Goal: Task Accomplishment & Management: Manage account settings

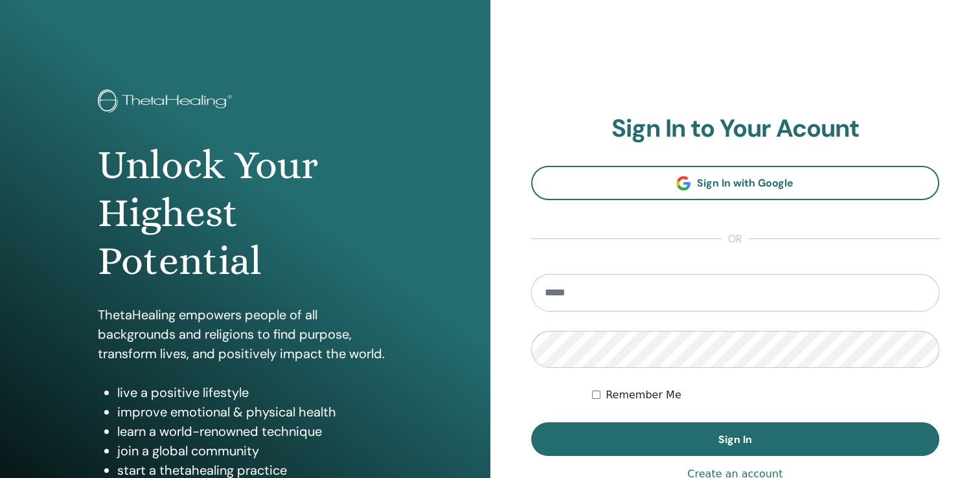
click at [541, 288] on input "email" at bounding box center [735, 293] width 409 height 38
type input "**********"
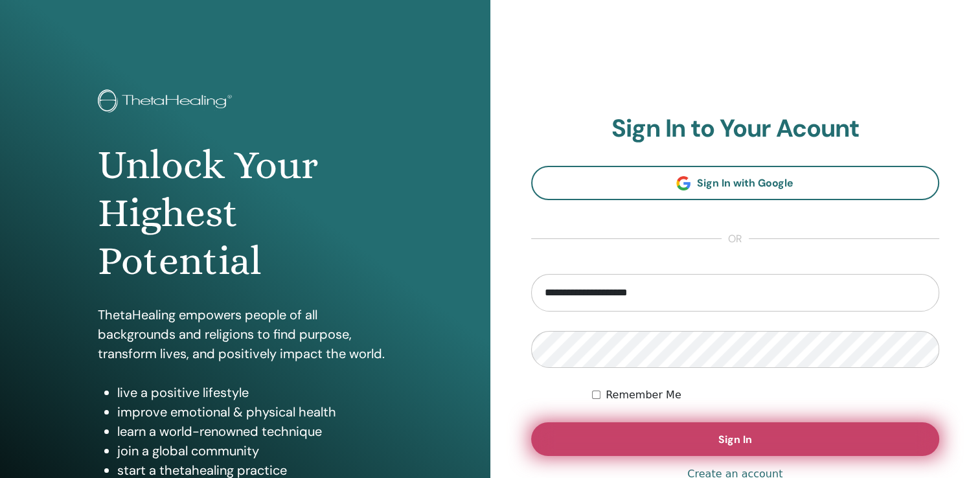
click at [736, 442] on span "Sign In" at bounding box center [735, 440] width 34 height 14
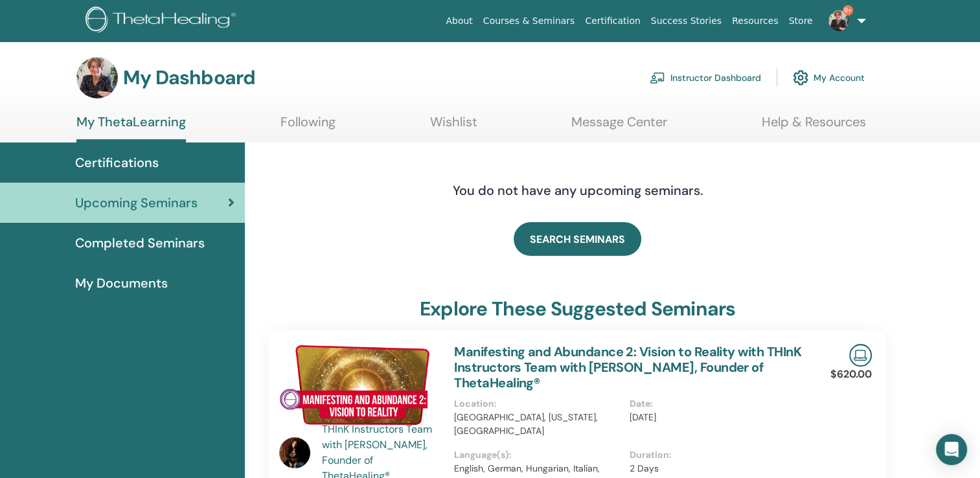
click at [718, 76] on link "Instructor Dashboard" at bounding box center [705, 77] width 111 height 28
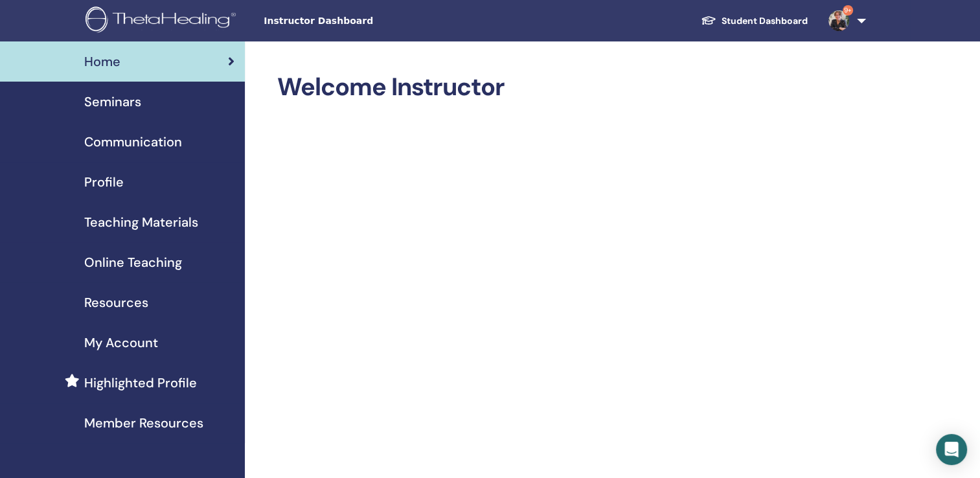
click at [117, 100] on span "Seminars" at bounding box center [112, 101] width 57 height 19
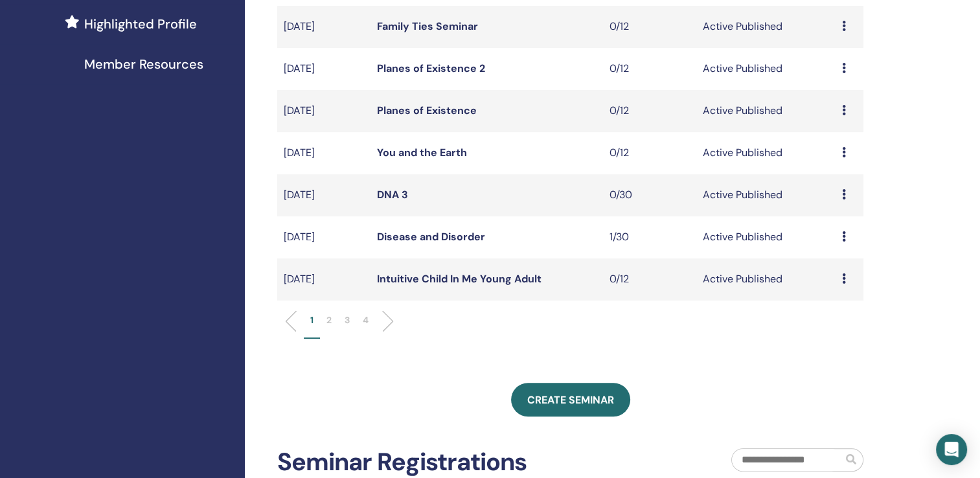
scroll to position [377, 0]
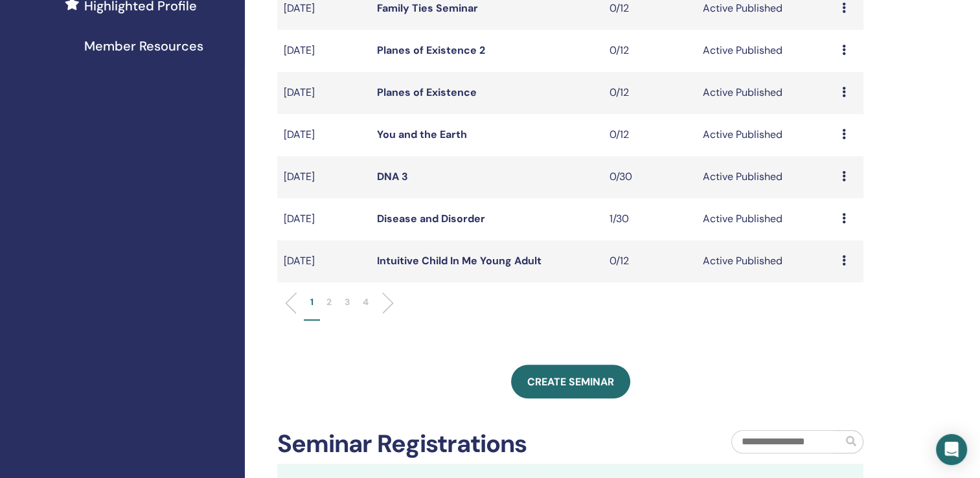
click at [471, 263] on link "Intuitive Child In Me Young Adult" at bounding box center [459, 261] width 165 height 14
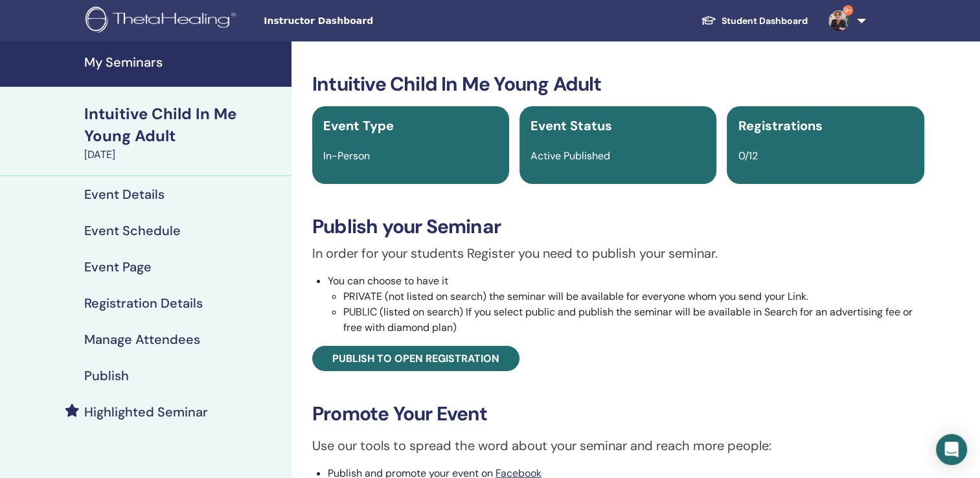
click at [147, 227] on h4 "Event Schedule" at bounding box center [132, 231] width 97 height 16
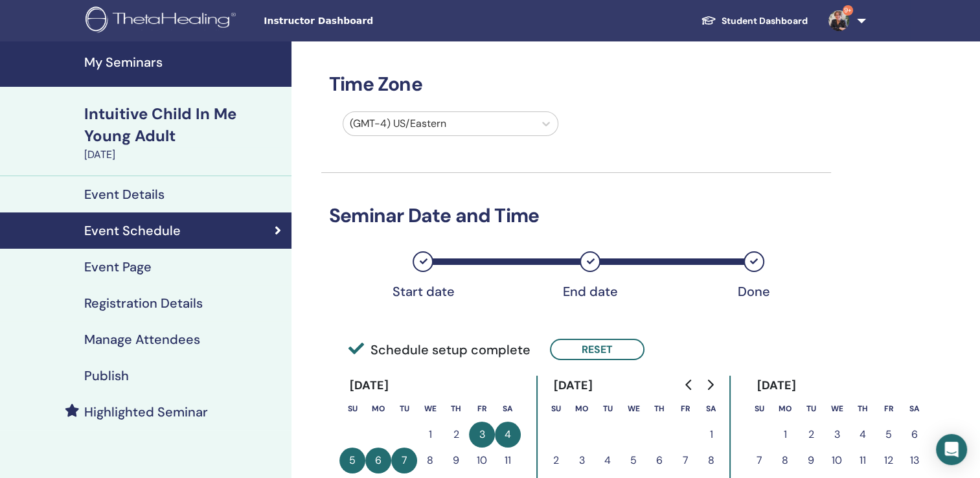
click at [127, 63] on h4 "My Seminars" at bounding box center [183, 62] width 199 height 16
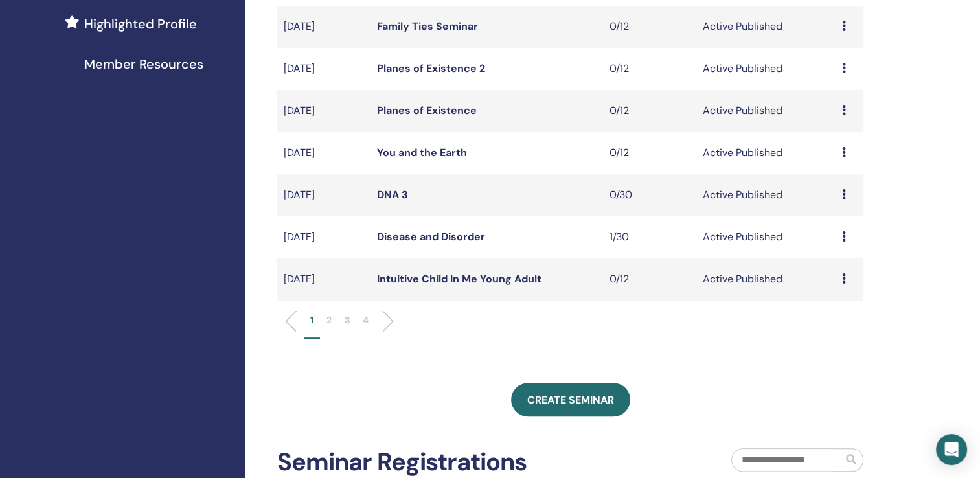
scroll to position [337, 0]
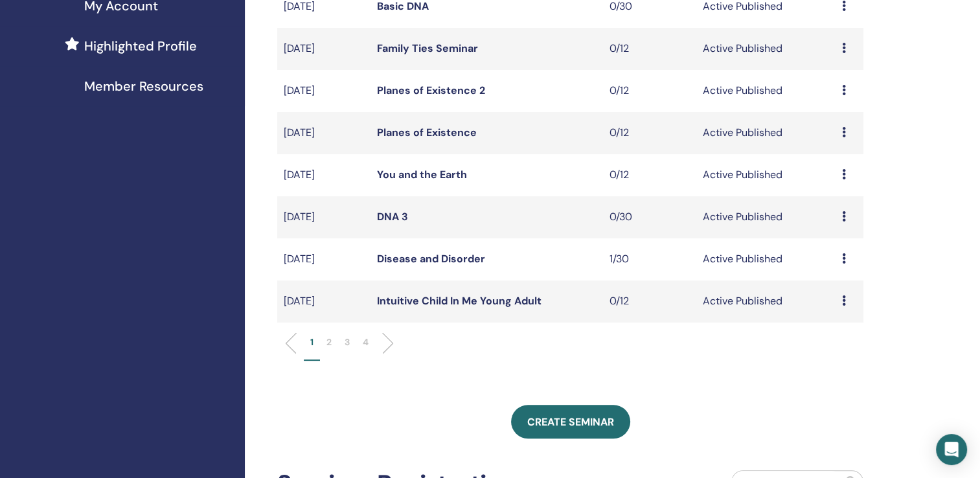
click at [402, 255] on link "Disease and Disorder" at bounding box center [431, 259] width 108 height 14
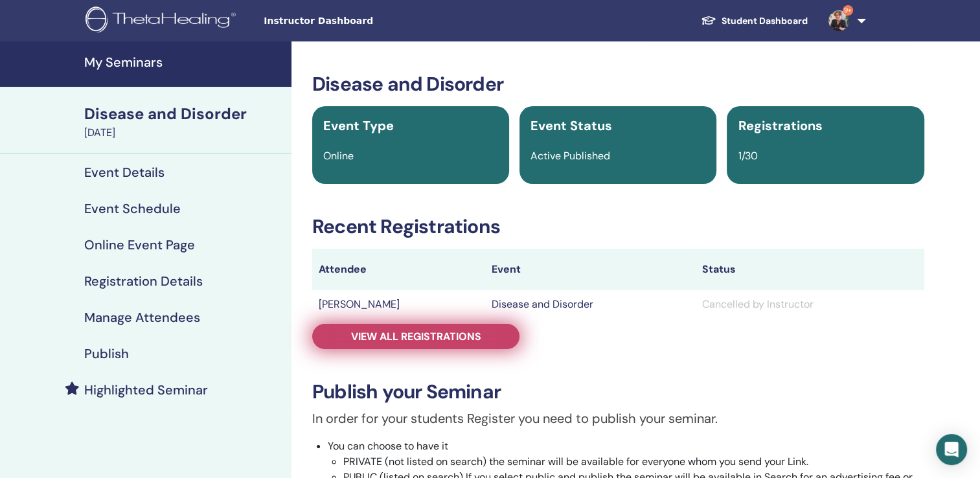
click at [440, 335] on span "View all registrations" at bounding box center [416, 337] width 130 height 14
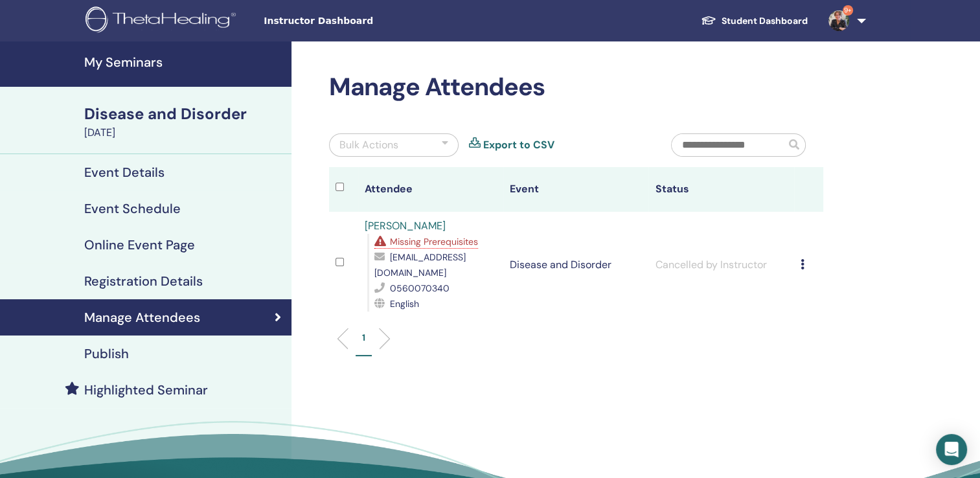
click at [159, 210] on h4 "Event Schedule" at bounding box center [132, 209] width 97 height 16
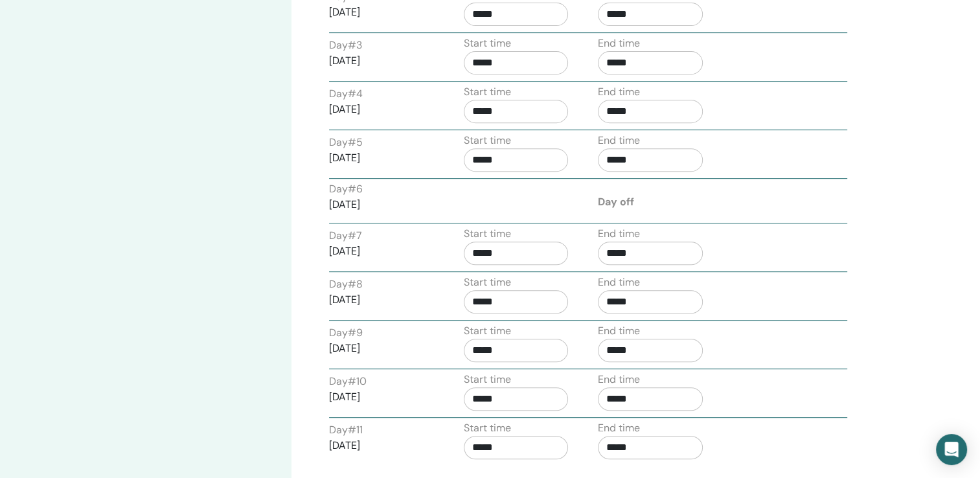
scroll to position [613, 0]
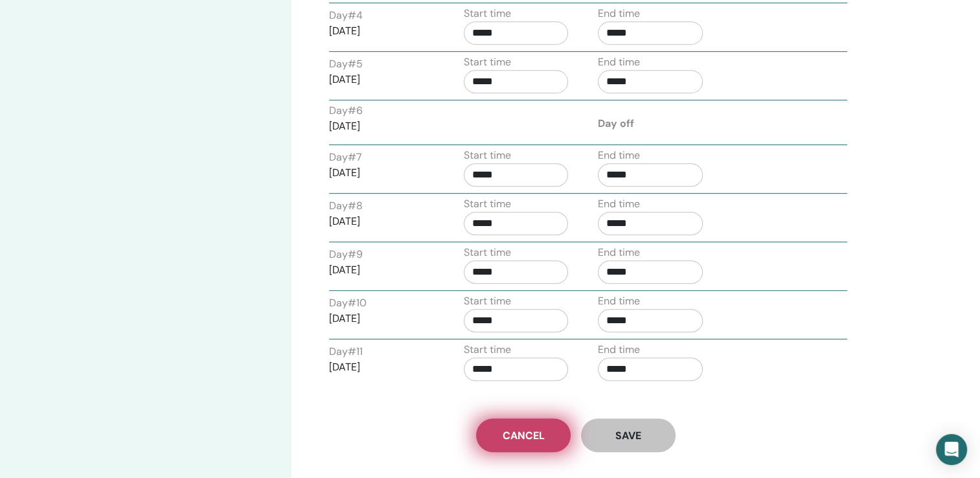
click at [534, 437] on span "Cancel" at bounding box center [524, 436] width 42 height 14
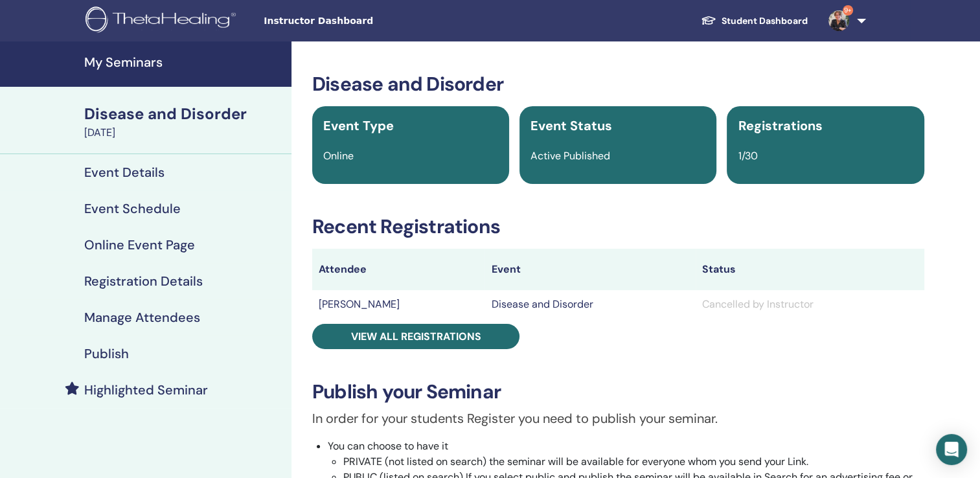
click at [143, 211] on h4 "Event Schedule" at bounding box center [132, 209] width 97 height 16
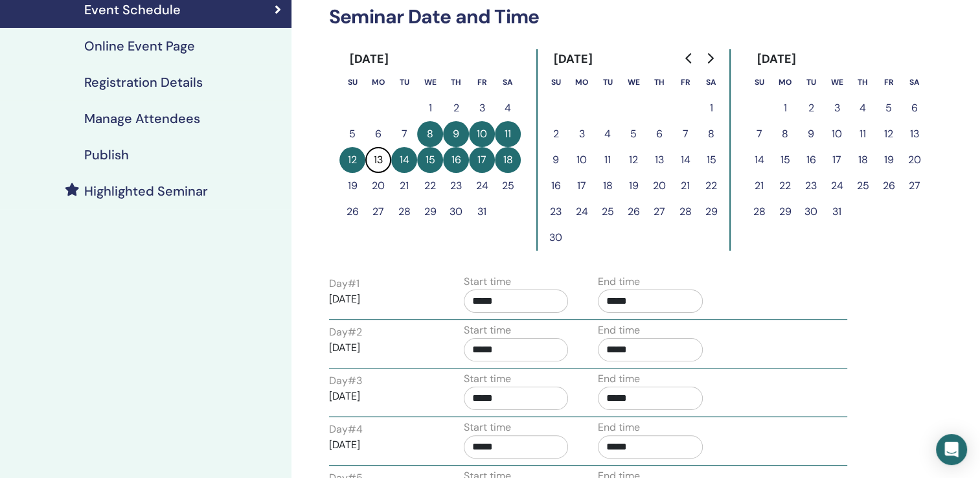
scroll to position [176, 0]
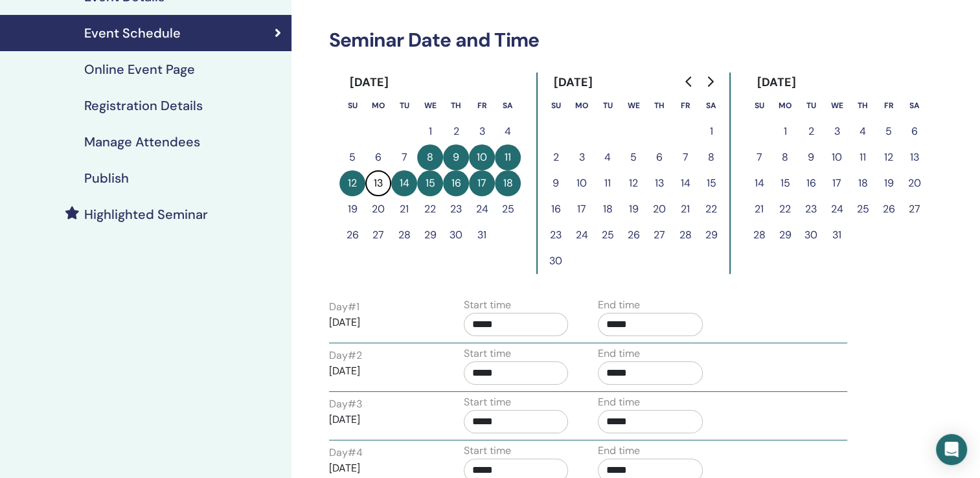
click at [135, 103] on h4 "Registration Details" at bounding box center [143, 106] width 119 height 16
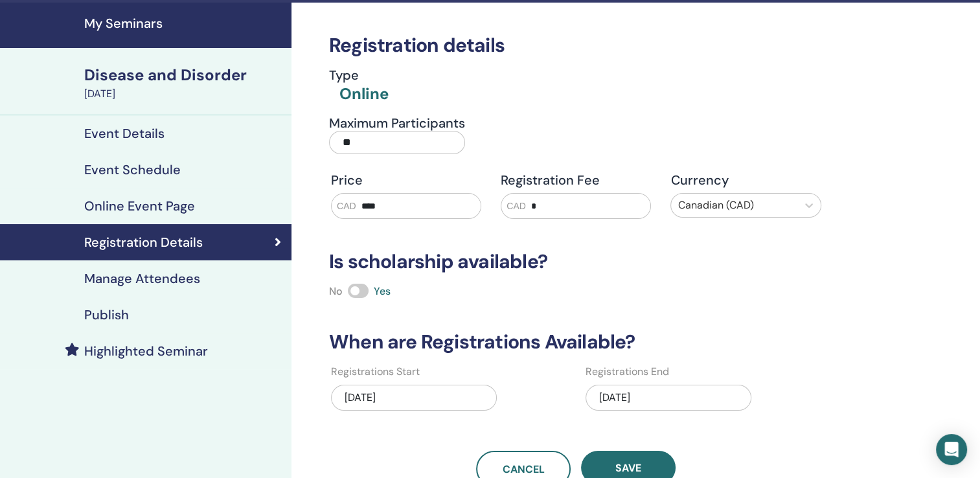
scroll to position [20, 0]
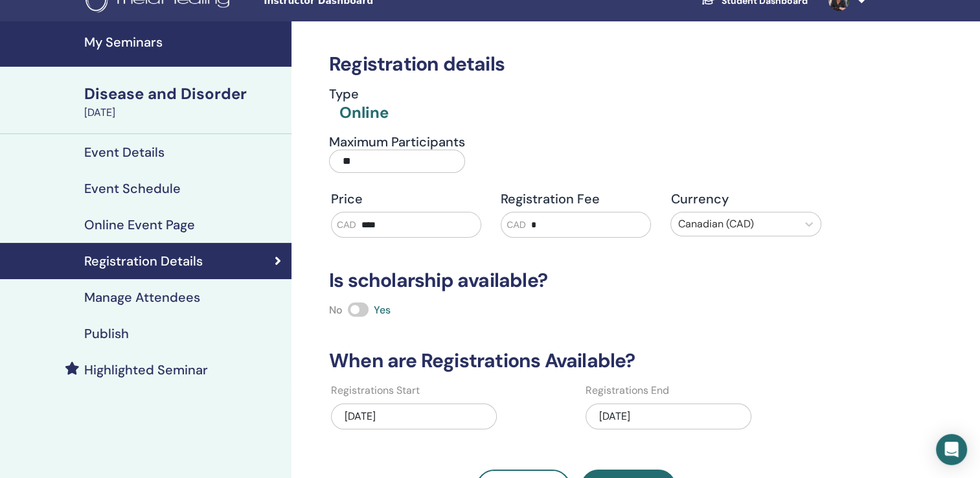
click at [138, 187] on h4 "Event Schedule" at bounding box center [132, 189] width 97 height 16
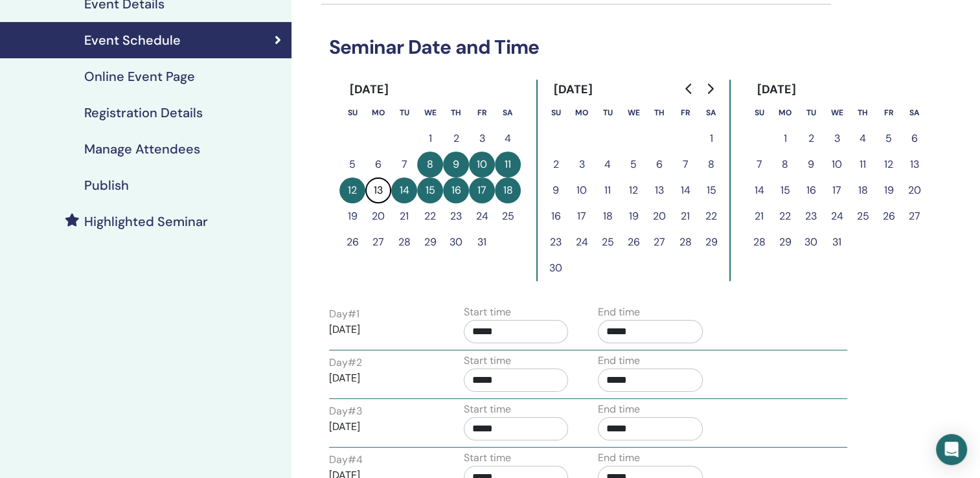
scroll to position [197, 0]
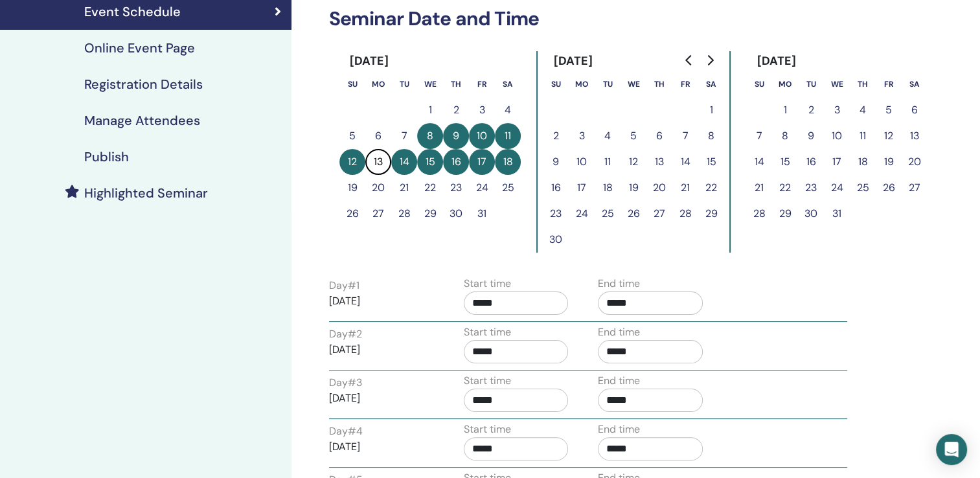
click at [435, 131] on button "8" at bounding box center [430, 136] width 26 height 26
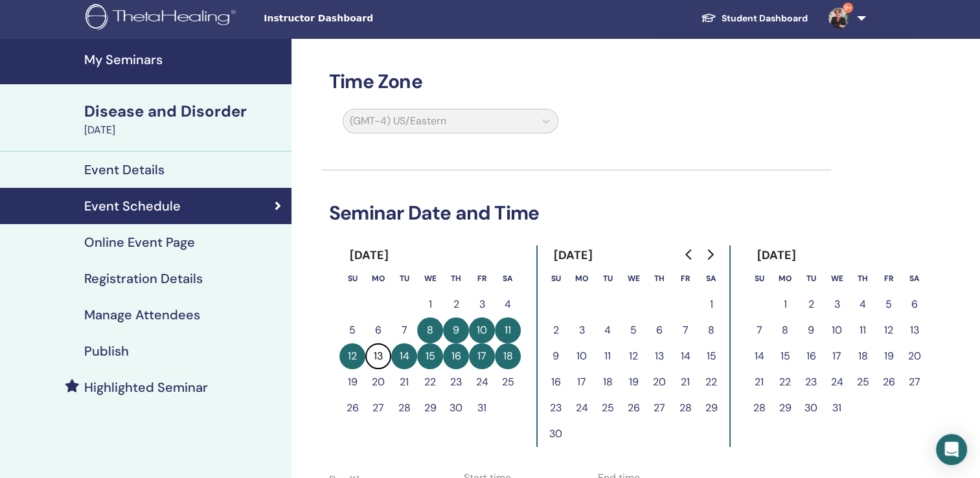
scroll to position [0, 0]
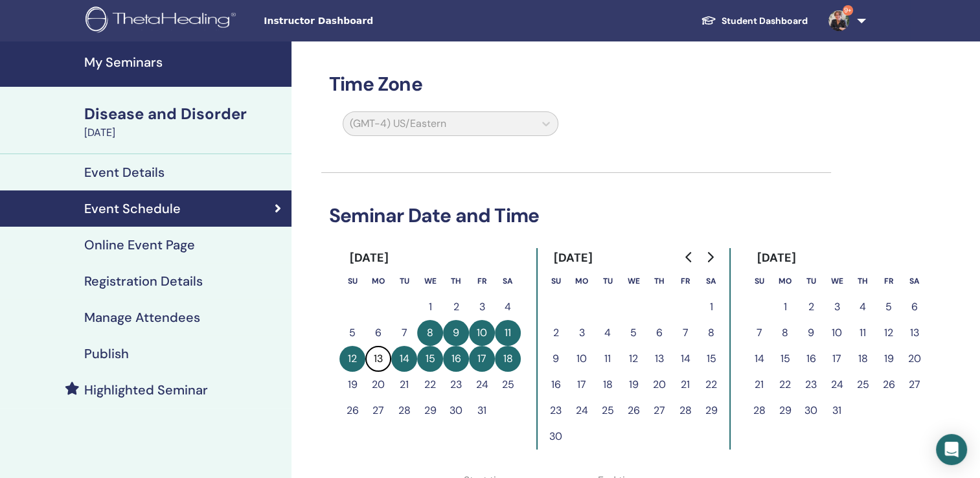
click at [154, 65] on h4 "My Seminars" at bounding box center [183, 62] width 199 height 16
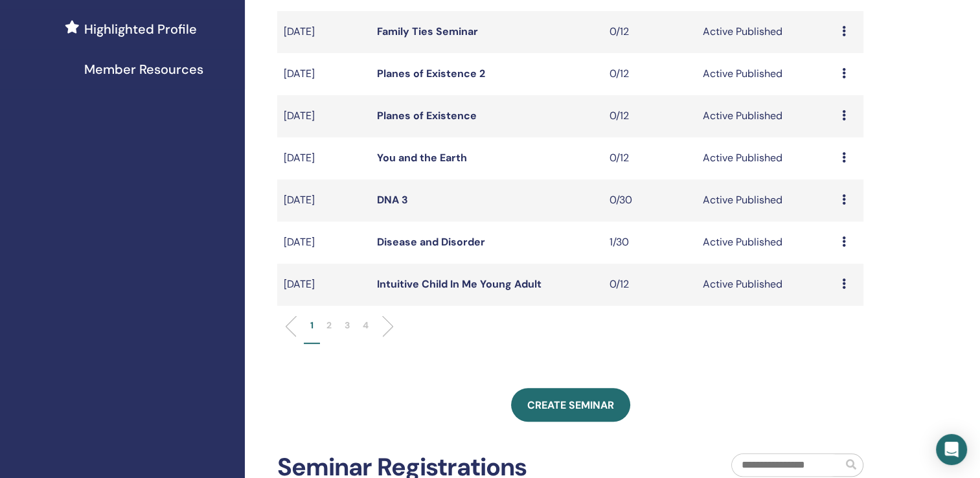
scroll to position [442, 0]
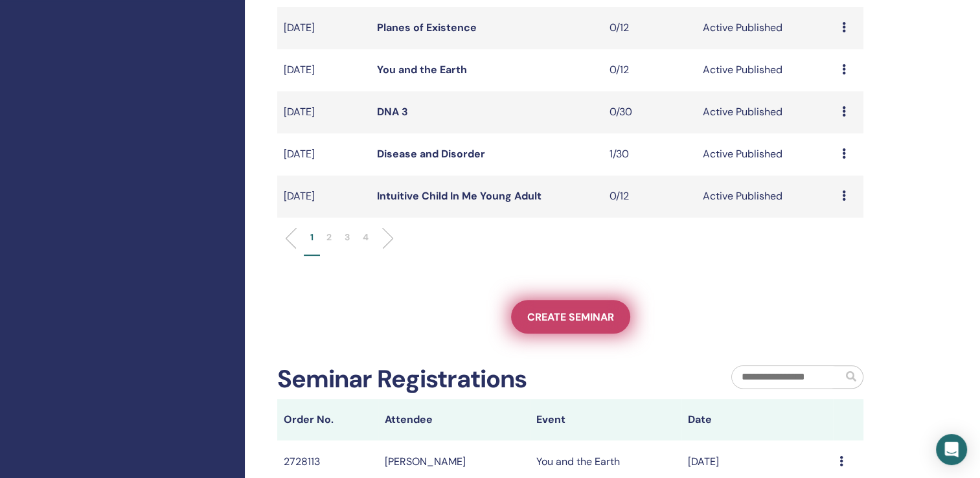
click at [576, 315] on span "Create seminar" at bounding box center [570, 317] width 87 height 14
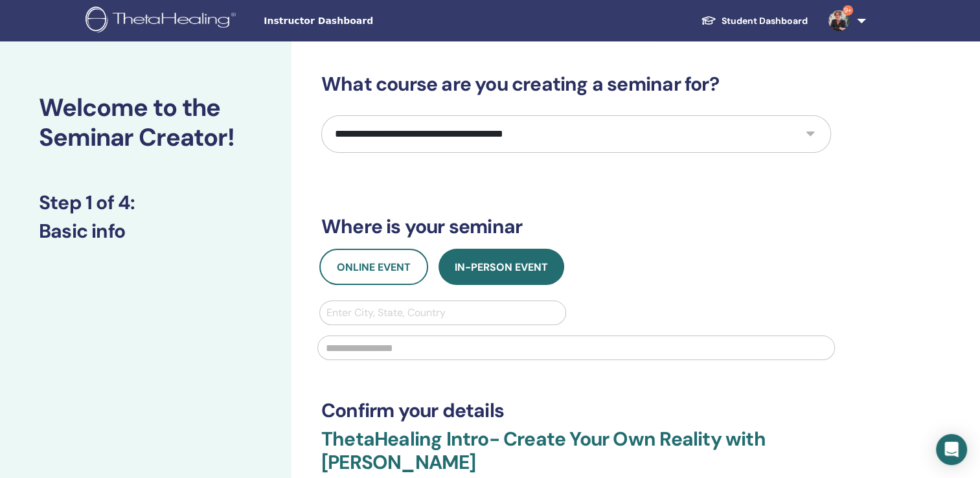
click at [808, 131] on select "**********" at bounding box center [576, 134] width 510 height 38
select select "**"
click at [321, 115] on select "**********" at bounding box center [576, 134] width 510 height 38
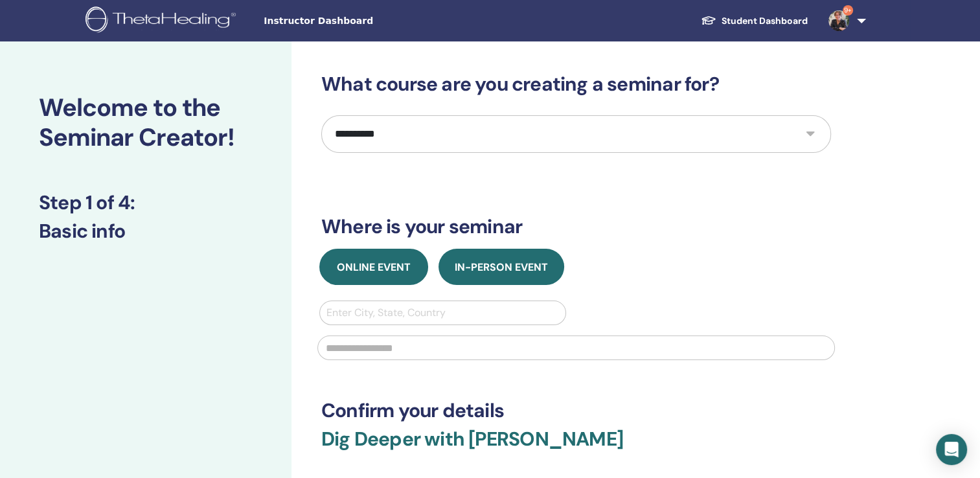
click at [368, 271] on span "Online Event" at bounding box center [374, 267] width 74 height 14
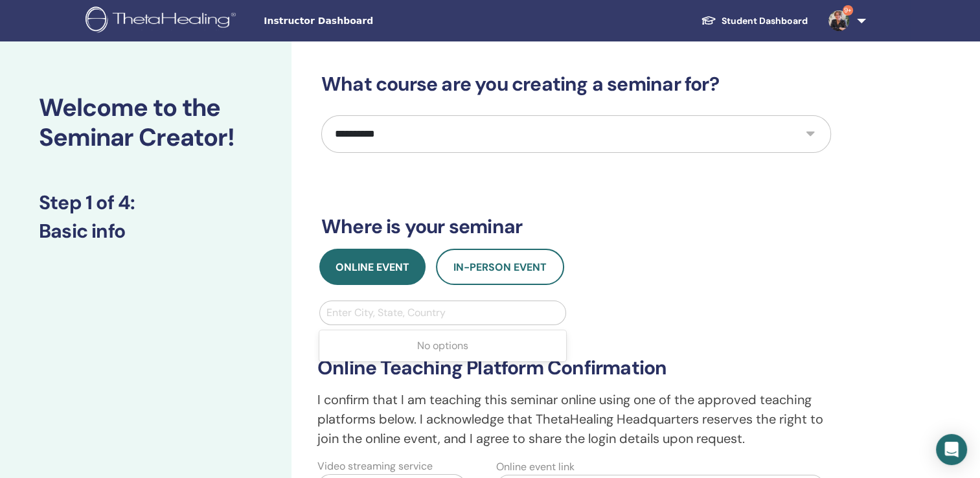
click at [373, 317] on div at bounding box center [442, 313] width 233 height 18
type input "**********"
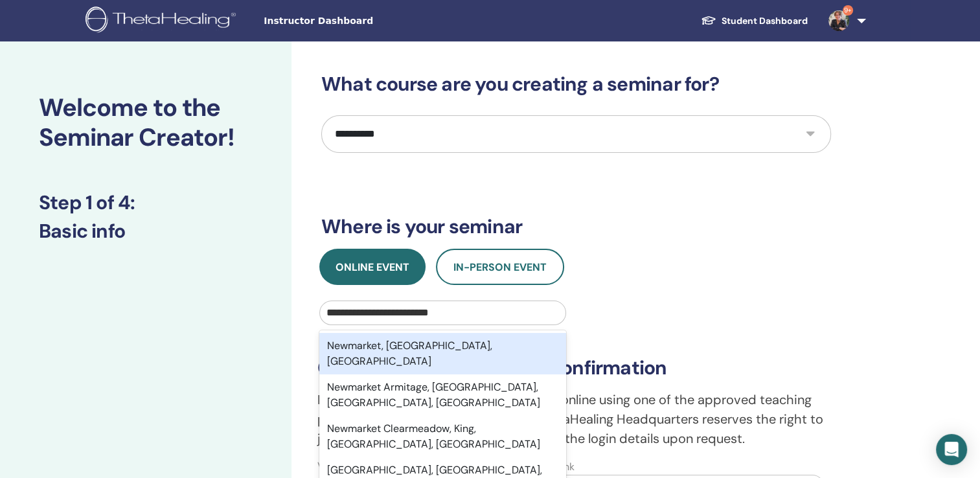
click at [339, 354] on div "Newmarket, ON, CAN" at bounding box center [442, 353] width 247 height 41
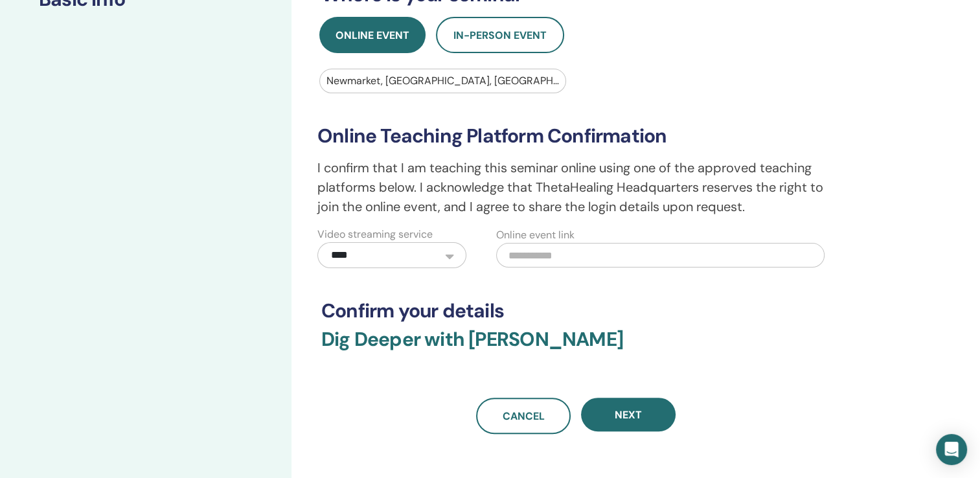
scroll to position [256, 0]
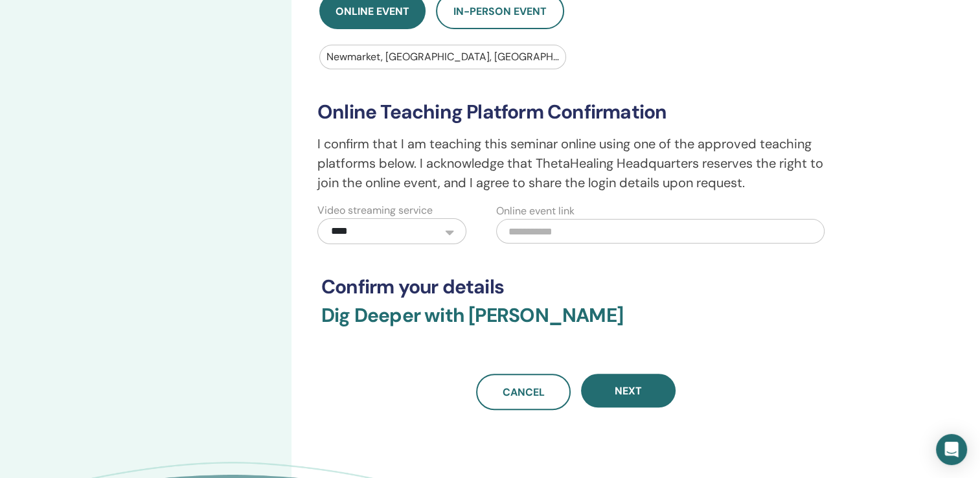
click at [366, 227] on select "**********" at bounding box center [391, 231] width 149 height 26
click at [317, 218] on select "**********" at bounding box center [391, 231] width 149 height 26
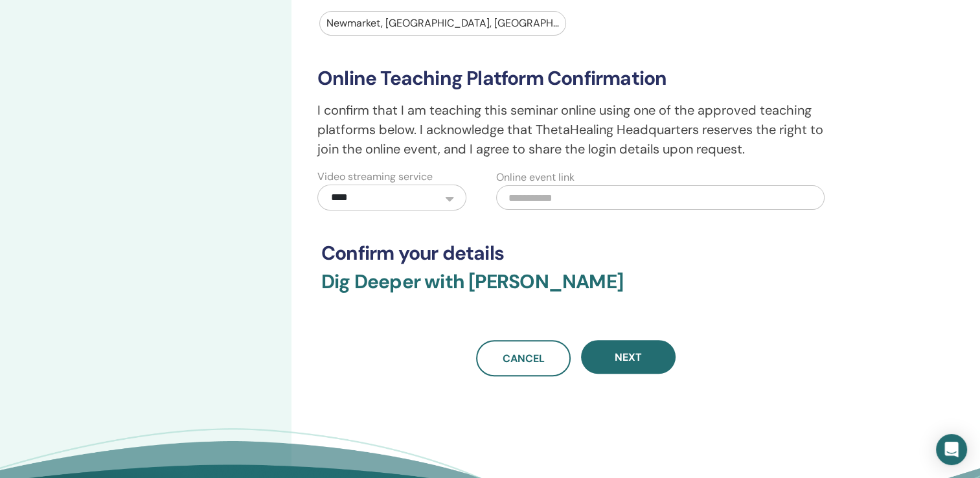
scroll to position [319, 0]
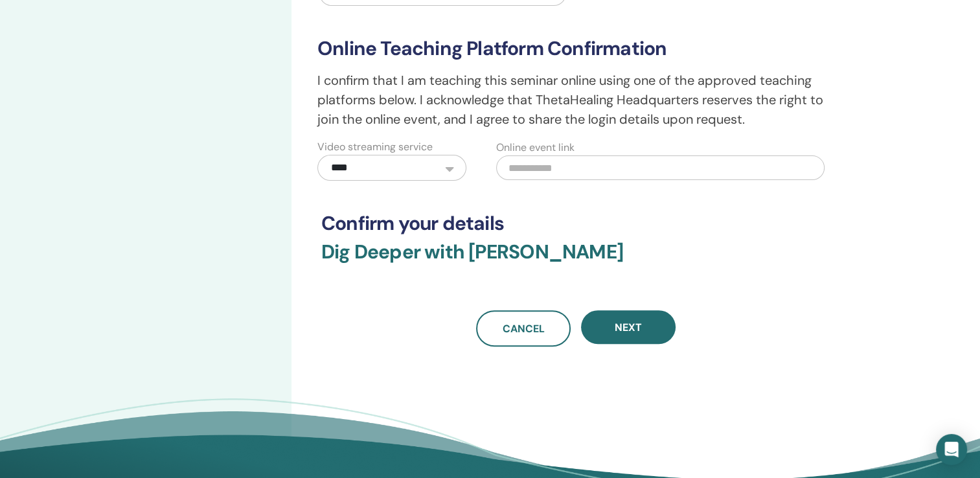
click at [525, 167] on input "text" at bounding box center [660, 167] width 328 height 25
paste input "**********"
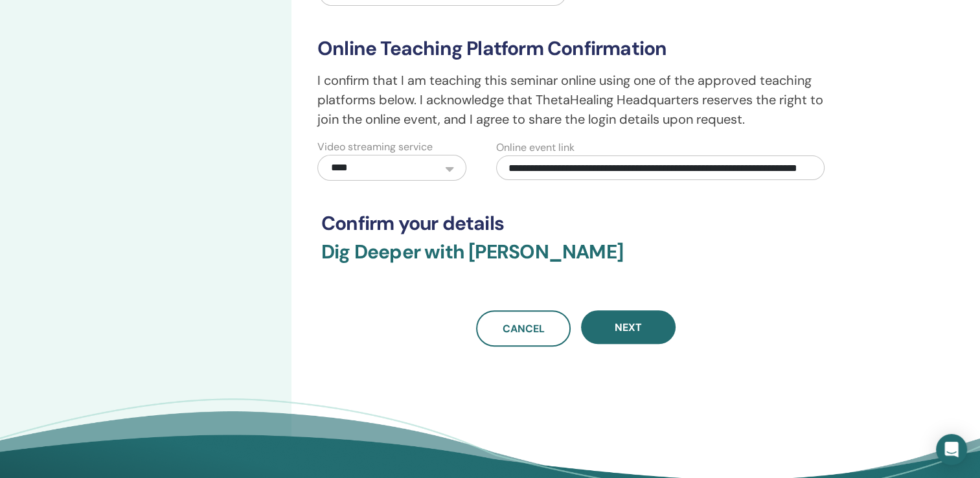
scroll to position [0, 122]
type input "**********"
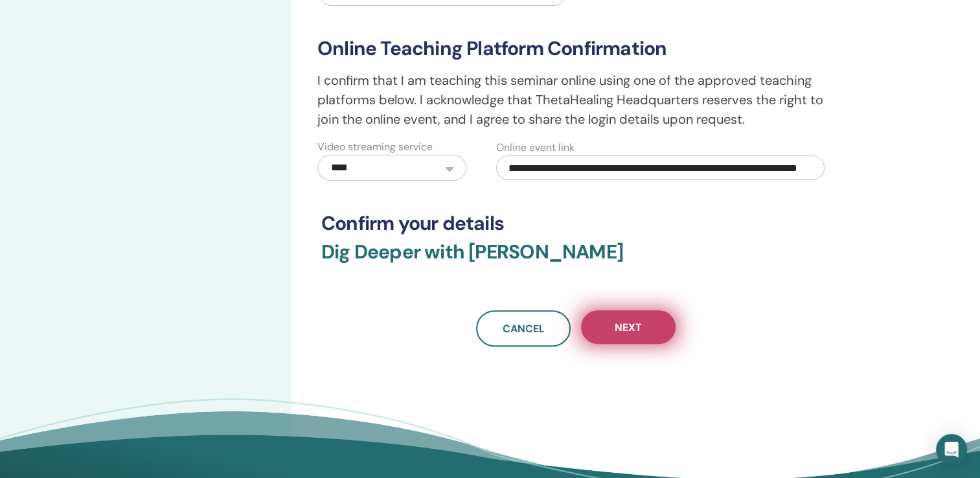
click at [626, 321] on span "Next" at bounding box center [628, 328] width 27 height 14
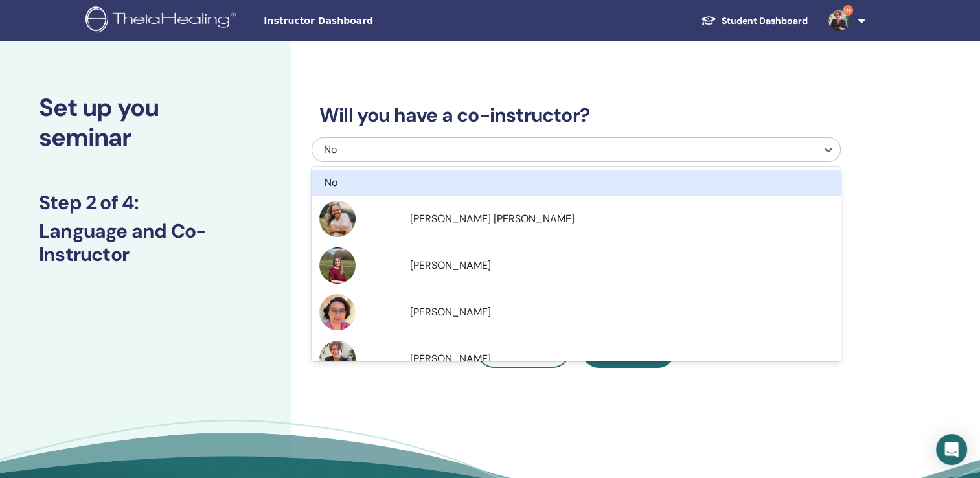
click at [368, 141] on div at bounding box center [565, 150] width 492 height 18
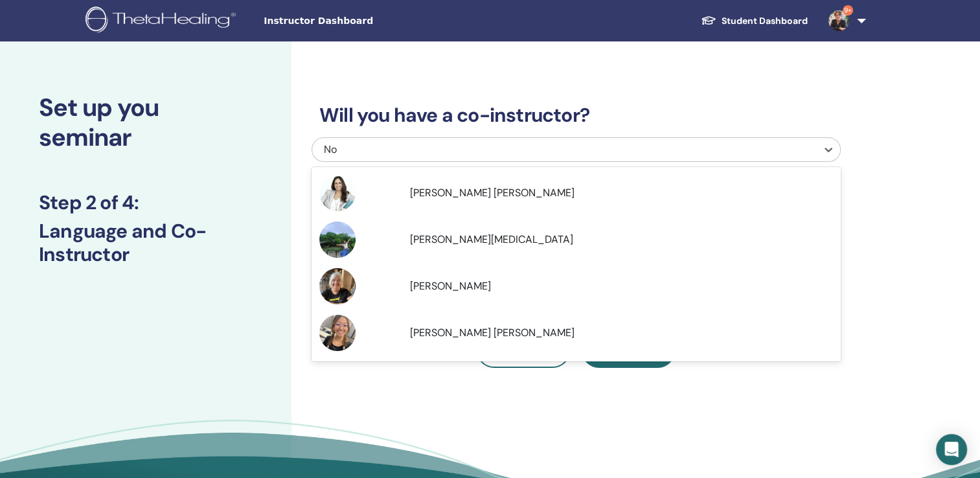
scroll to position [518, 0]
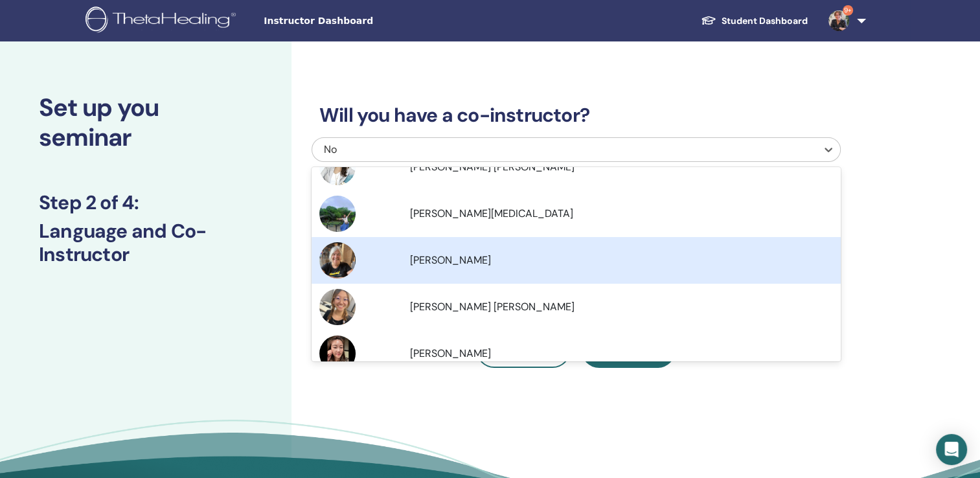
click at [435, 262] on span "[PERSON_NAME]" at bounding box center [450, 260] width 81 height 14
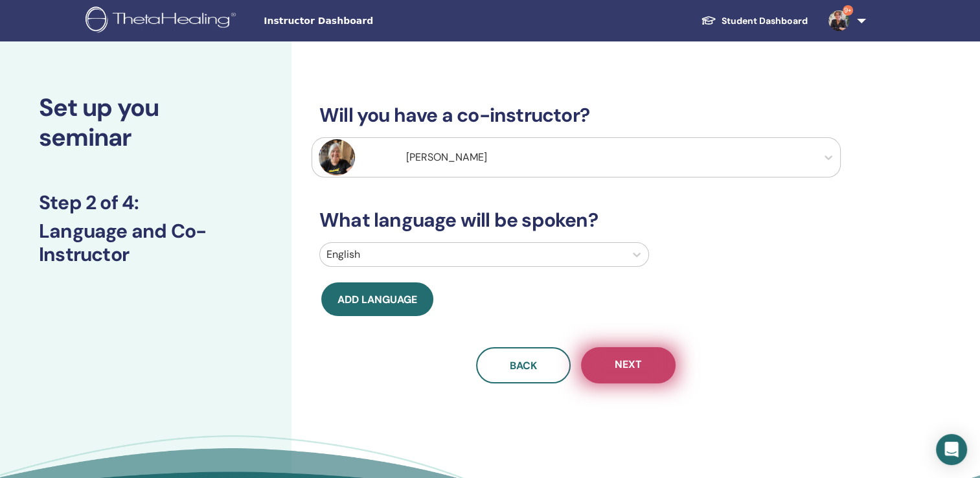
click at [632, 367] on span "Next" at bounding box center [628, 366] width 27 height 16
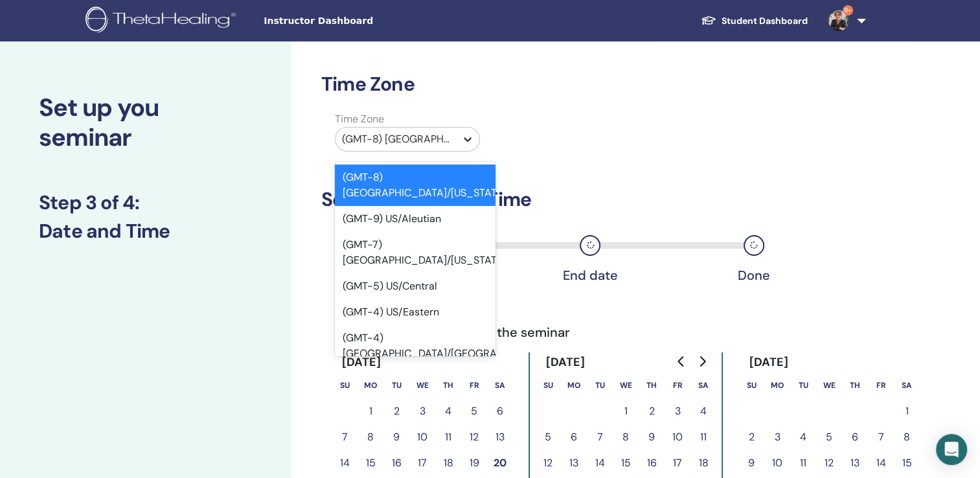
click at [472, 139] on icon at bounding box center [467, 139] width 13 height 13
click at [431, 299] on div "(GMT-4) US/Eastern" at bounding box center [415, 312] width 161 height 26
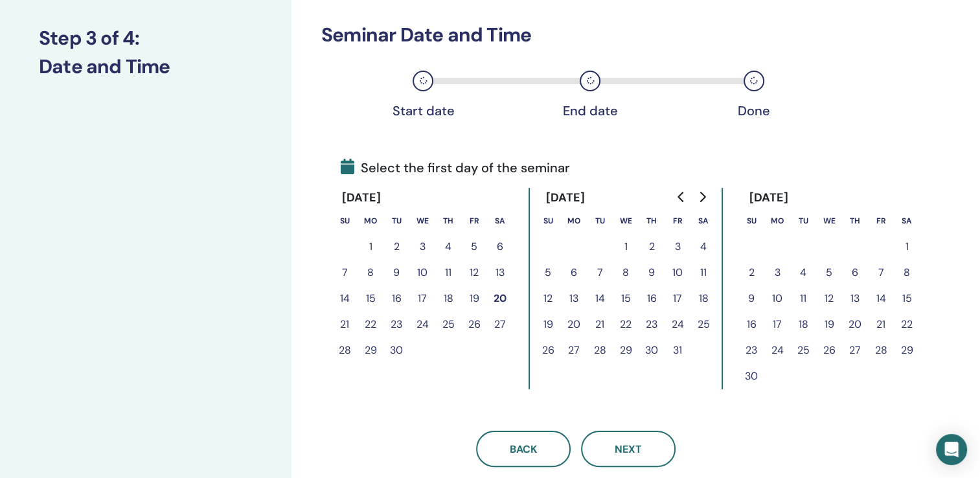
scroll to position [167, 0]
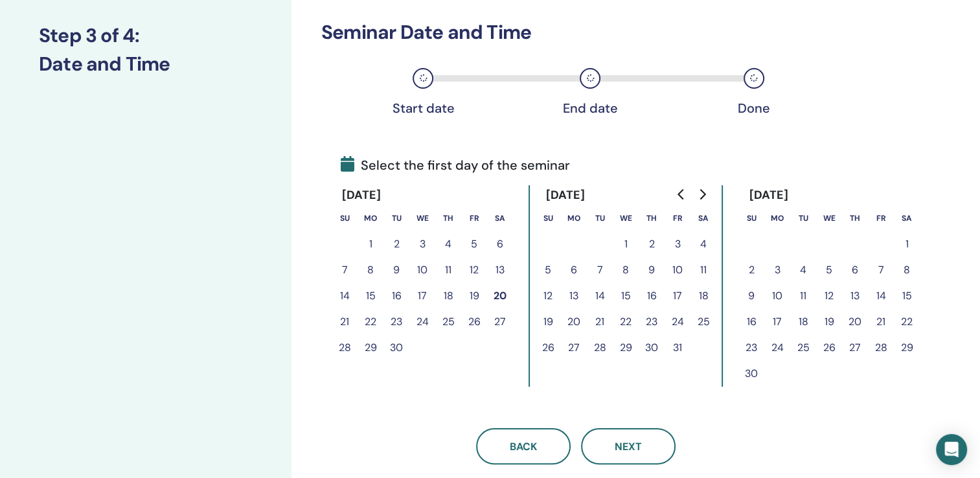
click at [601, 266] on button "7" at bounding box center [600, 270] width 26 height 26
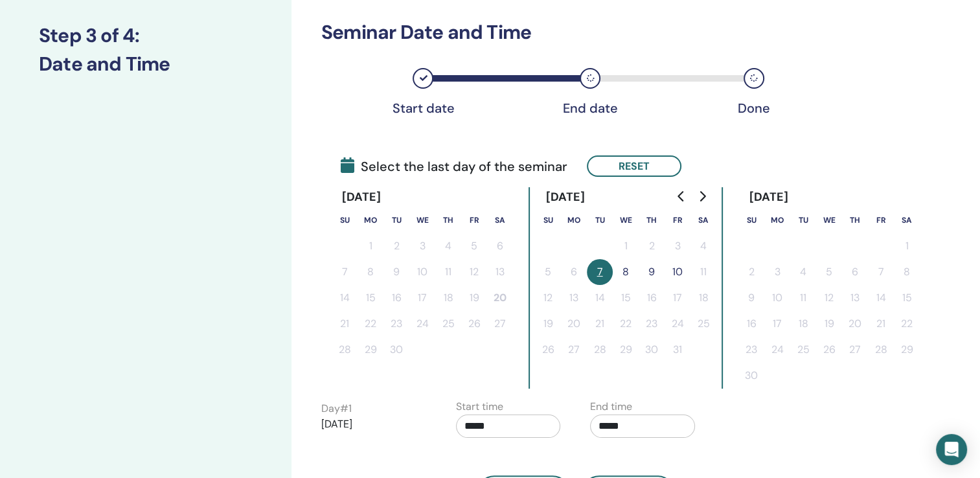
click at [682, 268] on button "10" at bounding box center [678, 272] width 26 height 26
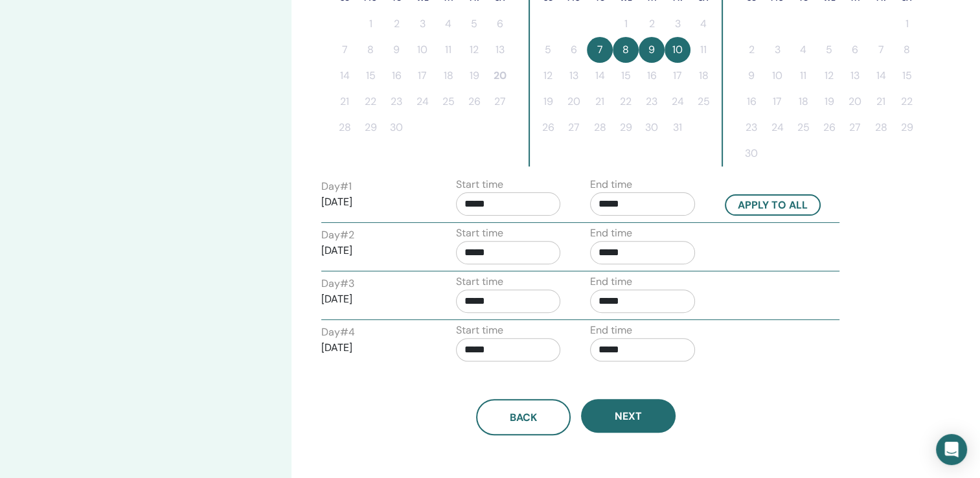
scroll to position [396, 0]
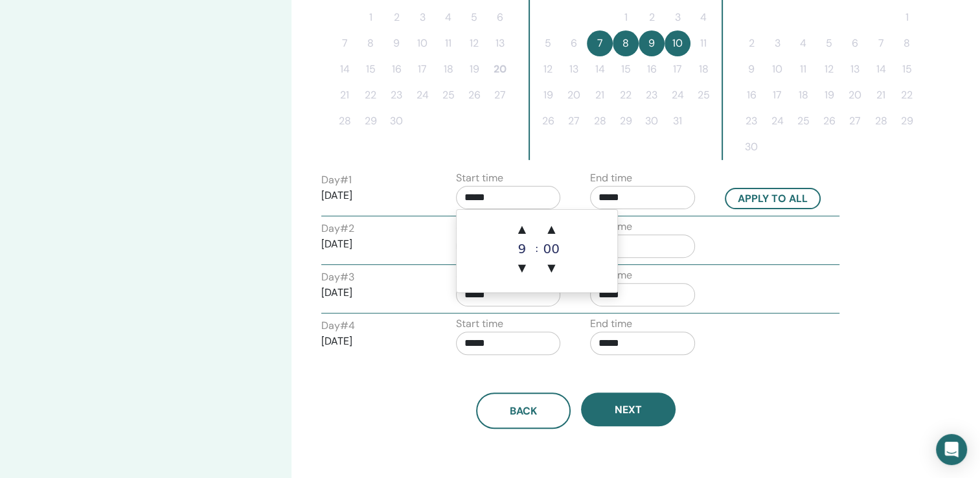
click at [526, 192] on input "*****" at bounding box center [508, 197] width 105 height 23
click at [521, 266] on span "▼" at bounding box center [522, 268] width 26 height 26
type input "*****"
click at [640, 192] on input "*****" at bounding box center [642, 197] width 105 height 23
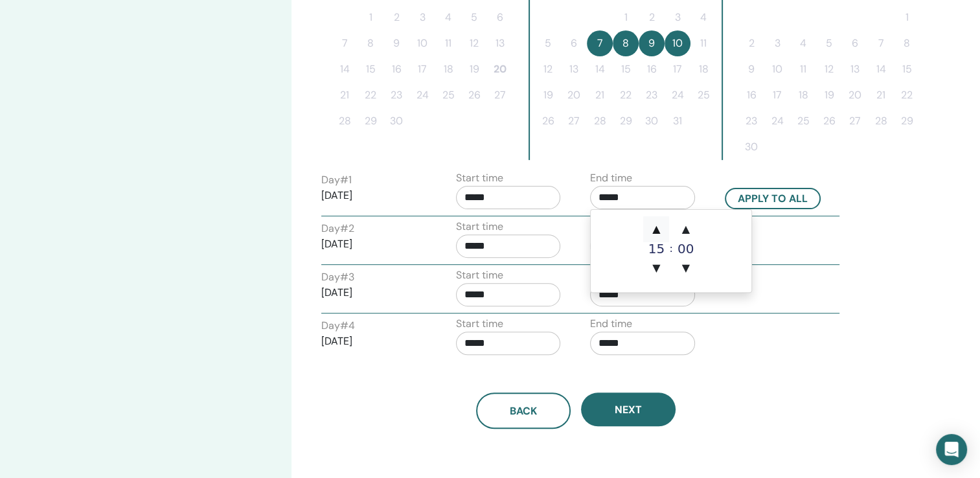
click at [654, 227] on span "▲" at bounding box center [656, 229] width 26 height 26
click at [655, 269] on span "▼" at bounding box center [656, 268] width 26 height 26
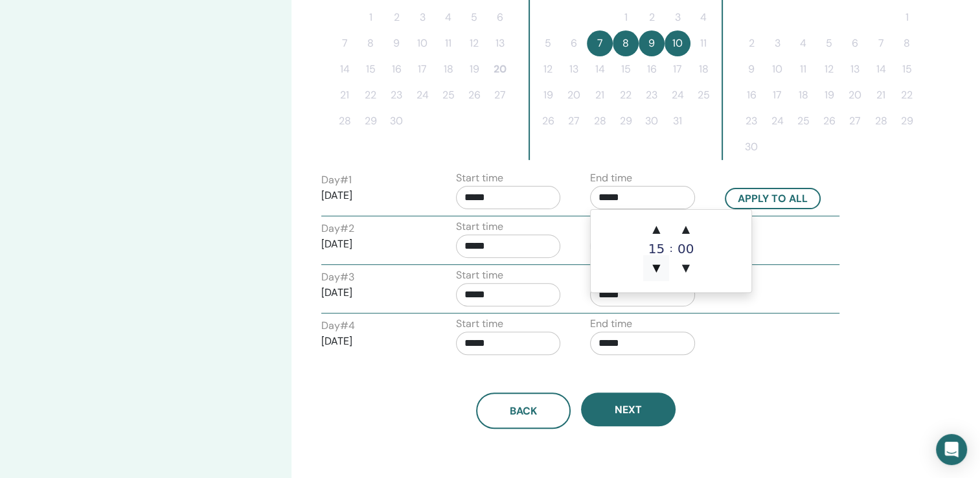
click at [655, 269] on span "▼" at bounding box center [656, 268] width 26 height 26
click at [656, 269] on span "▼" at bounding box center [656, 268] width 26 height 26
click at [687, 232] on span "▲" at bounding box center [686, 229] width 26 height 26
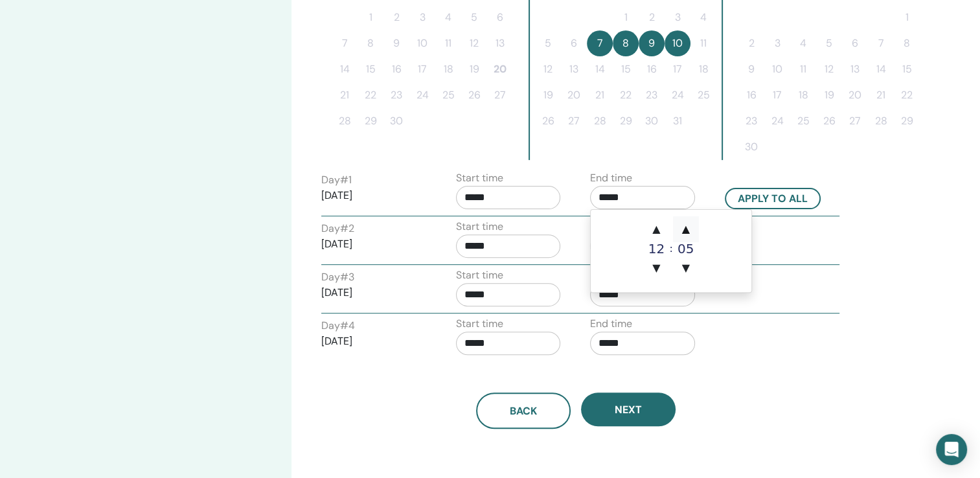
click at [687, 232] on span "▲" at bounding box center [686, 229] width 26 height 26
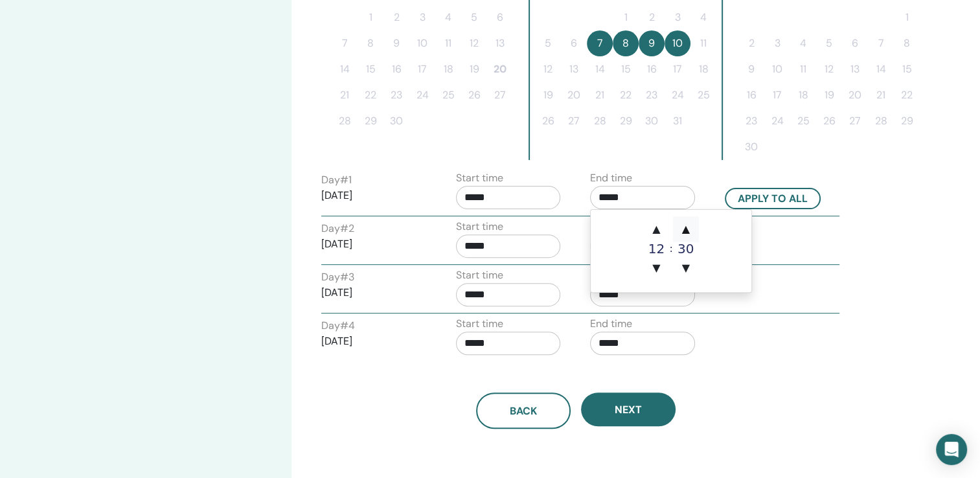
type input "*****"
click at [775, 193] on button "Apply to all" at bounding box center [773, 198] width 96 height 21
type input "*****"
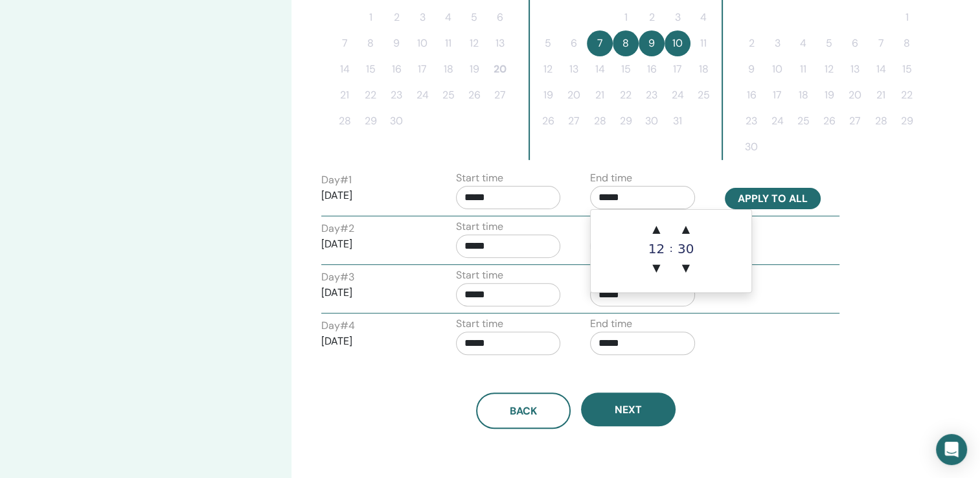
type input "*****"
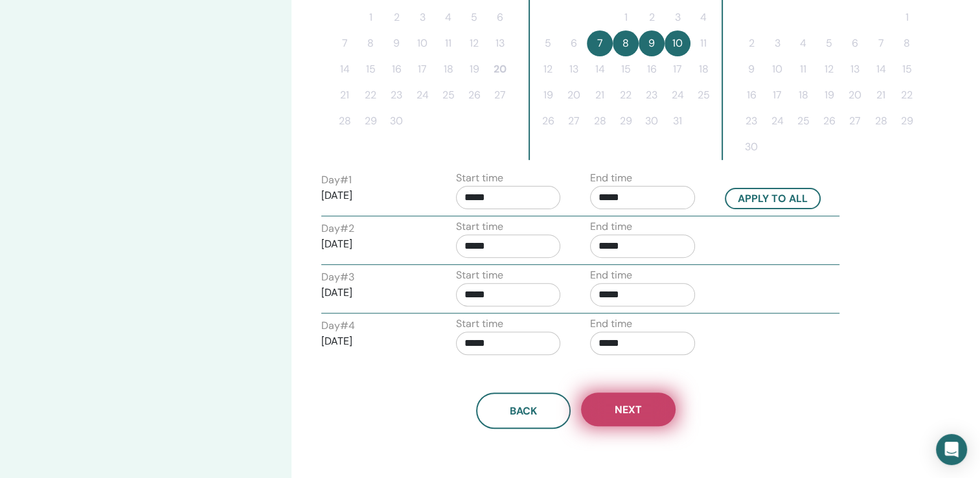
click at [630, 407] on span "Next" at bounding box center [628, 410] width 27 height 14
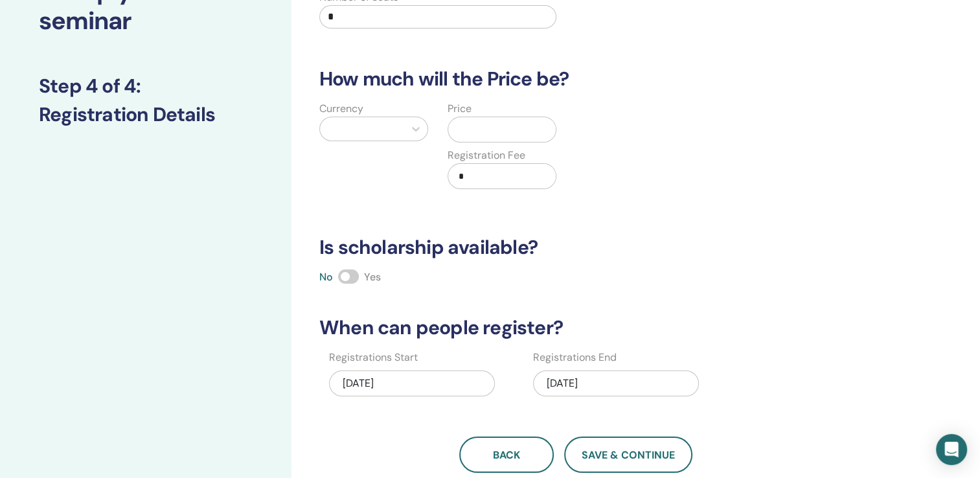
scroll to position [0, 0]
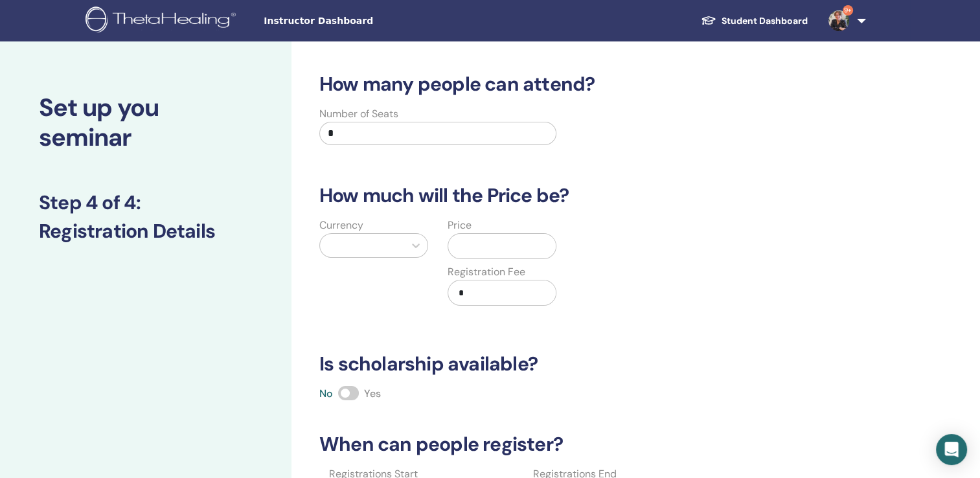
drag, startPoint x: 383, startPoint y: 130, endPoint x: 224, endPoint y: 128, distance: 159.4
click at [224, 128] on div "Set up you seminar Step 4 of 4 : Registration Details How many people can atten…" at bounding box center [490, 405] width 980 height 729
type input "**"
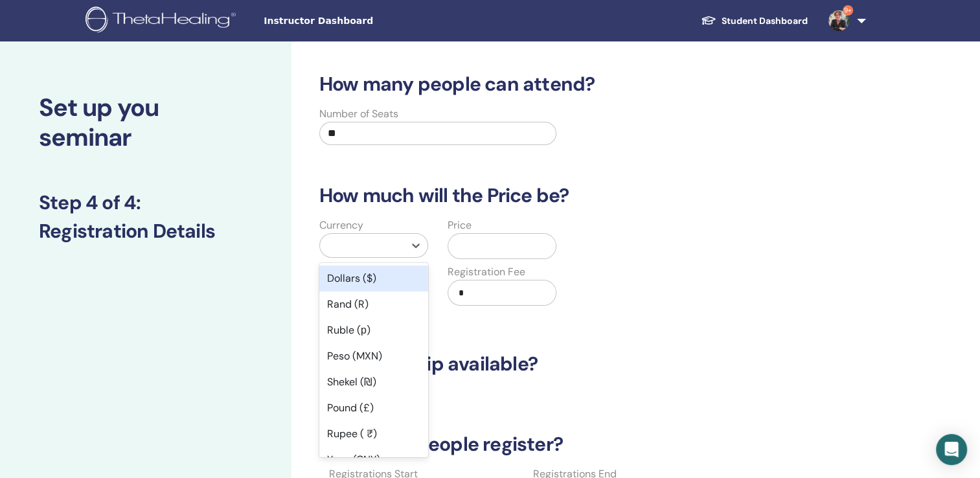
click at [350, 240] on div at bounding box center [361, 245] width 71 height 18
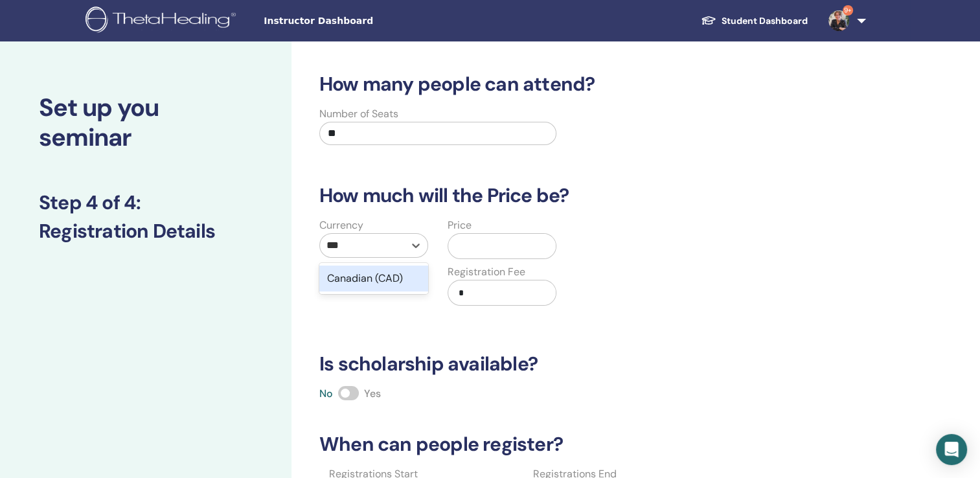
type input "***"
click at [506, 253] on input "text" at bounding box center [504, 246] width 102 height 25
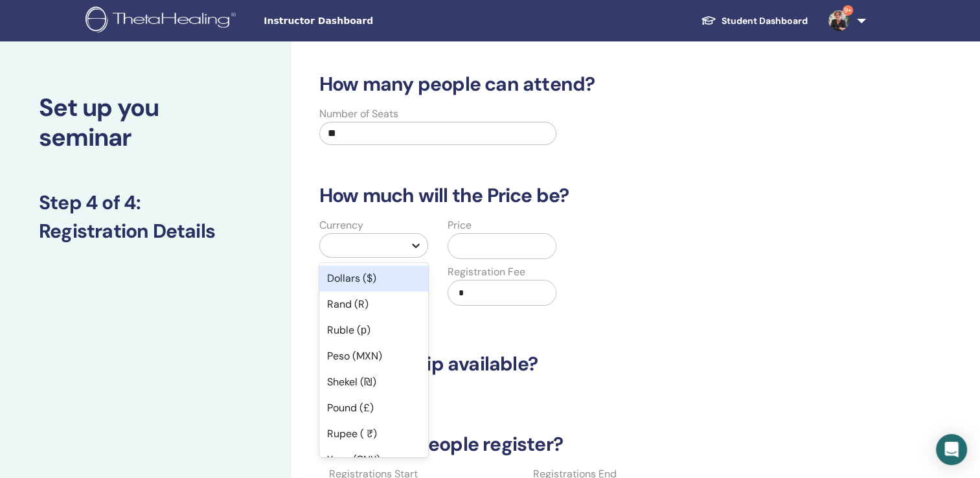
click at [417, 245] on icon at bounding box center [416, 246] width 8 height 5
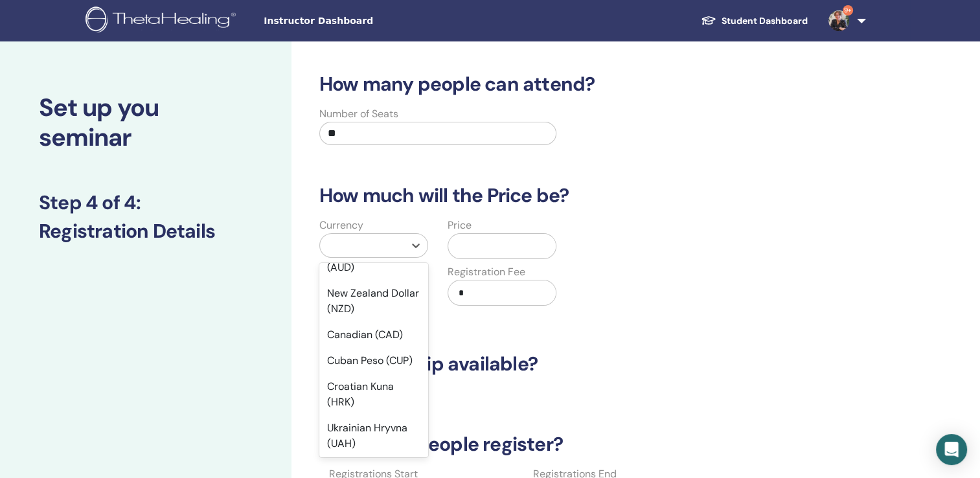
scroll to position [336, 0]
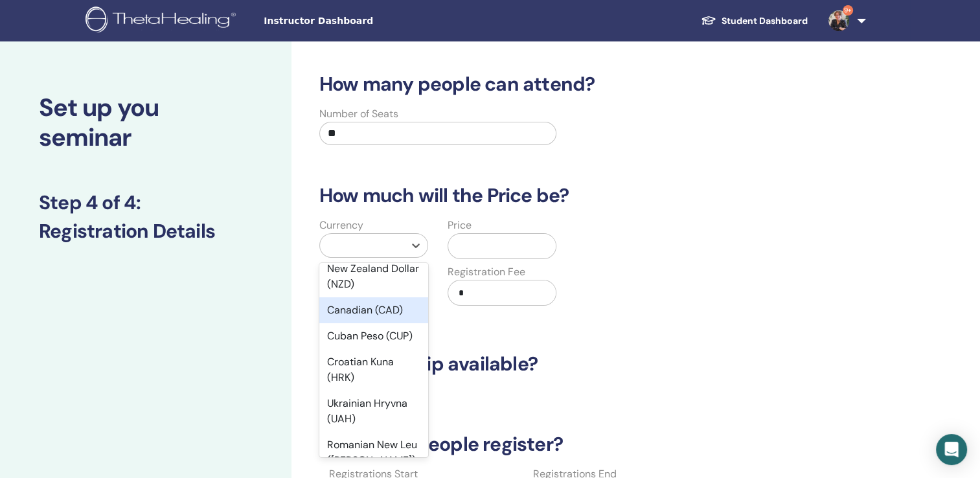
click at [395, 304] on div "Canadian (CAD)" at bounding box center [373, 310] width 109 height 26
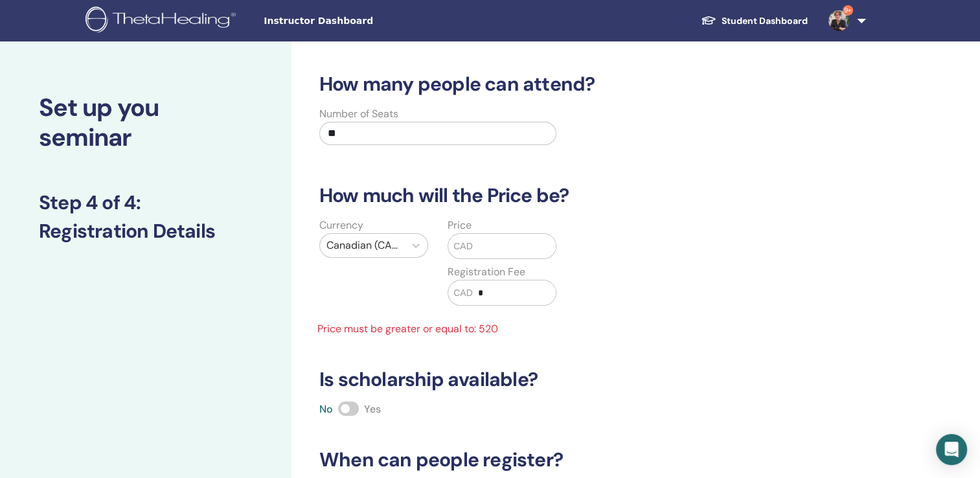
click at [483, 251] on input "text" at bounding box center [515, 246] width 84 height 25
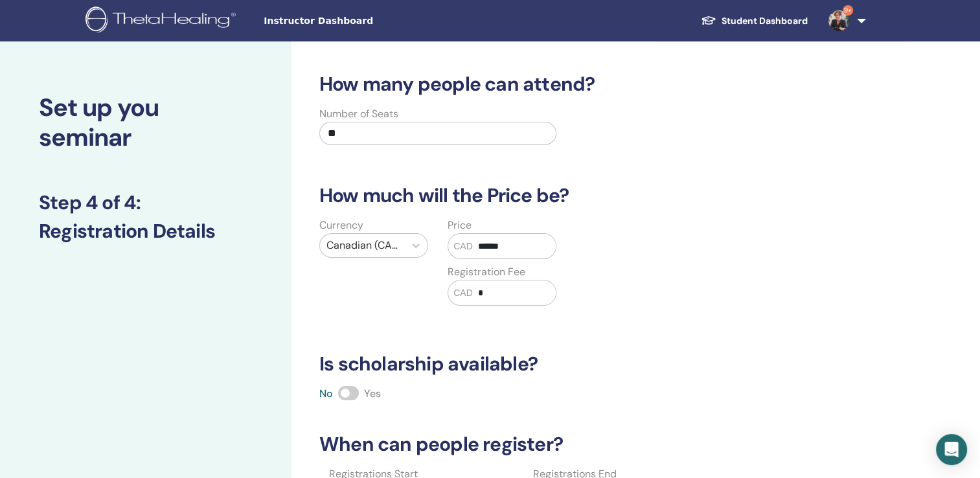
type input "******"
click at [352, 393] on span at bounding box center [348, 393] width 21 height 14
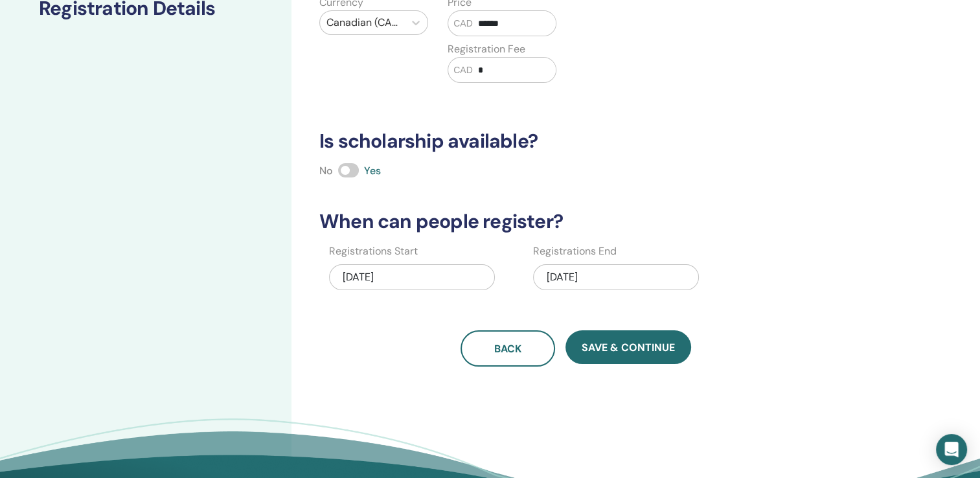
scroll to position [223, 0]
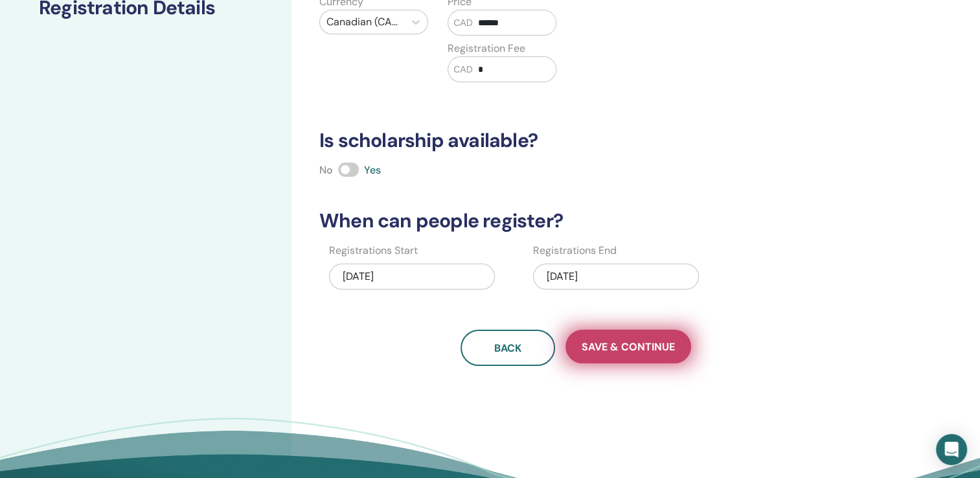
click at [645, 344] on span "Save & Continue" at bounding box center [628, 347] width 93 height 14
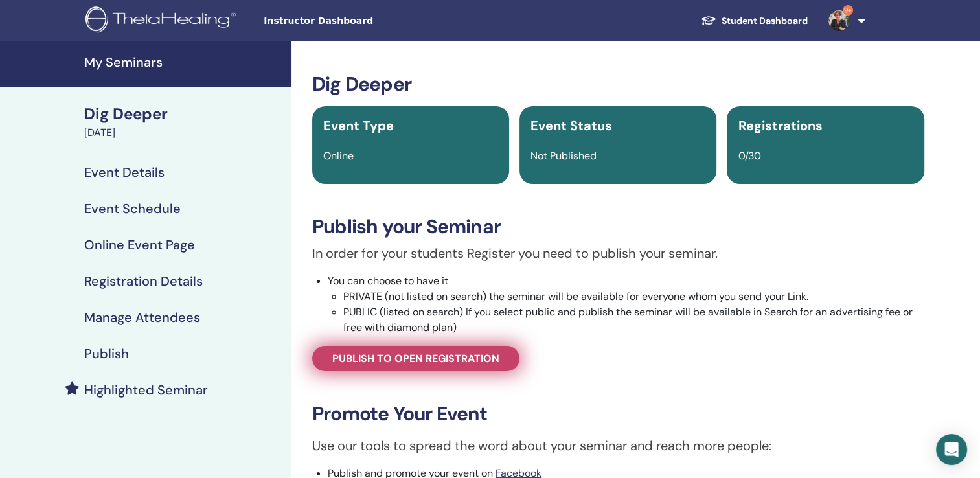
click at [473, 356] on span "Publish to open registration" at bounding box center [415, 359] width 167 height 14
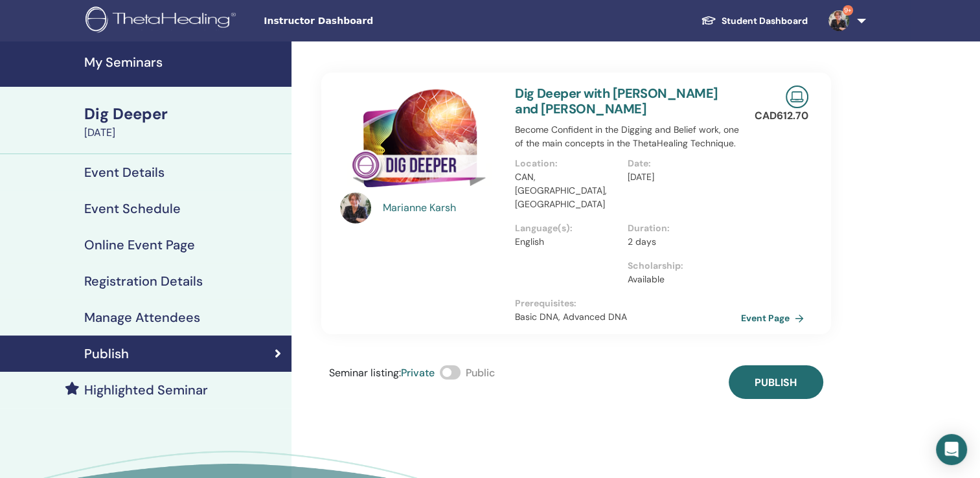
click at [455, 365] on span at bounding box center [450, 372] width 21 height 14
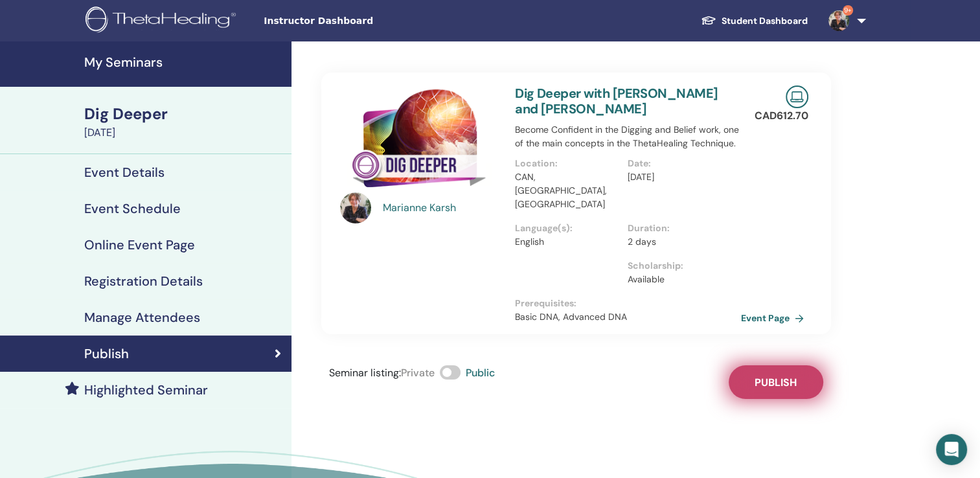
click at [788, 376] on span "Publish" at bounding box center [776, 383] width 42 height 14
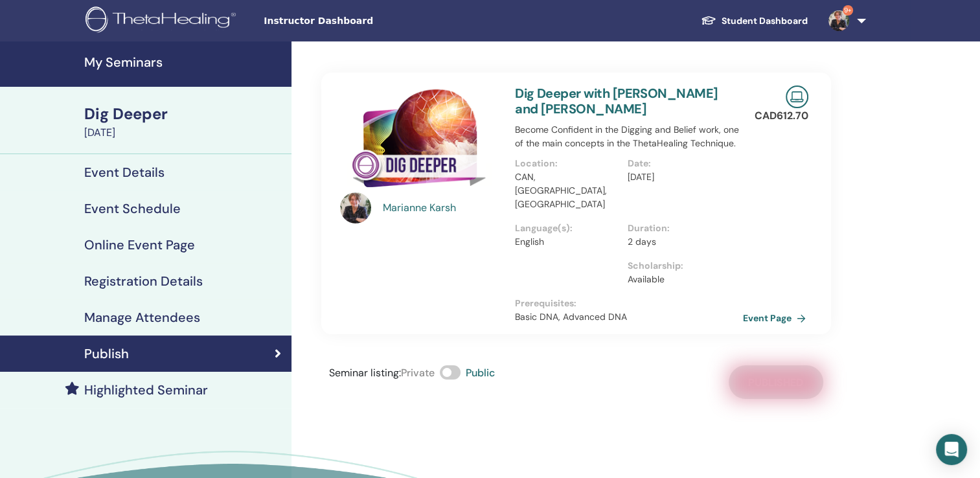
click at [773, 308] on link "Event Page" at bounding box center [777, 317] width 68 height 19
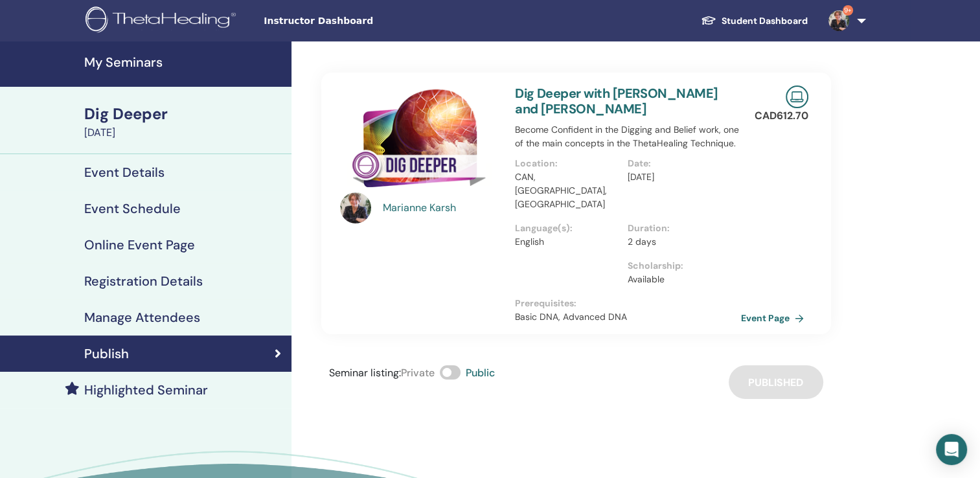
click at [131, 62] on h4 "My Seminars" at bounding box center [183, 62] width 199 height 16
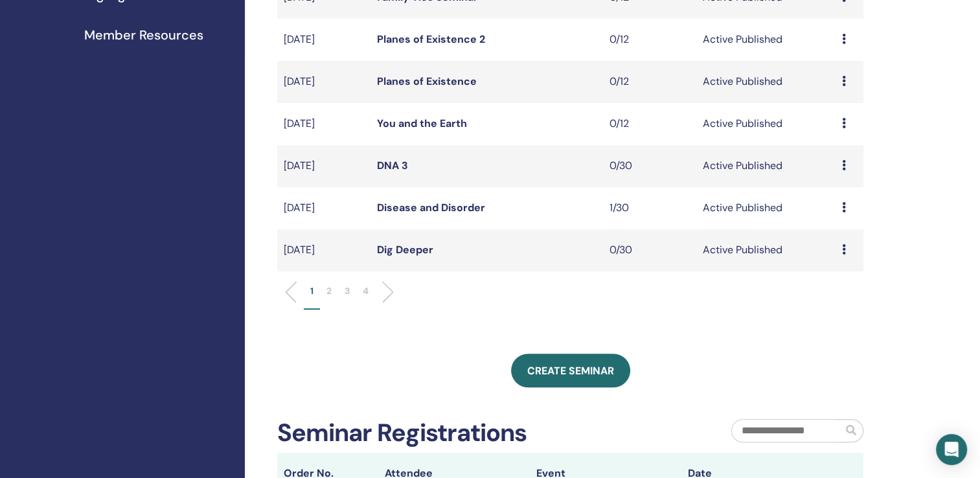
scroll to position [384, 0]
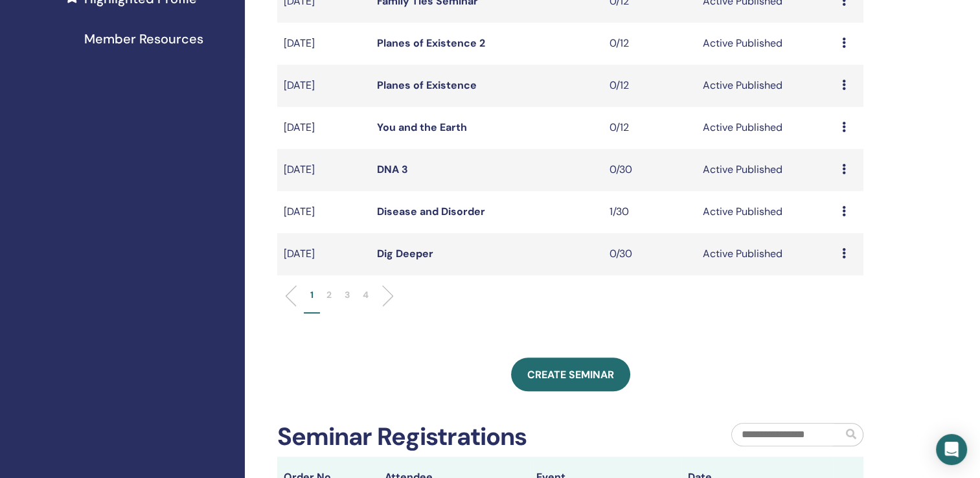
click at [407, 256] on link "Dig Deeper" at bounding box center [405, 254] width 56 height 14
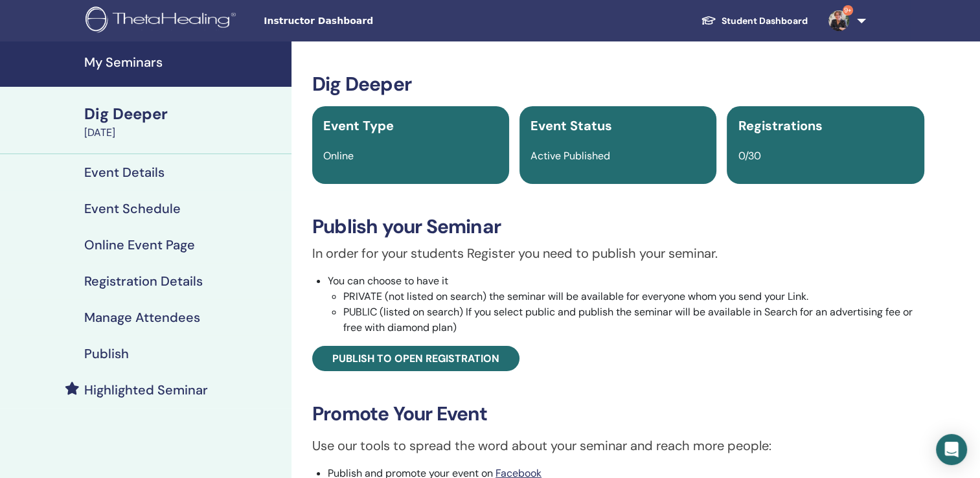
click at [133, 109] on div "Dig Deeper" at bounding box center [183, 114] width 199 height 22
drag, startPoint x: 979, startPoint y: 146, endPoint x: 984, endPoint y: 219, distance: 72.8
click at [979, 219] on html "Instructor Dashboard Student Dashboard 9+ MK [PERSON_NAME] My ThetaLearning My …" at bounding box center [490, 239] width 980 height 478
drag, startPoint x: 984, startPoint y: 219, endPoint x: 898, endPoint y: 74, distance: 169.1
click at [898, 74] on h3 "Dig Deeper" at bounding box center [618, 84] width 612 height 23
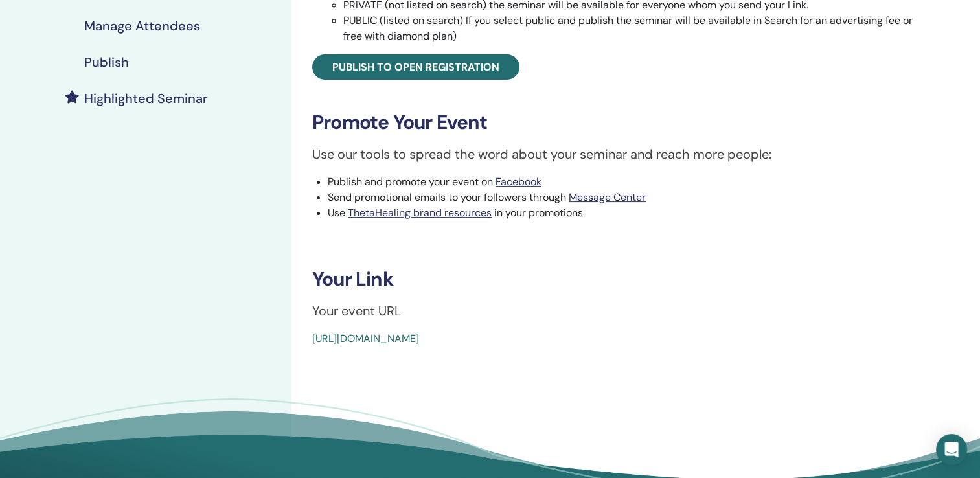
scroll to position [301, 0]
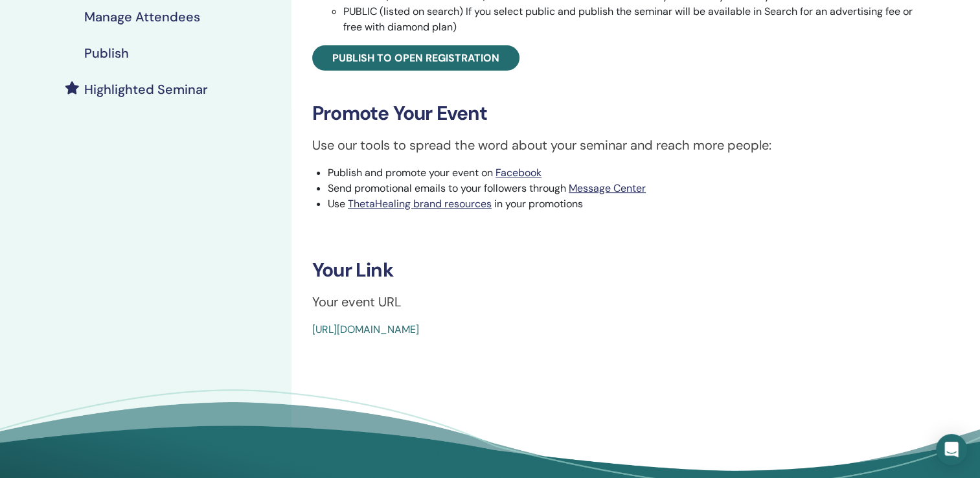
drag, startPoint x: 314, startPoint y: 265, endPoint x: 637, endPoint y: 346, distance: 332.6
click at [637, 346] on div "Dig Deeper Event Type Online Event Status Active Published Registrations 0/30 P…" at bounding box center [618, 130] width 654 height 778
copy div "Your Link Your event URL [URL][DOMAIN_NAME]"
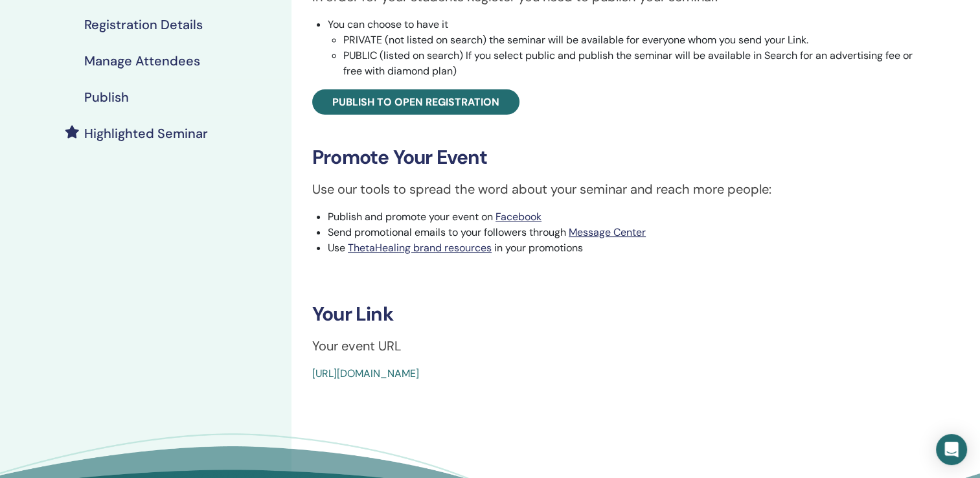
scroll to position [262, 0]
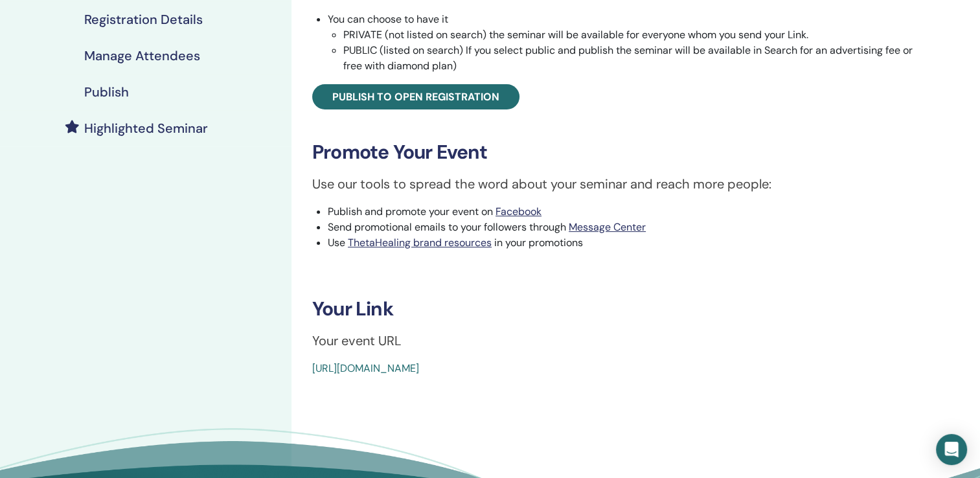
click at [503, 290] on div "Dig Deeper Event Type Online Event Status Active Published Registrations 0/30 P…" at bounding box center [618, 93] width 638 height 565
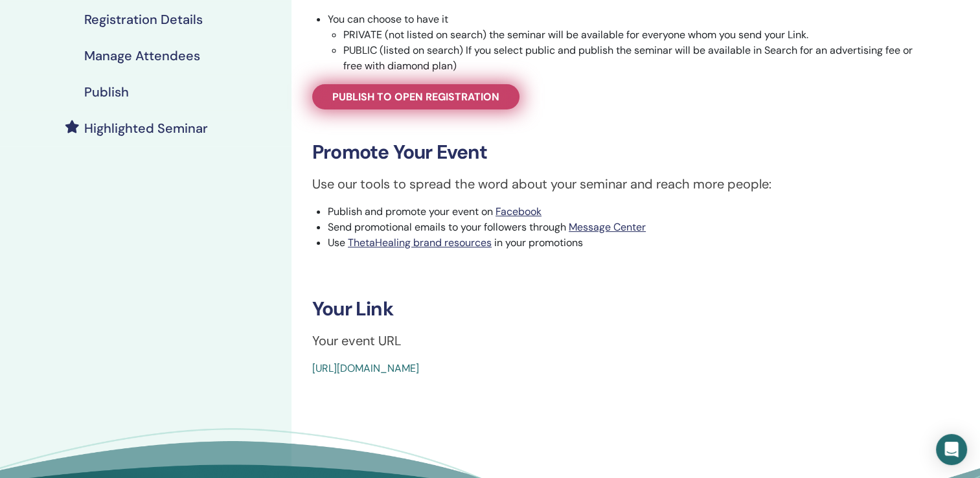
click at [427, 93] on span "Publish to open registration" at bounding box center [415, 97] width 167 height 14
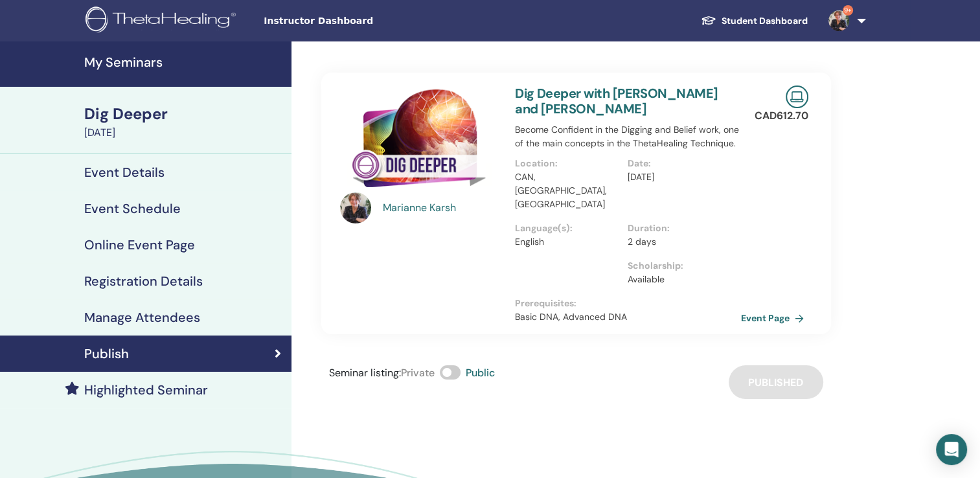
click at [140, 57] on h4 "My Seminars" at bounding box center [183, 62] width 199 height 16
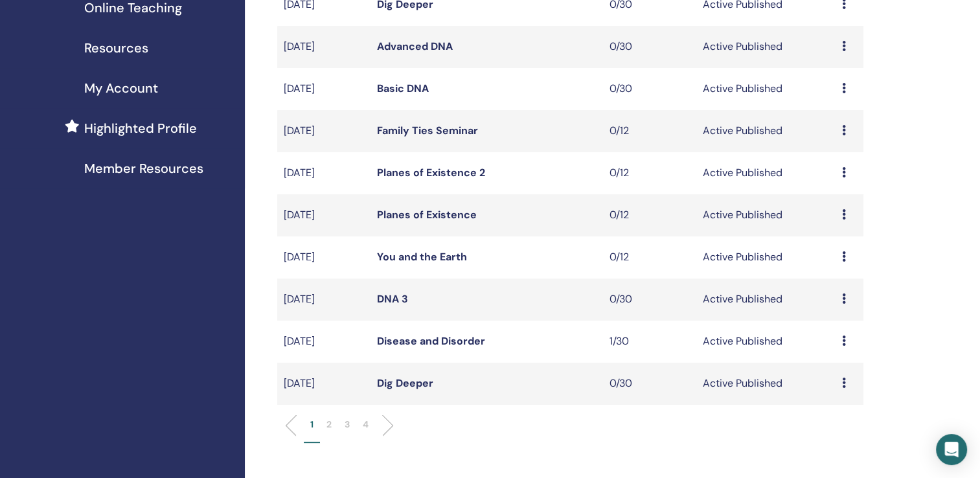
scroll to position [326, 0]
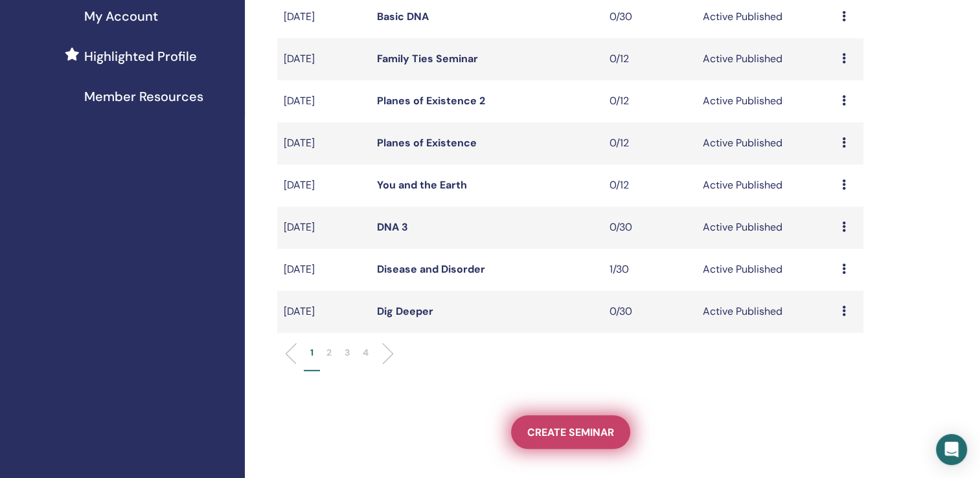
click at [575, 429] on span "Create seminar" at bounding box center [570, 433] width 87 height 14
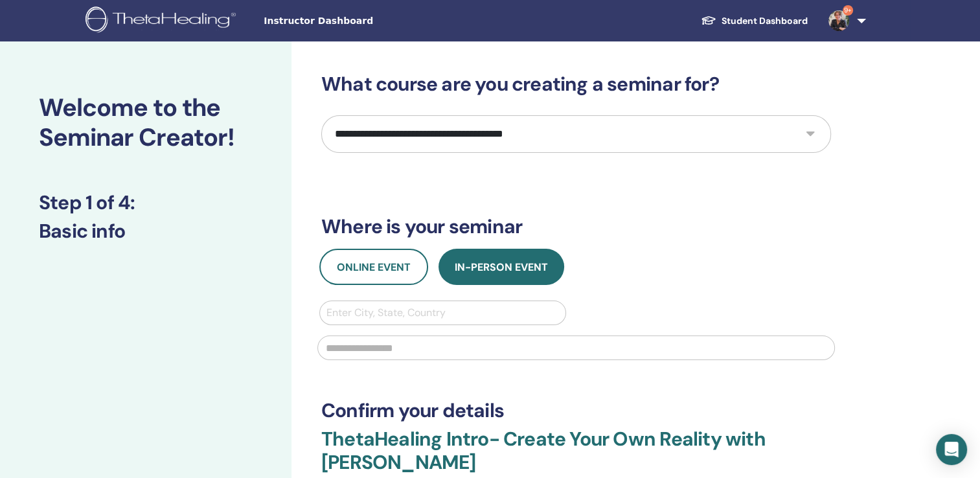
click at [811, 135] on select "**********" at bounding box center [576, 134] width 510 height 38
select select "****"
click at [321, 115] on select "**********" at bounding box center [576, 134] width 510 height 38
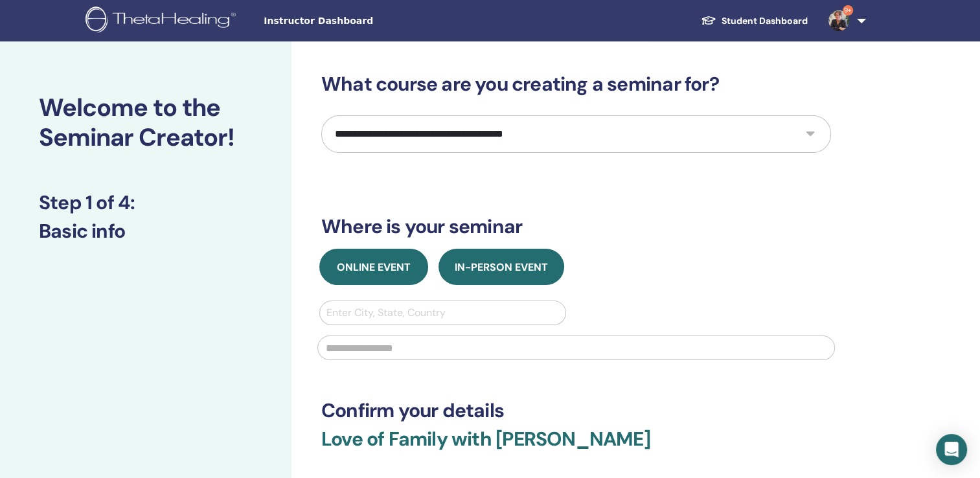
click at [355, 260] on span "Online Event" at bounding box center [374, 267] width 74 height 14
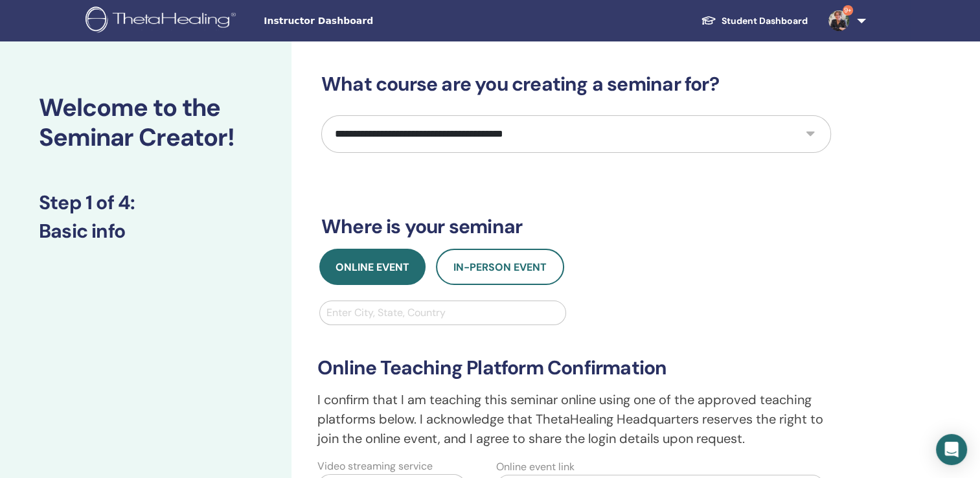
click at [347, 314] on div at bounding box center [442, 313] width 233 height 18
type input "*********"
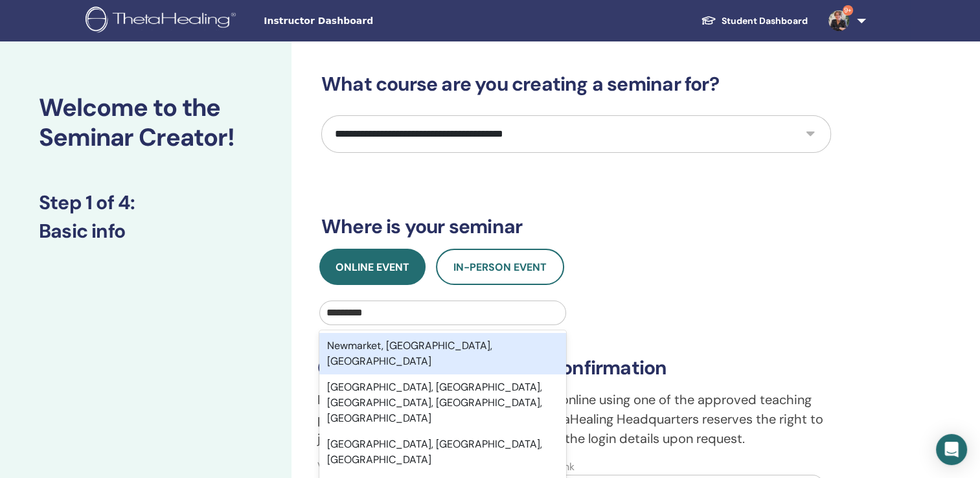
click at [345, 349] on div "Newmarket, ON, CAN" at bounding box center [442, 353] width 247 height 41
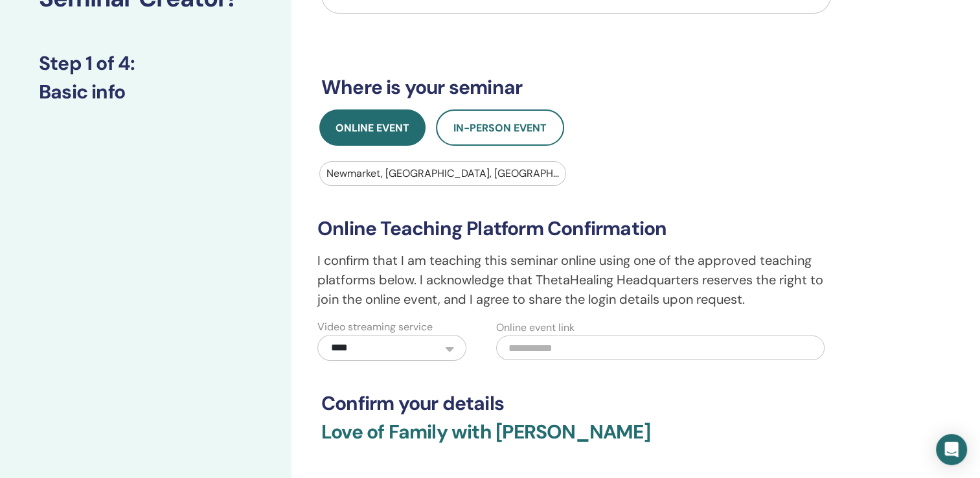
scroll to position [167, 0]
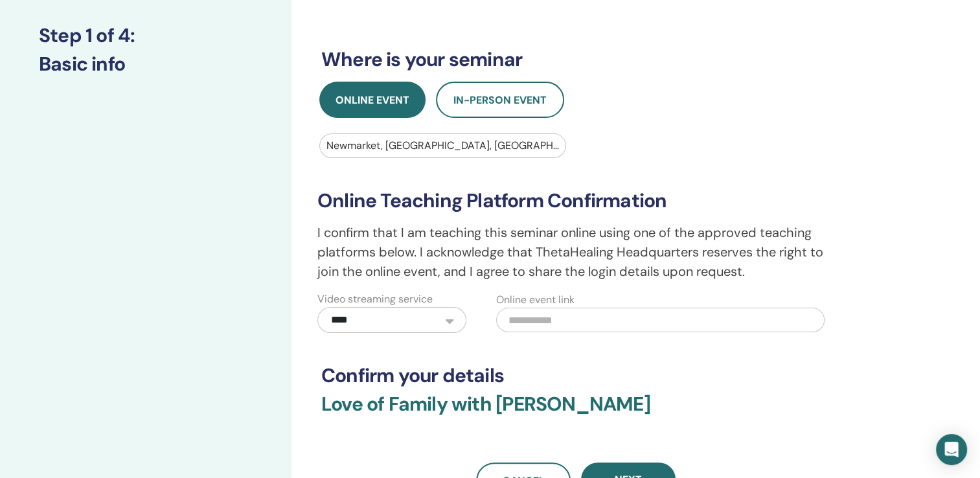
click at [573, 323] on input "text" at bounding box center [660, 320] width 328 height 25
paste input "**********"
type input "**********"
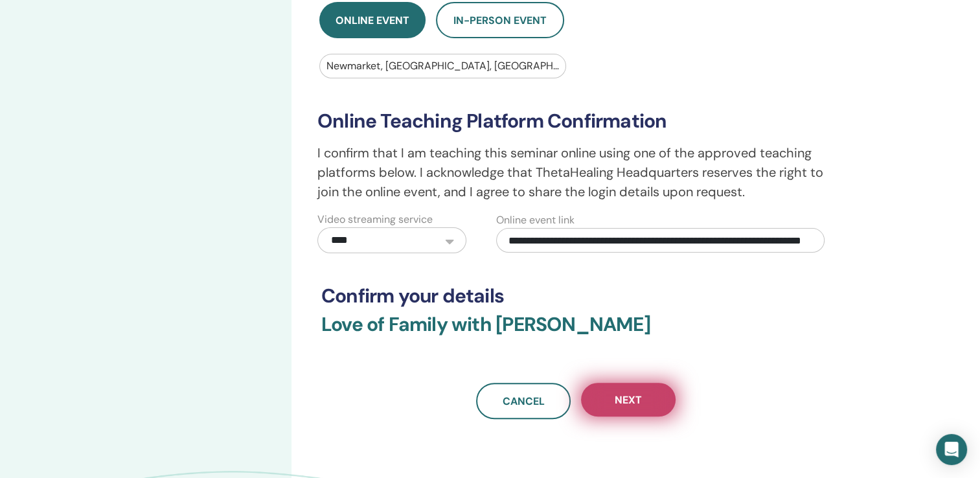
scroll to position [0, 0]
click at [624, 403] on span "Next" at bounding box center [628, 400] width 27 height 14
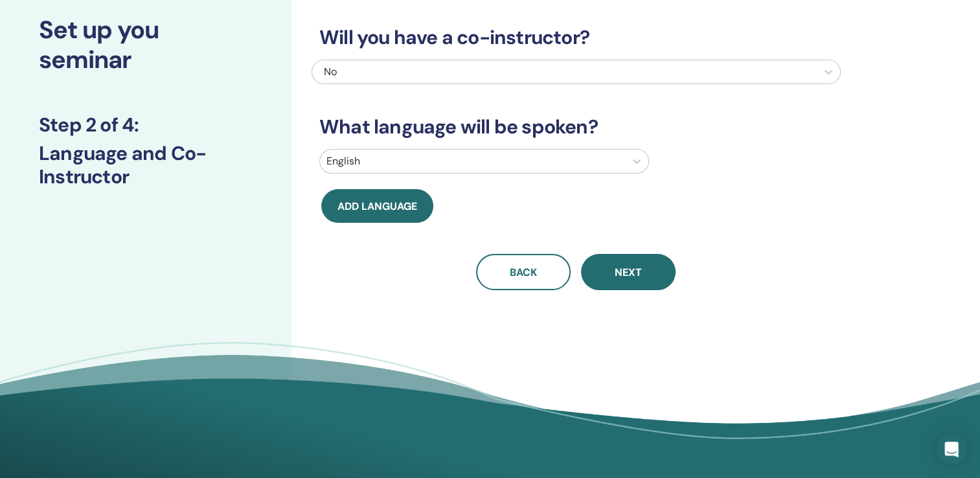
scroll to position [127, 0]
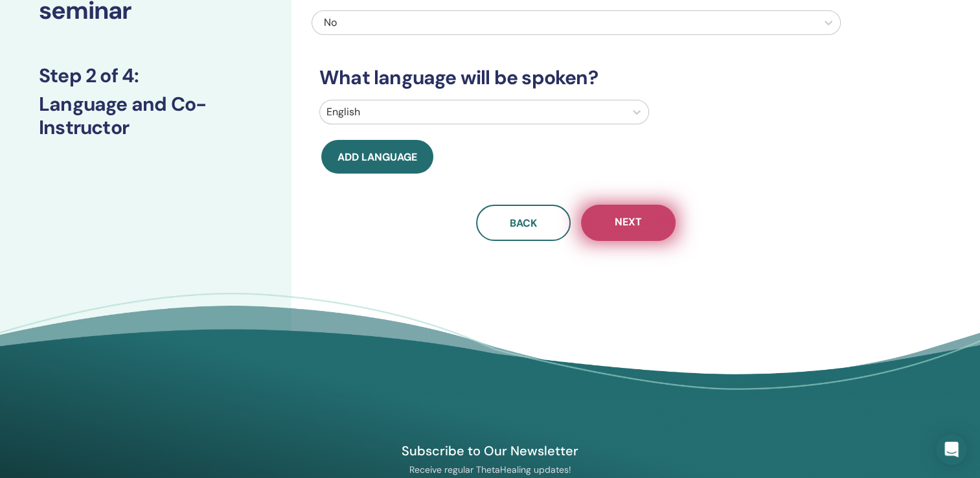
click at [632, 227] on span "Next" at bounding box center [628, 223] width 27 height 16
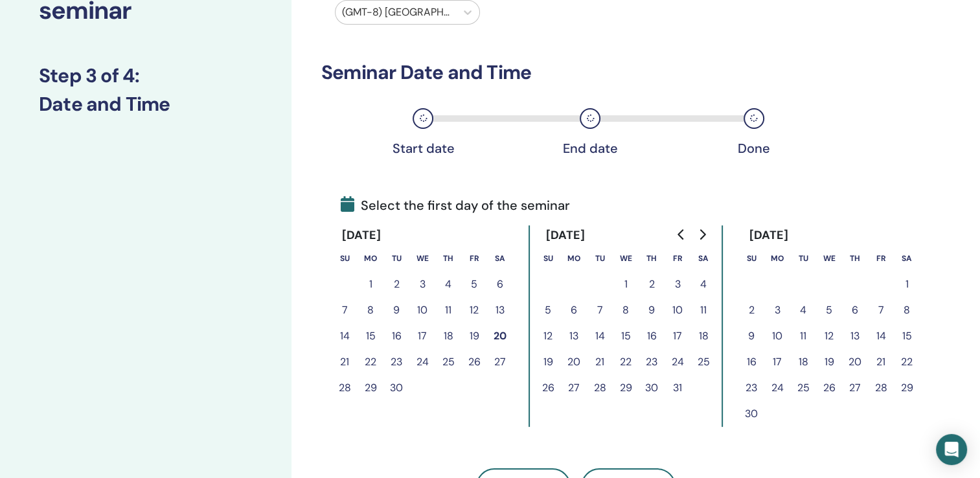
scroll to position [0, 0]
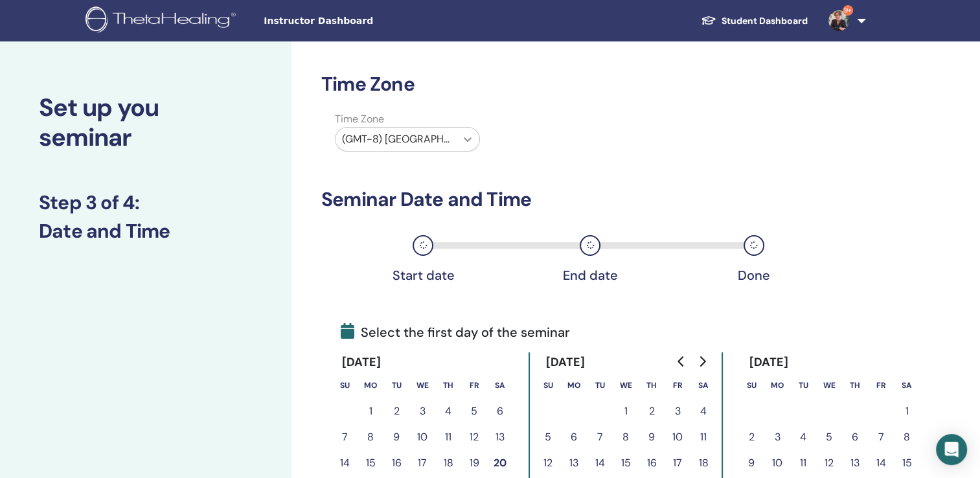
click at [471, 136] on icon at bounding box center [467, 139] width 13 height 13
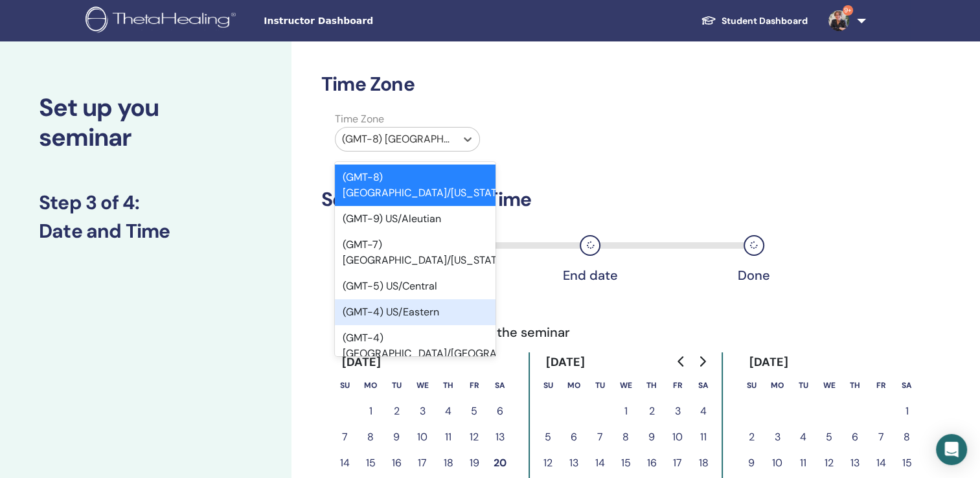
click at [430, 299] on div "(GMT-4) US/Eastern" at bounding box center [415, 312] width 161 height 26
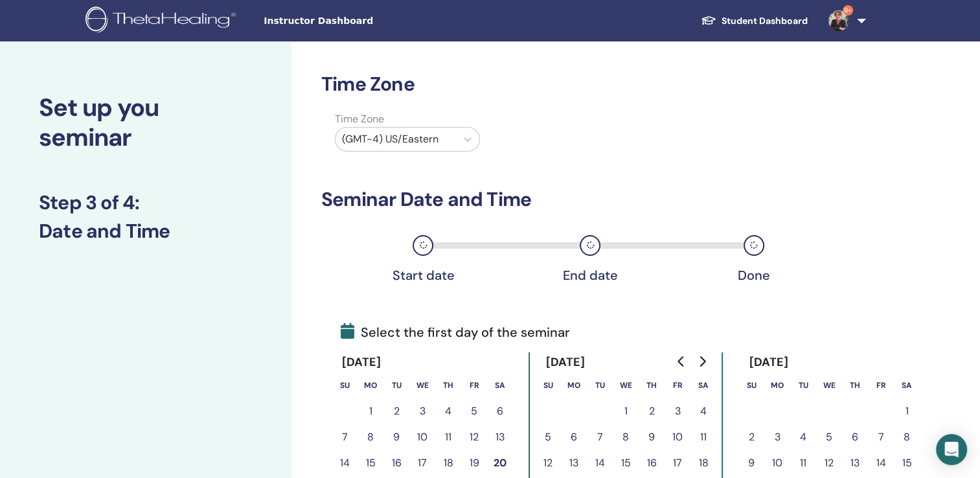
drag, startPoint x: 977, startPoint y: 164, endPoint x: 979, endPoint y: 208, distance: 44.1
click at [979, 208] on div "Set up you seminar Step 3 of 4 : Date and Time Time Zone Time Zone (GMT-4) US/E…" at bounding box center [490, 426] width 980 height 771
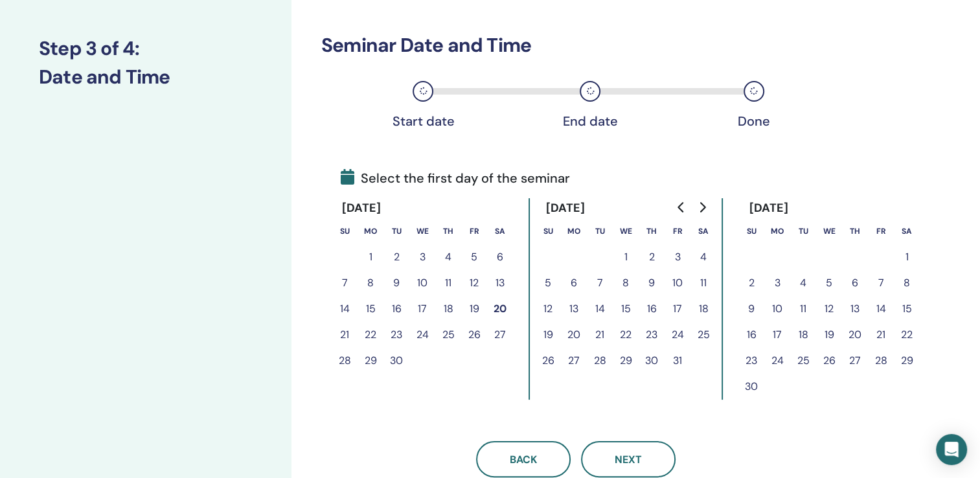
scroll to position [165, 0]
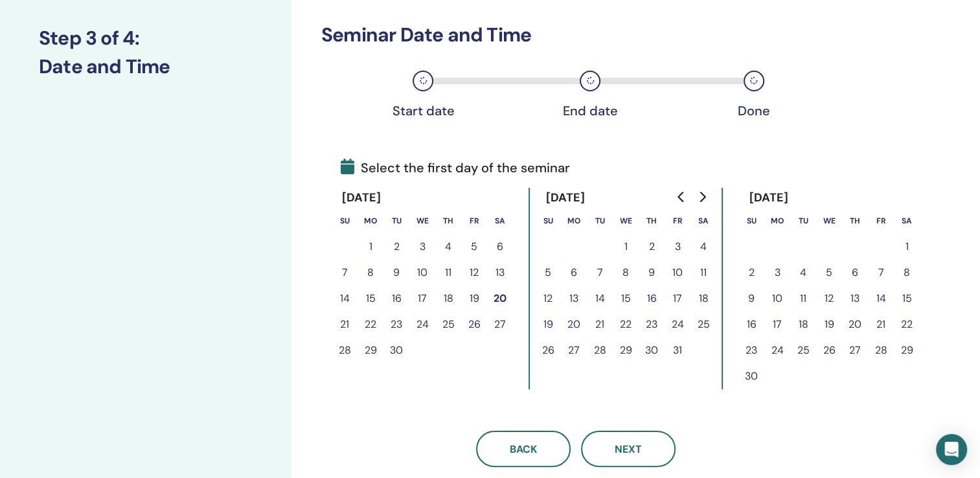
click at [544, 298] on button "12" at bounding box center [548, 299] width 26 height 26
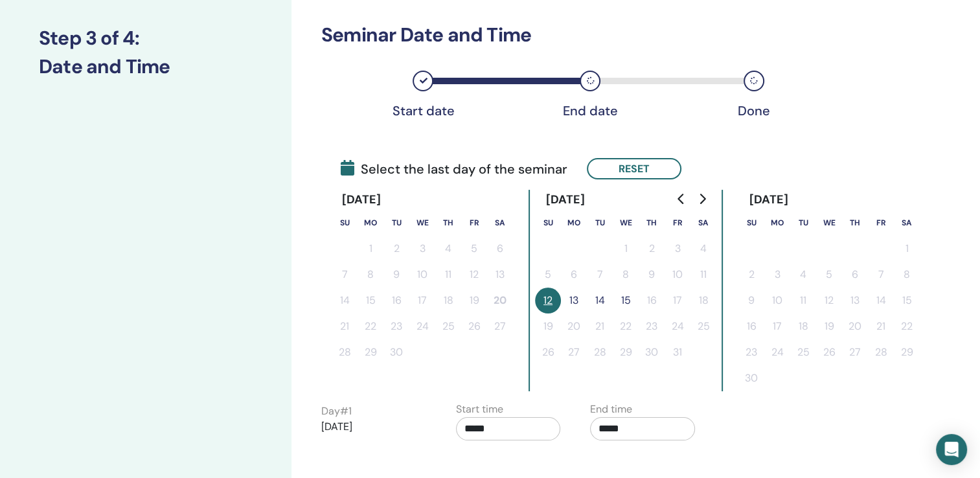
click at [627, 301] on button "15" at bounding box center [626, 301] width 26 height 26
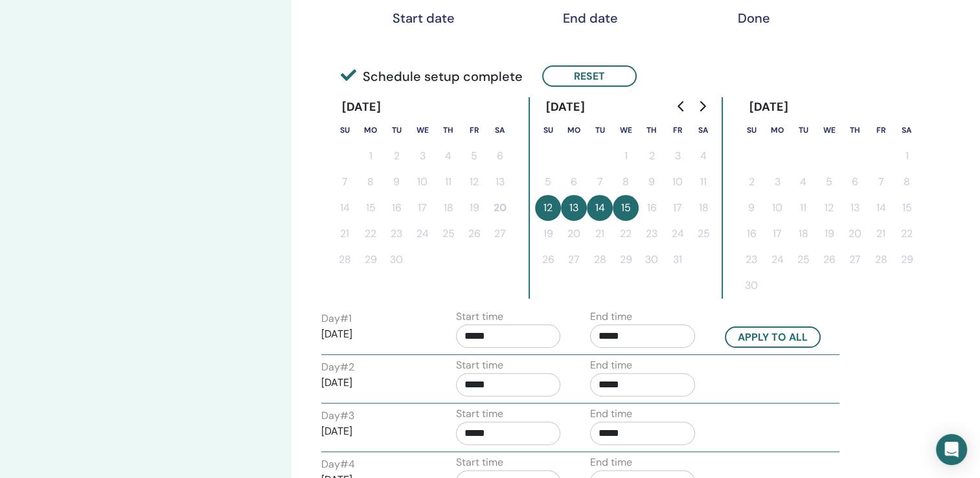
scroll to position [389, 0]
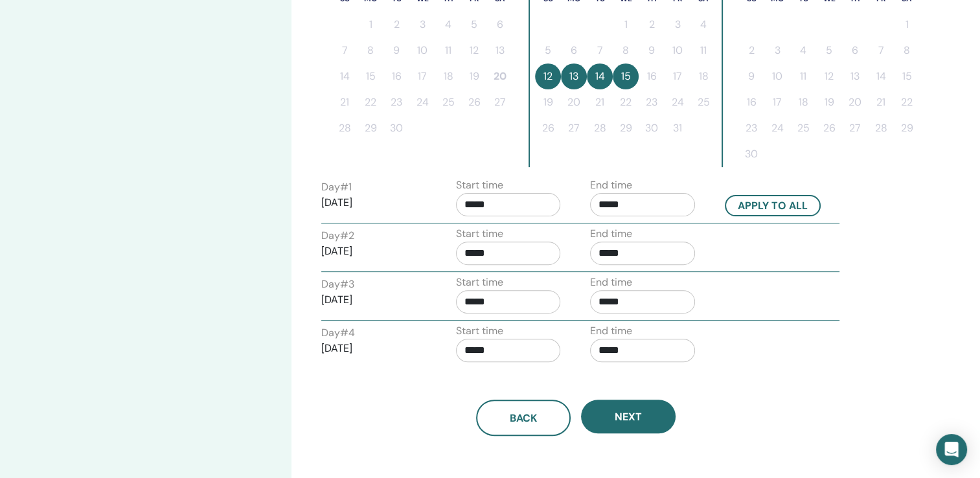
click at [527, 201] on input "*****" at bounding box center [508, 204] width 105 height 23
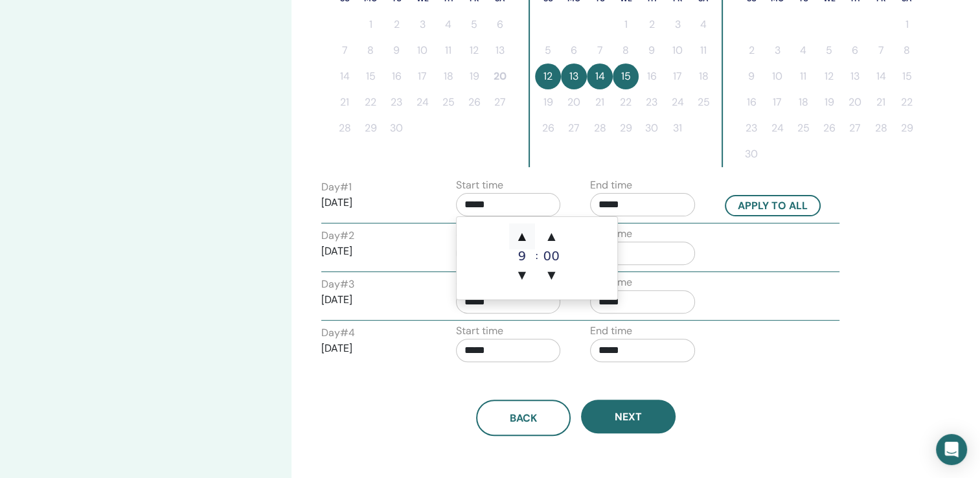
click at [520, 237] on span "▲" at bounding box center [522, 236] width 26 height 26
type input "*****"
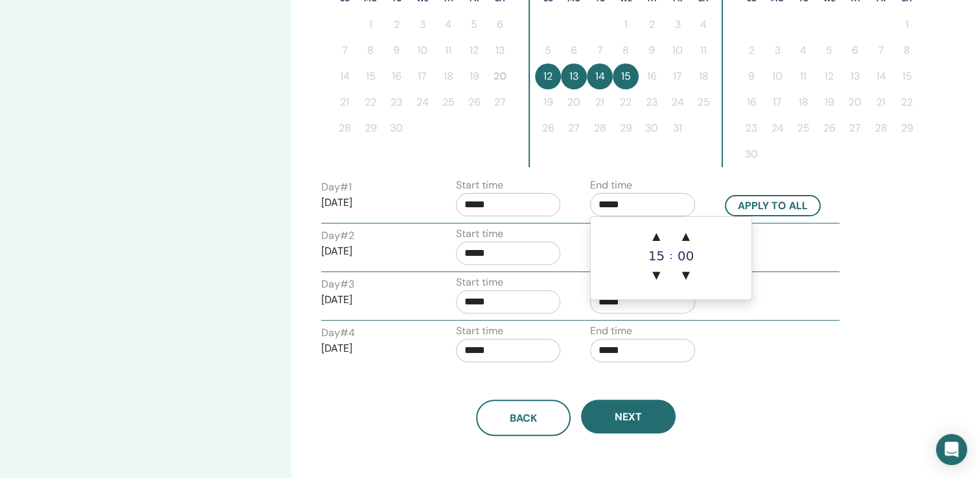
click at [645, 204] on input "*****" at bounding box center [642, 204] width 105 height 23
click at [654, 277] on span "▼" at bounding box center [656, 275] width 26 height 26
click at [687, 233] on span "▲" at bounding box center [686, 236] width 26 height 26
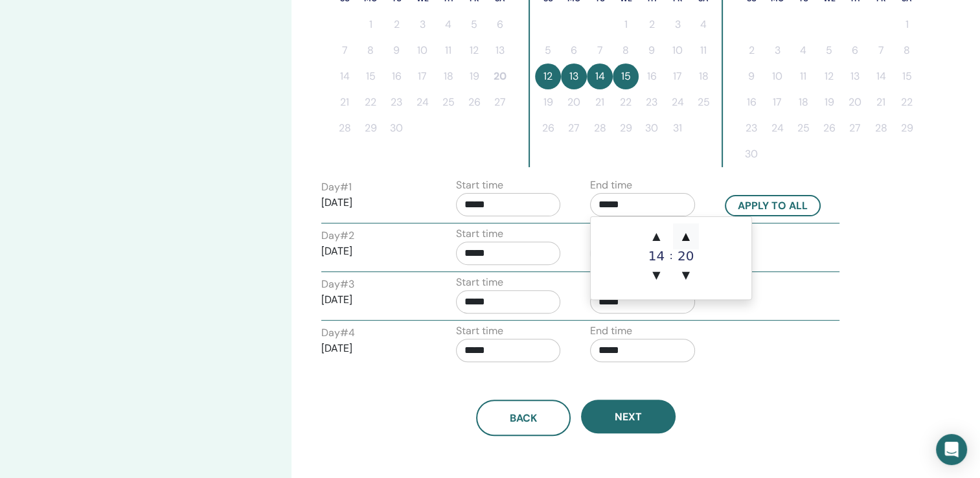
click at [687, 233] on span "▲" at bounding box center [686, 236] width 26 height 26
type input "*****"
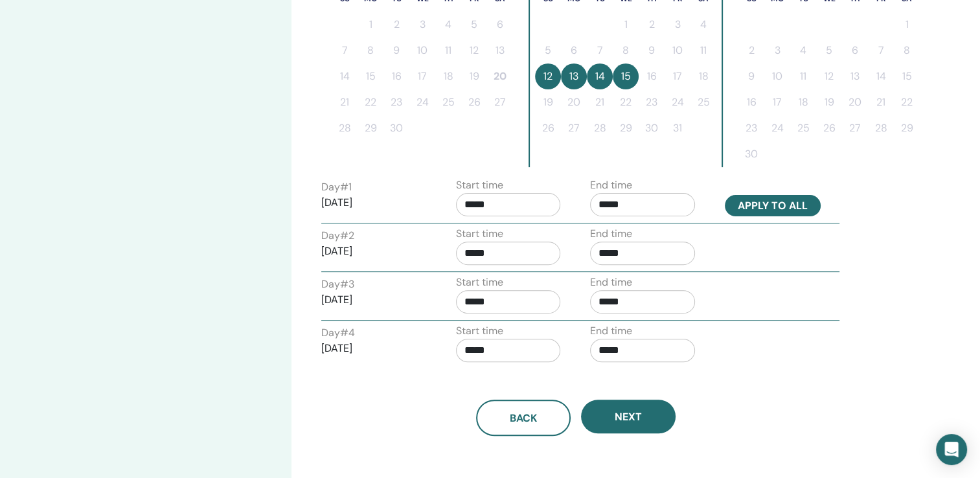
click at [771, 201] on button "Apply to all" at bounding box center [773, 205] width 96 height 21
type input "*****"
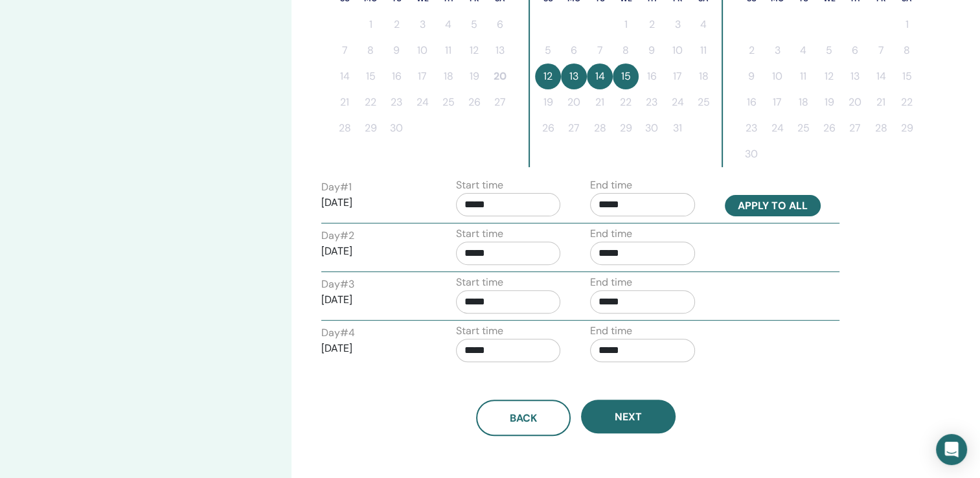
type input "*****"
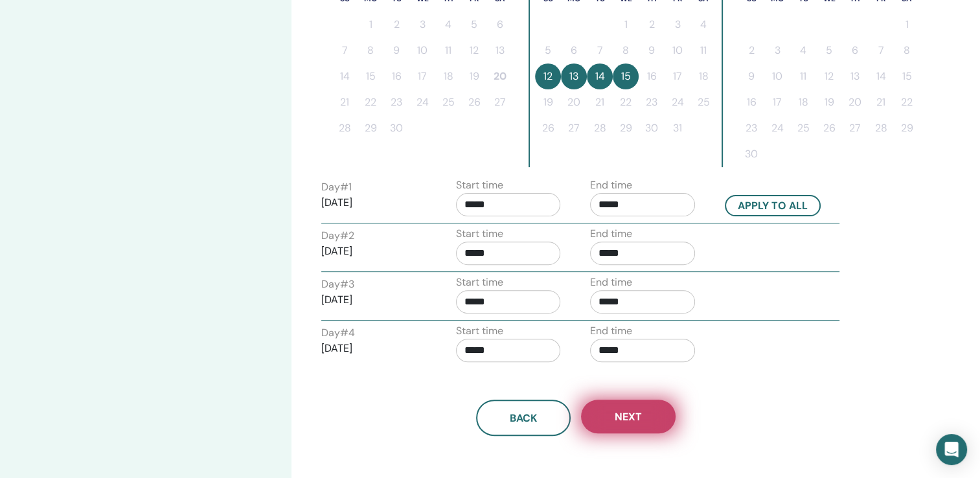
click at [630, 416] on span "Next" at bounding box center [628, 417] width 27 height 14
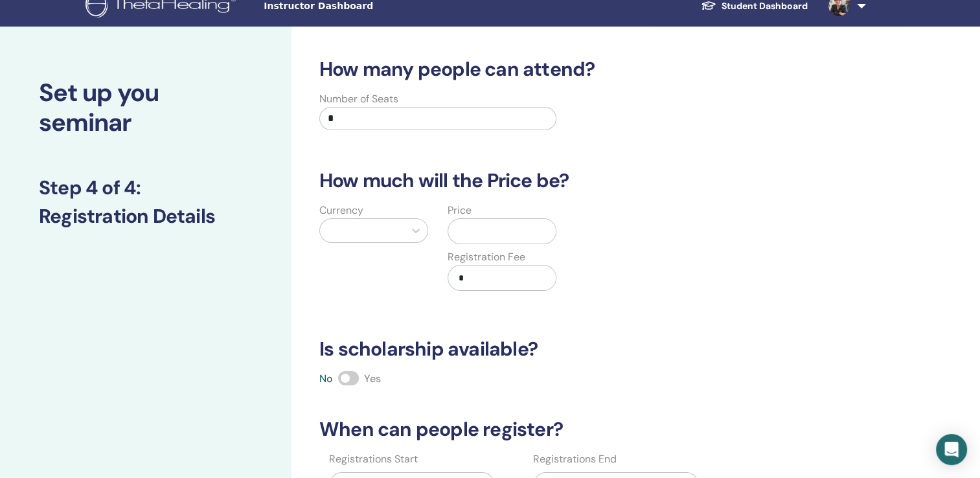
scroll to position [0, 0]
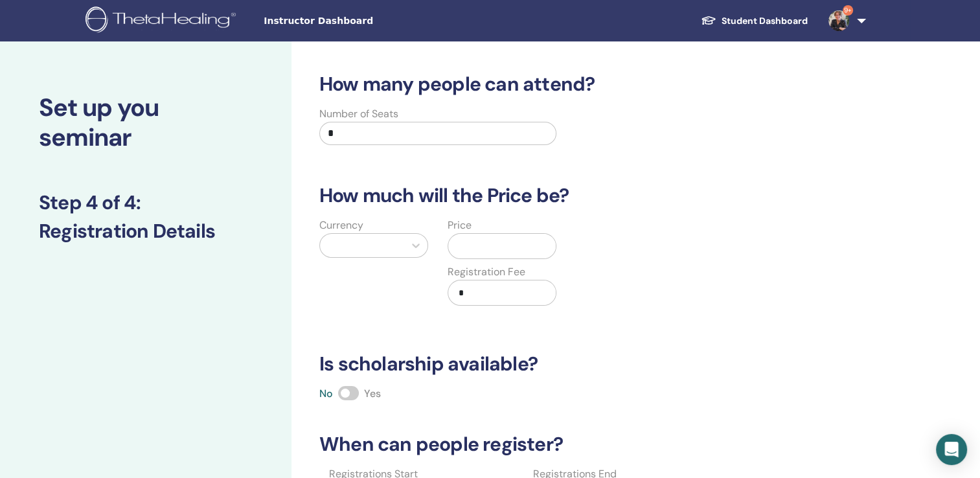
drag, startPoint x: 382, startPoint y: 132, endPoint x: 263, endPoint y: 136, distance: 119.2
click at [263, 136] on div "Set up you seminar Step 4 of 4 : Registration Details How many people can atten…" at bounding box center [490, 405] width 980 height 729
type input "**"
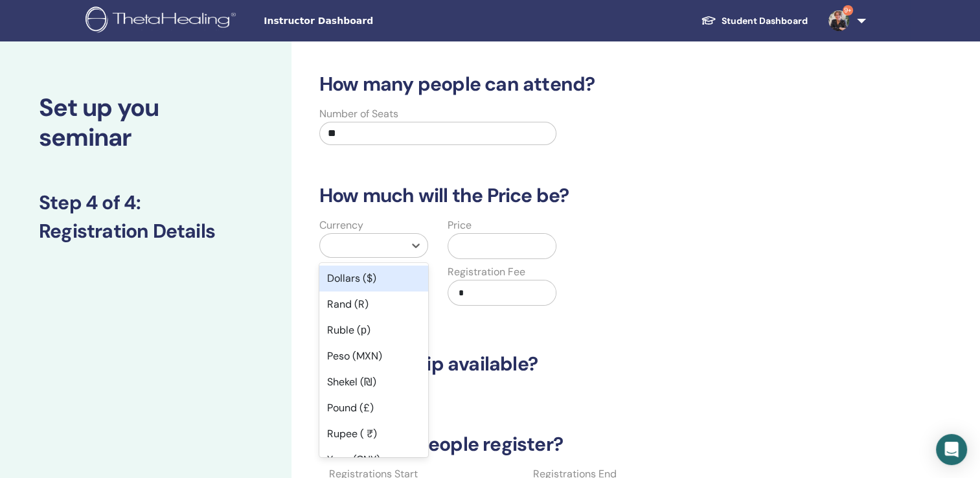
click at [378, 242] on div at bounding box center [361, 245] width 71 height 18
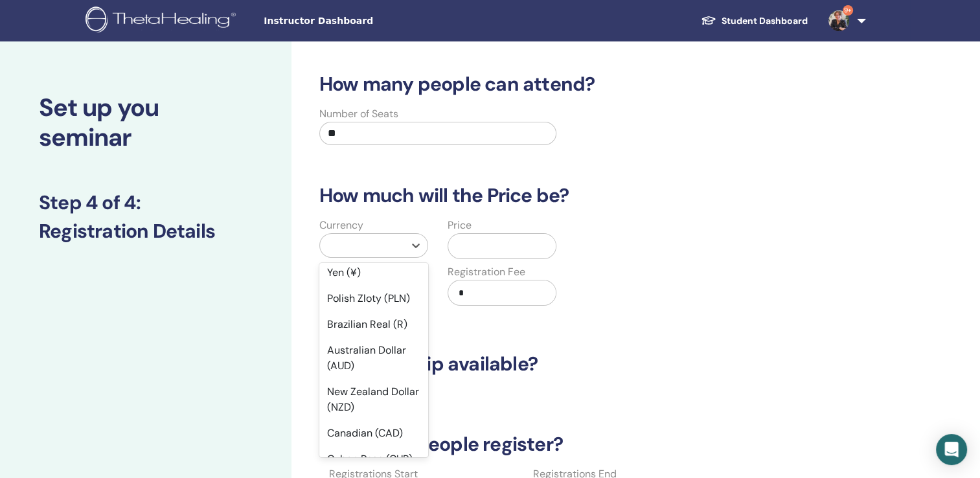
scroll to position [248, 0]
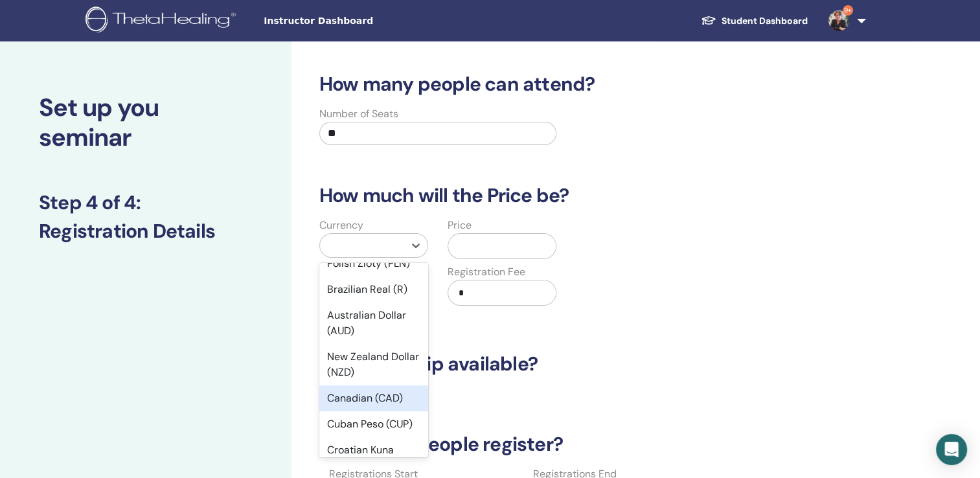
click at [389, 399] on div "Canadian (CAD)" at bounding box center [373, 398] width 109 height 26
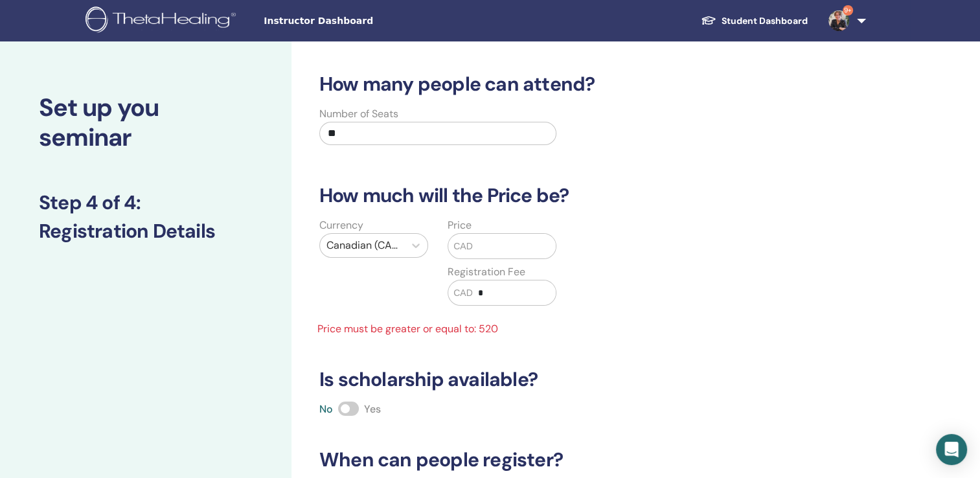
click at [472, 245] on span "CAD" at bounding box center [462, 247] width 19 height 14
click at [351, 408] on span at bounding box center [348, 409] width 21 height 14
click at [465, 240] on span "CAD" at bounding box center [462, 247] width 19 height 14
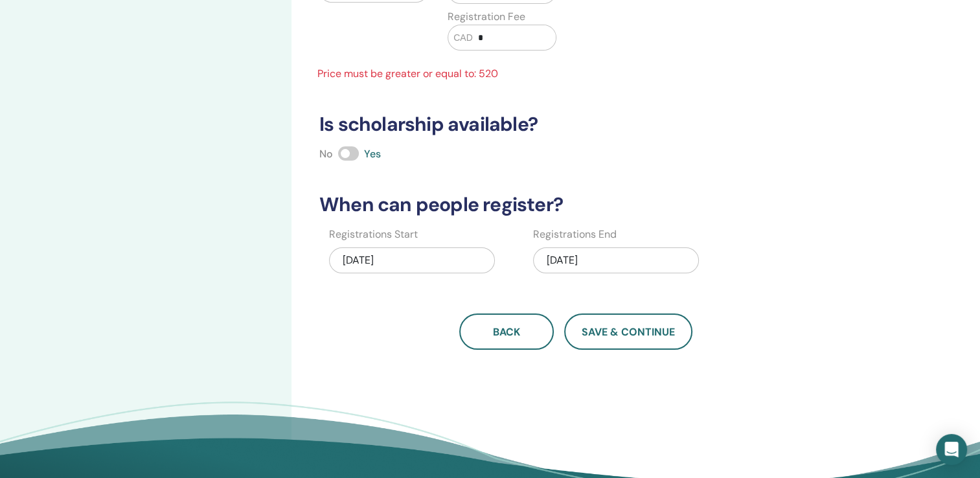
scroll to position [230, 0]
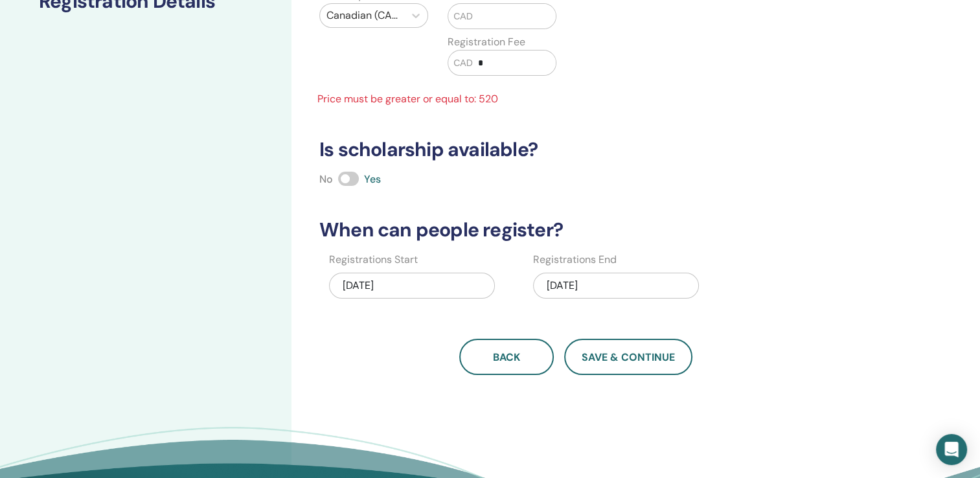
click at [461, 12] on span "CAD" at bounding box center [462, 17] width 19 height 14
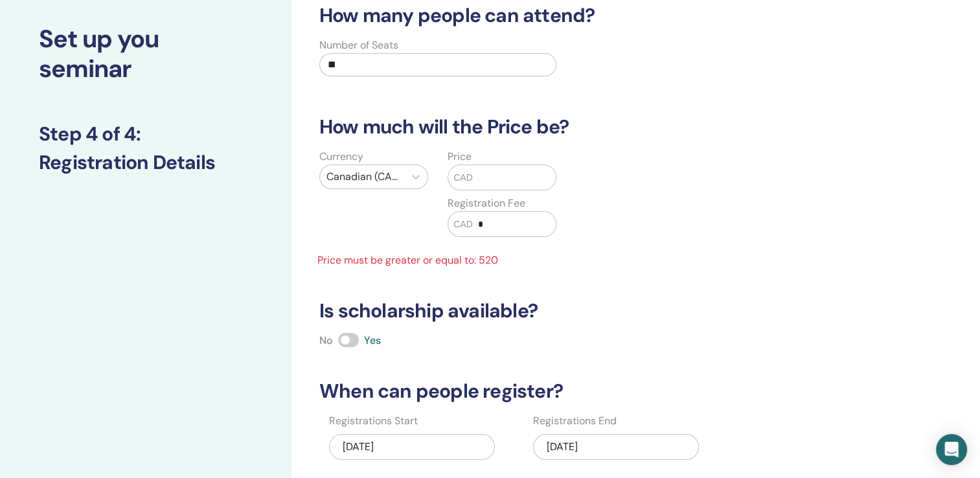
scroll to position [26, 0]
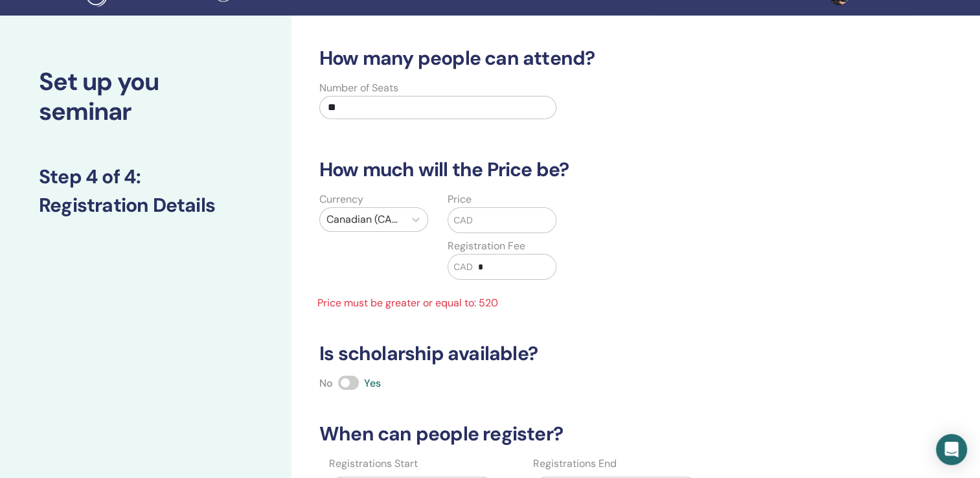
click at [466, 217] on span "CAD" at bounding box center [462, 221] width 19 height 14
click at [475, 214] on input "text" at bounding box center [515, 220] width 84 height 25
click at [497, 264] on input "*" at bounding box center [515, 267] width 84 height 25
click at [486, 216] on input "text" at bounding box center [515, 220] width 84 height 25
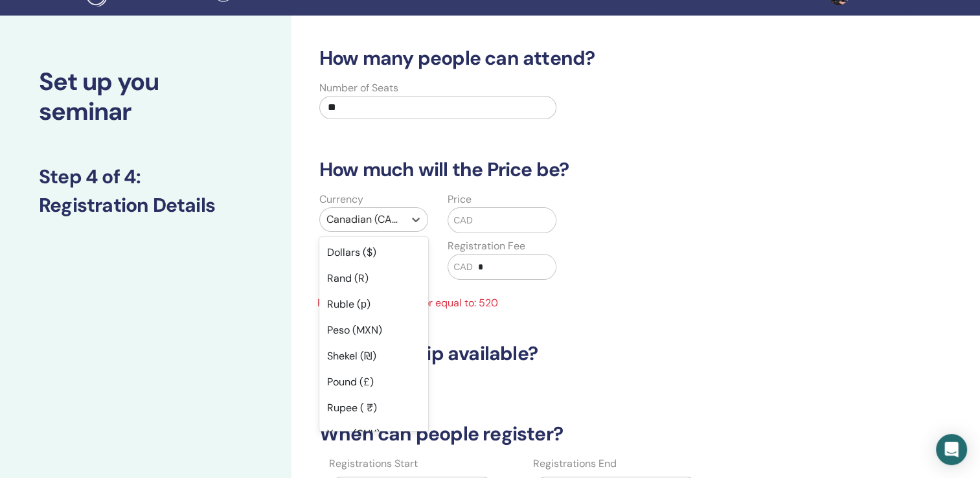
scroll to position [211, 0]
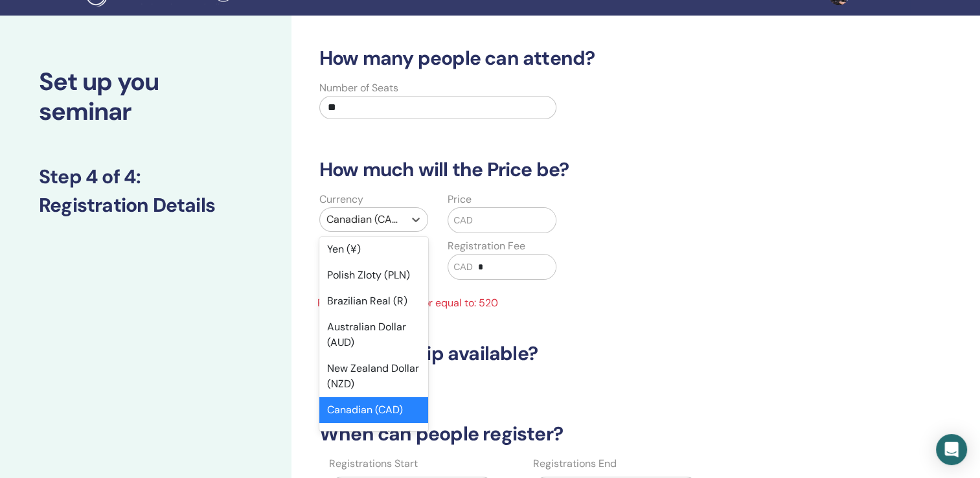
click at [371, 215] on div at bounding box center [361, 220] width 71 height 18
click at [349, 413] on div "Canadian (CAD)" at bounding box center [373, 410] width 109 height 26
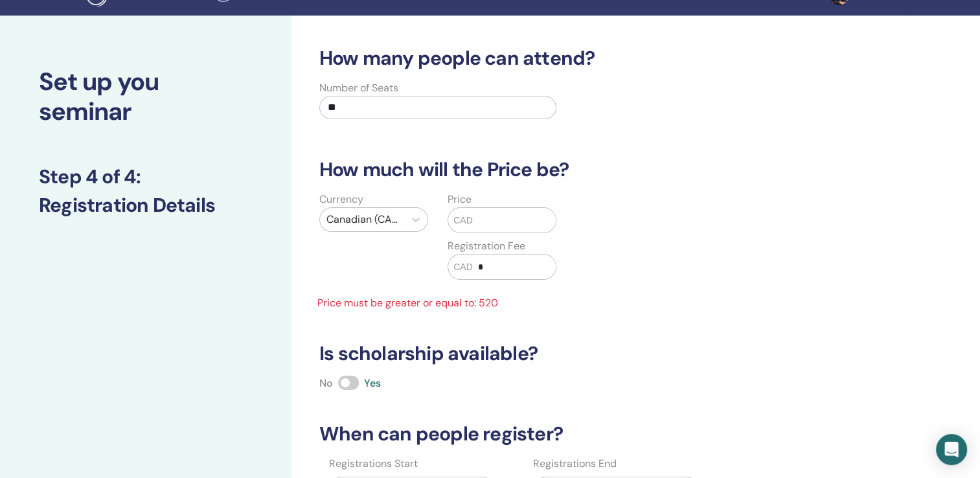
click at [455, 214] on span "CAD" at bounding box center [462, 221] width 19 height 14
drag, startPoint x: 455, startPoint y: 214, endPoint x: 468, endPoint y: 216, distance: 13.1
click at [468, 216] on span "CAD" at bounding box center [462, 221] width 19 height 14
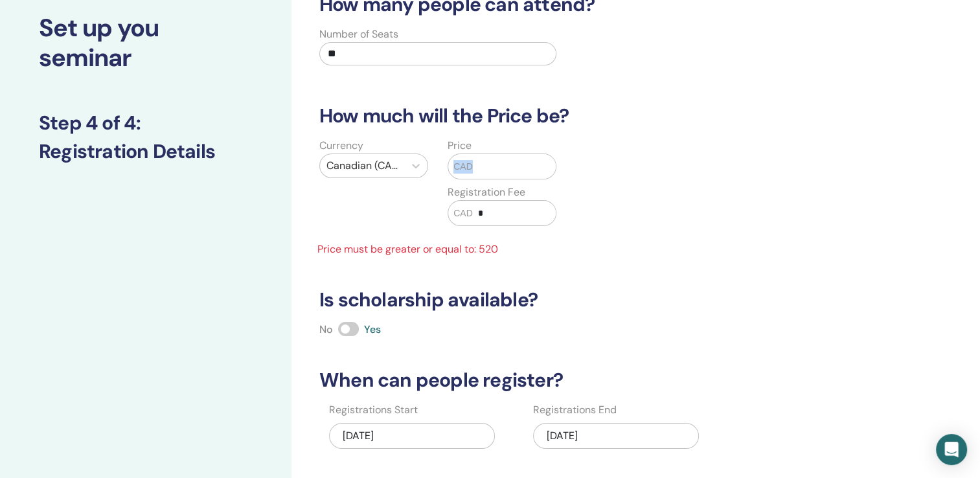
scroll to position [56, 0]
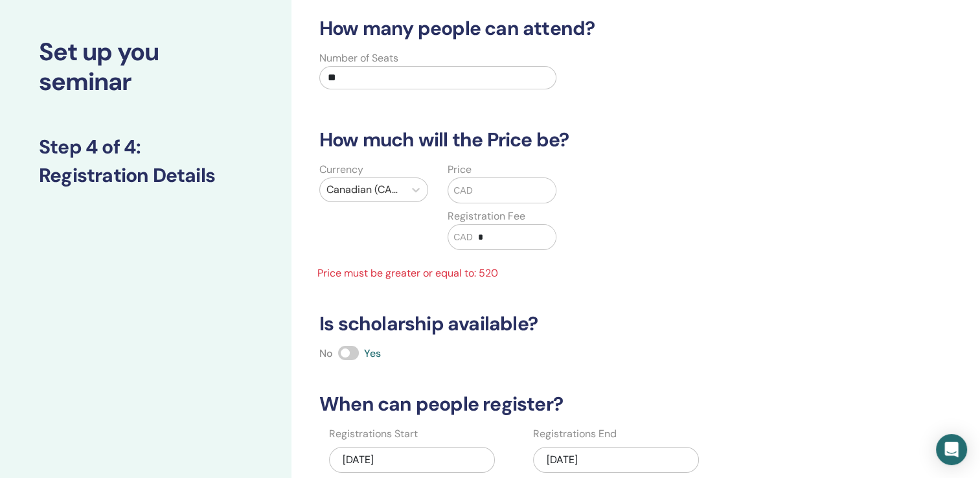
click at [482, 185] on input "text" at bounding box center [515, 190] width 84 height 25
click at [552, 189] on input "text" at bounding box center [515, 190] width 84 height 25
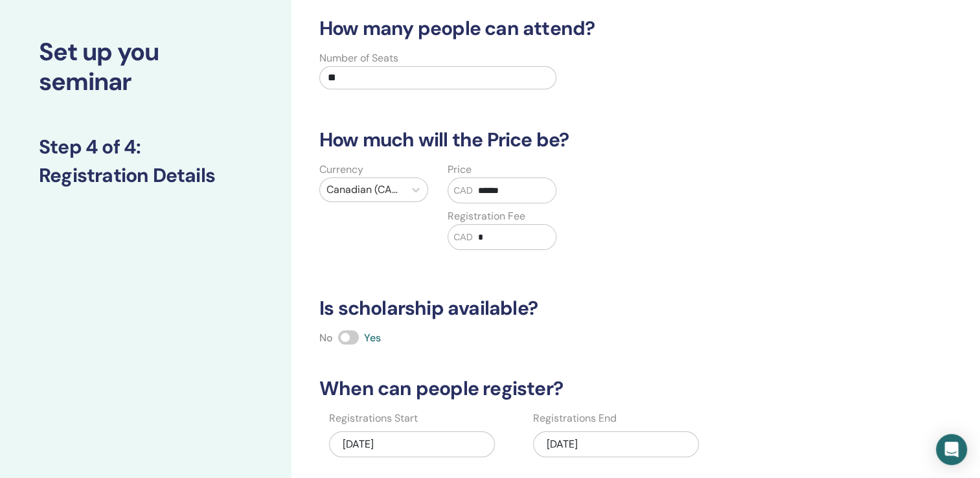
type input "******"
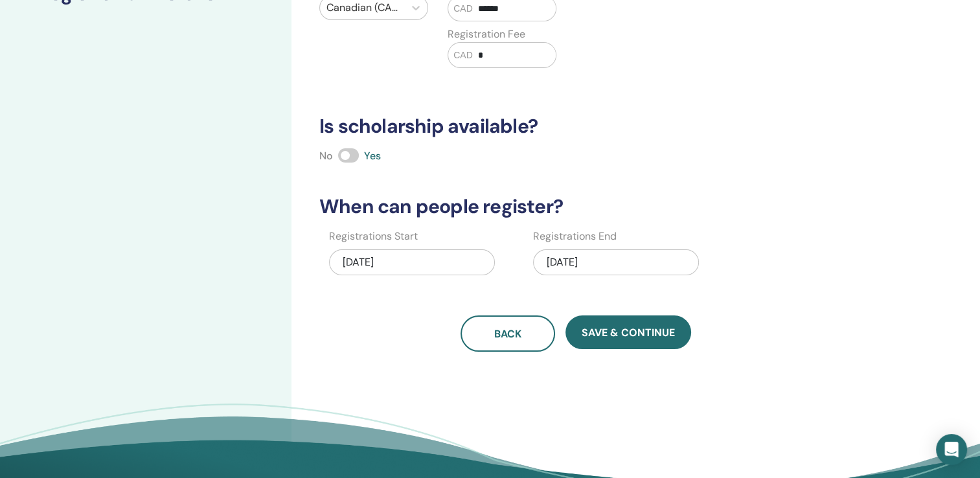
scroll to position [251, 0]
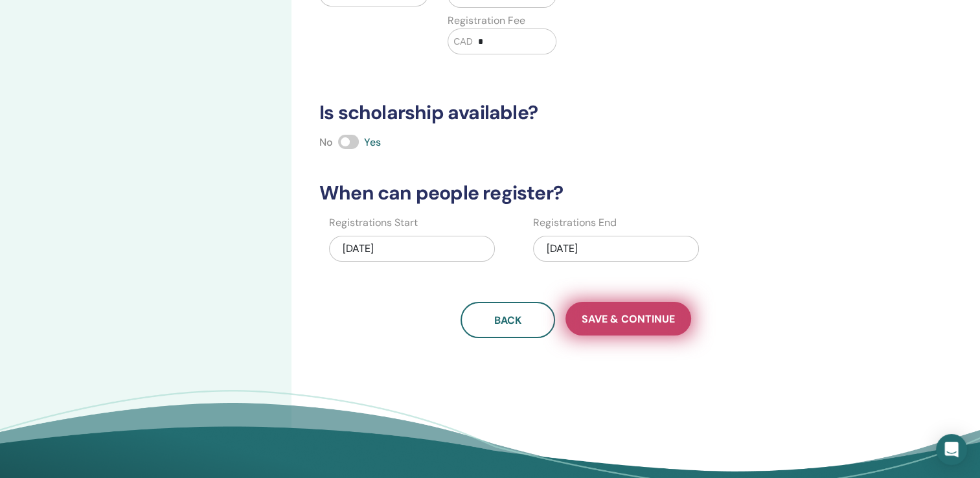
click at [628, 321] on span "Save & Continue" at bounding box center [628, 319] width 93 height 14
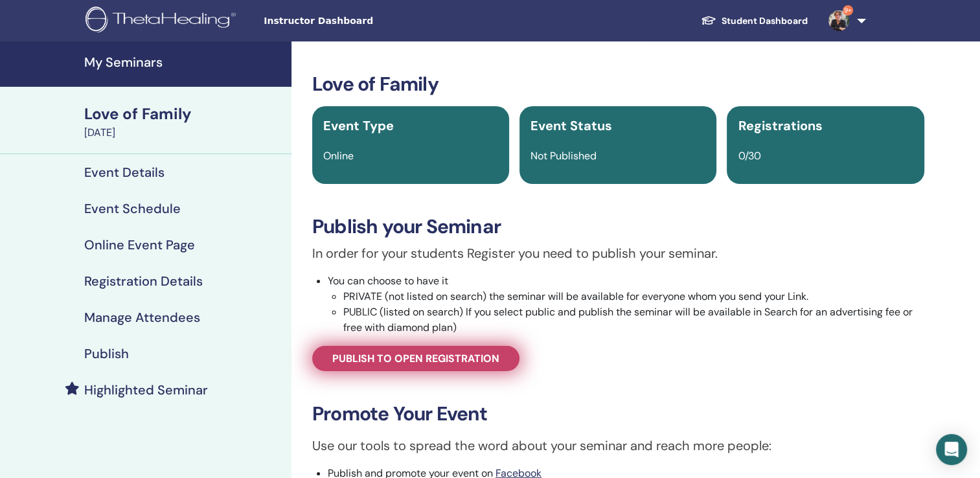
click at [471, 359] on span "Publish to open registration" at bounding box center [415, 359] width 167 height 14
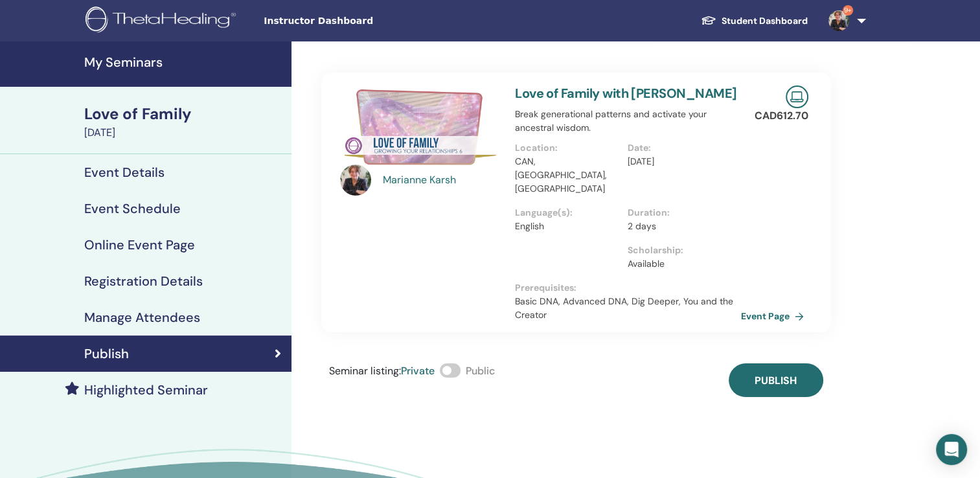
click at [459, 363] on span at bounding box center [450, 370] width 21 height 14
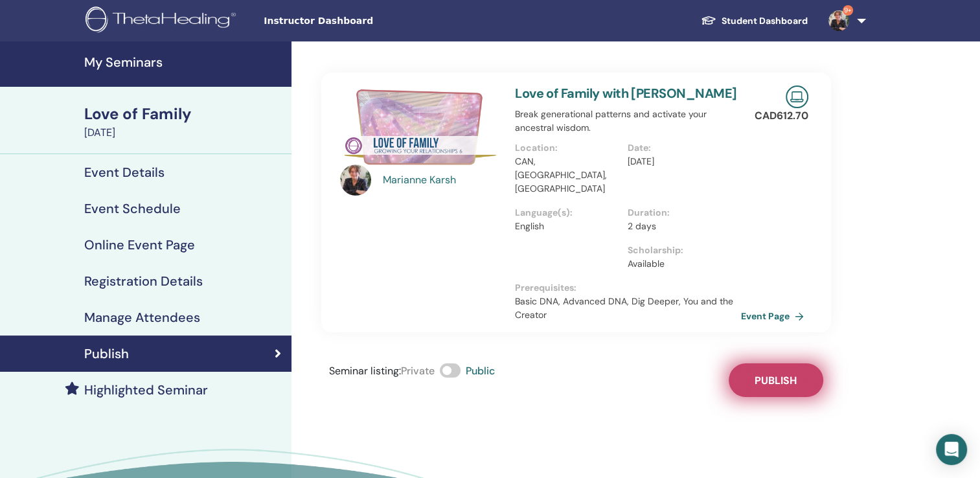
click at [777, 374] on span "Publish" at bounding box center [776, 381] width 42 height 14
click at [765, 306] on link "Event Page" at bounding box center [777, 315] width 68 height 19
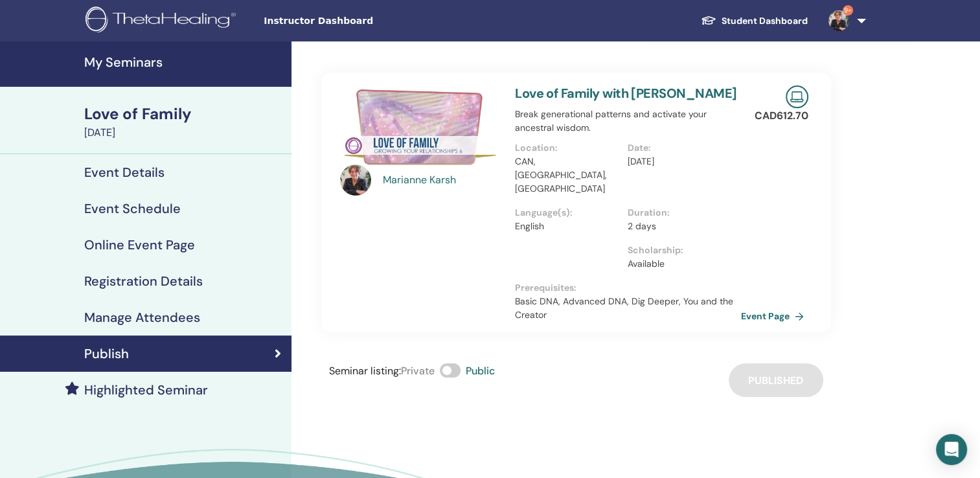
click at [155, 61] on h4 "My Seminars" at bounding box center [183, 62] width 199 height 16
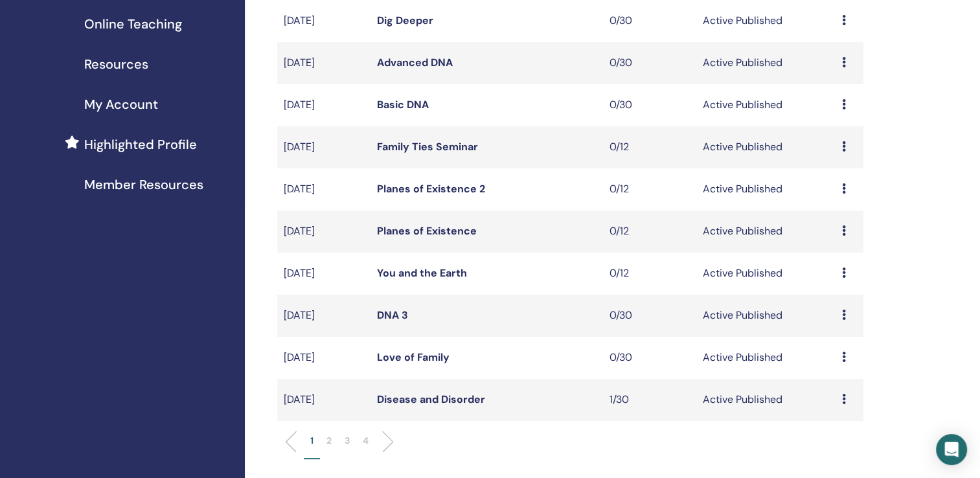
scroll to position [316, 0]
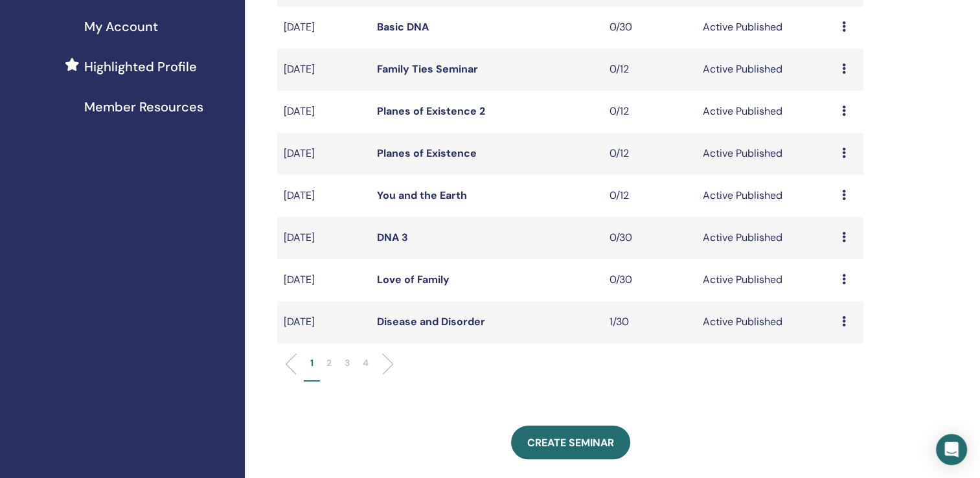
click at [393, 278] on link "Love of Family" at bounding box center [413, 280] width 73 height 14
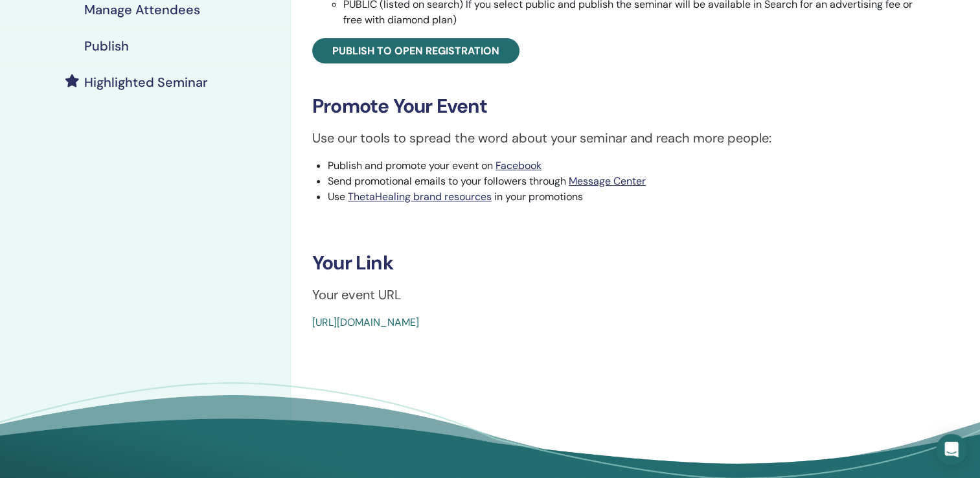
scroll to position [308, 0]
drag, startPoint x: 313, startPoint y: 265, endPoint x: 630, endPoint y: 320, distance: 321.5
click at [630, 320] on div "Love of Family Event Type Online Event Status Active Published Registrations 0/…" at bounding box center [618, 46] width 638 height 565
copy div "Your Link Your event URL [URL][DOMAIN_NAME]"
click at [470, 254] on h3 "Your Link" at bounding box center [618, 262] width 612 height 23
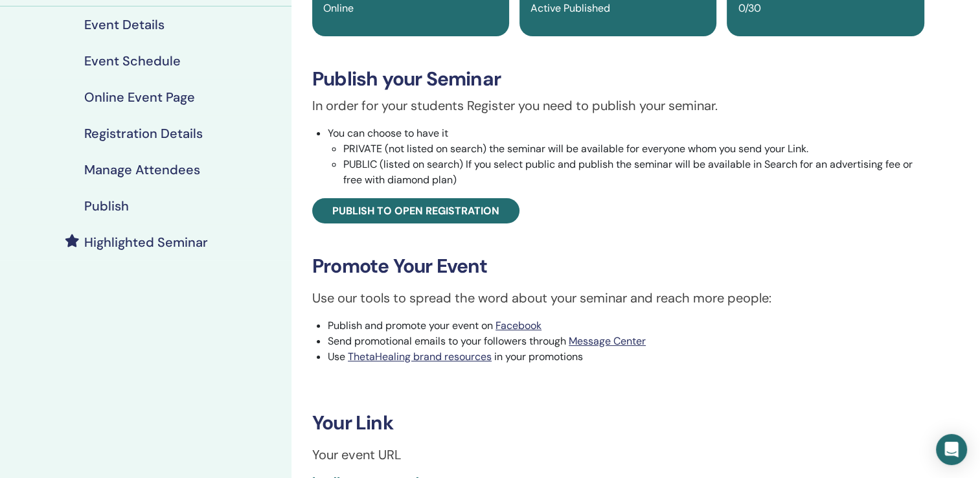
scroll to position [0, 0]
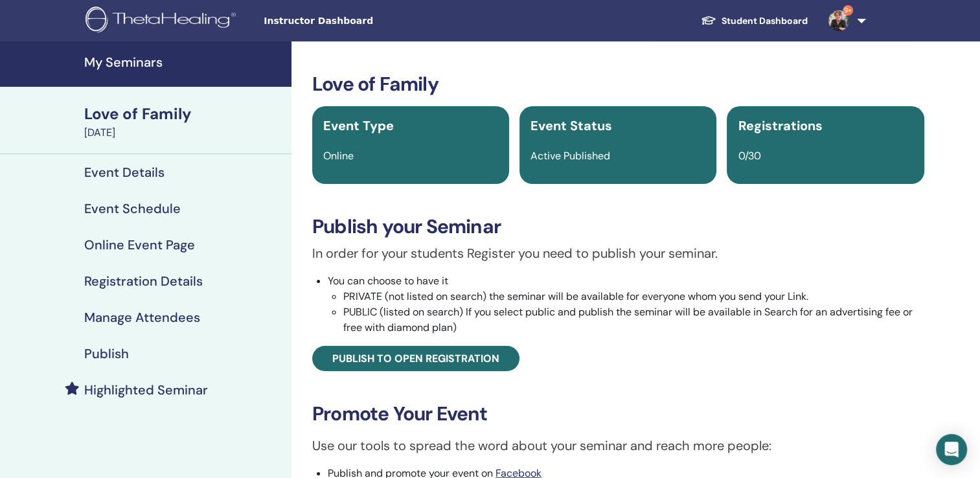
click at [129, 58] on h4 "My Seminars" at bounding box center [183, 62] width 199 height 16
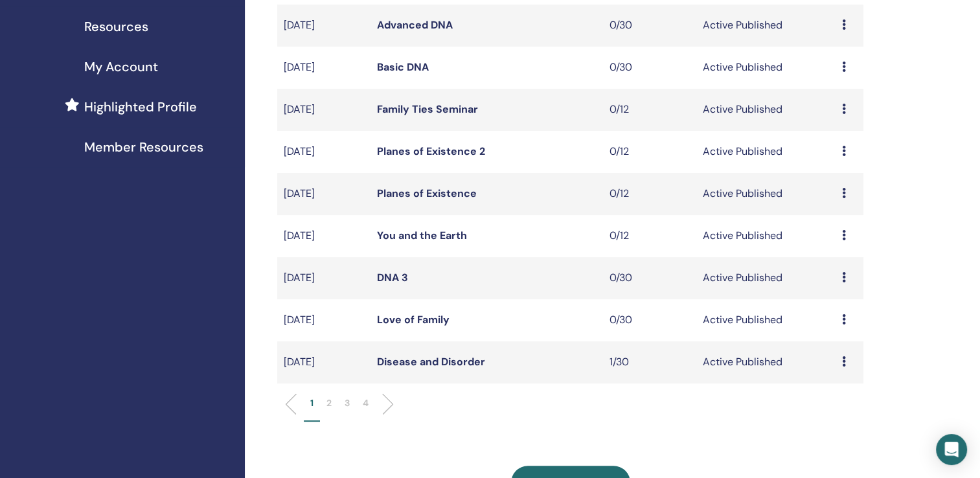
scroll to position [308, 0]
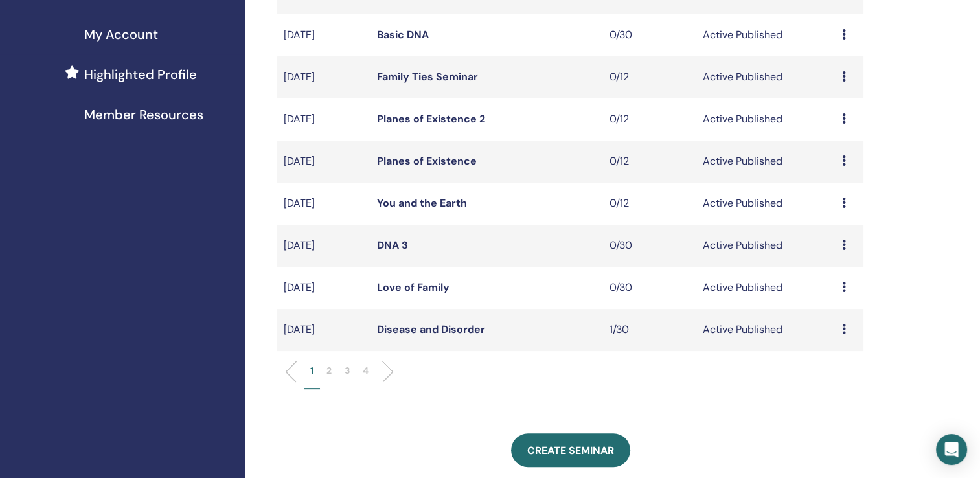
click at [328, 366] on p "2" at bounding box center [328, 371] width 5 height 14
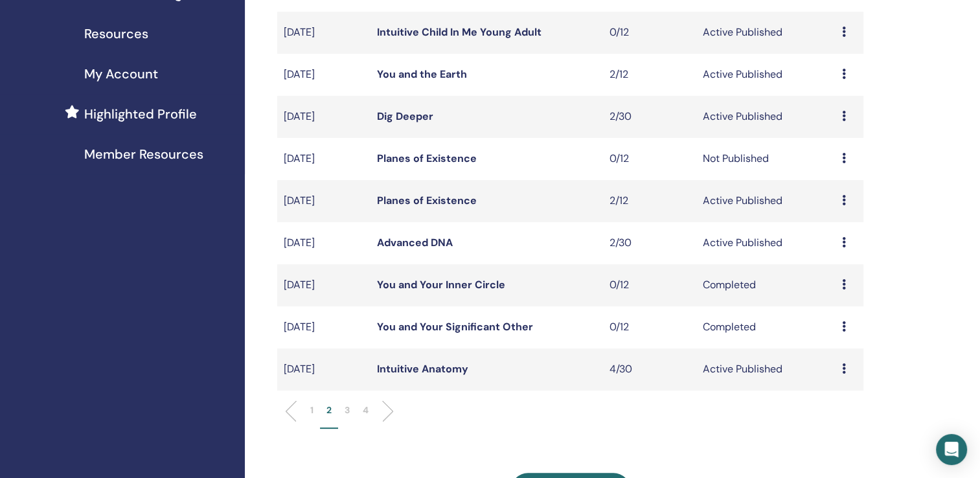
scroll to position [260, 0]
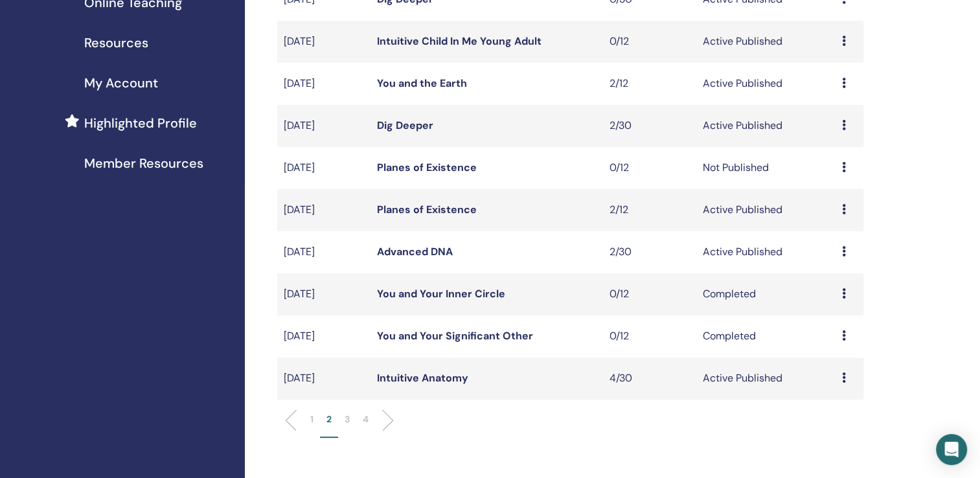
click at [402, 373] on link "Intuitive Anatomy" at bounding box center [422, 378] width 91 height 14
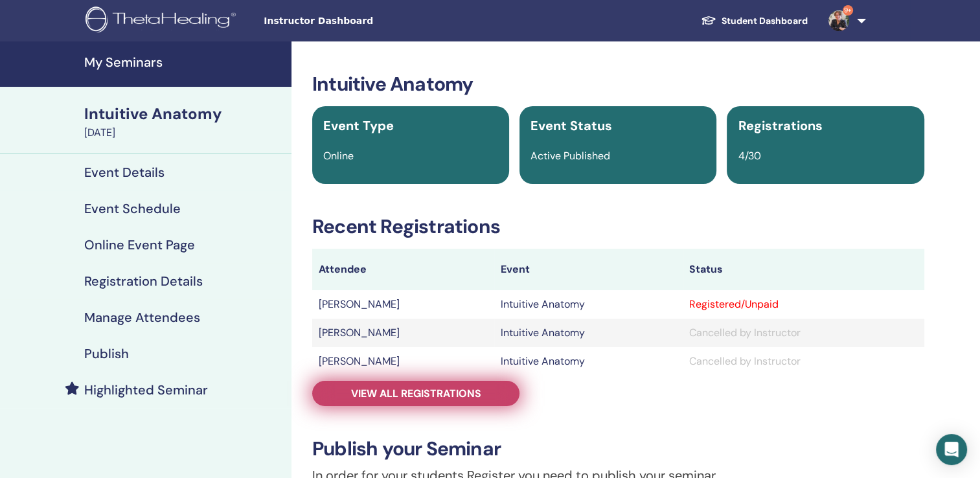
click at [448, 398] on span "View all registrations" at bounding box center [416, 394] width 130 height 14
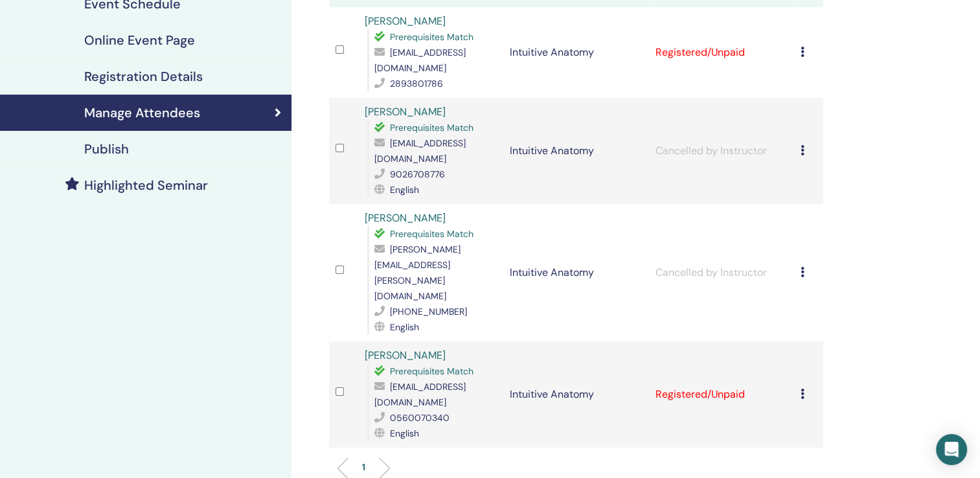
scroll to position [205, 0]
click at [801, 388] on icon at bounding box center [803, 393] width 4 height 10
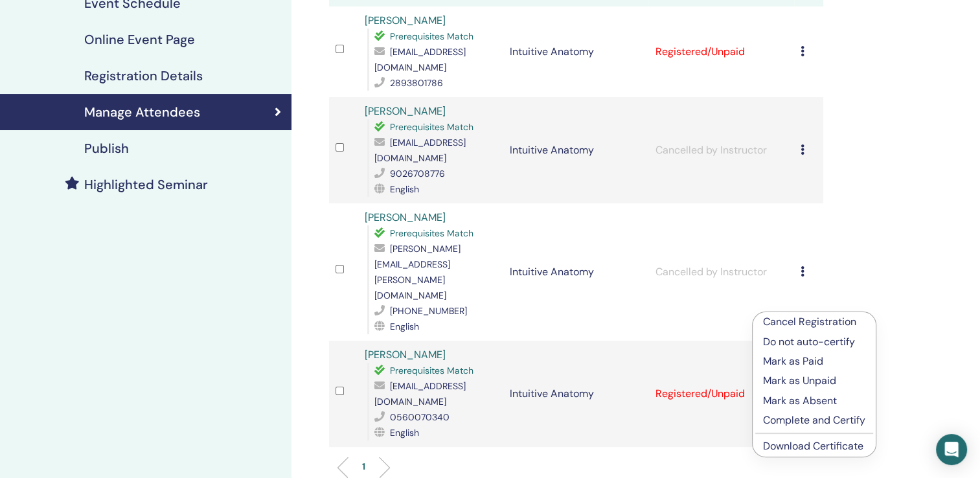
click at [797, 323] on p "Cancel Registration" at bounding box center [814, 322] width 102 height 16
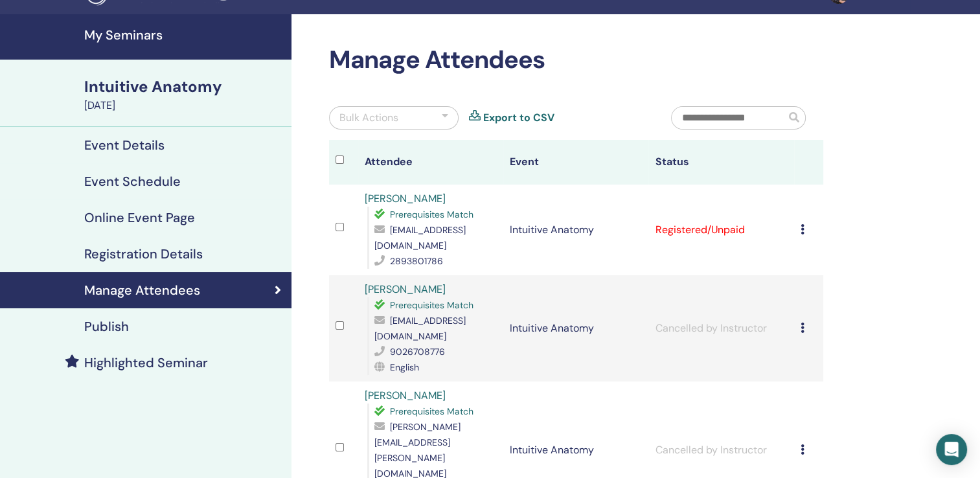
scroll to position [22, 0]
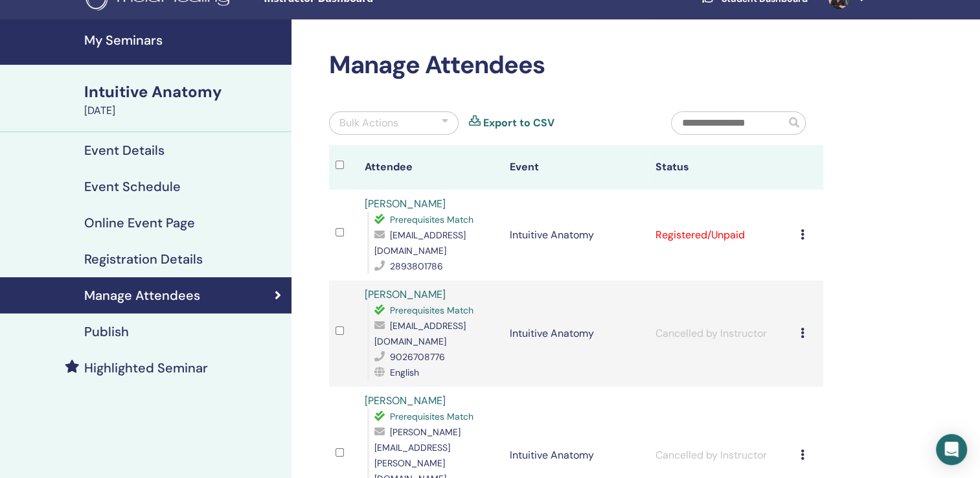
click at [802, 229] on icon at bounding box center [803, 234] width 4 height 10
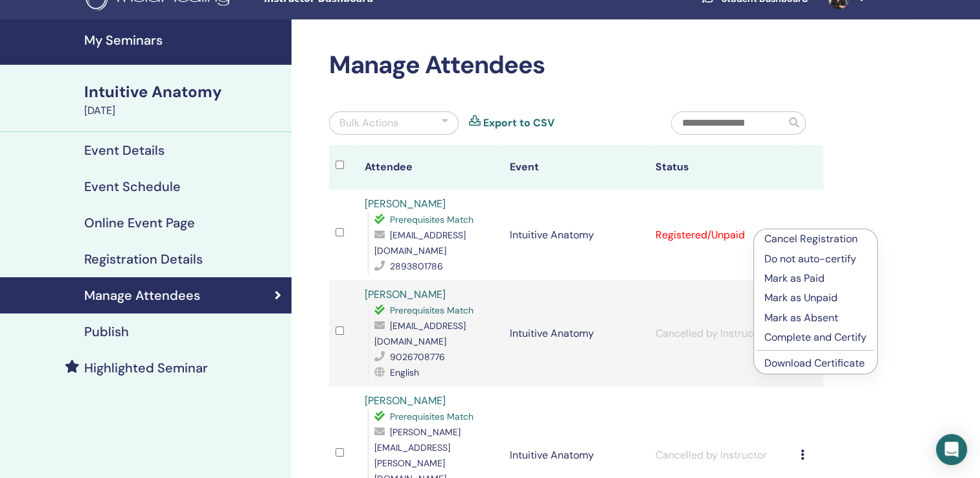
click at [801, 365] on link "Download Certificate" at bounding box center [814, 363] width 100 height 14
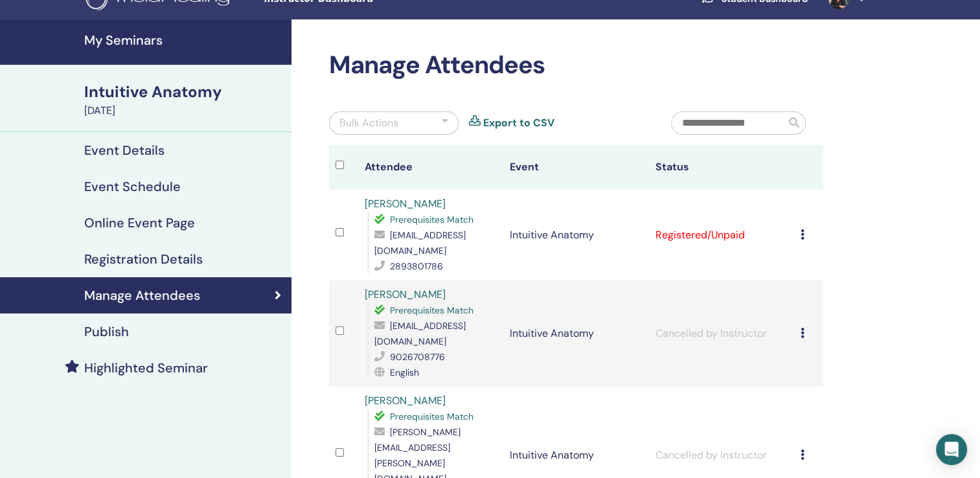
click at [128, 40] on h4 "My Seminars" at bounding box center [183, 40] width 199 height 16
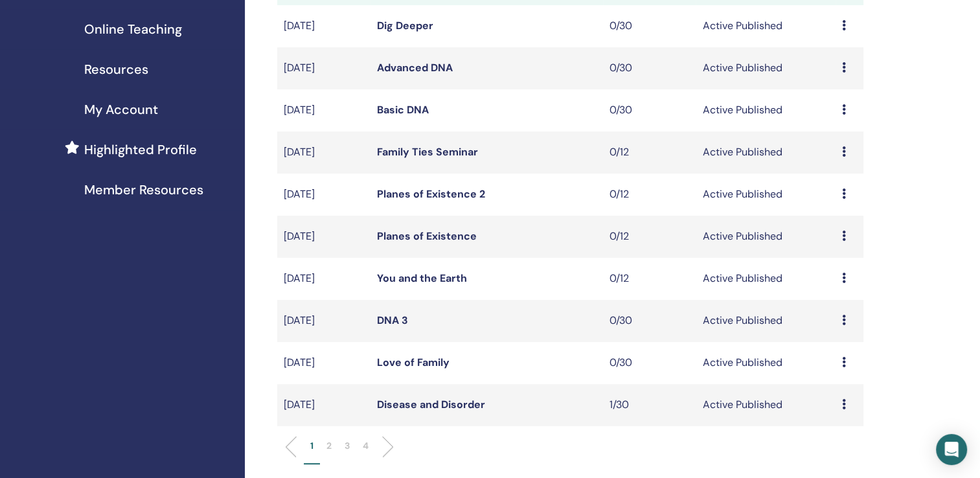
scroll to position [341, 0]
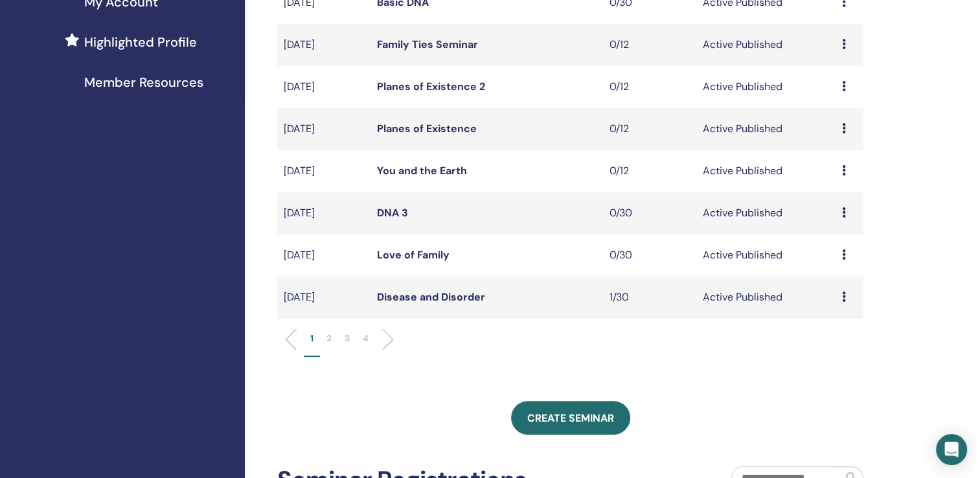
click at [332, 341] on li "2" at bounding box center [329, 344] width 18 height 25
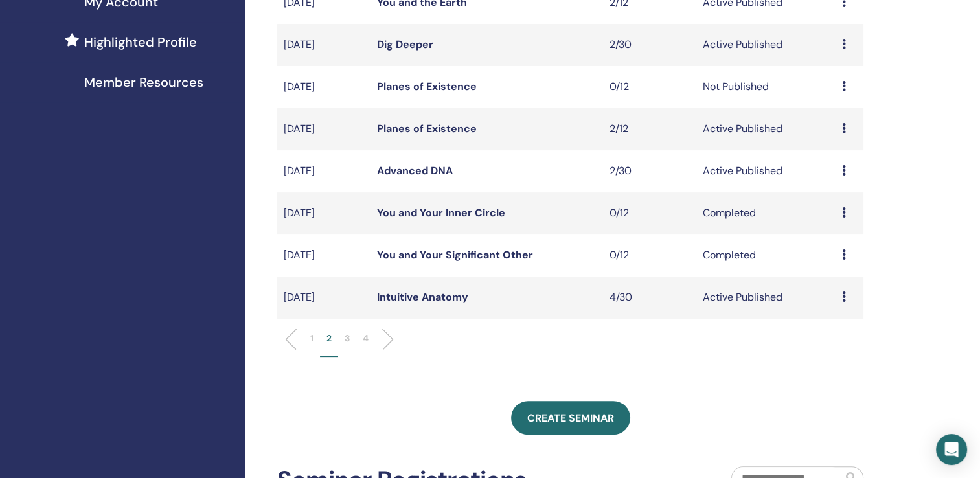
click at [345, 336] on p "3" at bounding box center [347, 339] width 5 height 14
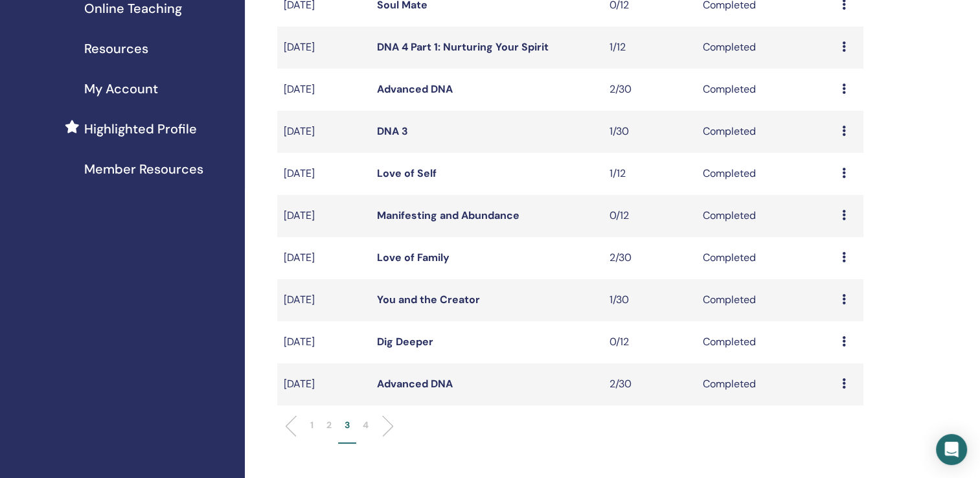
scroll to position [279, 0]
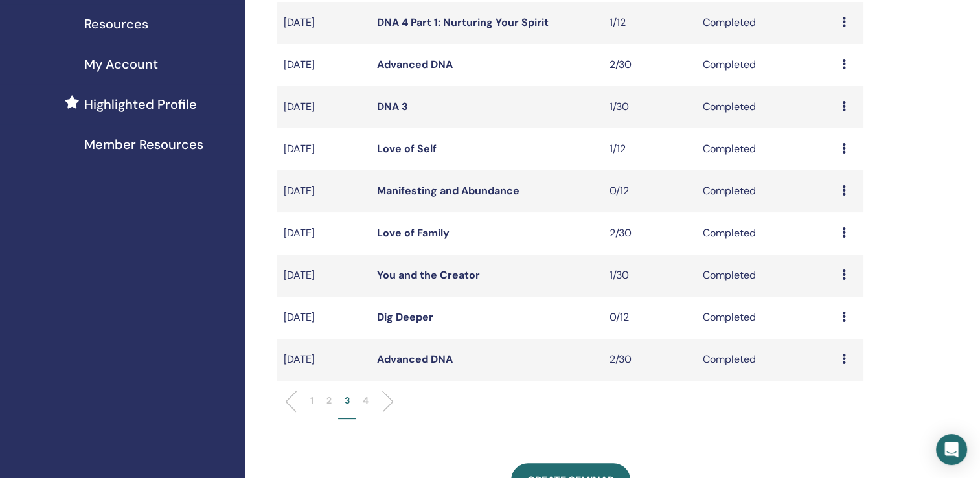
click at [396, 230] on link "Love of Family" at bounding box center [413, 233] width 73 height 14
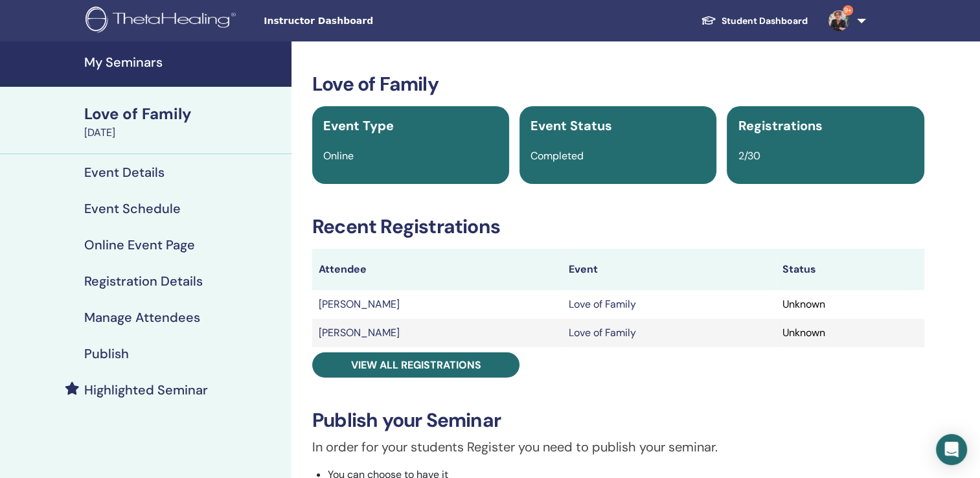
click at [396, 230] on h3 "Recent Registrations" at bounding box center [618, 226] width 612 height 23
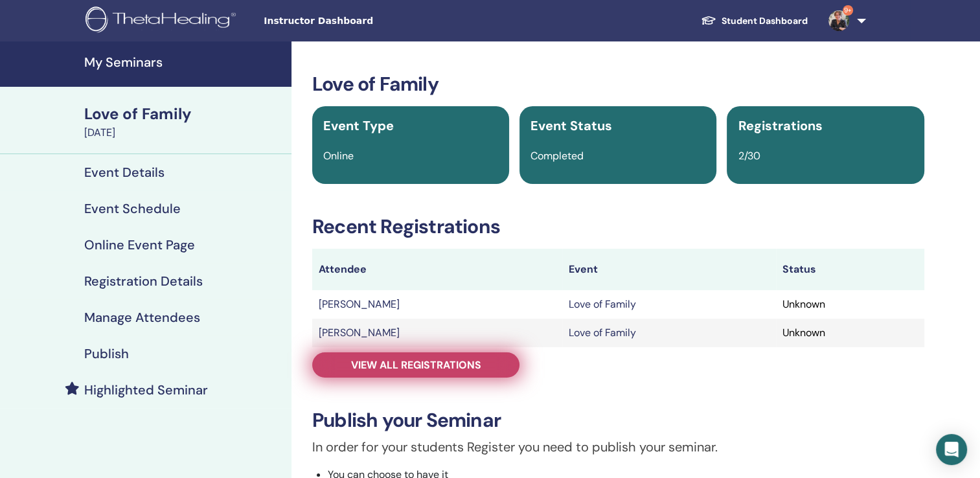
click at [412, 366] on span "View all registrations" at bounding box center [416, 365] width 130 height 14
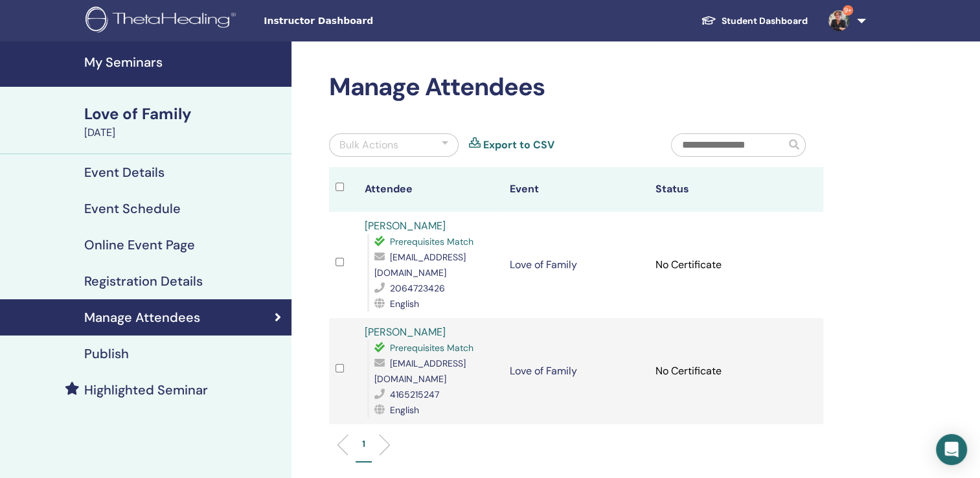
click at [132, 62] on h4 "My Seminars" at bounding box center [183, 62] width 199 height 16
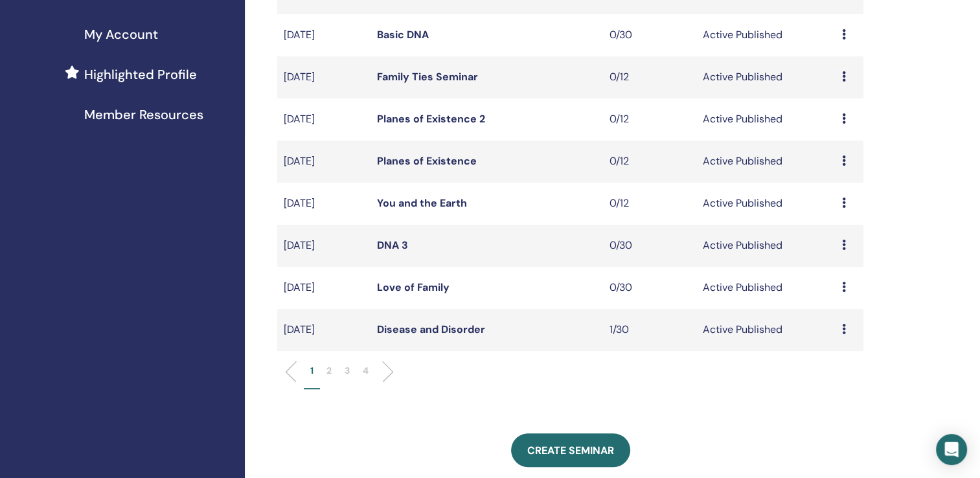
scroll to position [317, 0]
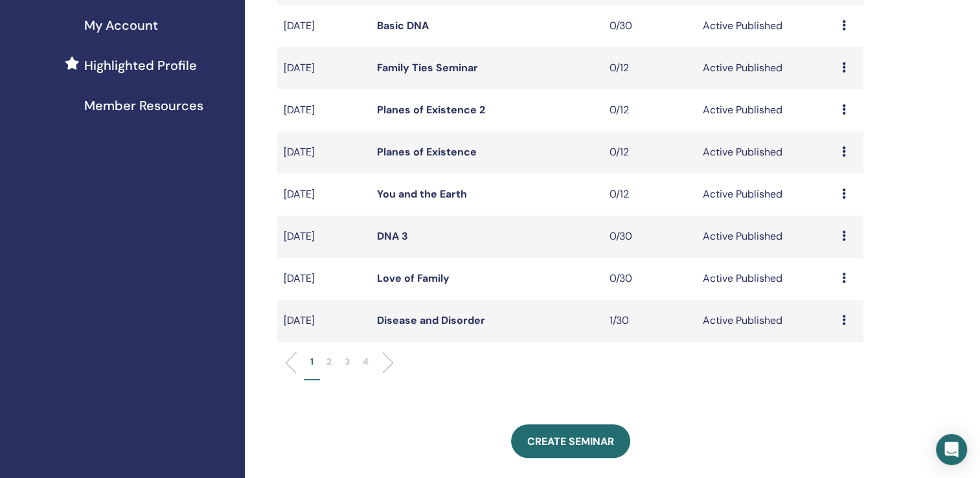
click at [346, 358] on p "3" at bounding box center [347, 362] width 5 height 14
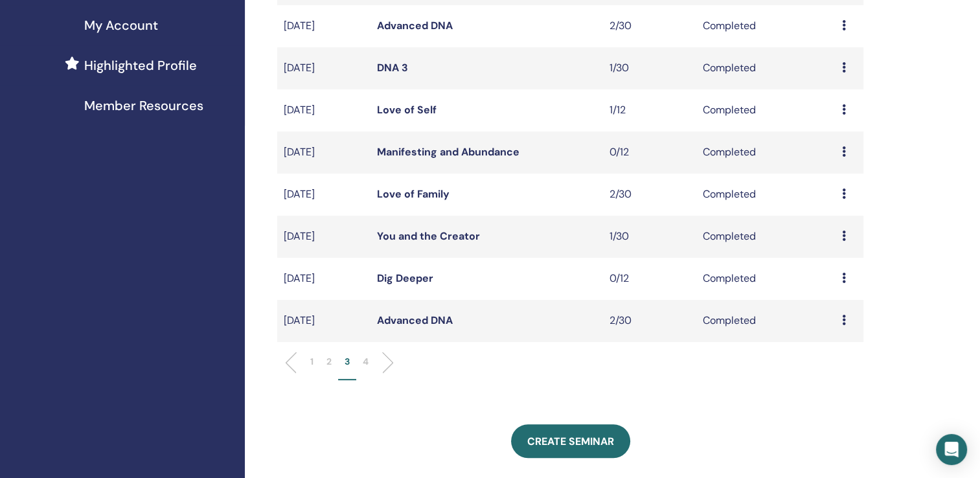
click at [842, 193] on icon at bounding box center [844, 193] width 4 height 10
click at [416, 110] on link "Love of Self" at bounding box center [407, 110] width 60 height 14
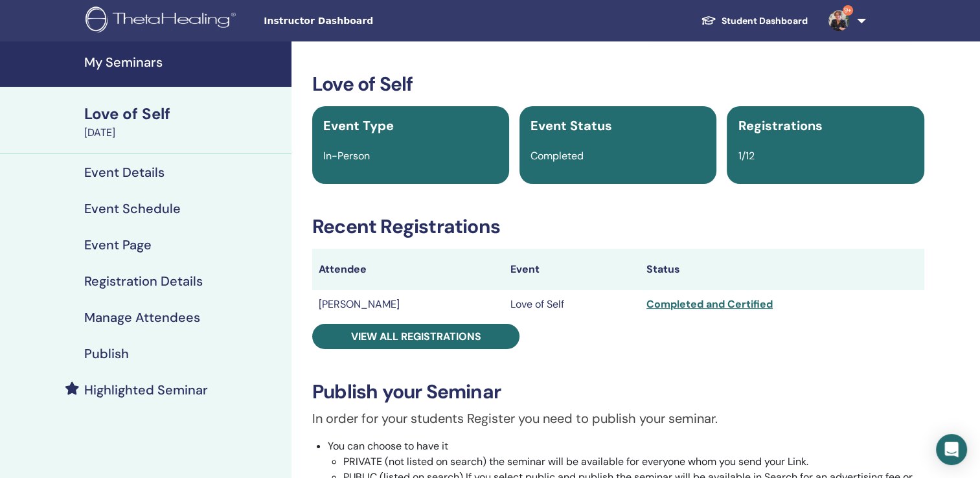
click at [146, 58] on h4 "My Seminars" at bounding box center [183, 62] width 199 height 16
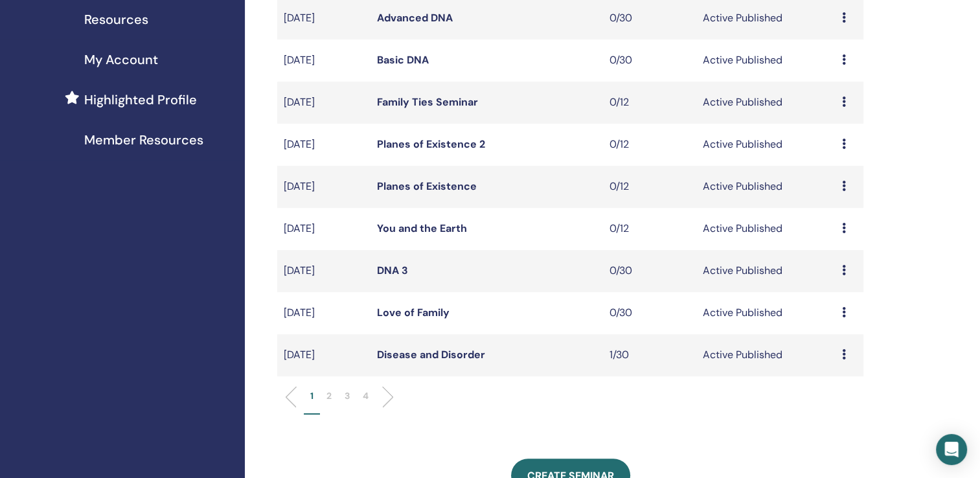
scroll to position [316, 0]
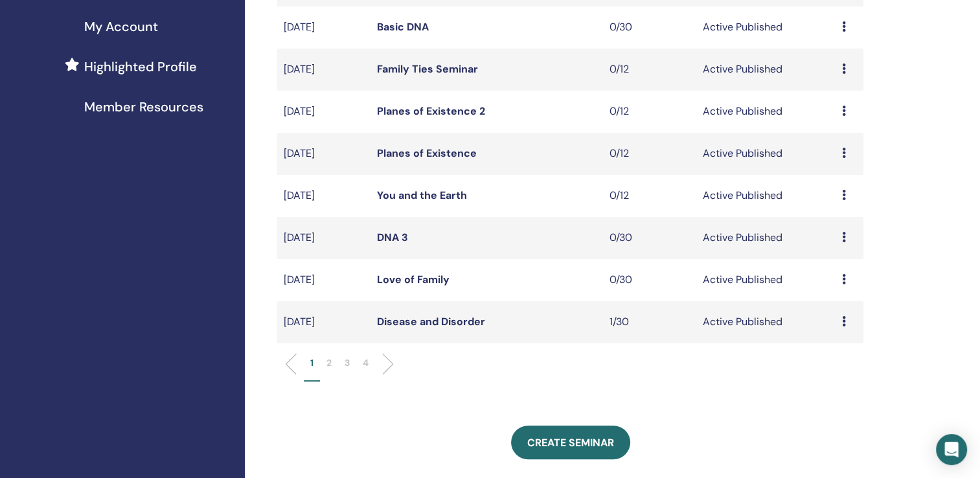
click at [347, 364] on p "3" at bounding box center [347, 363] width 5 height 14
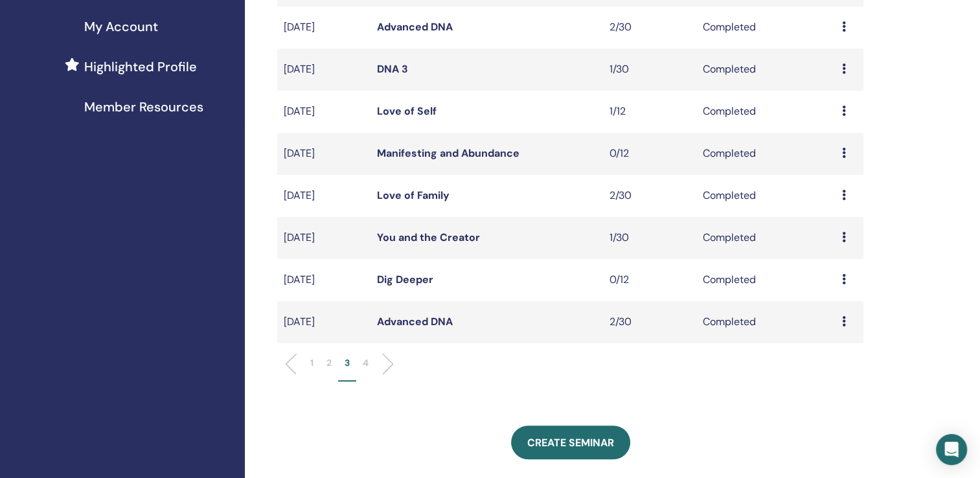
click at [383, 70] on link "DNA 3" at bounding box center [392, 69] width 31 height 14
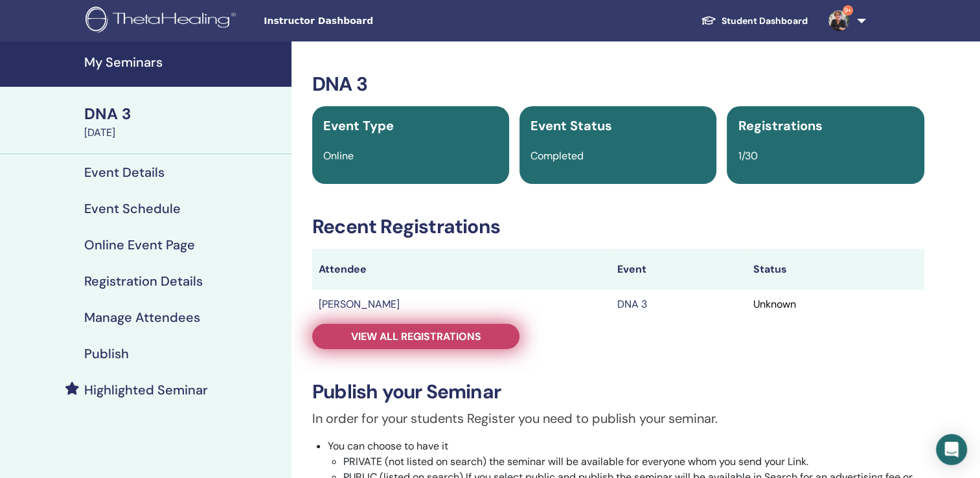
click at [426, 336] on span "View all registrations" at bounding box center [416, 337] width 130 height 14
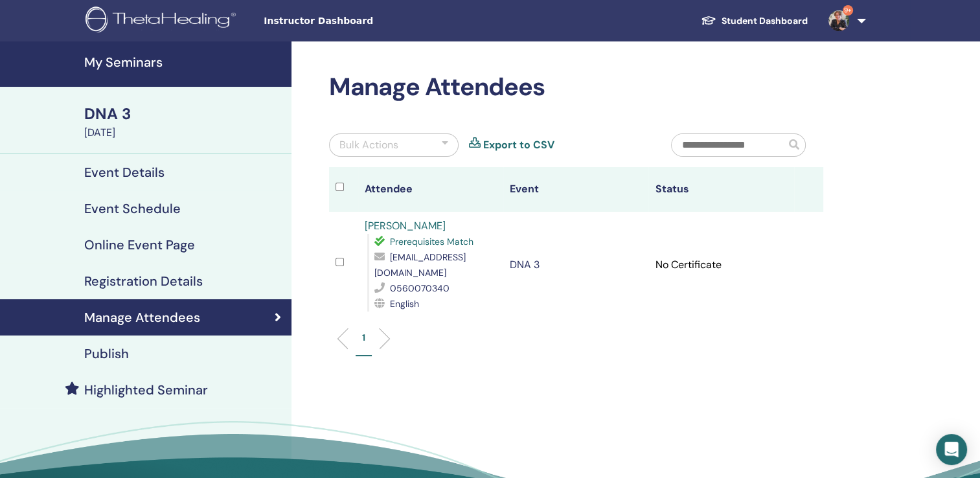
click at [151, 61] on h4 "My Seminars" at bounding box center [183, 62] width 199 height 16
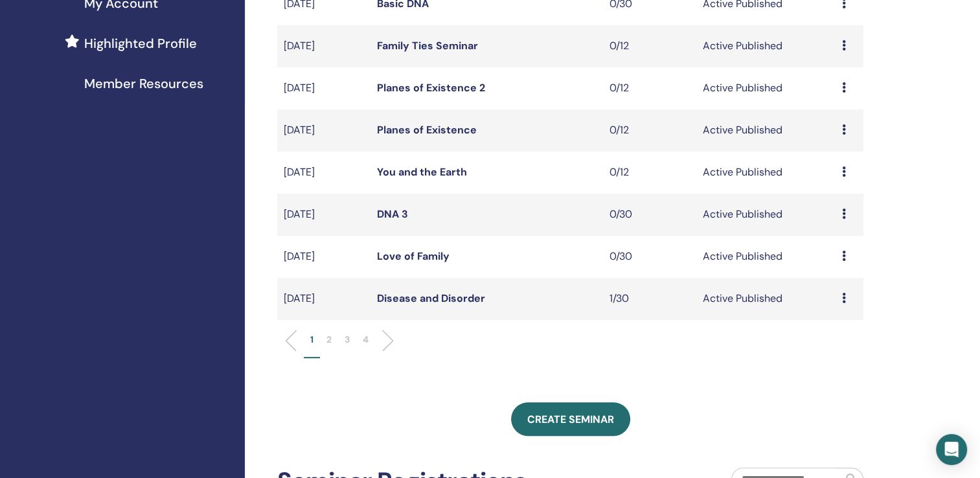
scroll to position [352, 0]
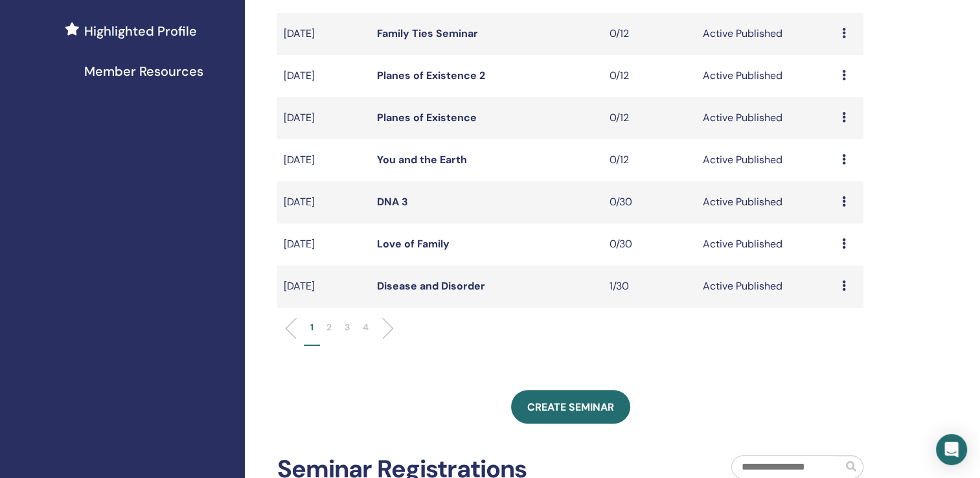
click at [349, 326] on p "3" at bounding box center [347, 328] width 5 height 14
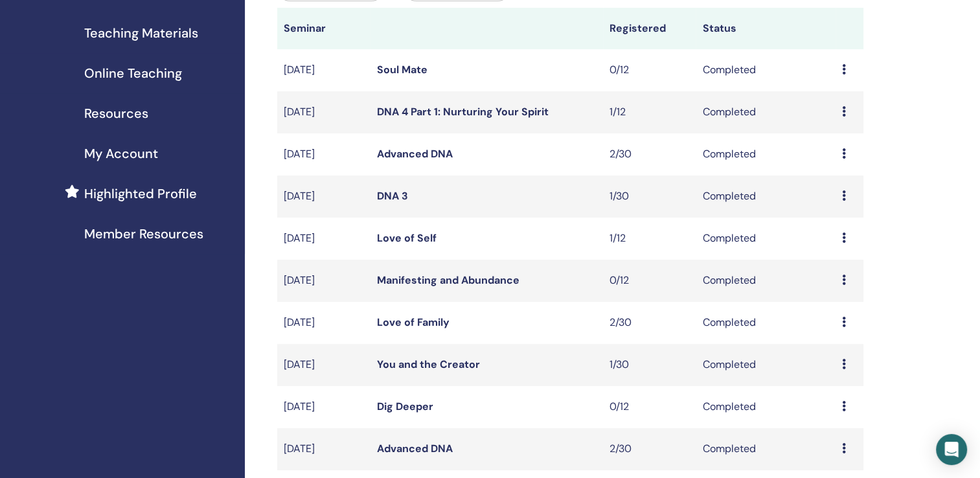
scroll to position [169, 0]
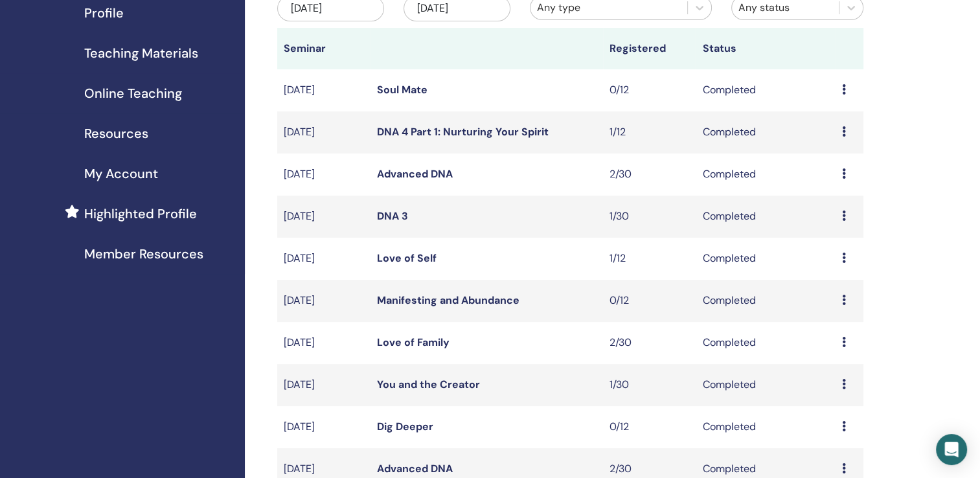
click at [406, 177] on link "Advanced DNA" at bounding box center [415, 174] width 76 height 14
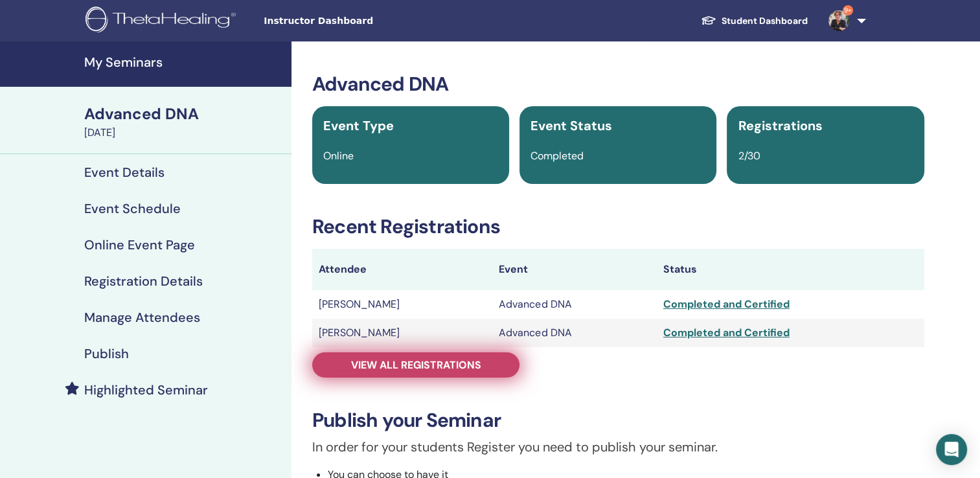
click at [422, 361] on span "View all registrations" at bounding box center [416, 365] width 130 height 14
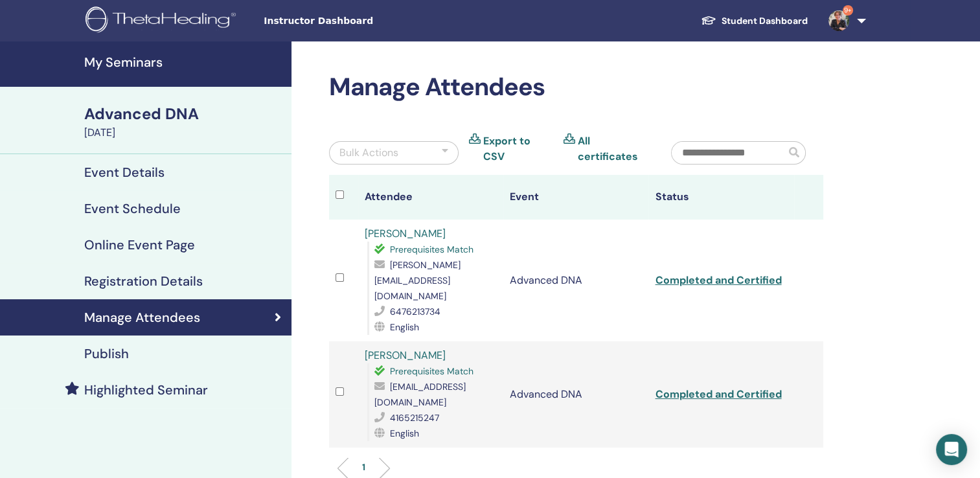
click at [135, 62] on h4 "My Seminars" at bounding box center [183, 62] width 199 height 16
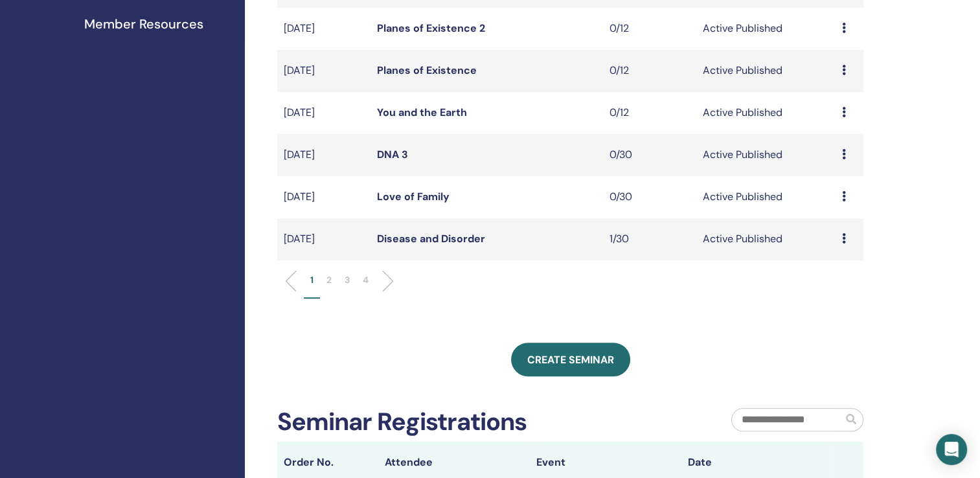
scroll to position [404, 0]
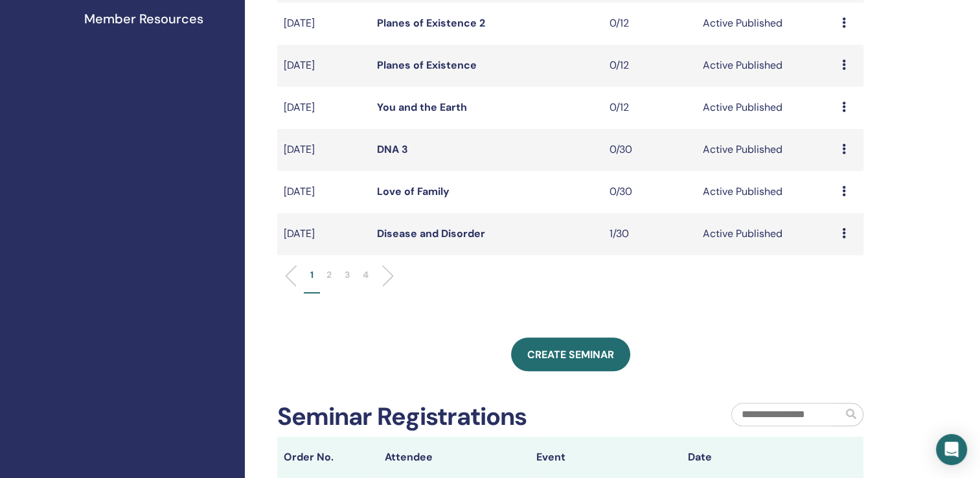
click at [345, 276] on p "3" at bounding box center [347, 275] width 5 height 14
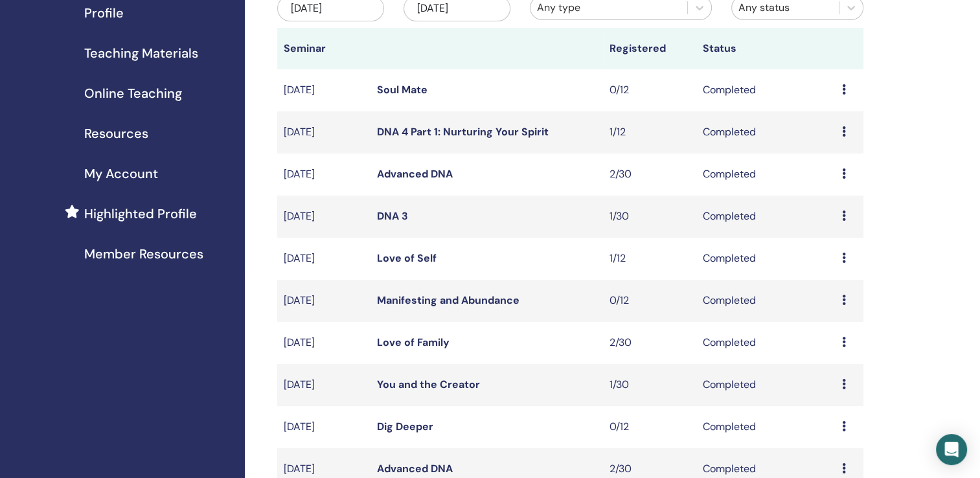
scroll to position [163, 0]
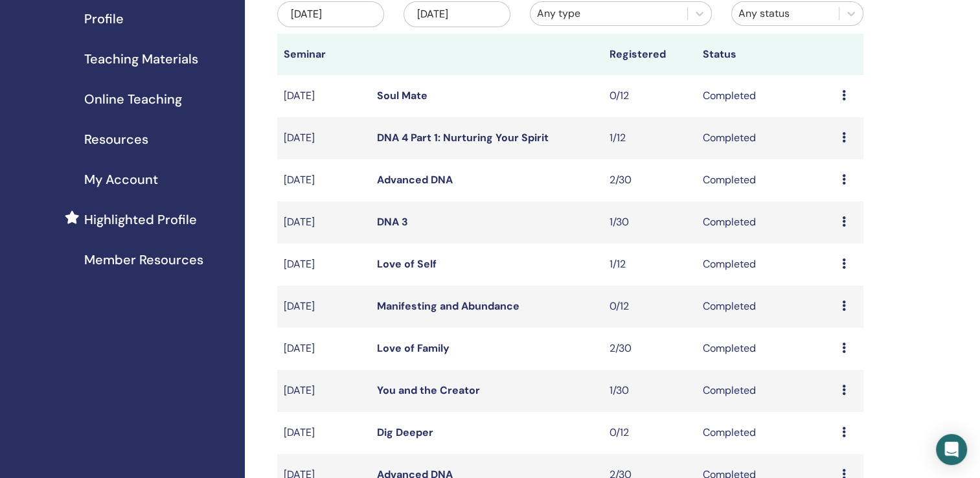
click at [347, 230] on td "[DATE]" at bounding box center [323, 222] width 93 height 42
click at [393, 137] on link "DNA 4 Part 1: Nurturing Your Spirit" at bounding box center [463, 138] width 172 height 14
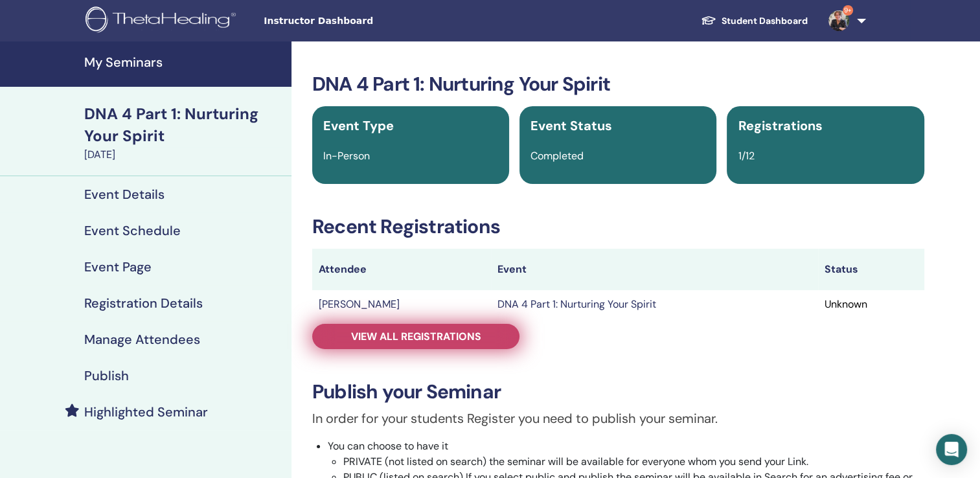
click at [426, 334] on span "View all registrations" at bounding box center [416, 337] width 130 height 14
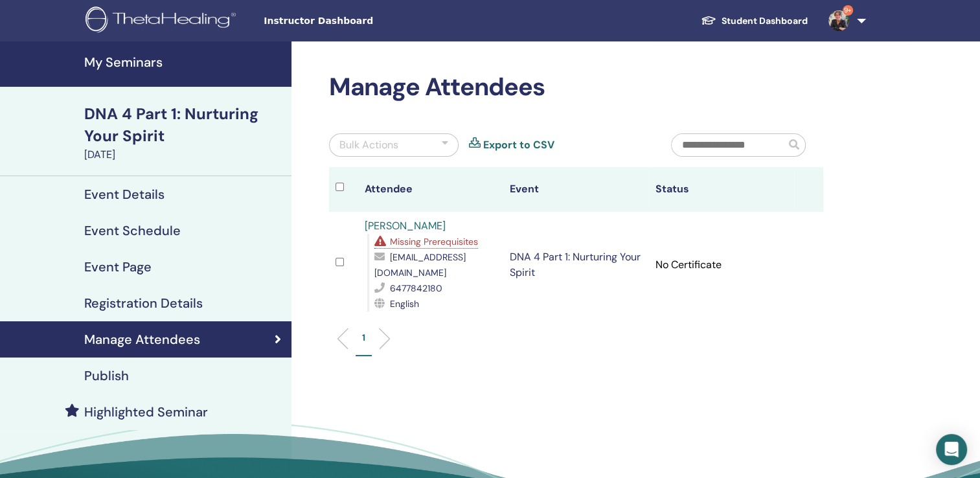
click at [135, 60] on h4 "My Seminars" at bounding box center [183, 62] width 199 height 16
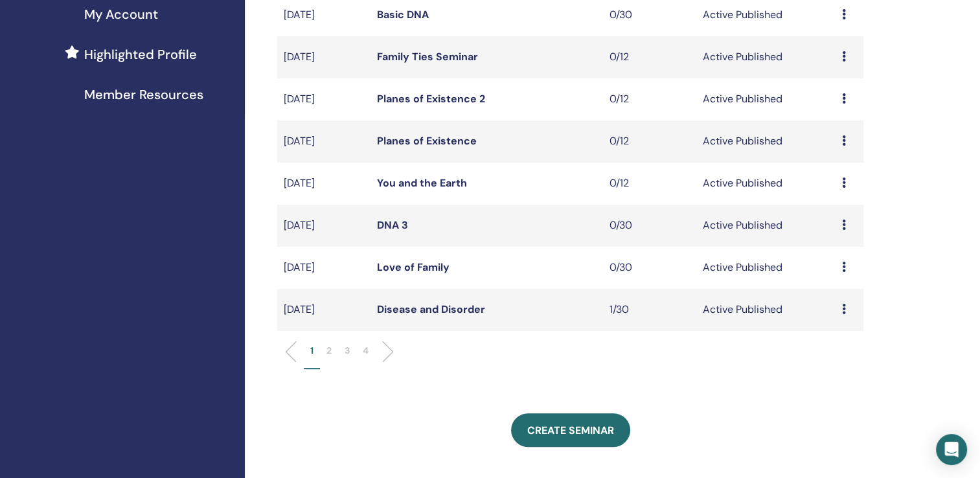
scroll to position [370, 0]
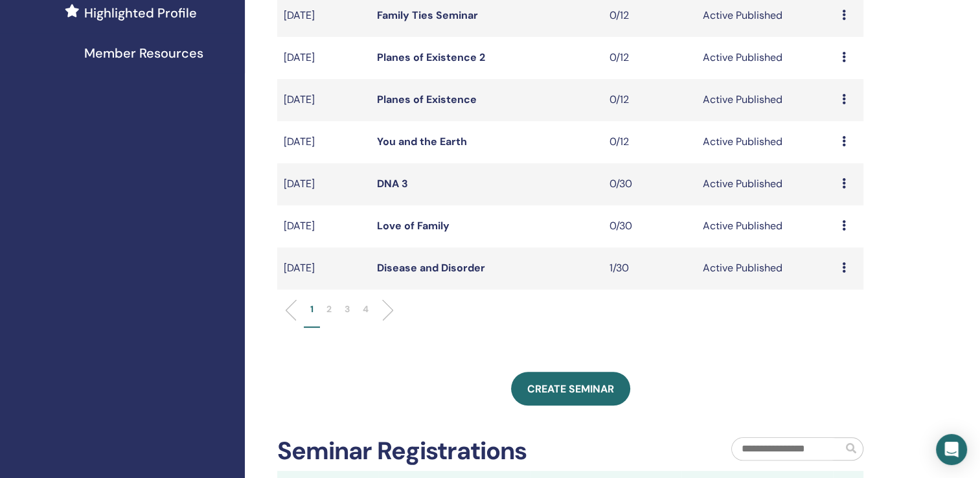
click at [346, 309] on p "3" at bounding box center [347, 309] width 5 height 14
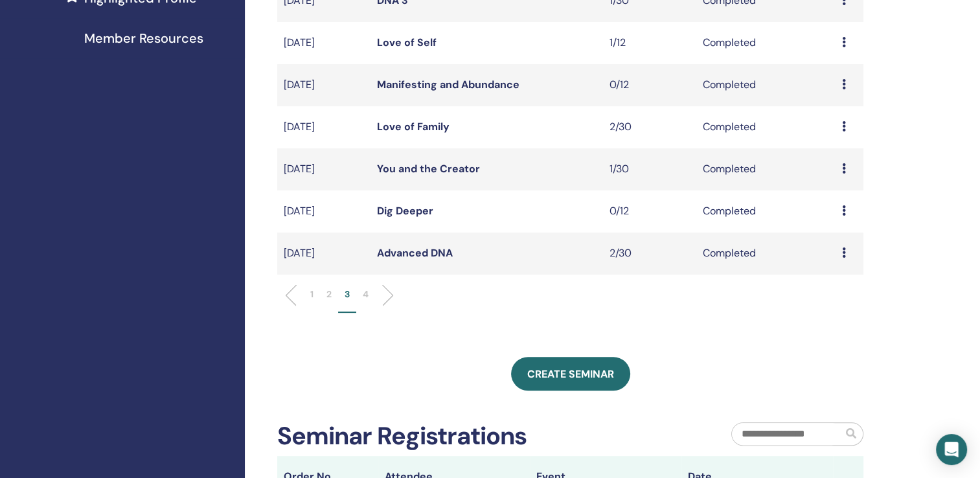
scroll to position [414, 0]
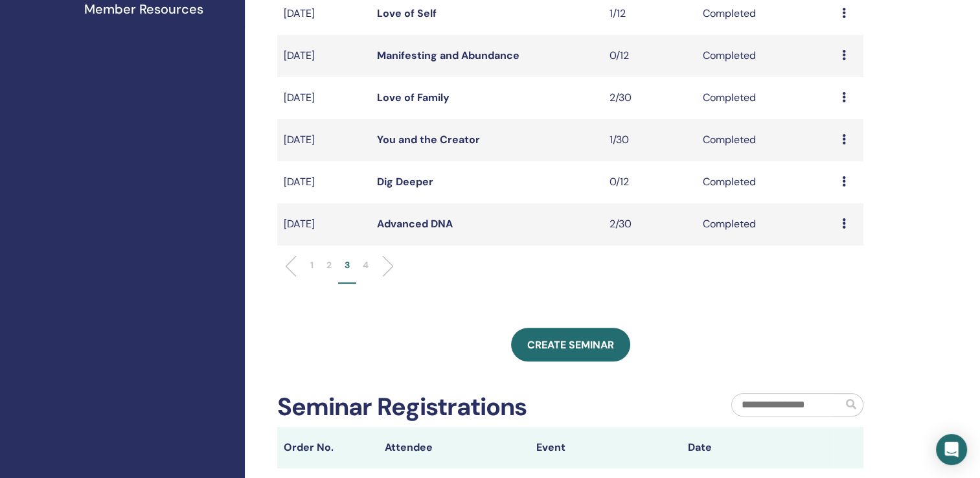
click at [332, 266] on p "2" at bounding box center [328, 265] width 5 height 14
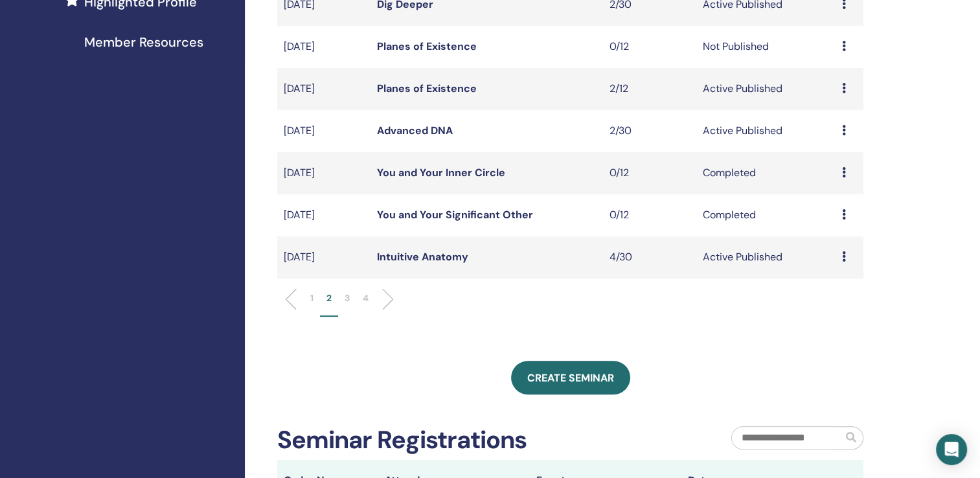
scroll to position [395, 0]
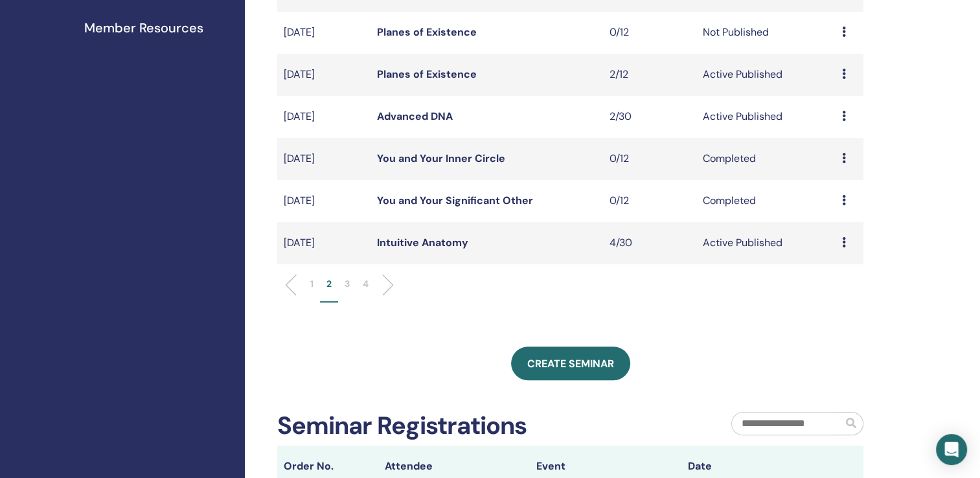
click at [410, 115] on link "Advanced DNA" at bounding box center [415, 116] width 76 height 14
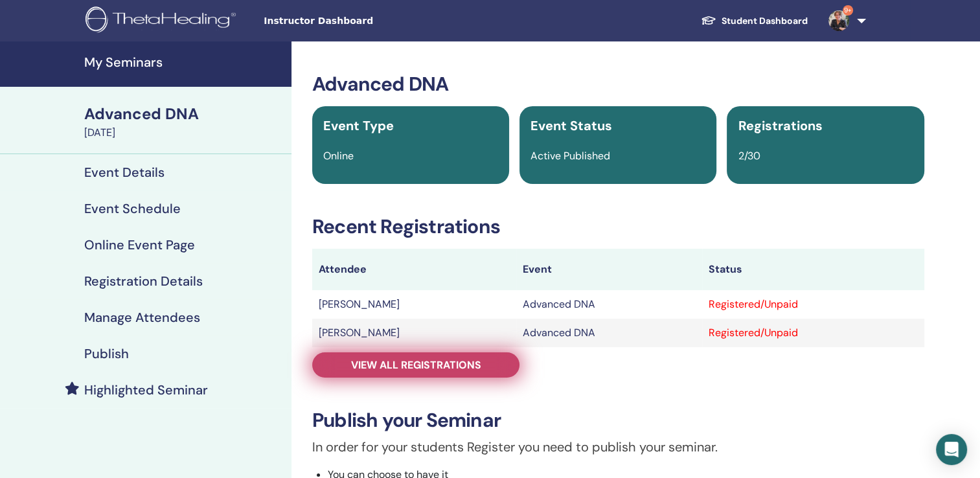
click at [422, 365] on span "View all registrations" at bounding box center [416, 365] width 130 height 14
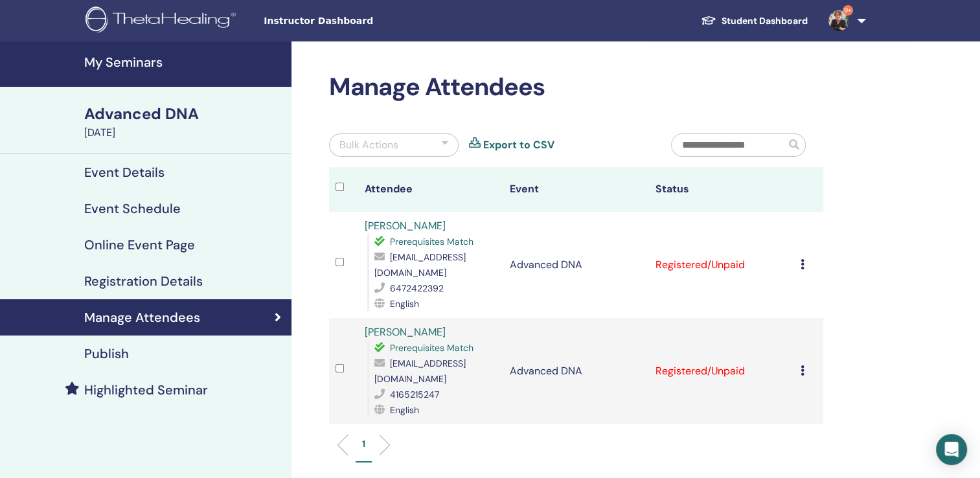
click at [122, 58] on h4 "My Seminars" at bounding box center [183, 62] width 199 height 16
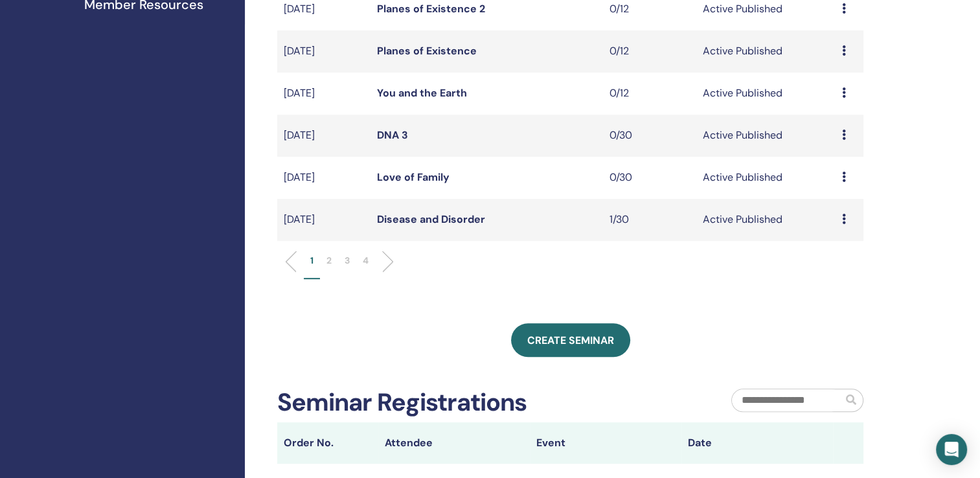
scroll to position [454, 0]
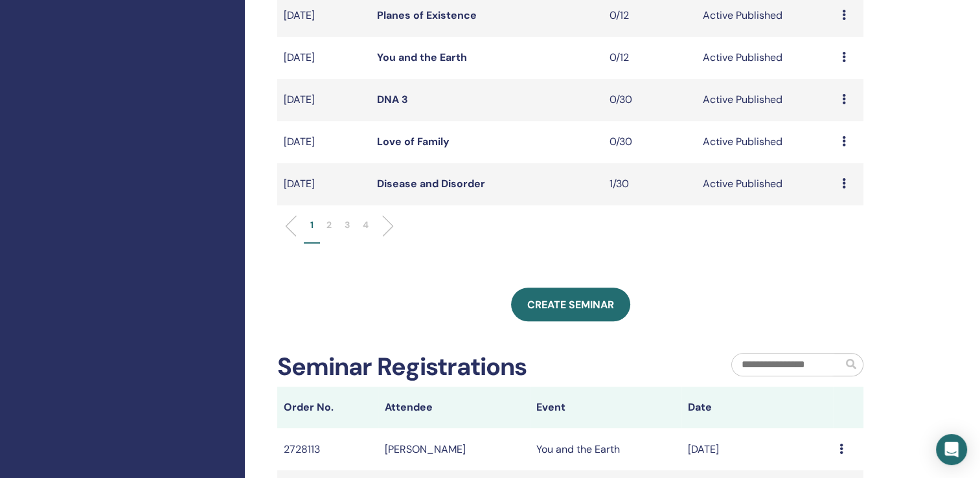
click at [328, 220] on p "2" at bounding box center [328, 225] width 5 height 14
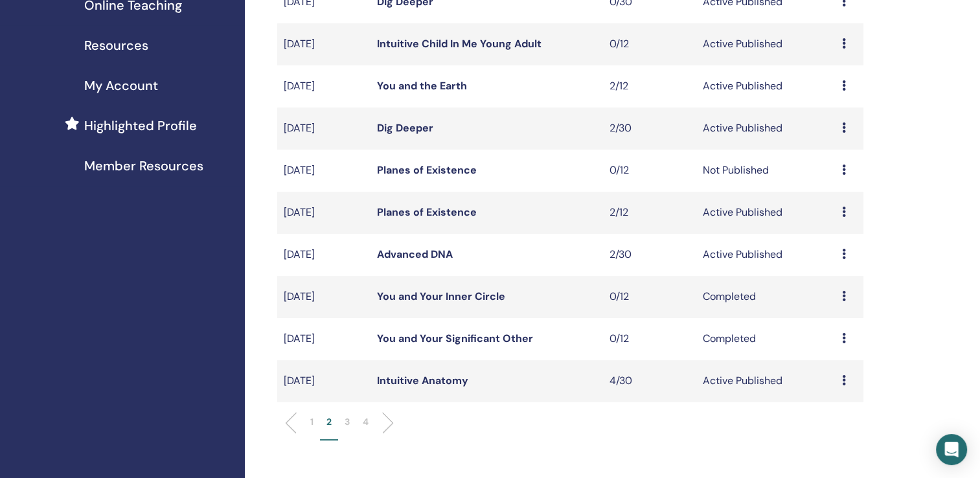
scroll to position [241, 0]
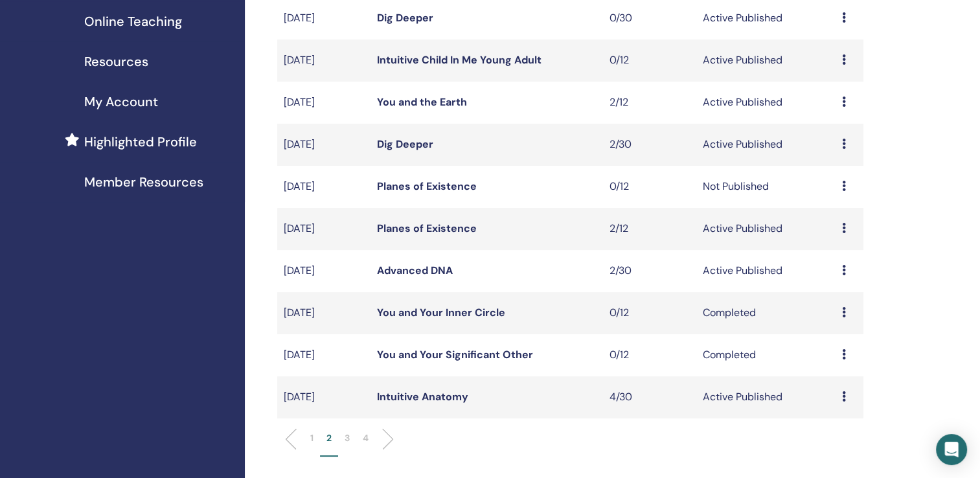
click at [446, 226] on link "Planes of Existence" at bounding box center [427, 229] width 100 height 14
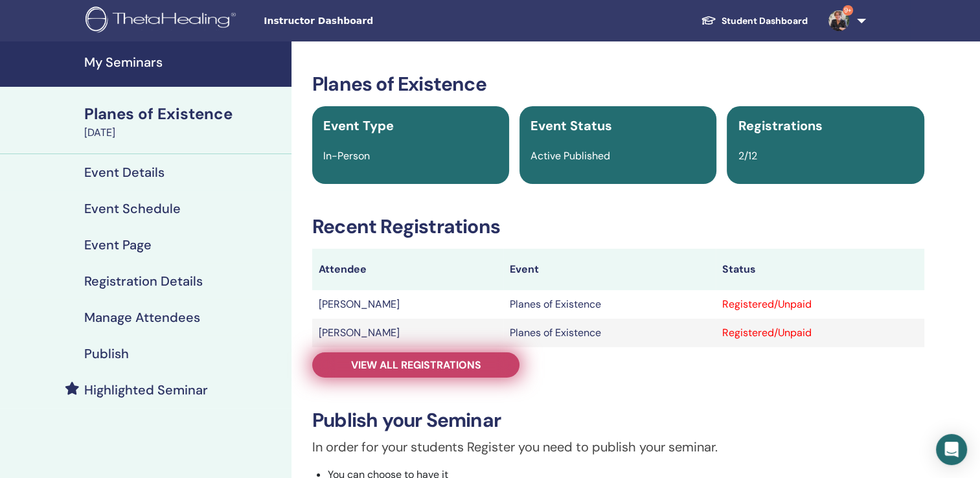
click at [447, 362] on span "View all registrations" at bounding box center [416, 365] width 130 height 14
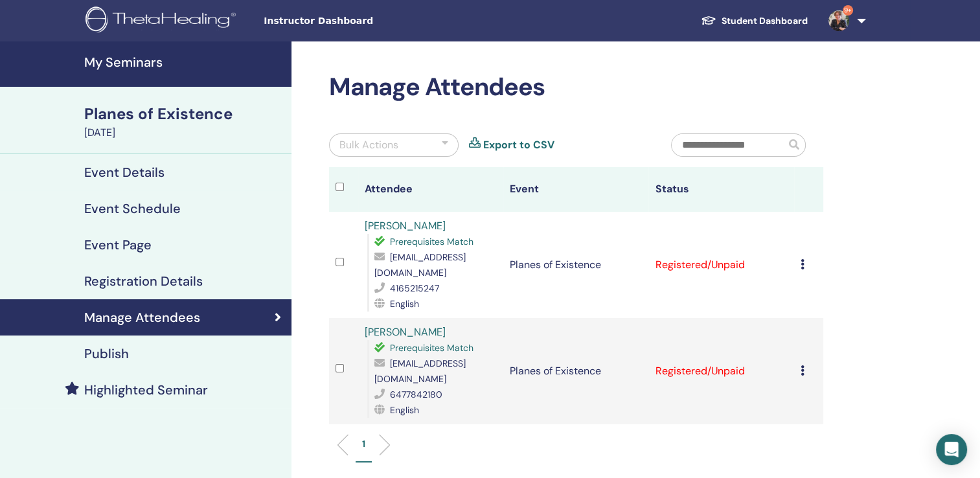
click at [142, 60] on h4 "My Seminars" at bounding box center [183, 62] width 199 height 16
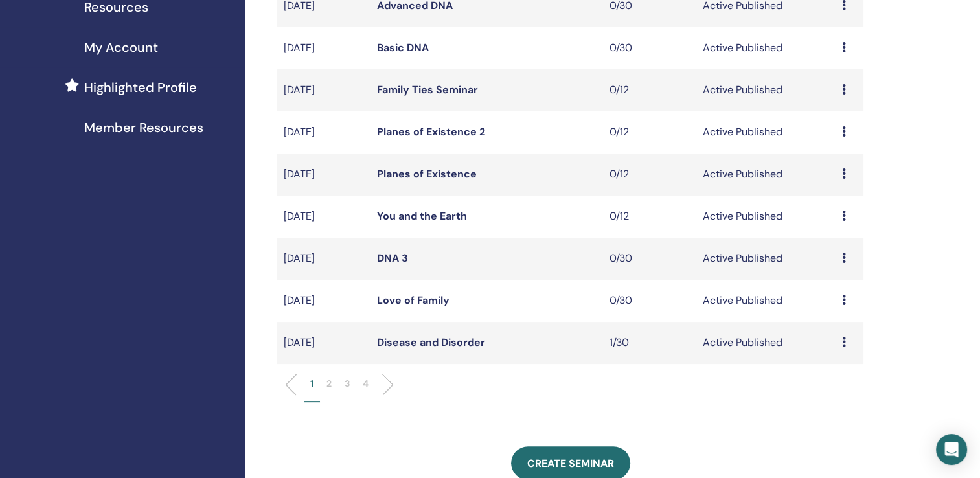
scroll to position [348, 0]
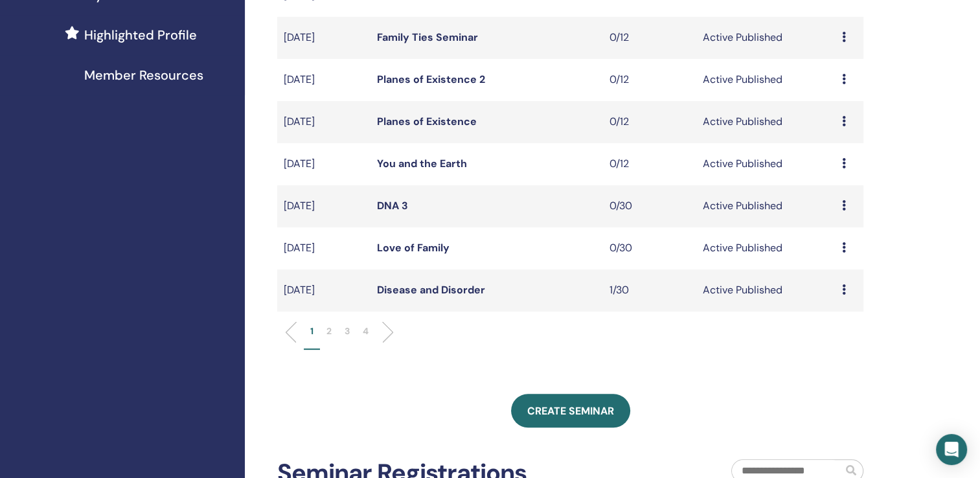
click at [329, 328] on p "2" at bounding box center [328, 331] width 5 height 14
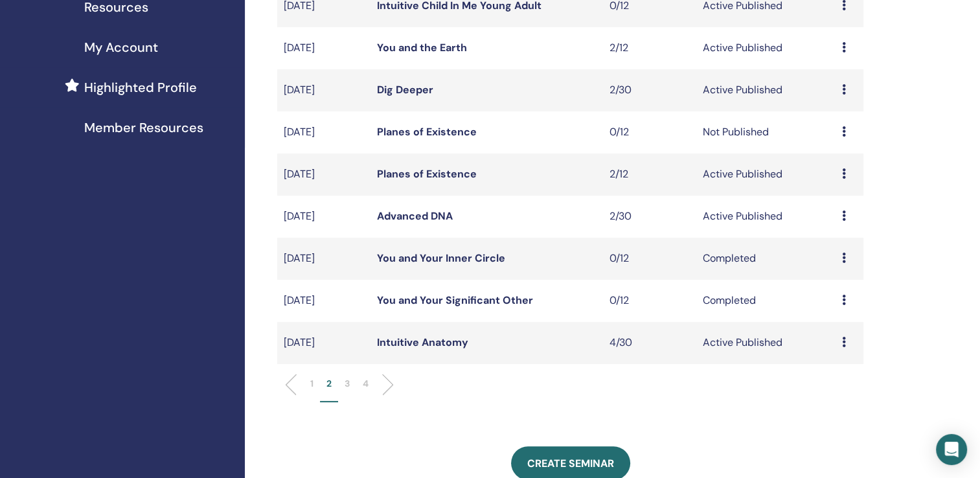
scroll to position [290, 0]
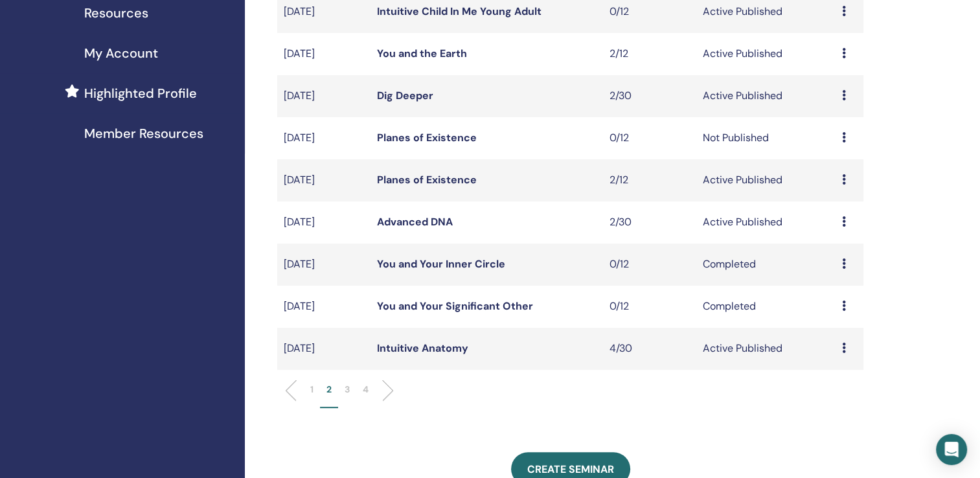
click at [845, 136] on icon at bounding box center [844, 137] width 4 height 10
click at [678, 140] on td "0/12" at bounding box center [649, 138] width 93 height 42
click at [714, 140] on td "Not Published" at bounding box center [765, 138] width 139 height 42
click at [843, 138] on icon at bounding box center [844, 137] width 4 height 10
click at [820, 209] on p "Cancel" at bounding box center [834, 207] width 49 height 16
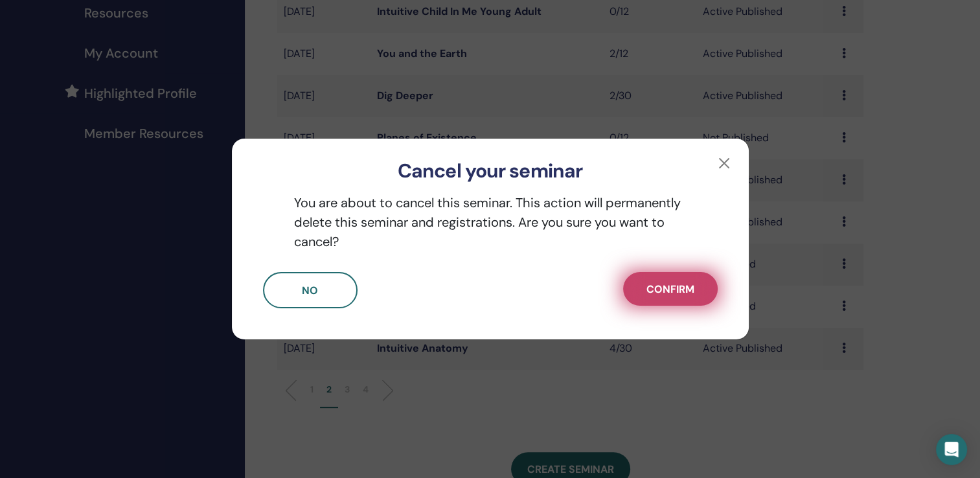
click at [675, 291] on span "Confirm" at bounding box center [670, 289] width 48 height 14
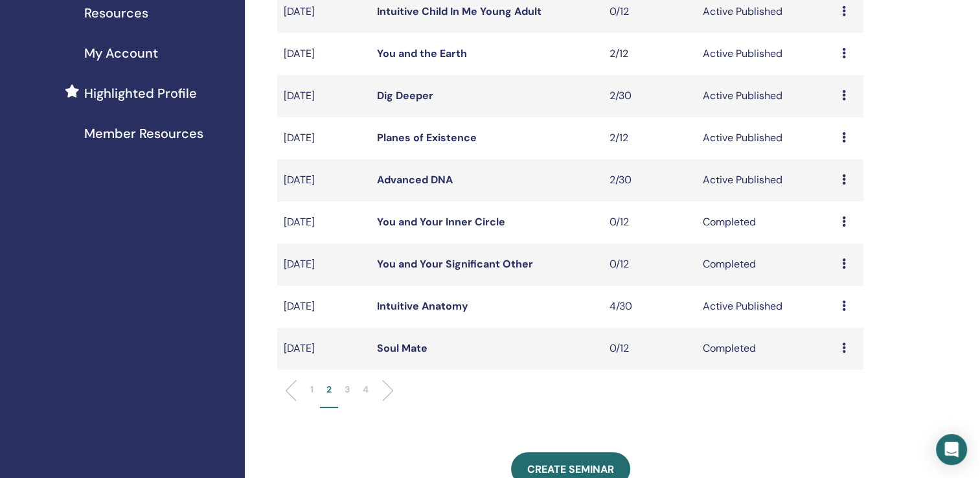
click at [409, 95] on link "Dig Deeper" at bounding box center [405, 96] width 56 height 14
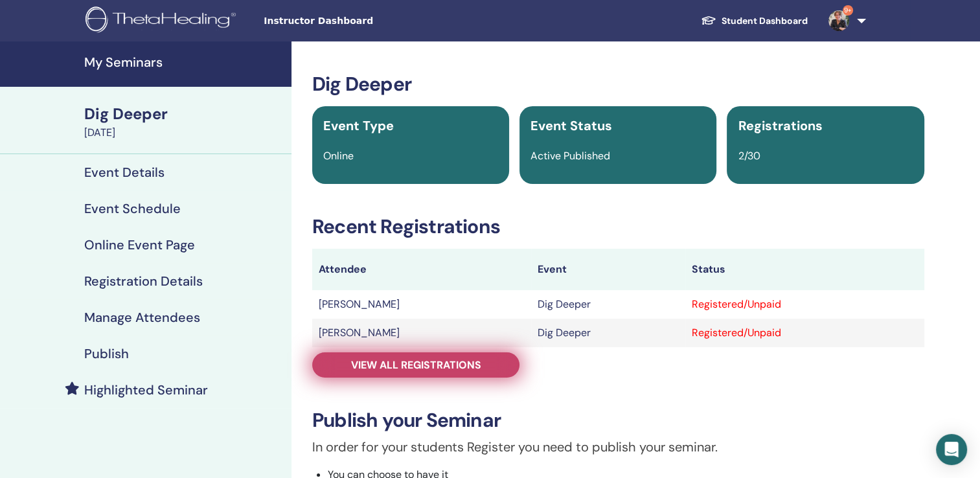
click at [433, 367] on span "View all registrations" at bounding box center [416, 365] width 130 height 14
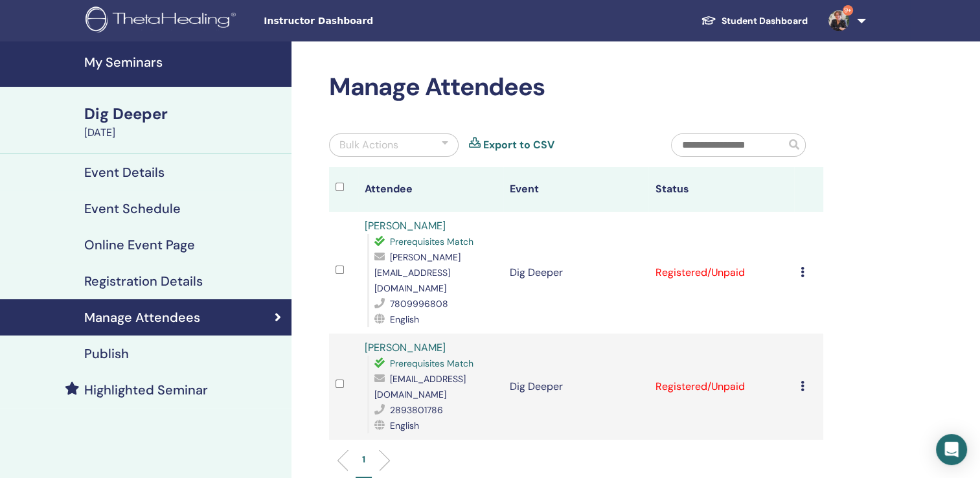
click at [156, 206] on h4 "Event Schedule" at bounding box center [132, 209] width 97 height 16
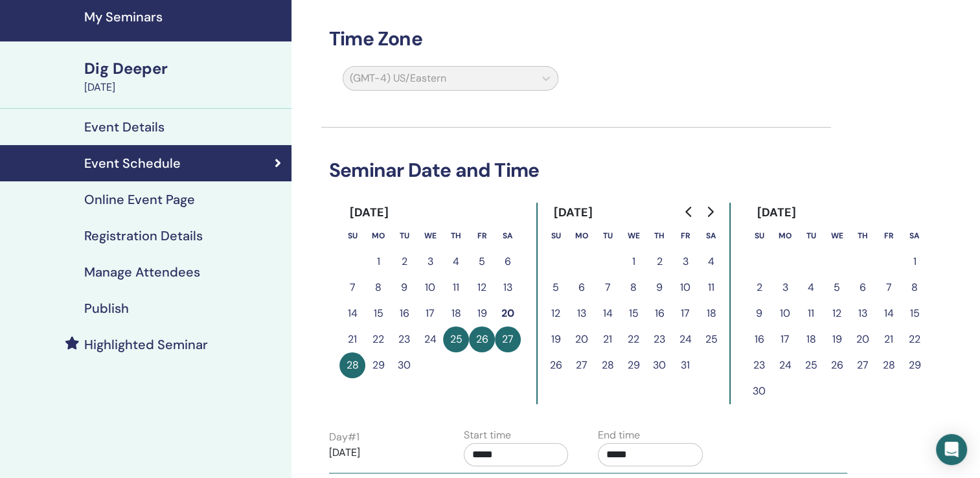
scroll to position [28, 0]
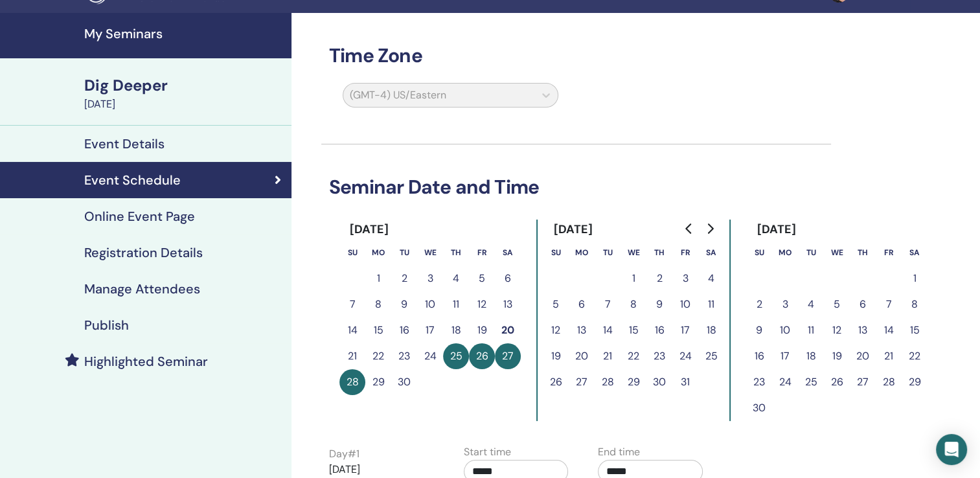
click at [131, 34] on h4 "My Seminars" at bounding box center [183, 34] width 199 height 16
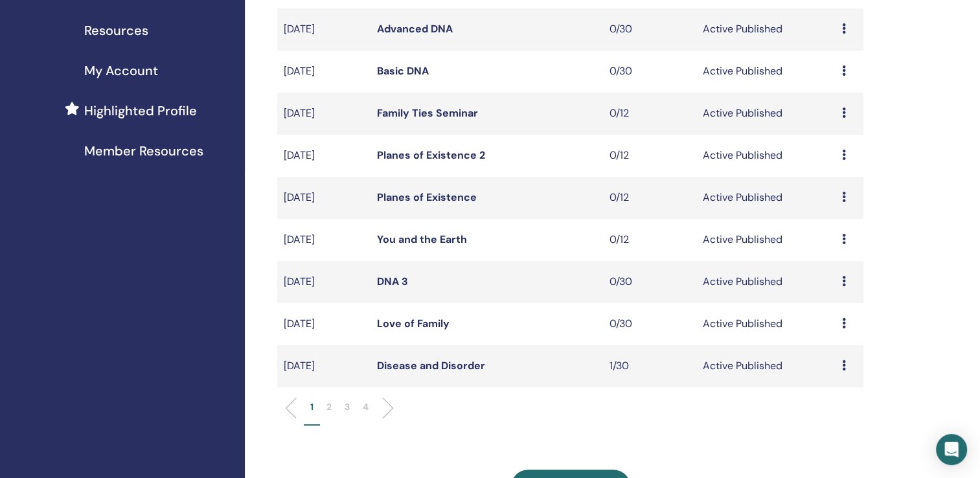
scroll to position [306, 0]
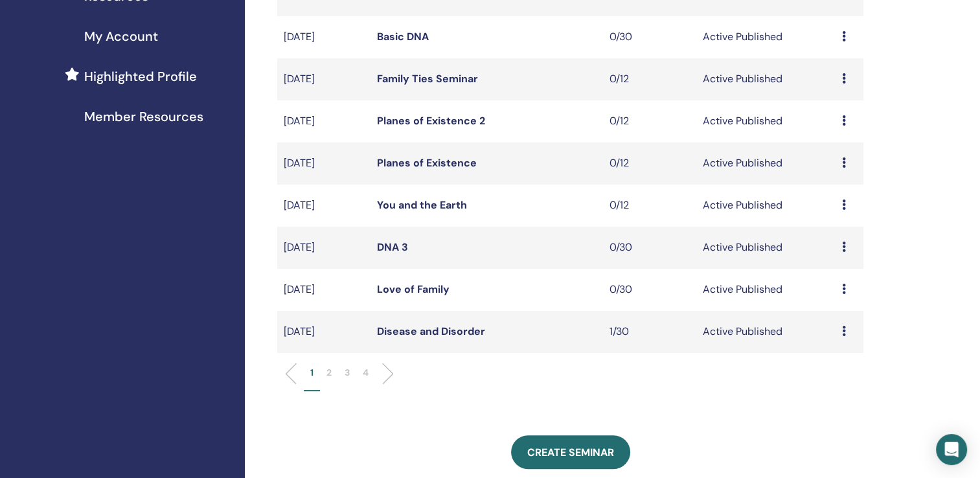
click at [330, 371] on p "2" at bounding box center [328, 373] width 5 height 14
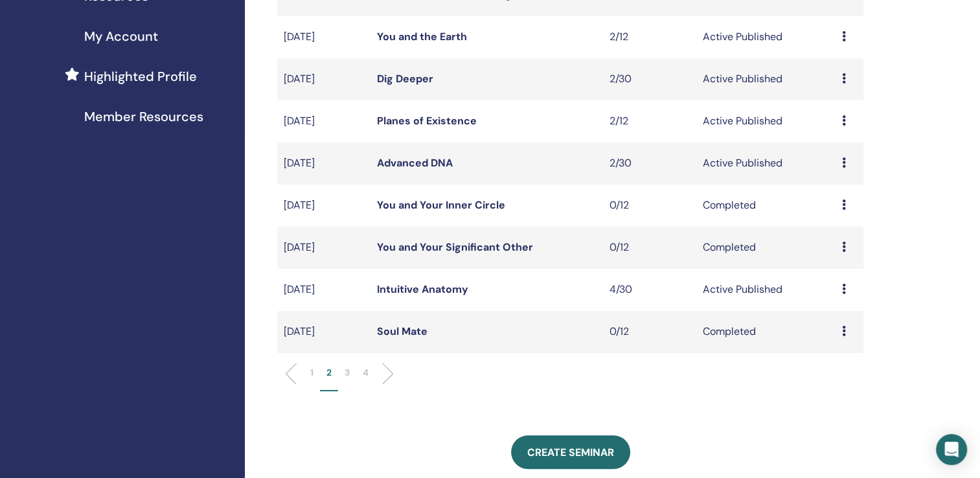
click at [435, 36] on link "You and the Earth" at bounding box center [422, 37] width 90 height 14
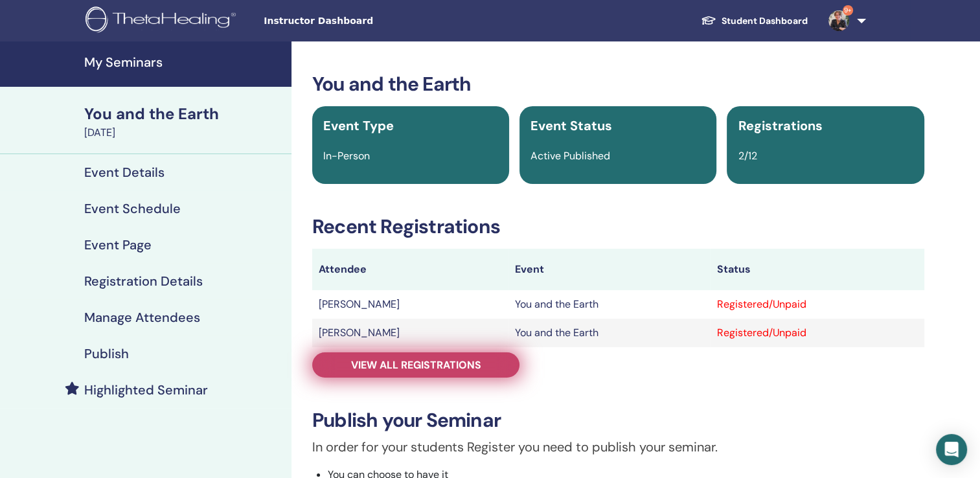
click at [415, 368] on span "View all registrations" at bounding box center [416, 365] width 130 height 14
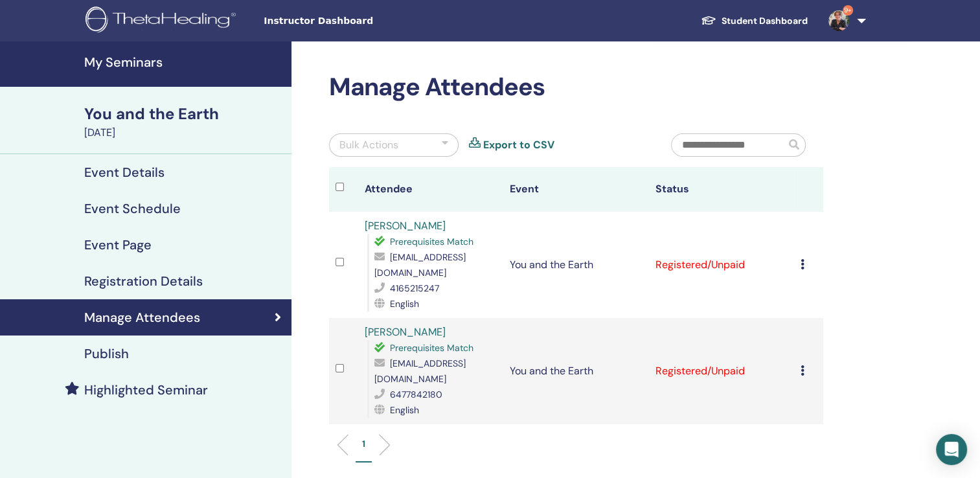
click at [145, 210] on h4 "Event Schedule" at bounding box center [132, 209] width 97 height 16
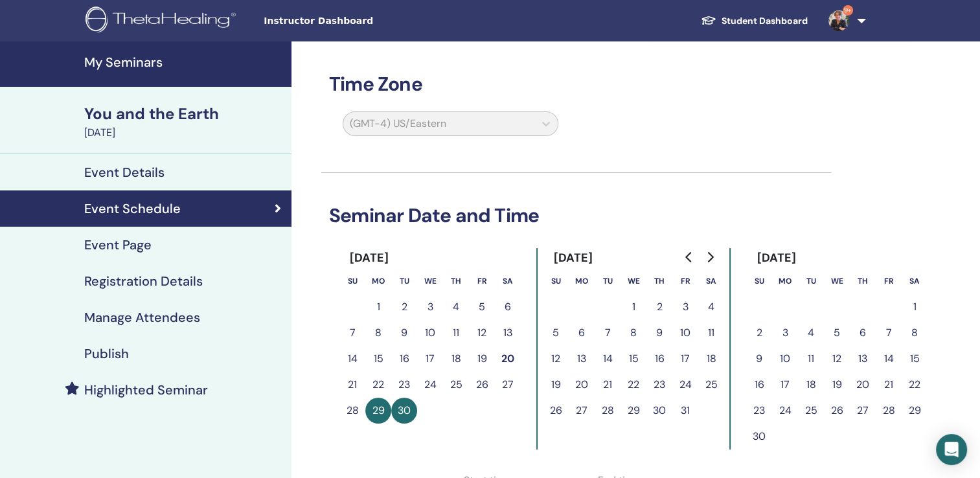
click at [127, 57] on h4 "My Seminars" at bounding box center [183, 62] width 199 height 16
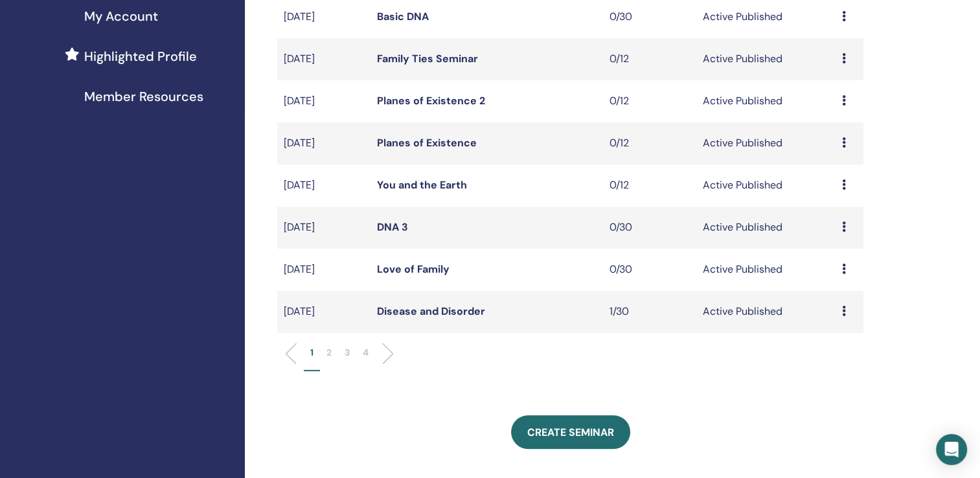
scroll to position [341, 0]
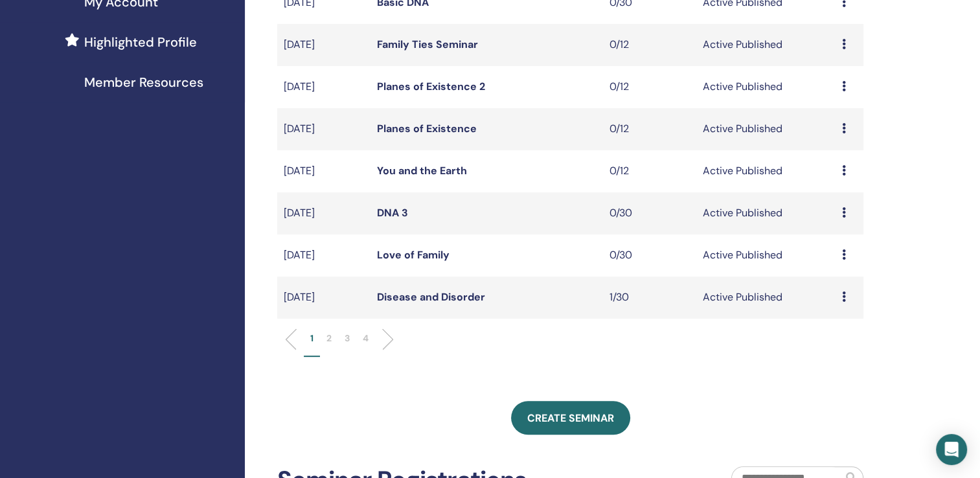
click at [329, 338] on p "2" at bounding box center [328, 339] width 5 height 14
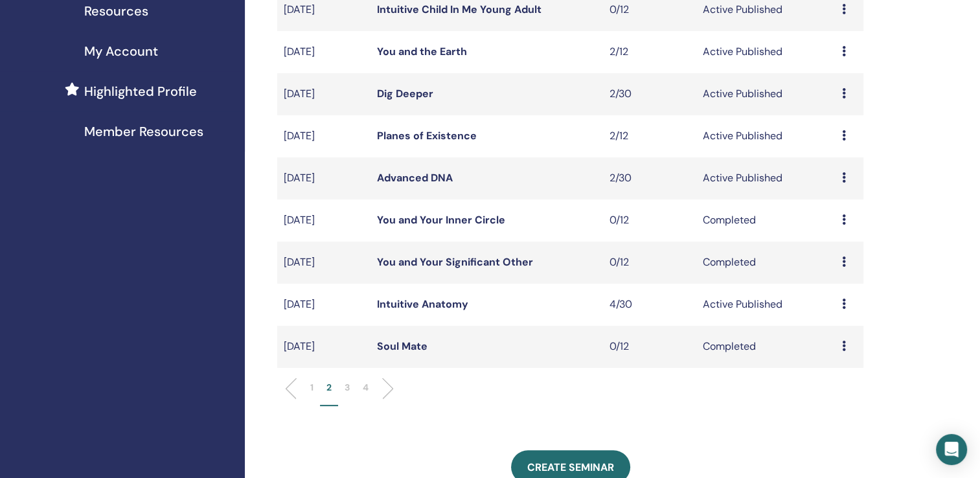
scroll to position [310, 0]
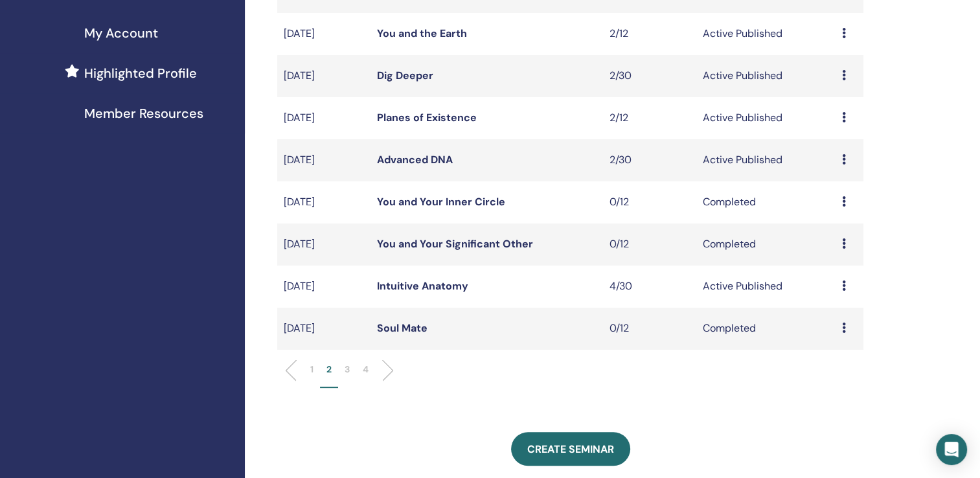
click at [401, 156] on link "Advanced DNA" at bounding box center [415, 160] width 76 height 14
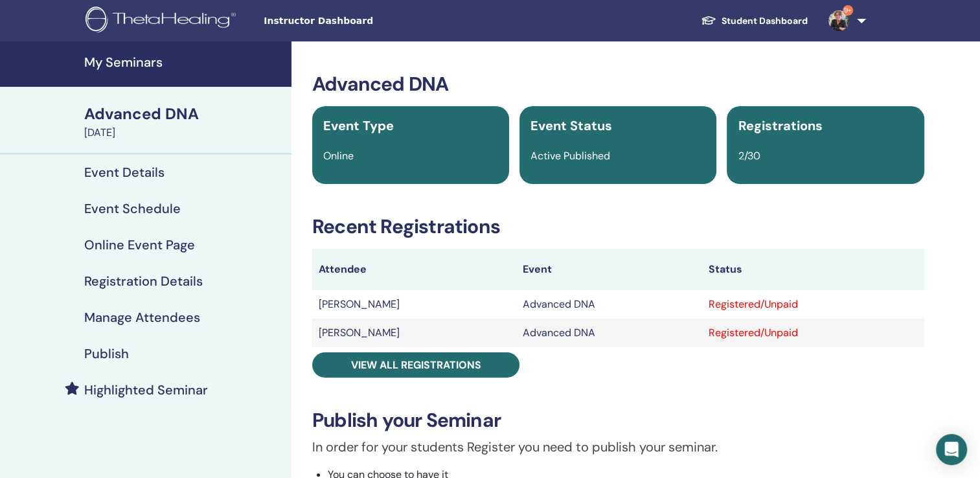
click at [132, 211] on h4 "Event Schedule" at bounding box center [132, 209] width 97 height 16
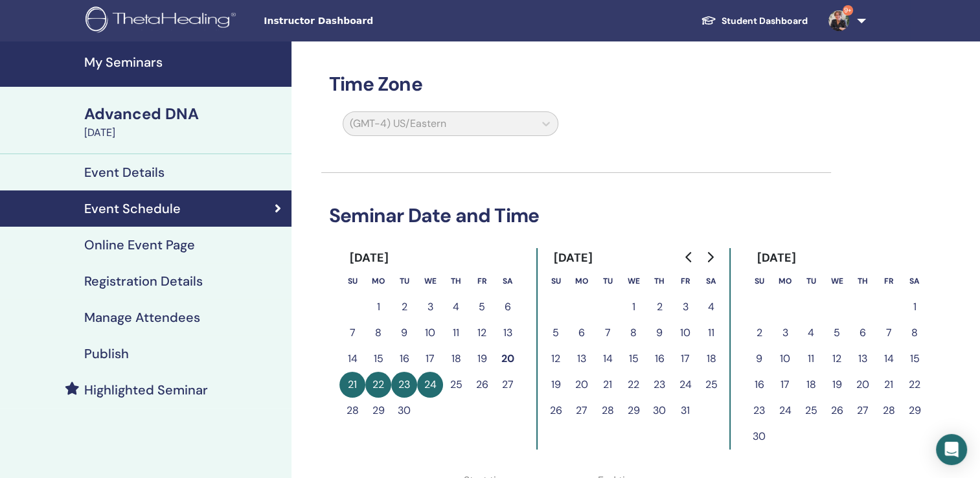
click at [113, 58] on h4 "My Seminars" at bounding box center [183, 62] width 199 height 16
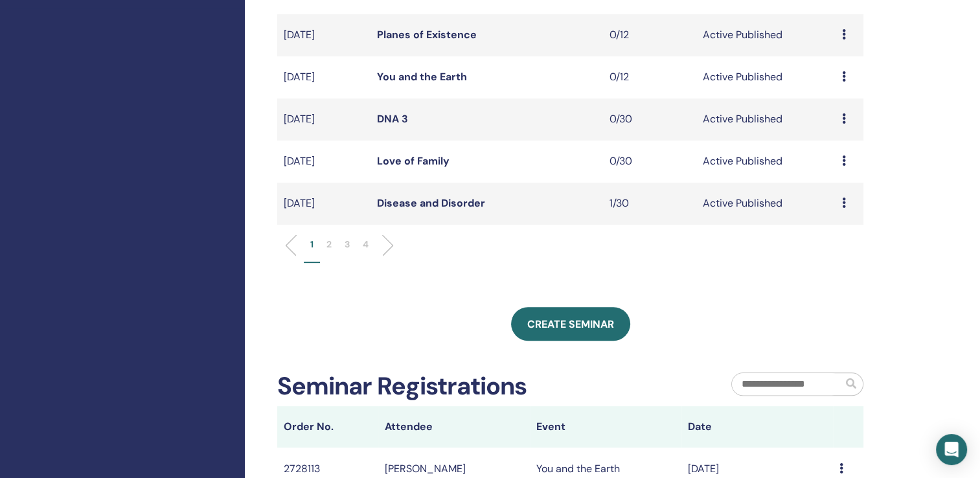
scroll to position [446, 0]
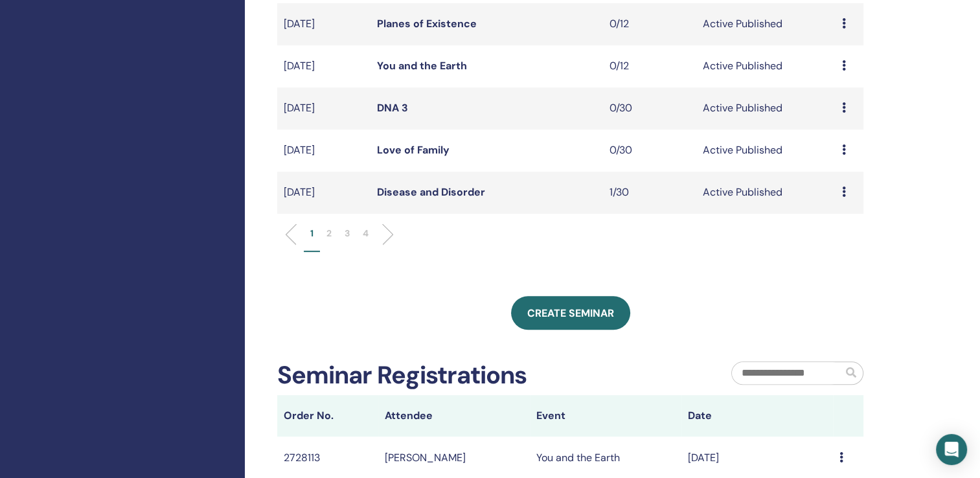
click at [329, 230] on p "2" at bounding box center [328, 234] width 5 height 14
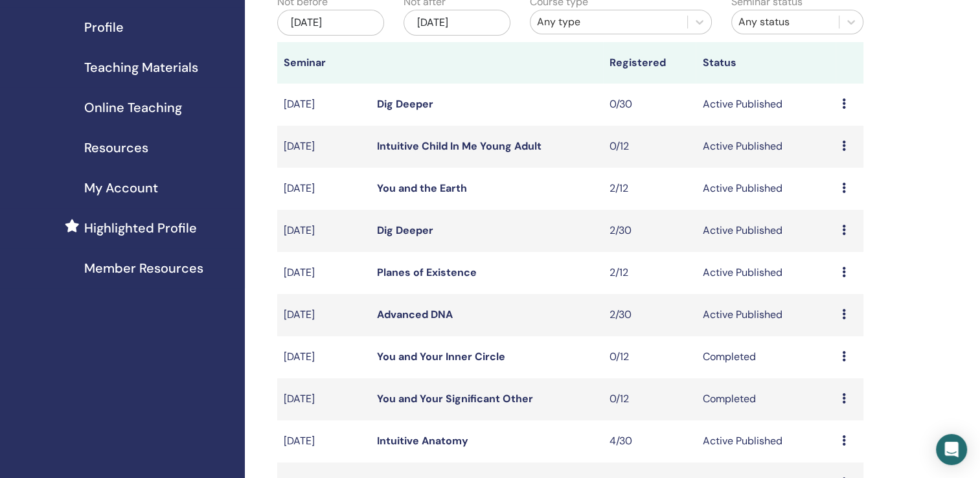
scroll to position [145, 0]
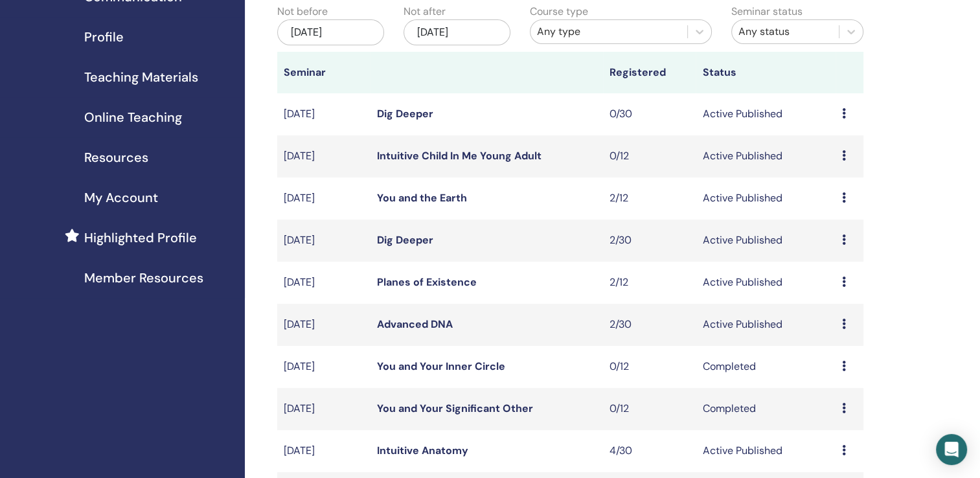
click at [405, 281] on link "Planes of Existence" at bounding box center [427, 282] width 100 height 14
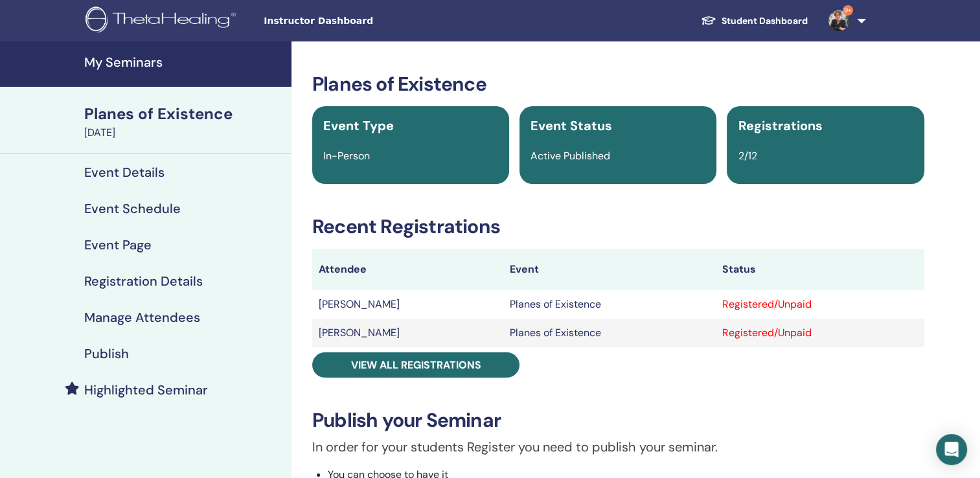
click at [126, 209] on h4 "Event Schedule" at bounding box center [132, 209] width 97 height 16
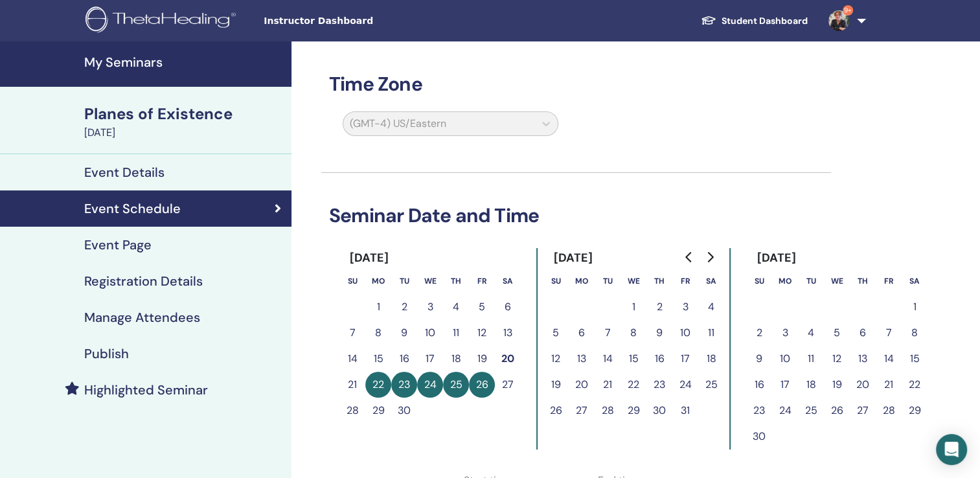
click at [128, 60] on h4 "My Seminars" at bounding box center [183, 62] width 199 height 16
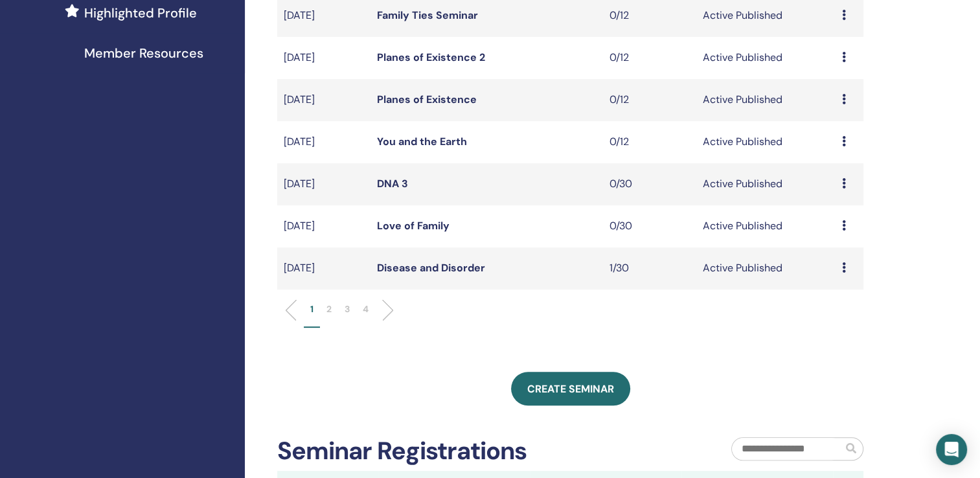
scroll to position [381, 0]
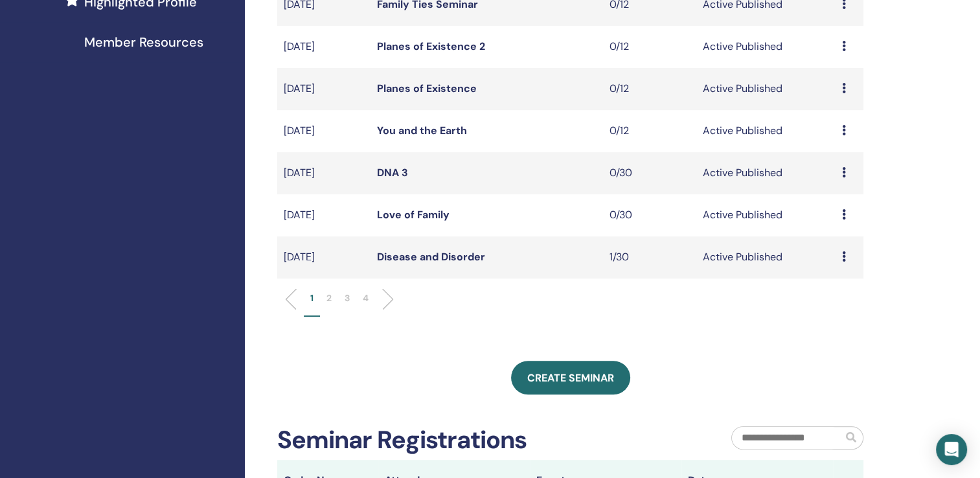
click at [454, 254] on link "Disease and Disorder" at bounding box center [431, 257] width 108 height 14
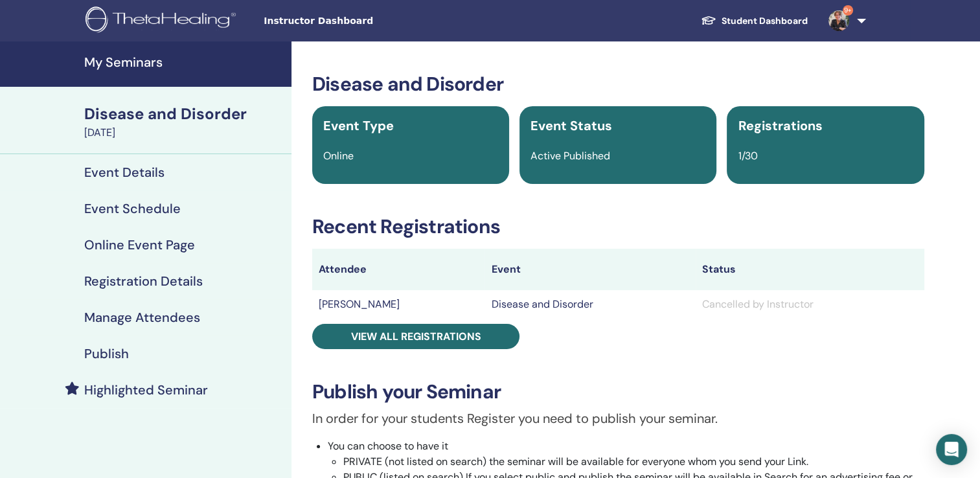
click at [153, 211] on h4 "Event Schedule" at bounding box center [132, 209] width 97 height 16
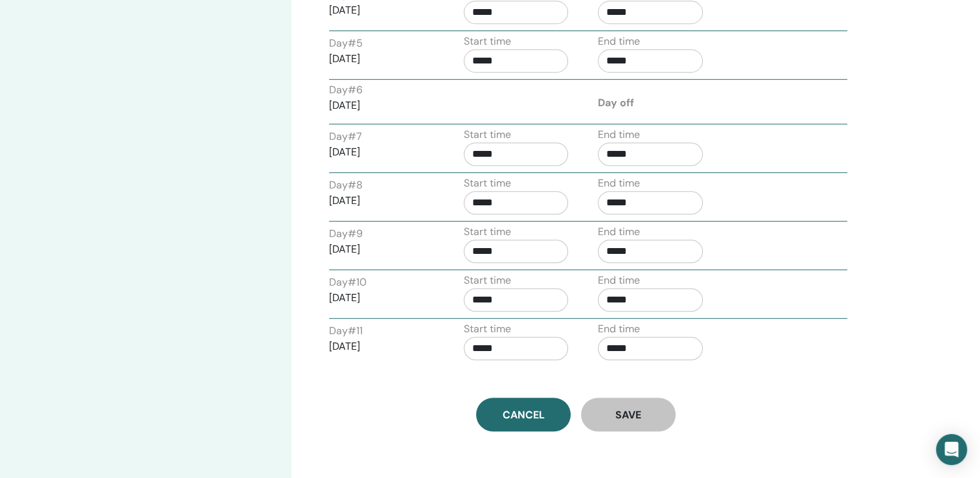
scroll to position [630, 0]
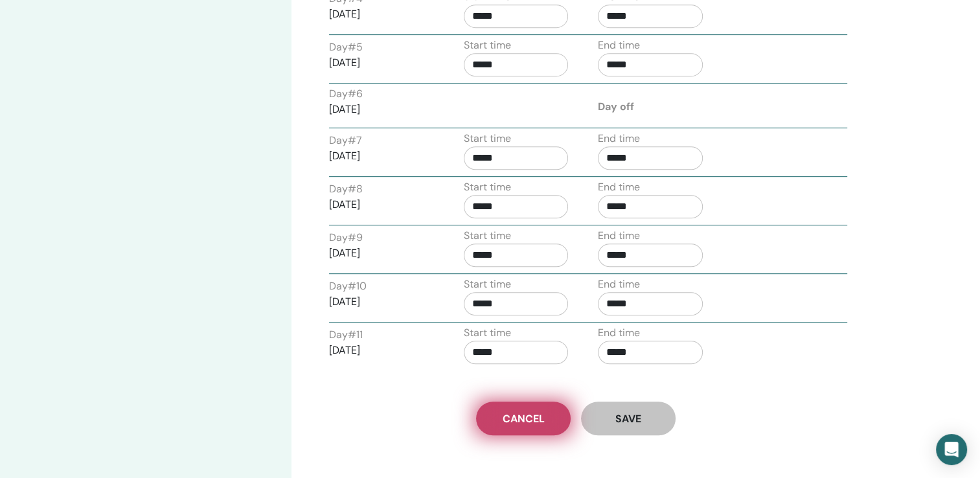
click at [529, 413] on span "Cancel" at bounding box center [524, 419] width 42 height 14
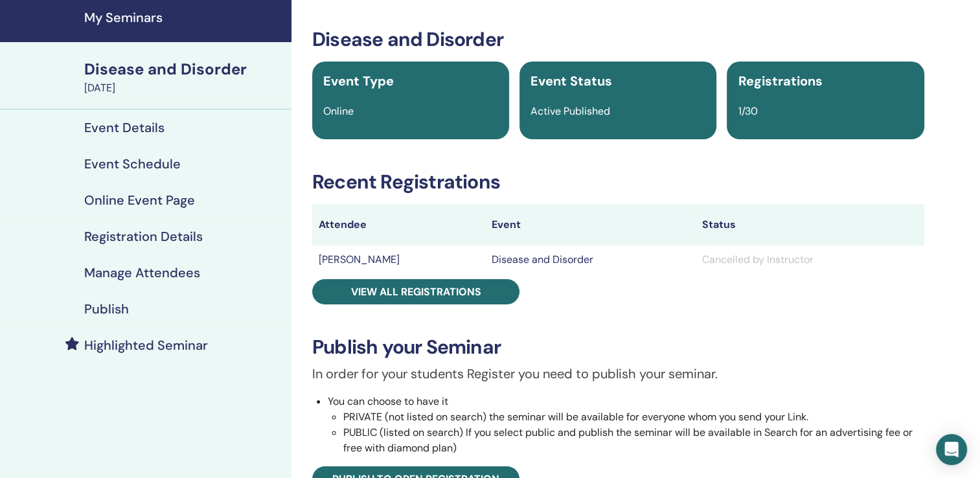
scroll to position [33, 0]
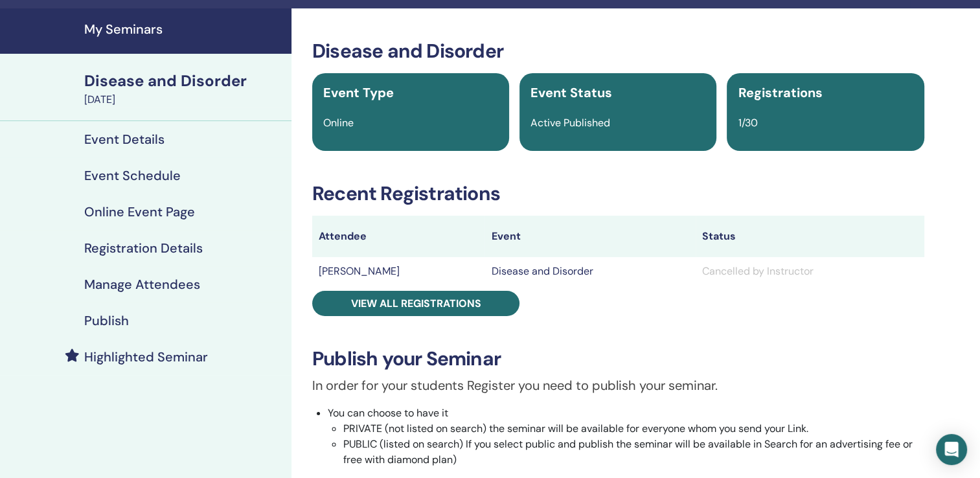
click at [153, 170] on h4 "Event Schedule" at bounding box center [132, 176] width 97 height 16
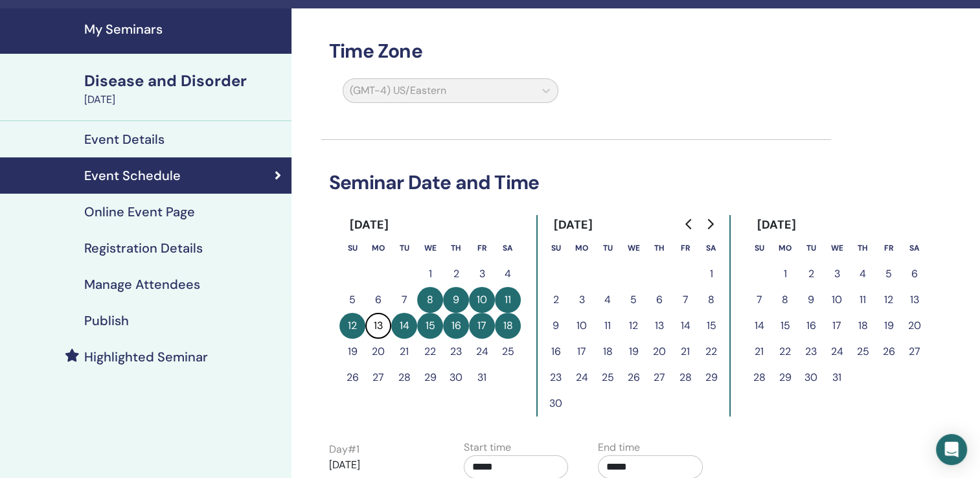
click at [150, 137] on h4 "Event Details" at bounding box center [124, 139] width 80 height 16
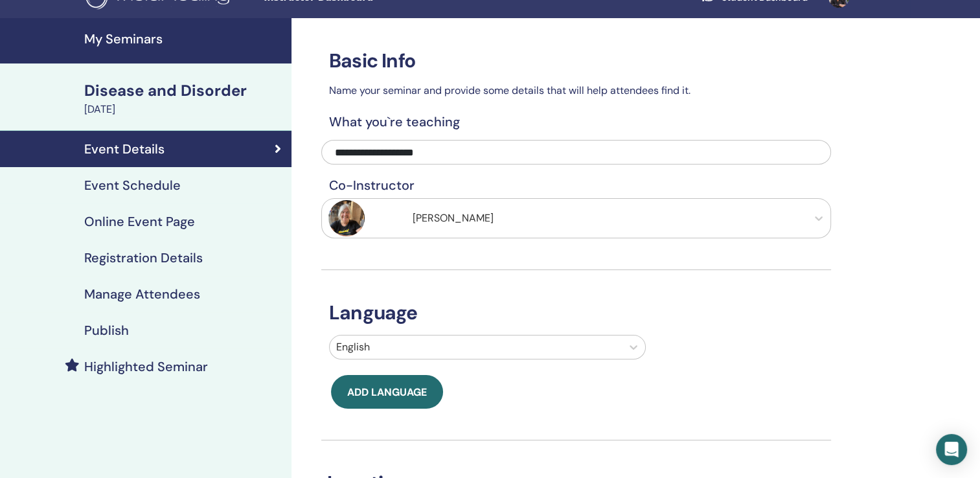
scroll to position [9, 0]
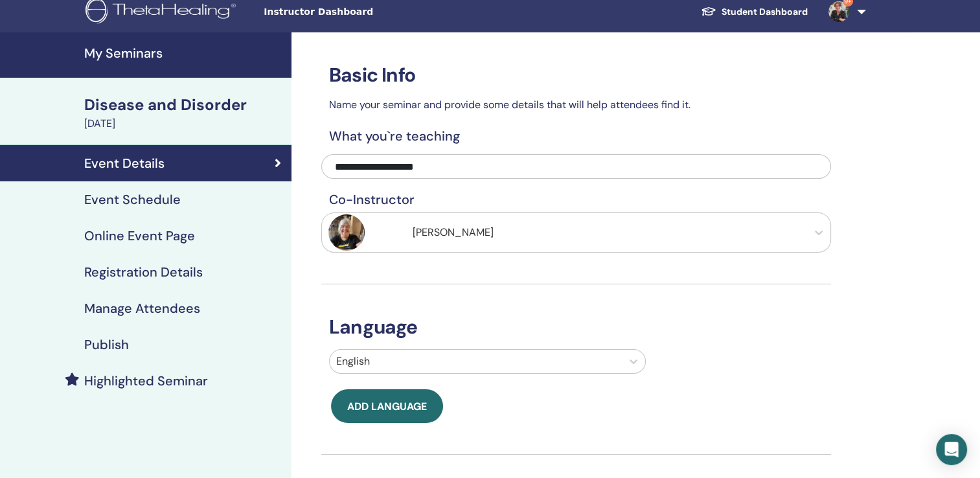
click at [127, 197] on h4 "Event Schedule" at bounding box center [132, 200] width 97 height 16
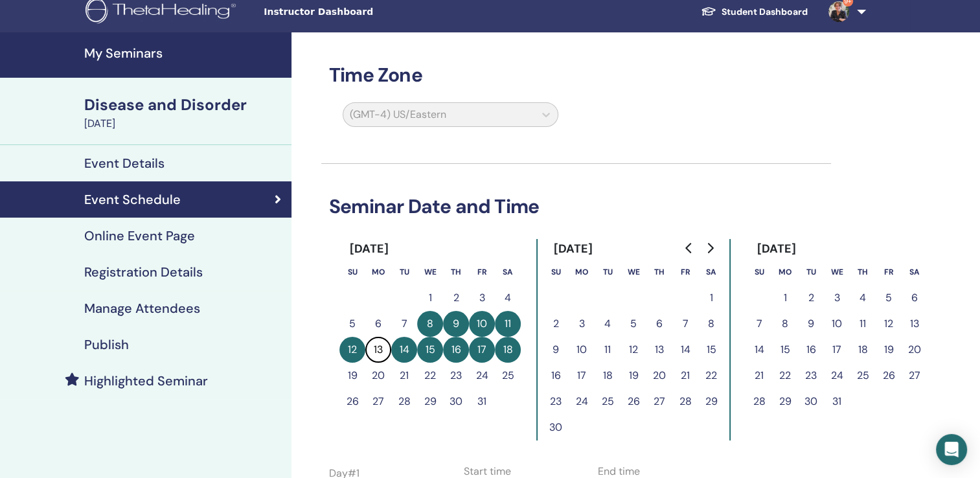
click at [134, 237] on h4 "Online Event Page" at bounding box center [139, 236] width 111 height 16
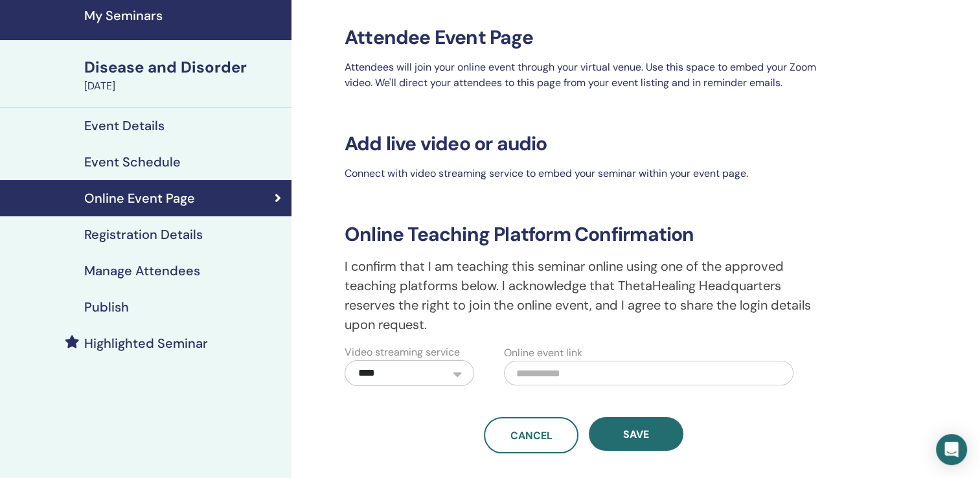
scroll to position [44, 0]
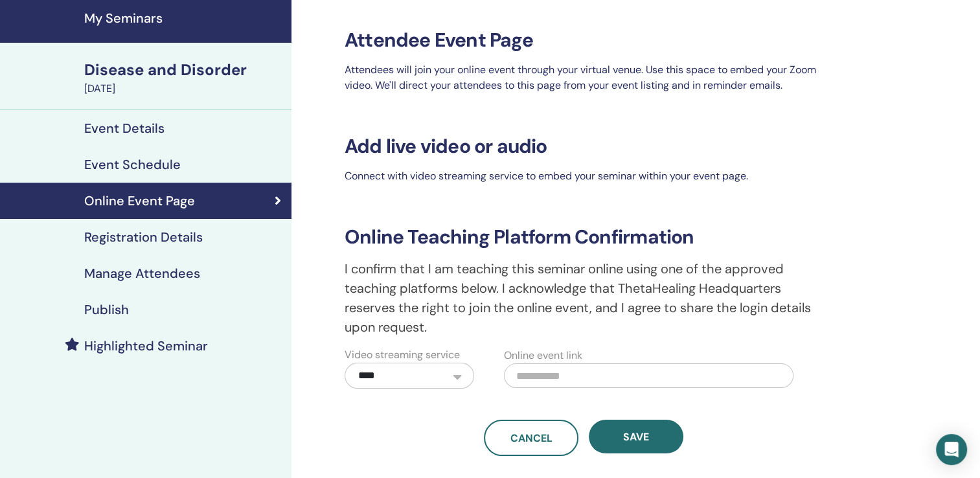
click at [184, 233] on h4 "Registration Details" at bounding box center [143, 237] width 119 height 16
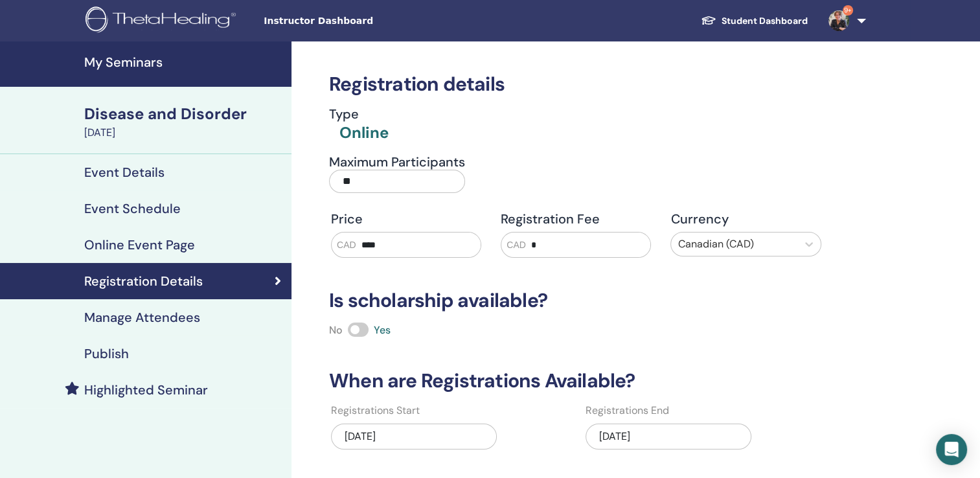
click at [140, 203] on h4 "Event Schedule" at bounding box center [132, 209] width 97 height 16
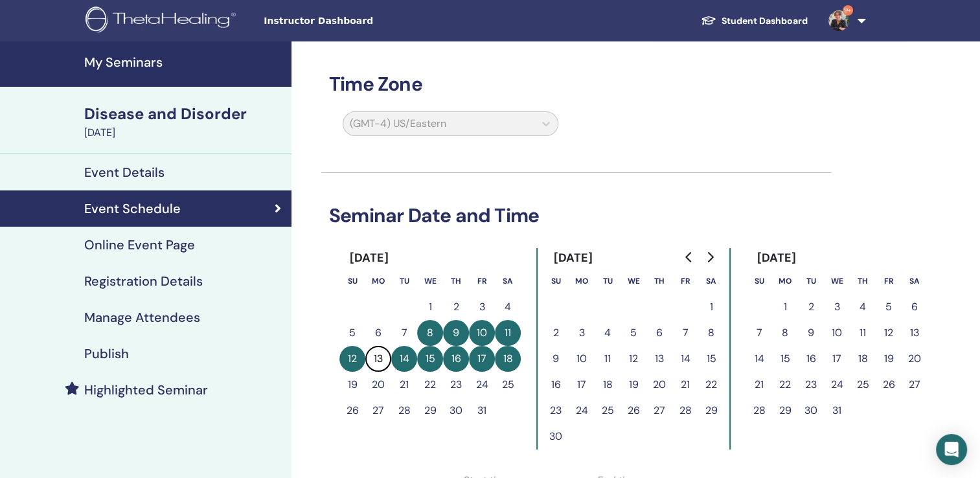
click at [132, 66] on h4 "My Seminars" at bounding box center [183, 62] width 199 height 16
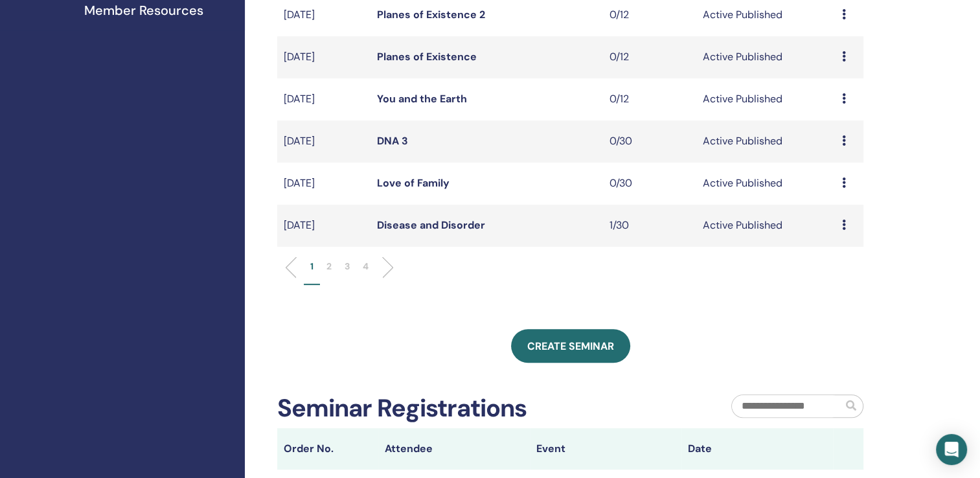
scroll to position [470, 0]
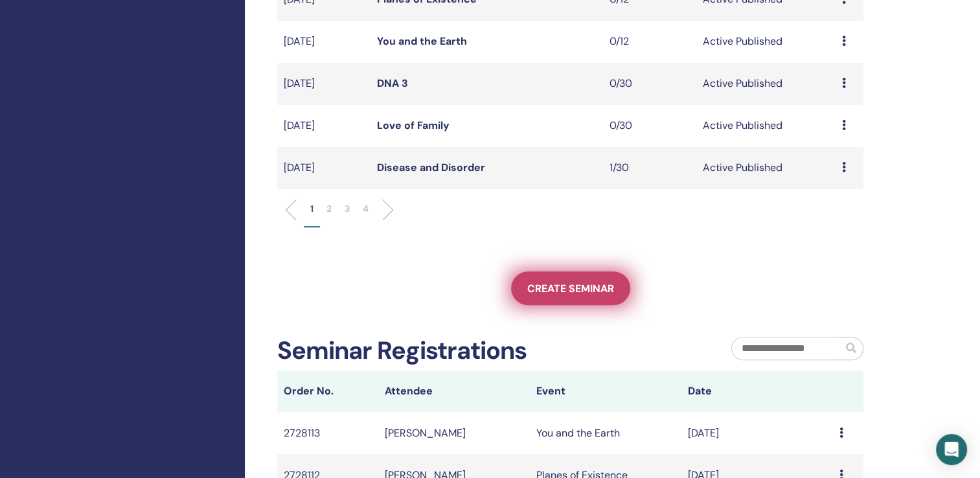
click at [561, 282] on span "Create seminar" at bounding box center [570, 289] width 87 height 14
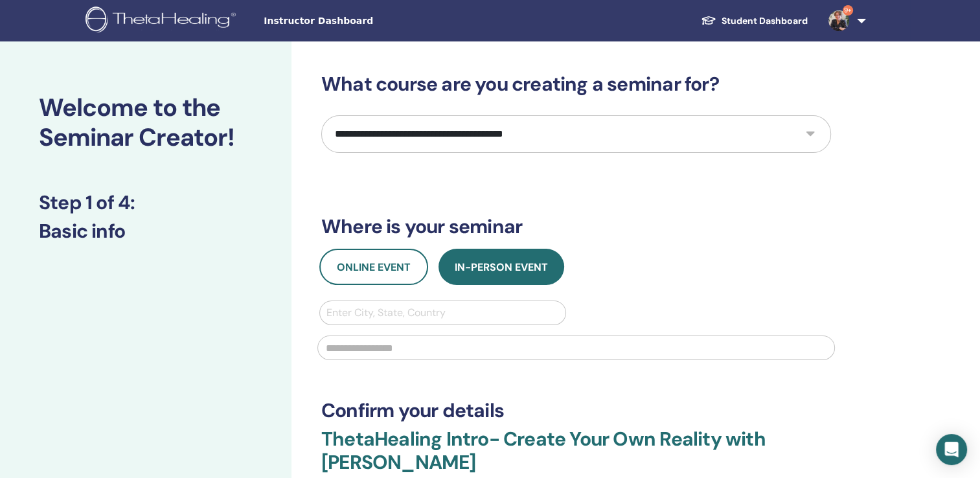
click at [808, 133] on select "**********" at bounding box center [576, 134] width 510 height 38
select select "*"
click at [321, 115] on select "**********" at bounding box center [576, 134] width 510 height 38
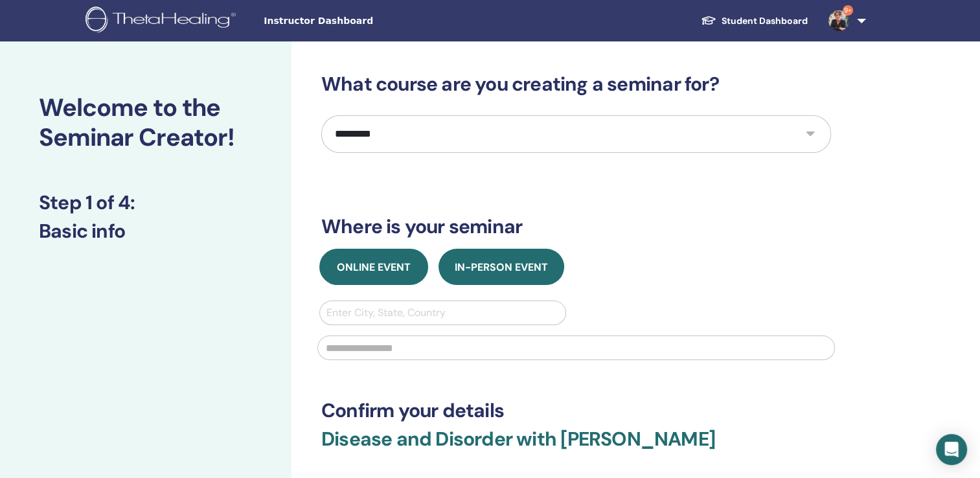
click at [361, 273] on span "Online Event" at bounding box center [374, 267] width 74 height 14
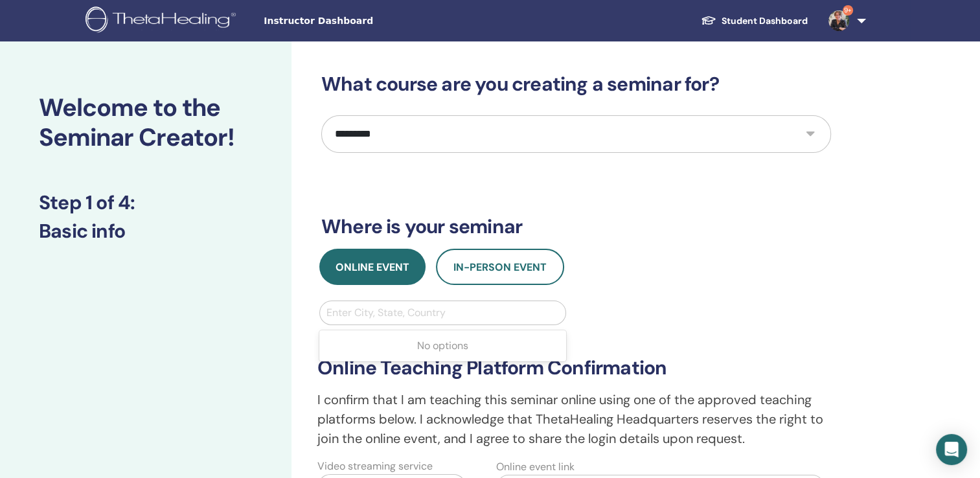
click at [358, 308] on div at bounding box center [442, 313] width 233 height 18
type input "****"
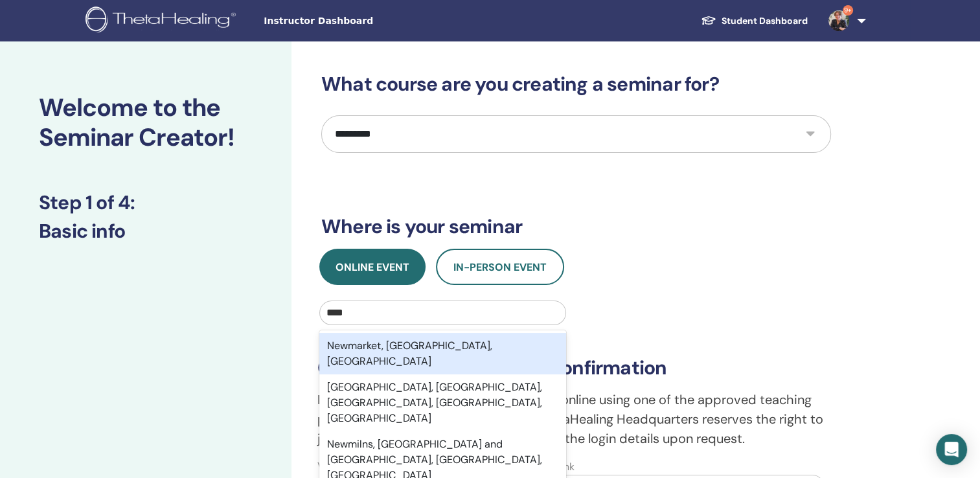
click at [359, 347] on div "Newmarket, ON, CAN" at bounding box center [442, 353] width 247 height 41
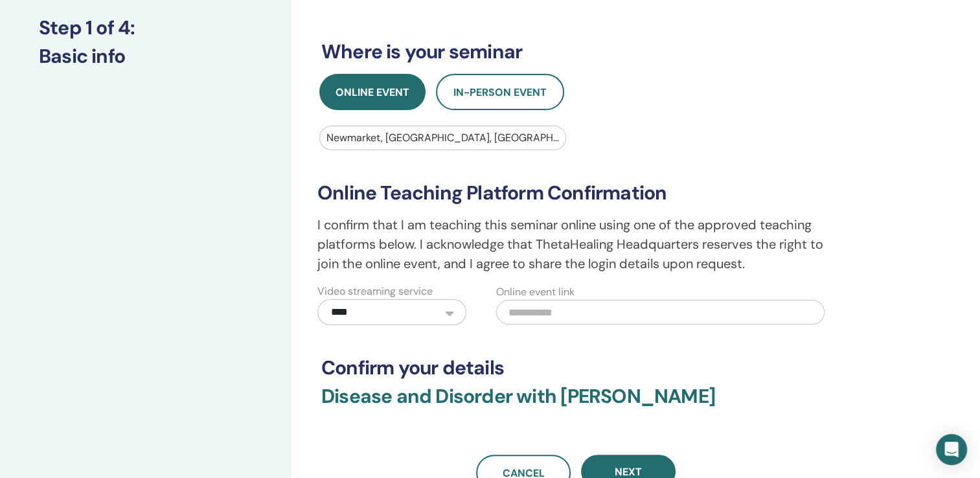
scroll to position [242, 0]
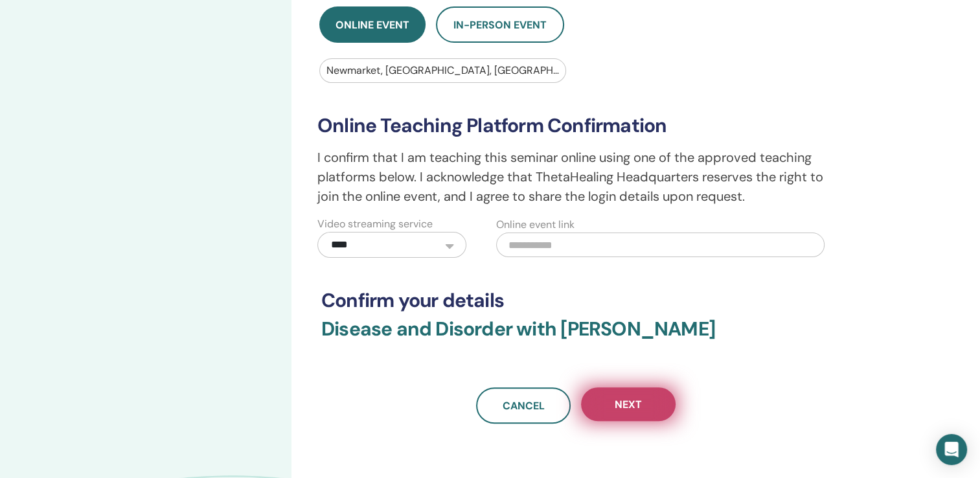
click at [620, 406] on span "Next" at bounding box center [628, 405] width 27 height 14
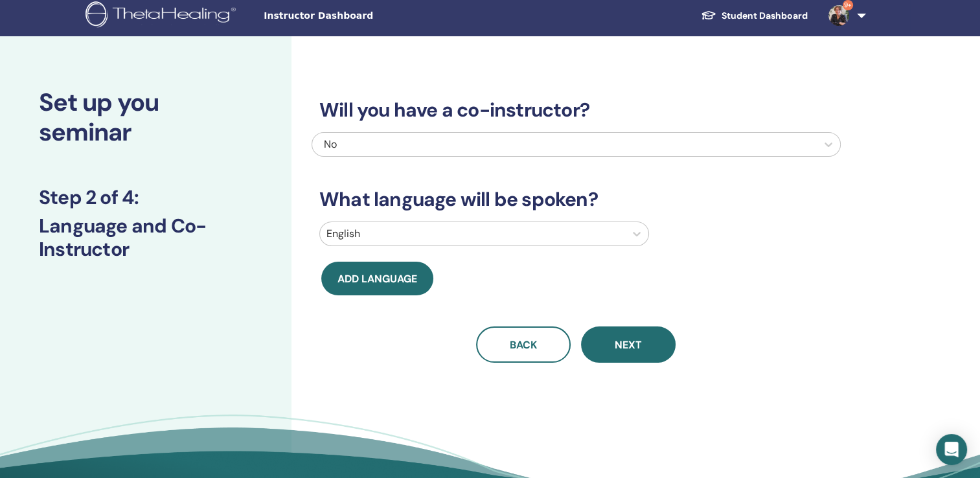
scroll to position [0, 0]
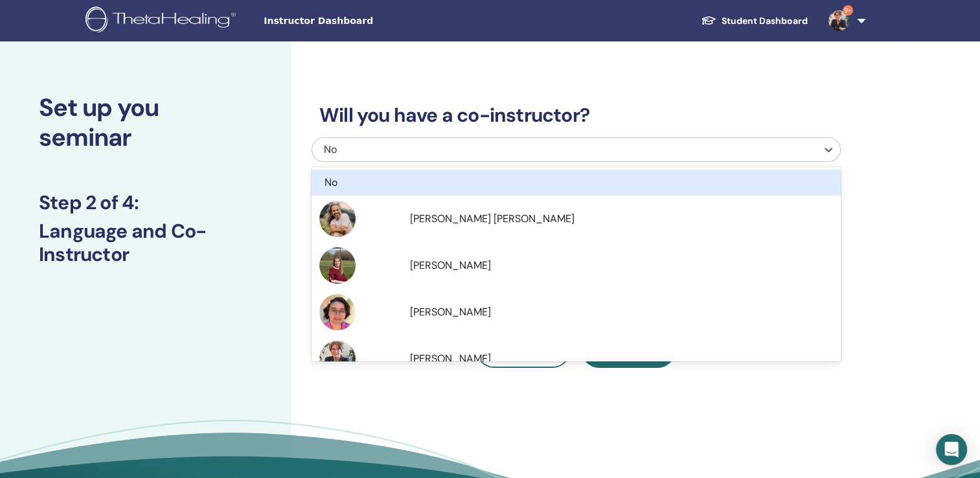
click at [402, 141] on div at bounding box center [565, 150] width 492 height 18
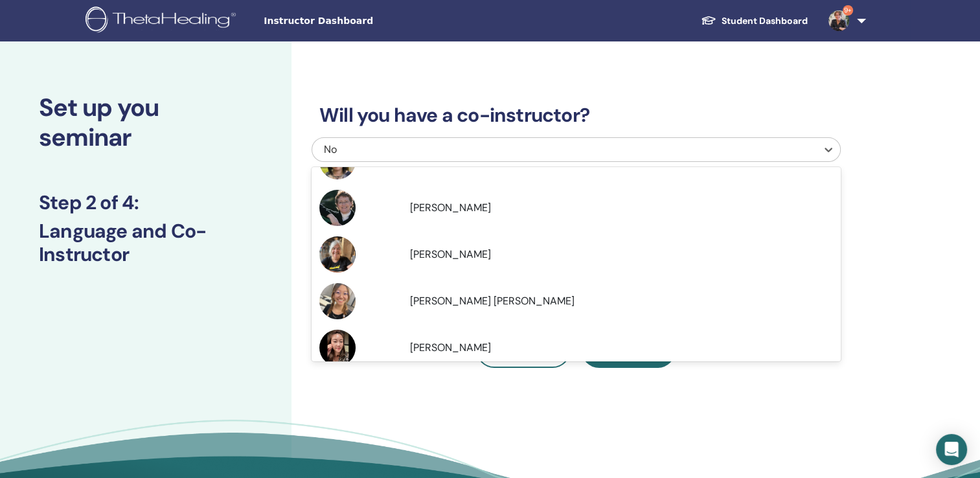
scroll to position [293, 0]
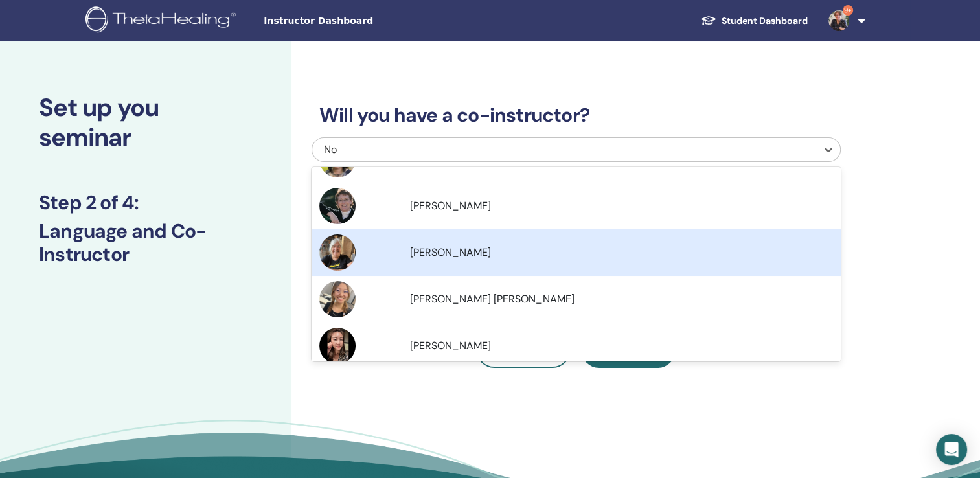
click at [455, 256] on span "[PERSON_NAME]" at bounding box center [450, 252] width 81 height 14
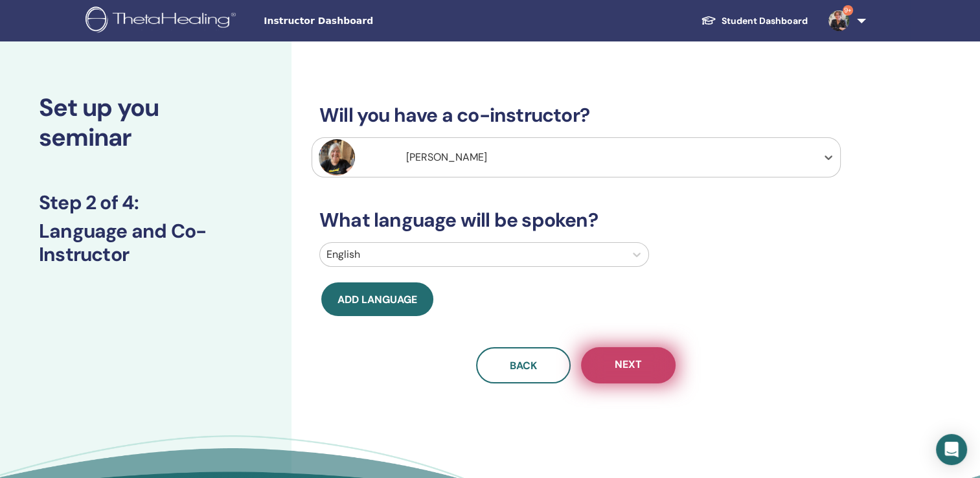
click at [638, 360] on span "Next" at bounding box center [628, 366] width 27 height 16
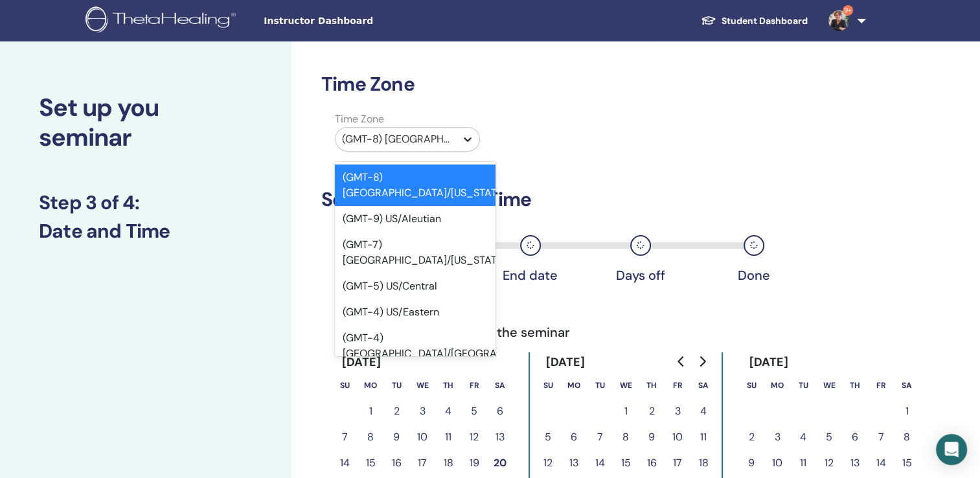
click at [468, 136] on icon at bounding box center [467, 139] width 13 height 13
click at [422, 299] on div "(GMT-4) US/Eastern" at bounding box center [415, 312] width 161 height 26
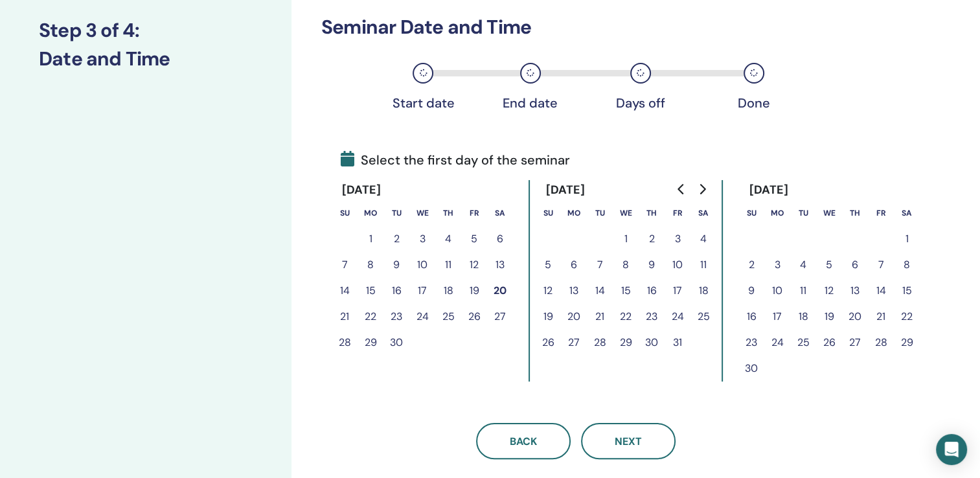
scroll to position [190, 0]
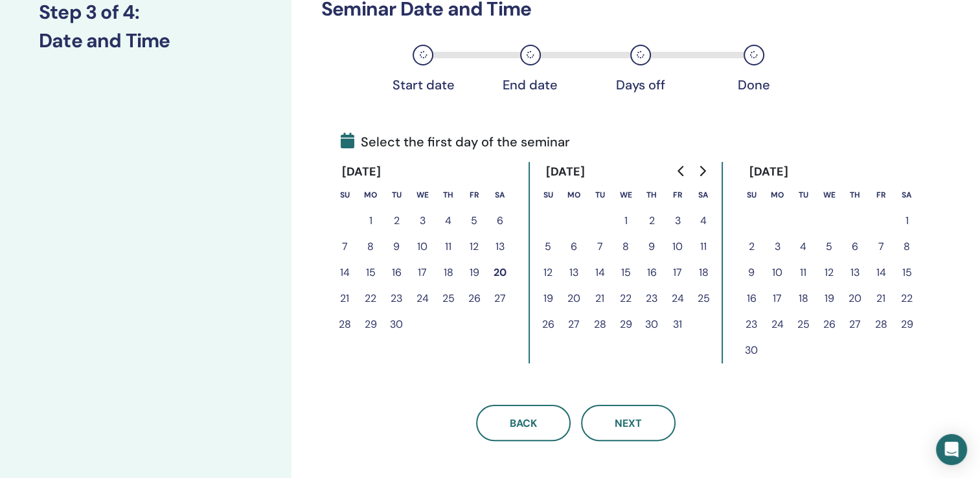
click at [626, 247] on button "8" at bounding box center [626, 247] width 26 height 26
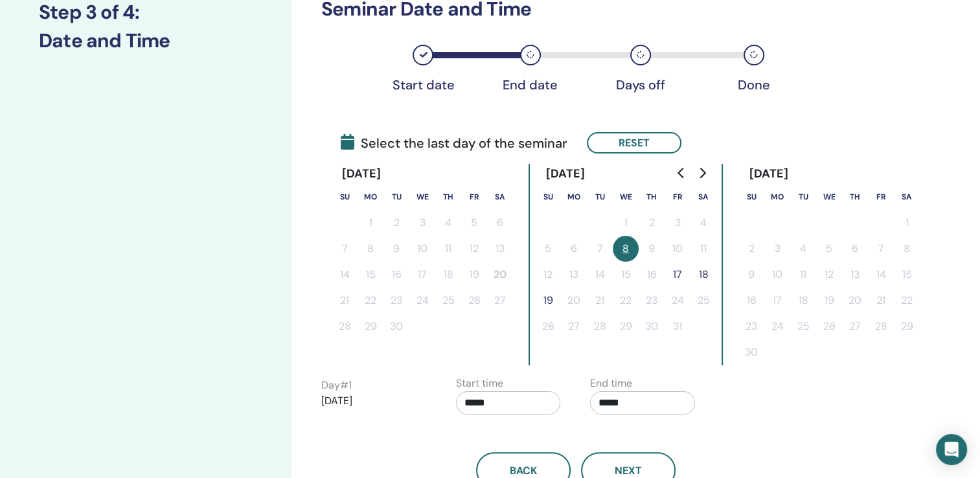
click at [702, 271] on button "18" at bounding box center [703, 275] width 26 height 26
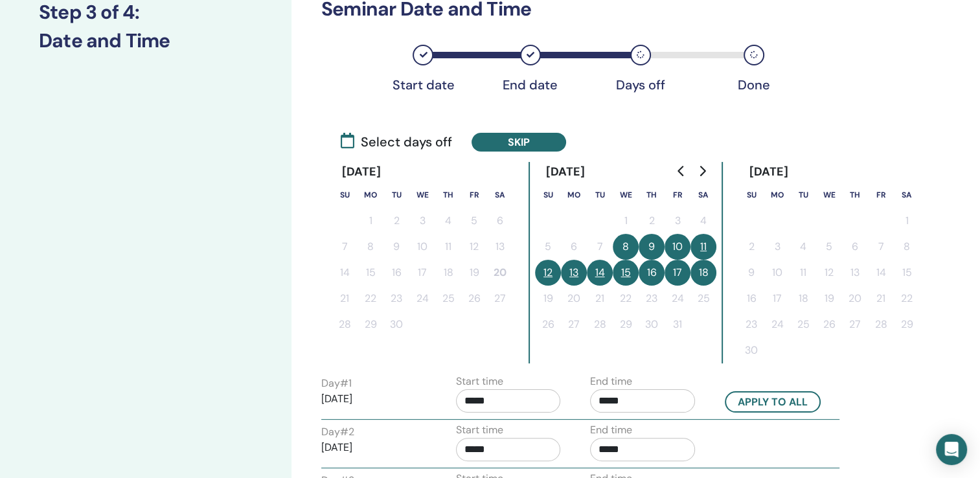
click at [347, 143] on icon at bounding box center [348, 141] width 14 height 16
click at [575, 269] on button "13" at bounding box center [574, 273] width 26 height 26
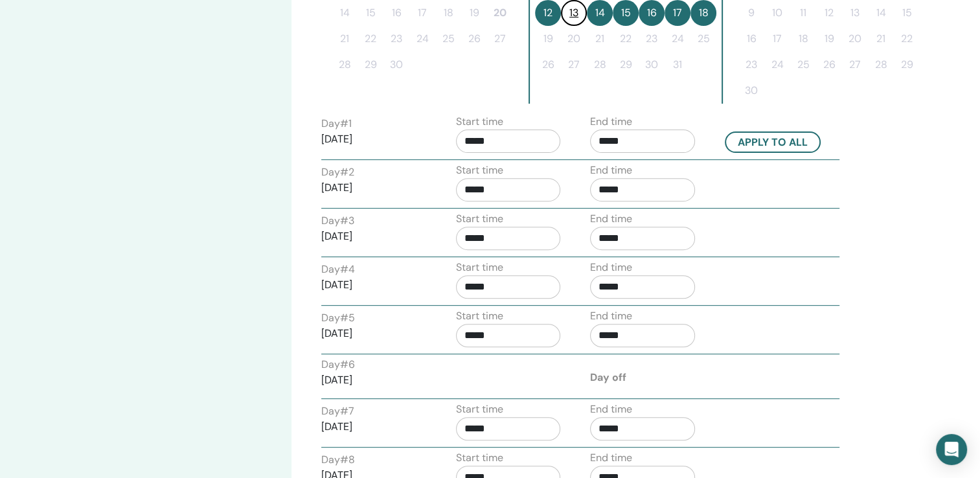
scroll to position [461, 0]
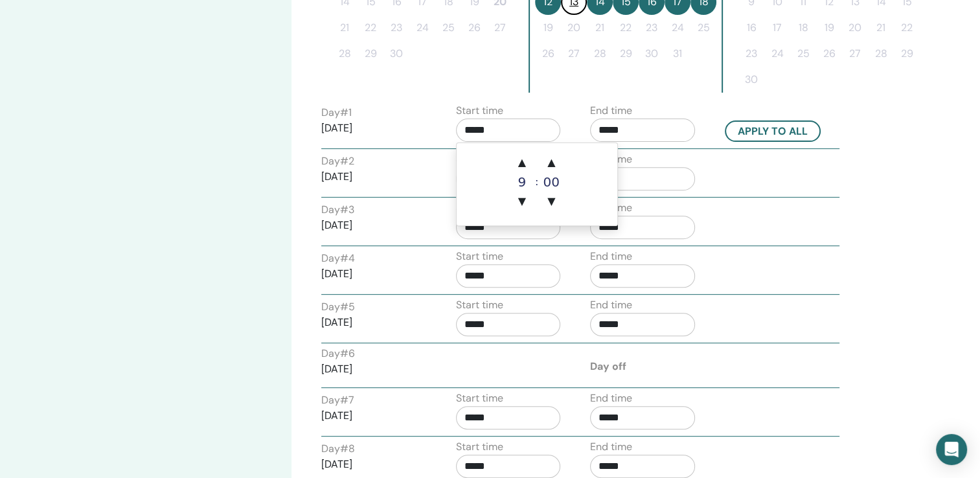
click at [510, 130] on input "*****" at bounding box center [508, 130] width 105 height 23
click at [521, 162] on span "▲" at bounding box center [522, 163] width 26 height 26
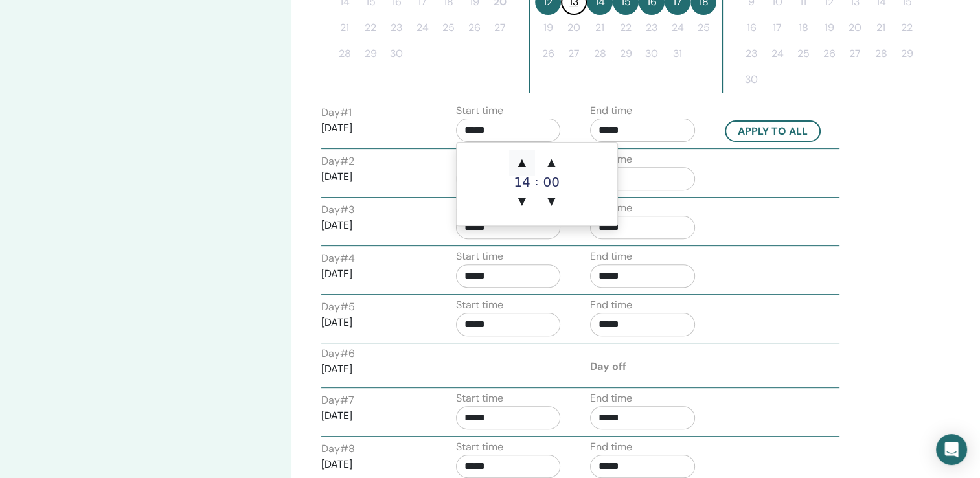
click at [521, 162] on span "▲" at bounding box center [522, 163] width 26 height 26
type input "*****"
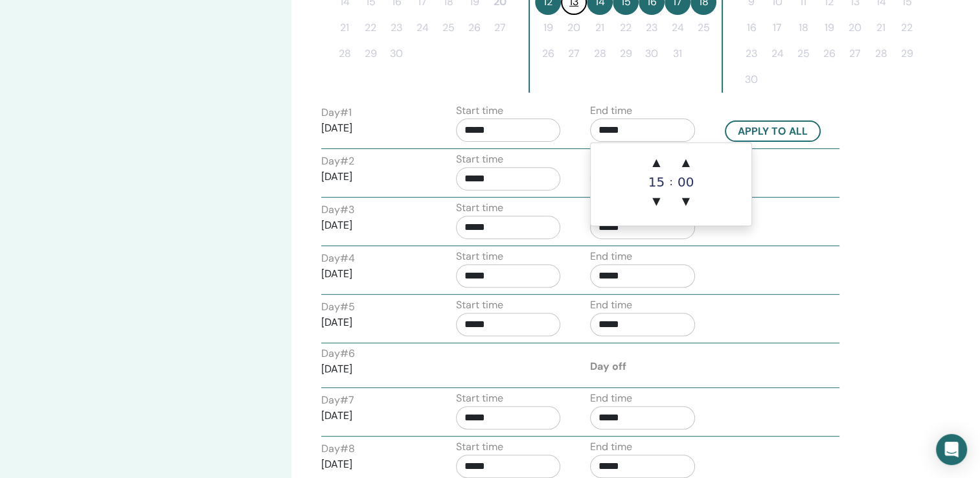
click at [648, 129] on input "*****" at bounding box center [642, 130] width 105 height 23
click at [659, 163] on span "▲" at bounding box center [656, 163] width 26 height 26
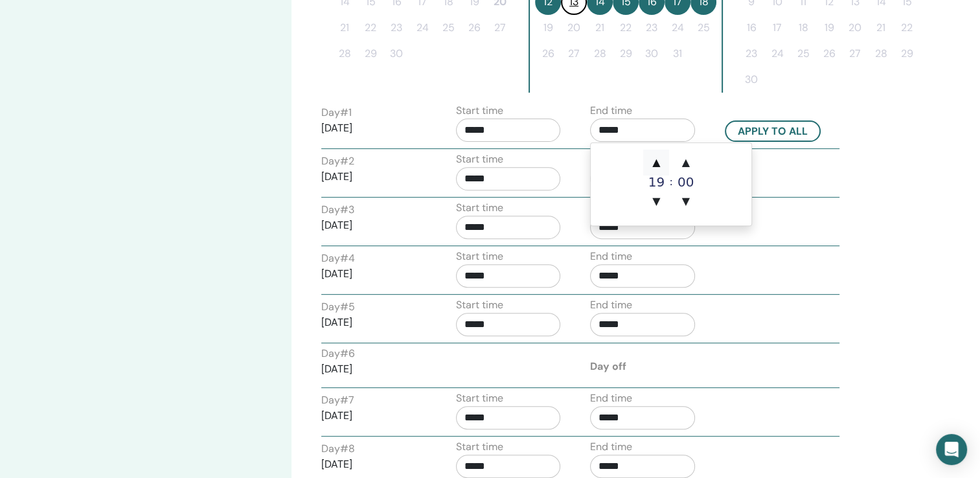
click at [659, 163] on span "▲" at bounding box center [656, 163] width 26 height 26
click at [685, 164] on span "▲" at bounding box center [686, 163] width 26 height 26
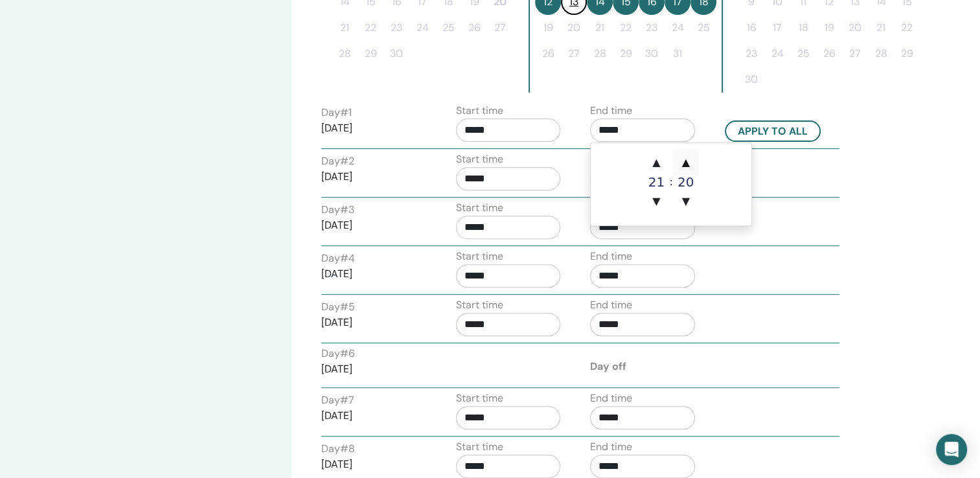
click at [685, 164] on span "▲" at bounding box center [686, 163] width 26 height 26
type input "*****"
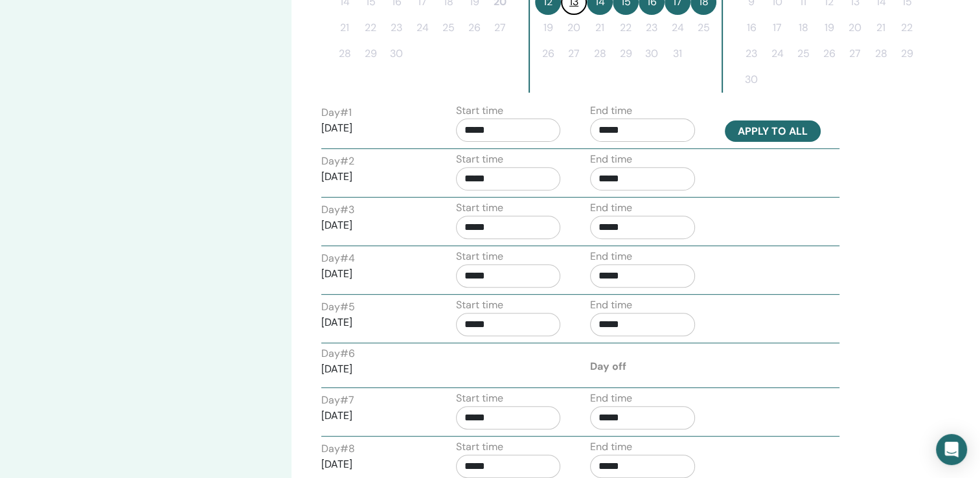
click at [776, 126] on button "Apply to all" at bounding box center [773, 130] width 96 height 21
type input "*****"
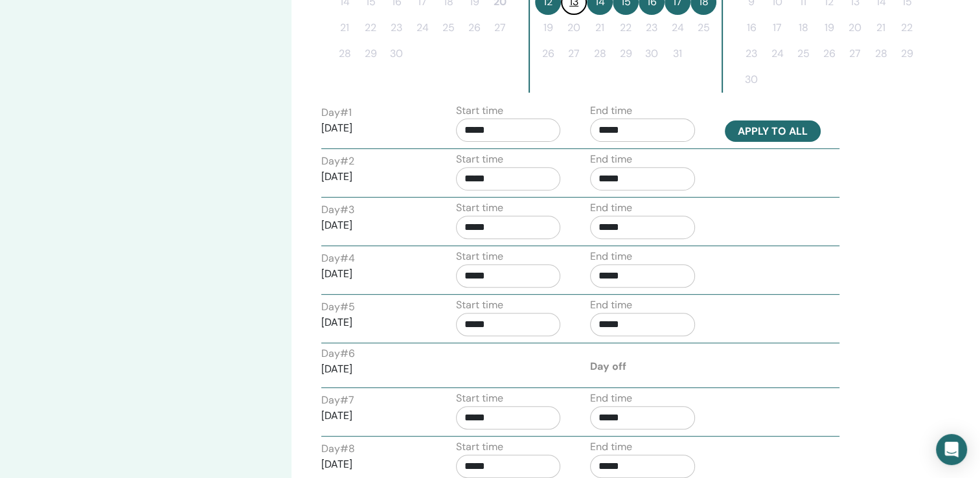
type input "*****"
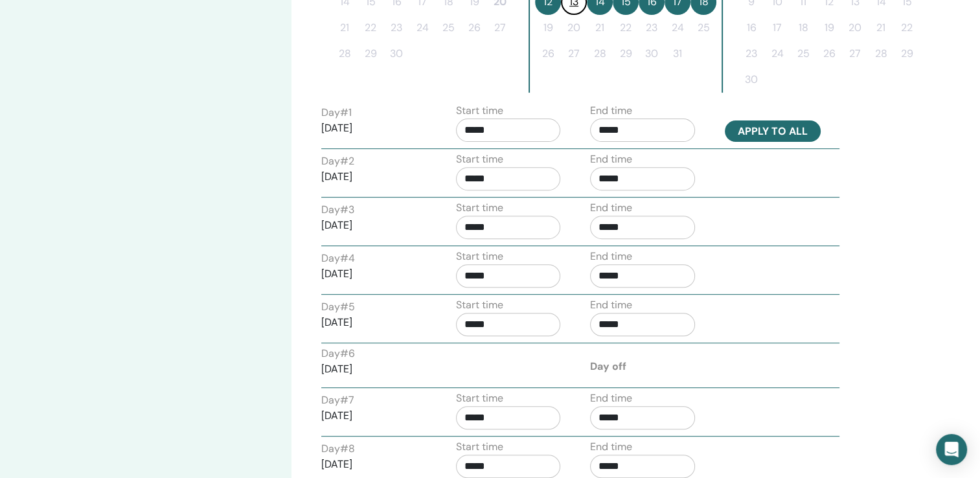
type input "*****"
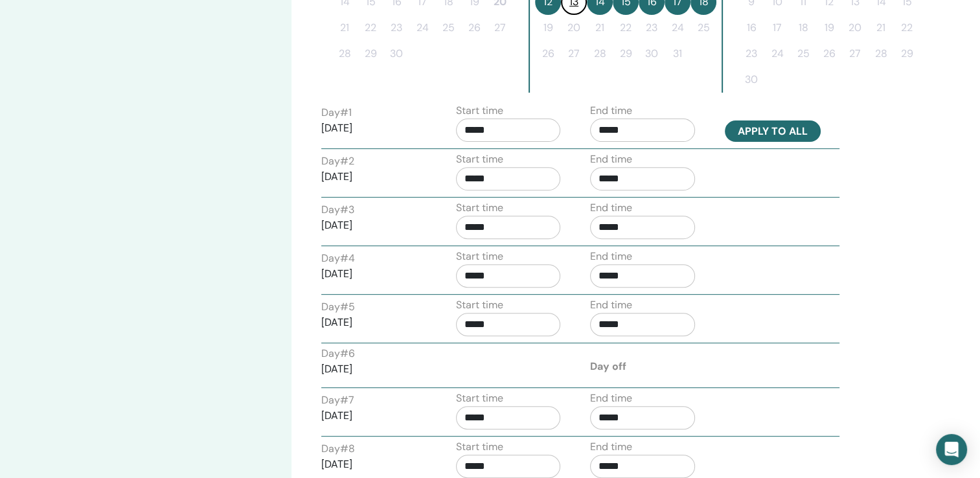
type input "*****"
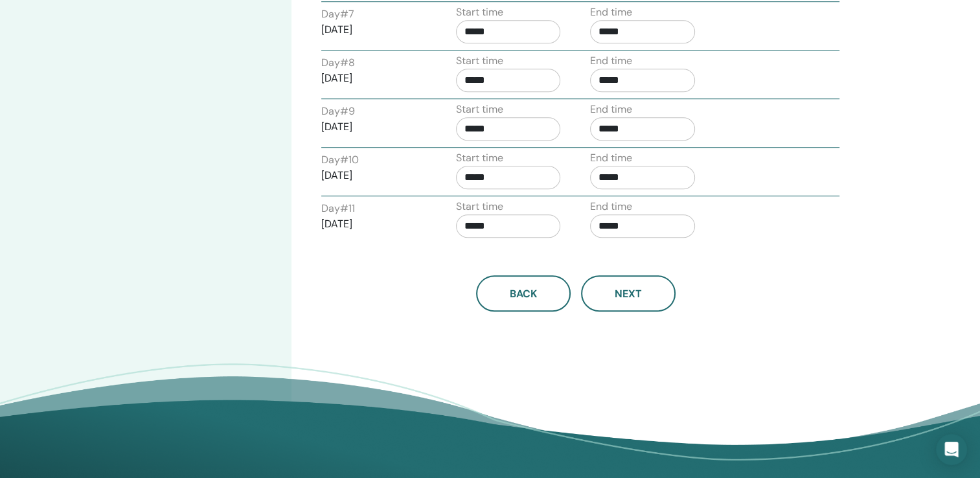
scroll to position [852, 0]
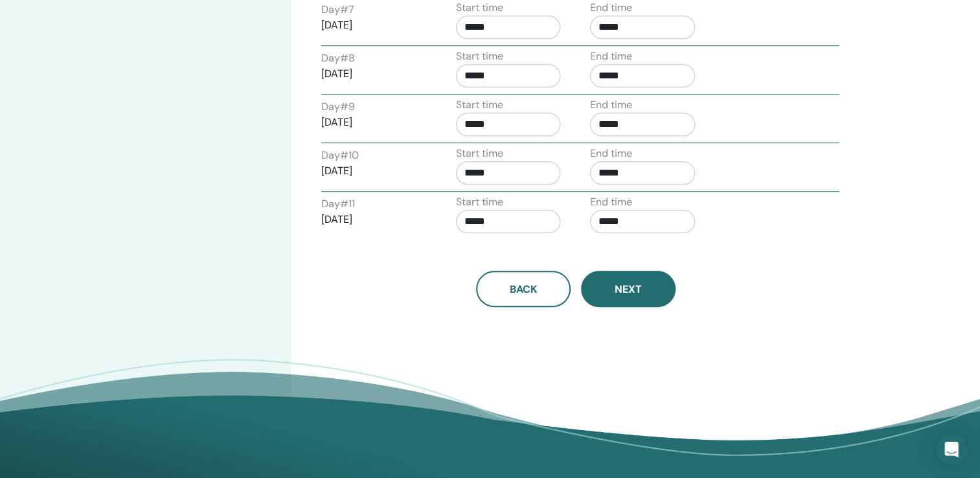
click at [630, 291] on button "Next" at bounding box center [628, 289] width 95 height 36
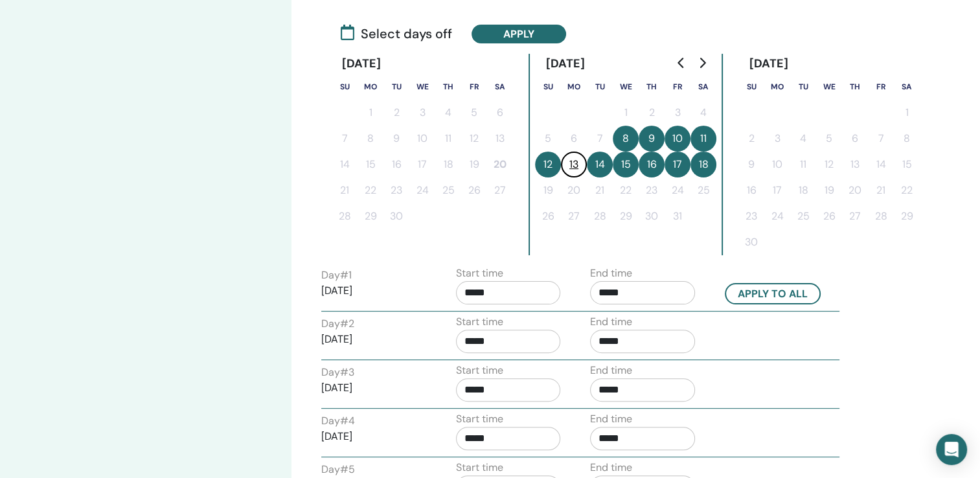
scroll to position [280, 0]
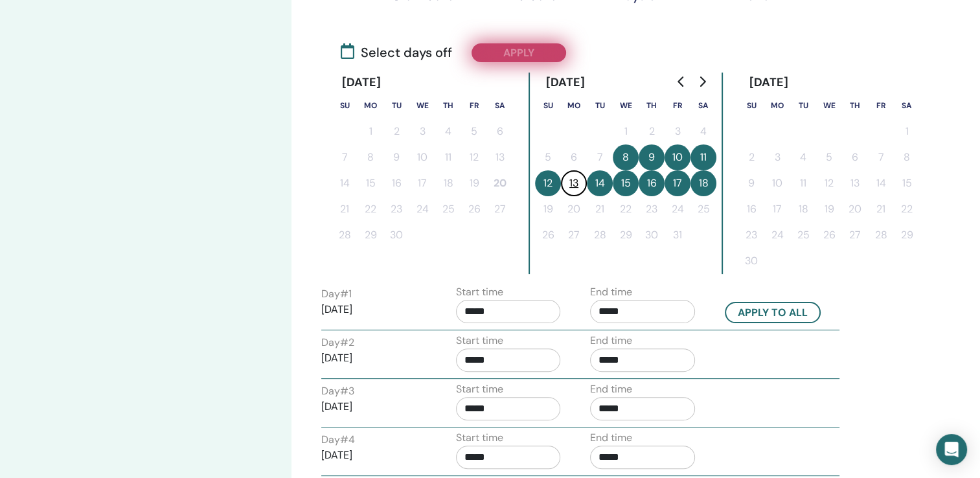
click at [524, 53] on button "Apply" at bounding box center [519, 52] width 95 height 19
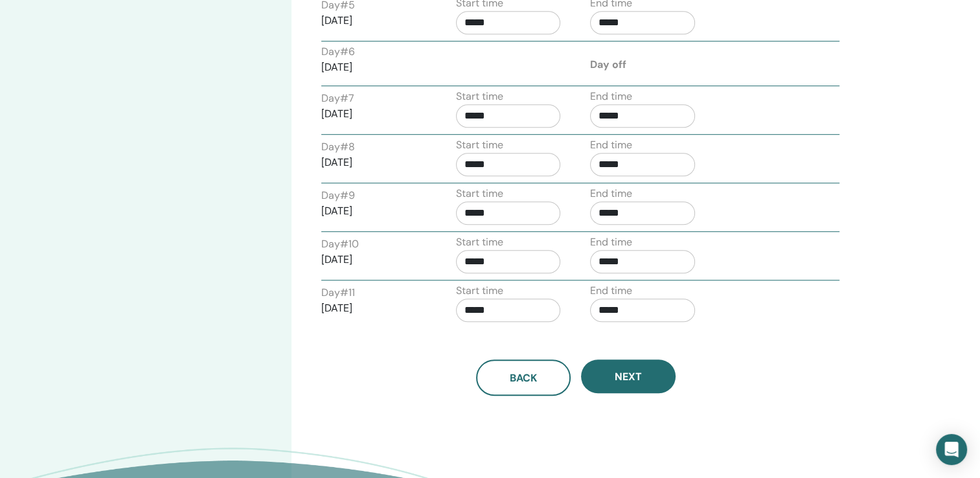
scroll to position [771, 0]
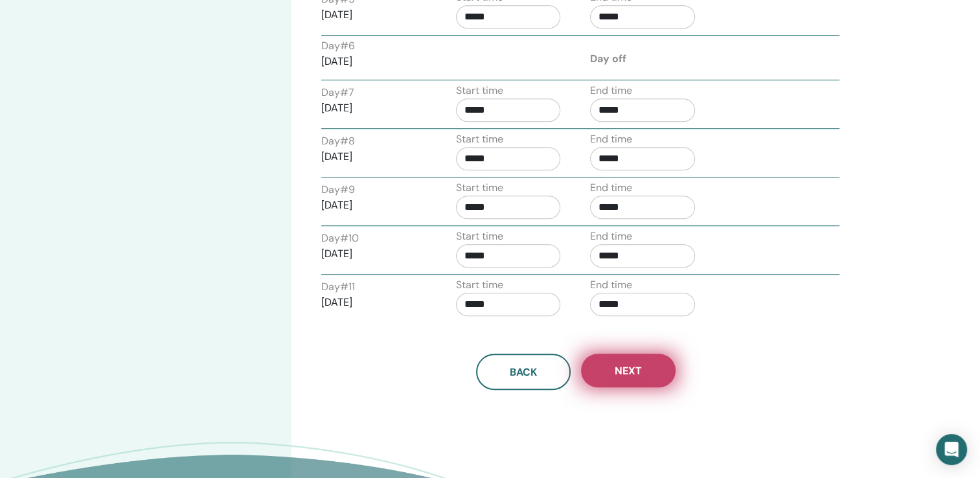
click at [632, 370] on span "Next" at bounding box center [628, 371] width 27 height 14
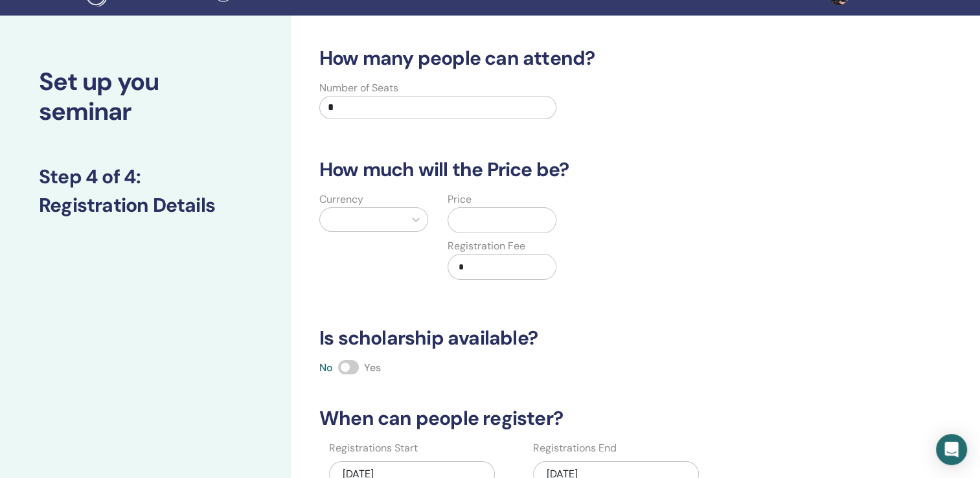
scroll to position [0, 0]
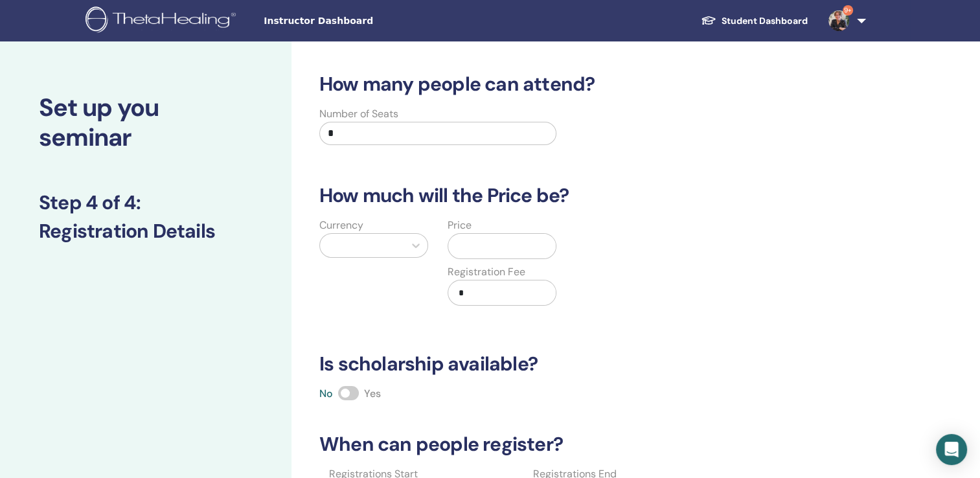
drag, startPoint x: 360, startPoint y: 134, endPoint x: 250, endPoint y: 112, distance: 112.3
click at [250, 112] on div "Set up you seminar Step 4 of 4 : Registration Details How many people can atten…" at bounding box center [490, 405] width 980 height 729
type input "**"
click at [393, 240] on div at bounding box center [361, 245] width 71 height 18
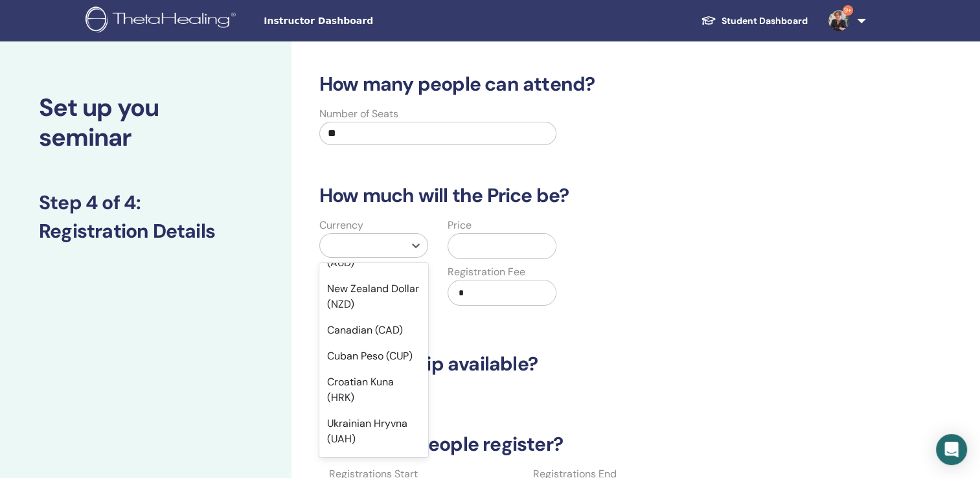
scroll to position [321, 0]
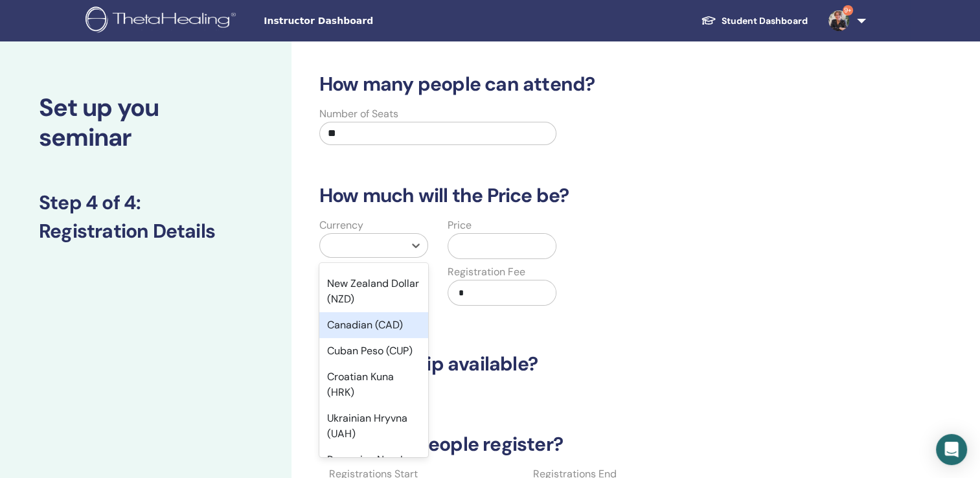
click at [352, 324] on div "Canadian (CAD)" at bounding box center [373, 325] width 109 height 26
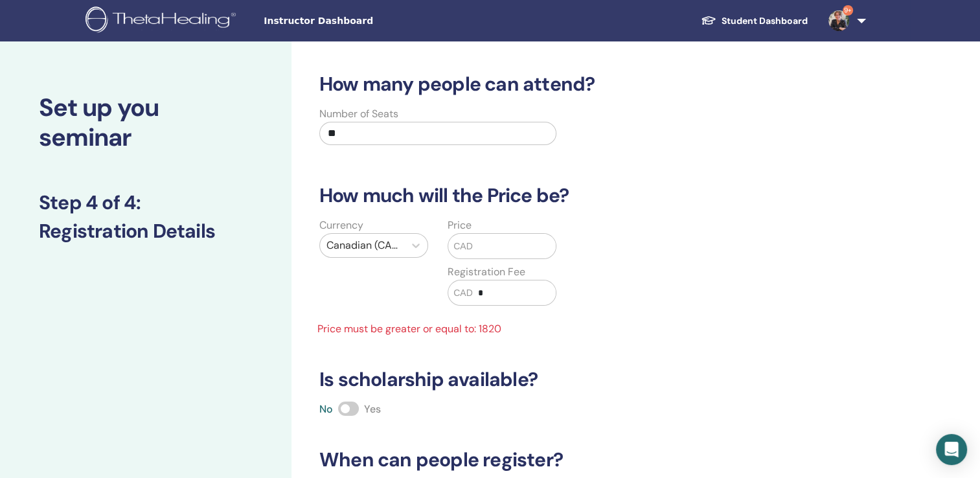
click at [482, 243] on input "text" at bounding box center [515, 246] width 84 height 25
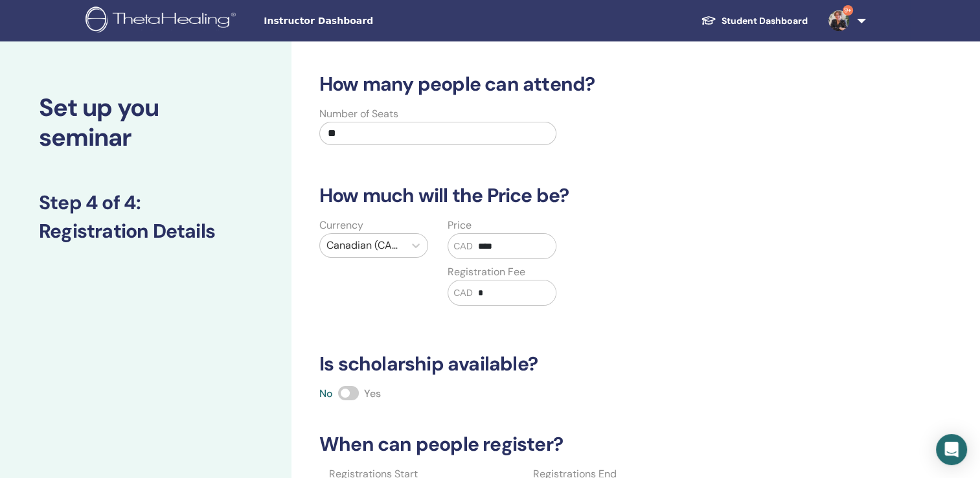
type input "****"
click at [352, 388] on span at bounding box center [348, 393] width 21 height 14
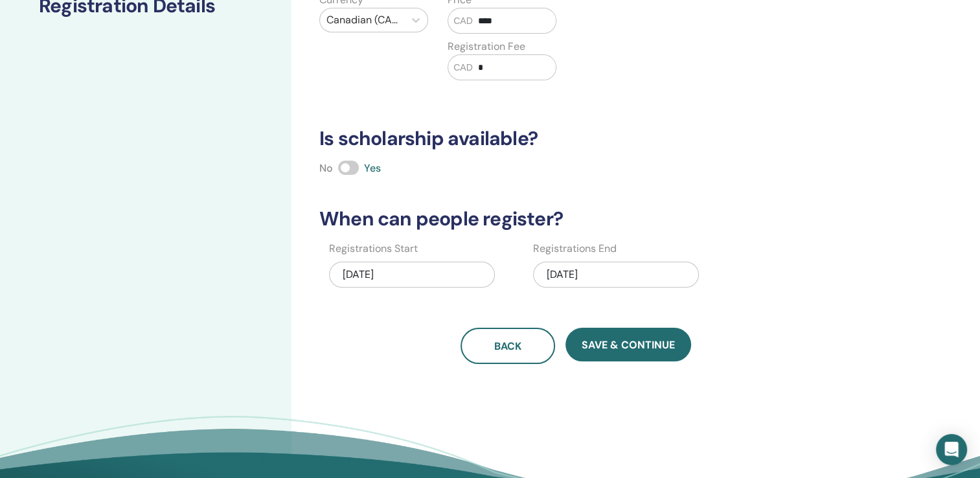
scroll to position [234, 0]
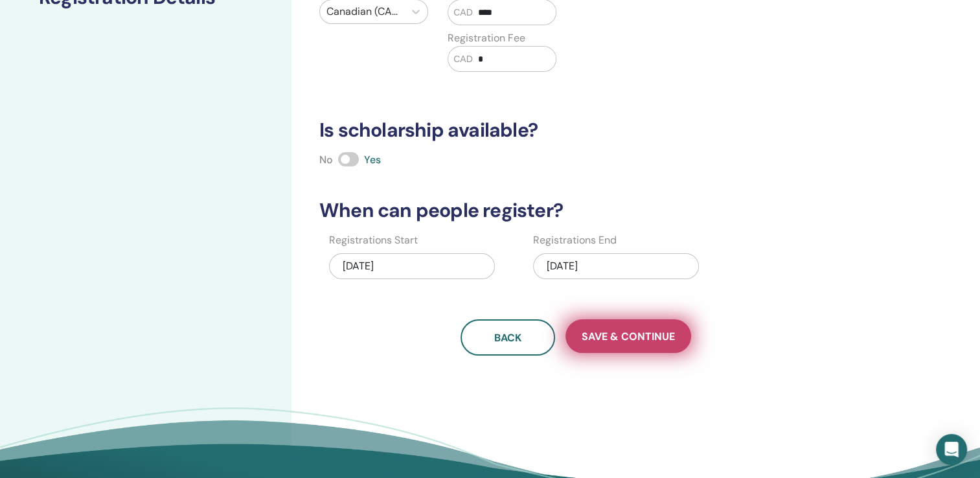
click at [632, 336] on span "Save & Continue" at bounding box center [628, 337] width 93 height 14
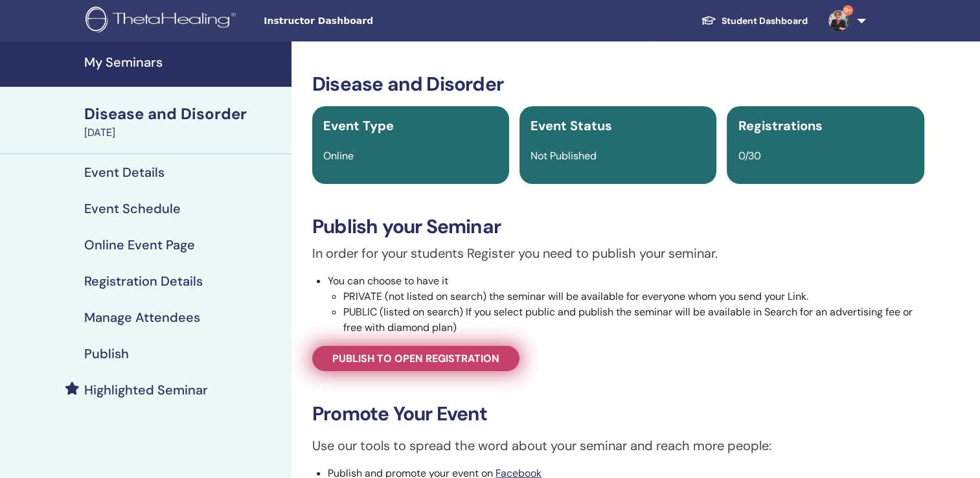
click at [471, 354] on span "Publish to open registration" at bounding box center [415, 359] width 167 height 14
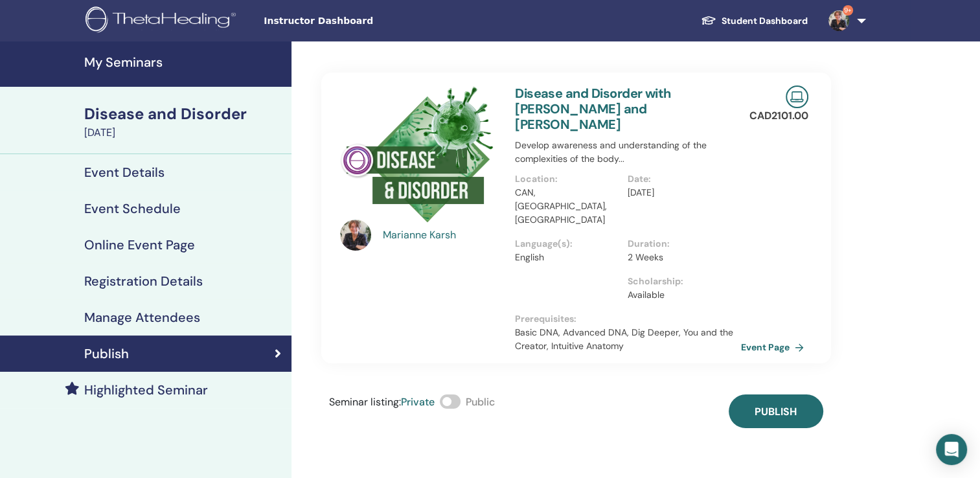
click at [461, 394] on span at bounding box center [450, 401] width 21 height 14
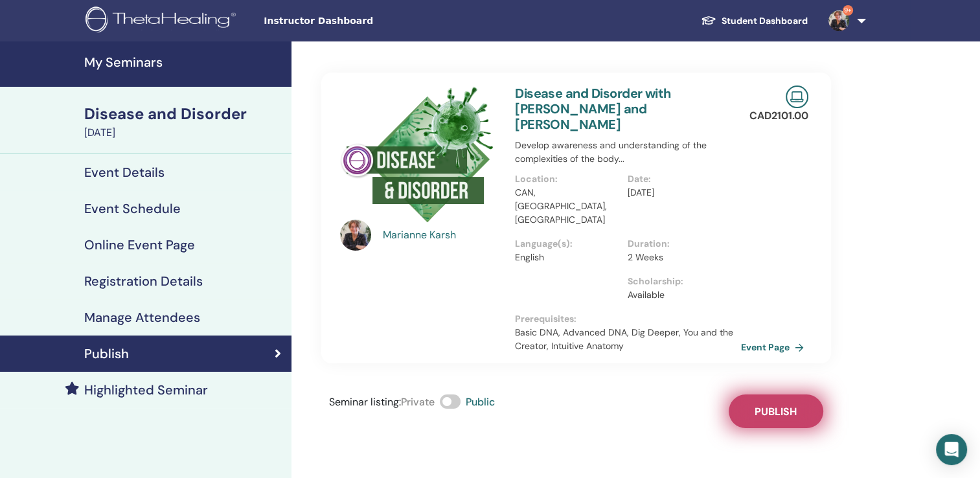
click at [767, 405] on span "Publish" at bounding box center [776, 412] width 42 height 14
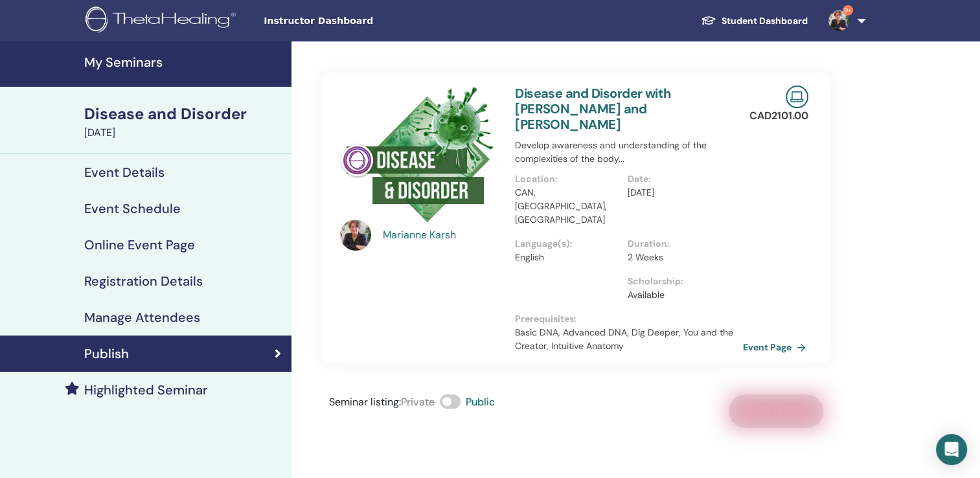
click at [753, 337] on link "Event Page" at bounding box center [777, 346] width 68 height 19
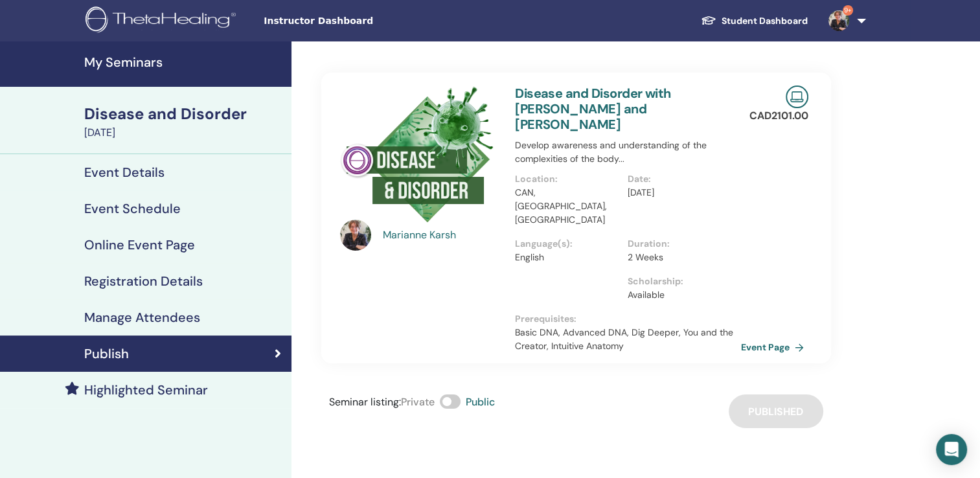
click at [129, 62] on h4 "My Seminars" at bounding box center [183, 62] width 199 height 16
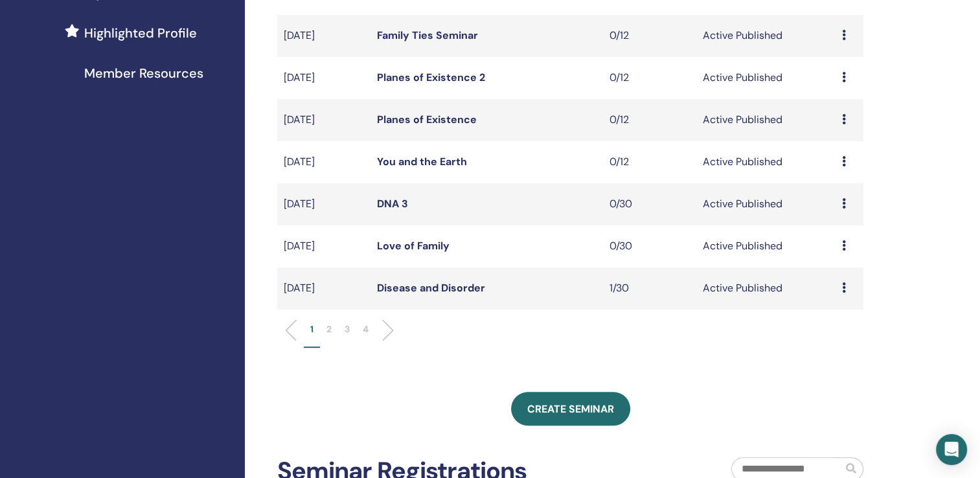
scroll to position [384, 0]
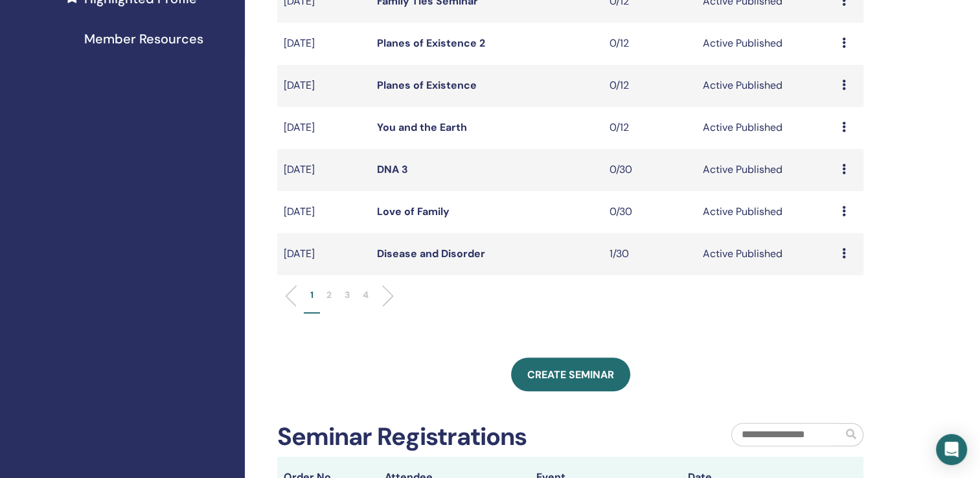
click at [842, 254] on icon at bounding box center [844, 253] width 4 height 10
click at [830, 324] on p "Cancel" at bounding box center [832, 323] width 49 height 16
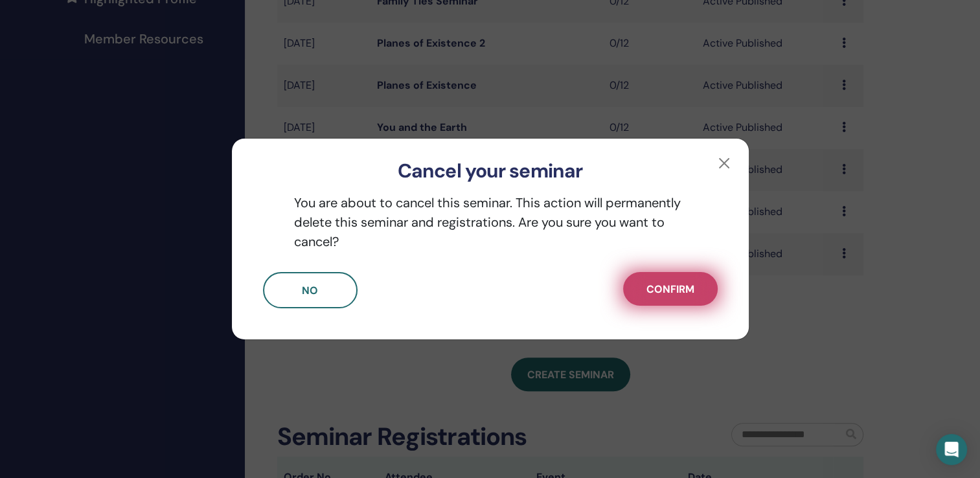
click at [663, 288] on span "Confirm" at bounding box center [670, 289] width 48 height 14
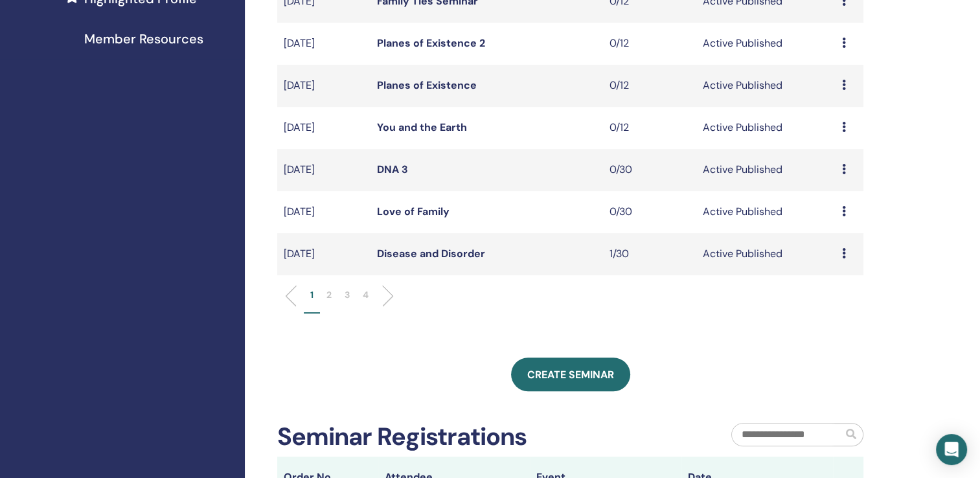
click at [325, 295] on li "2" at bounding box center [329, 300] width 18 height 25
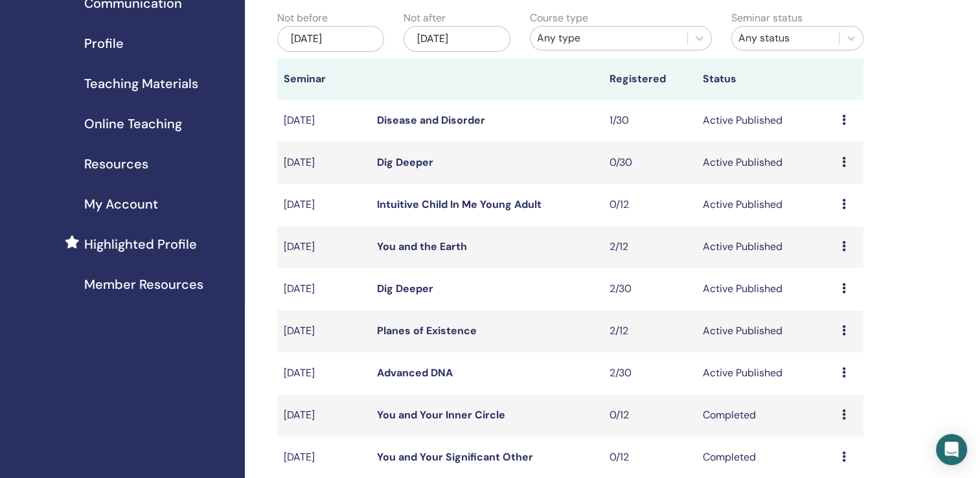
scroll to position [122, 0]
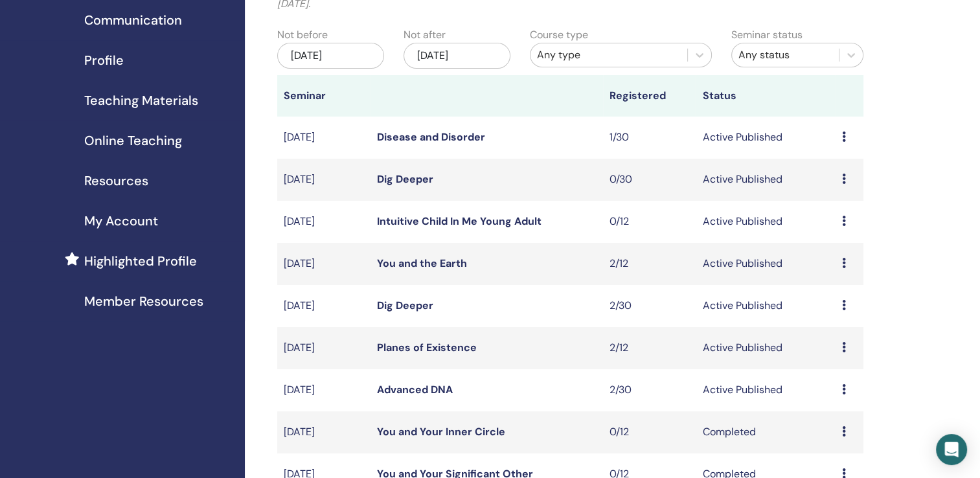
click at [411, 139] on link "Disease and Disorder" at bounding box center [431, 137] width 108 height 14
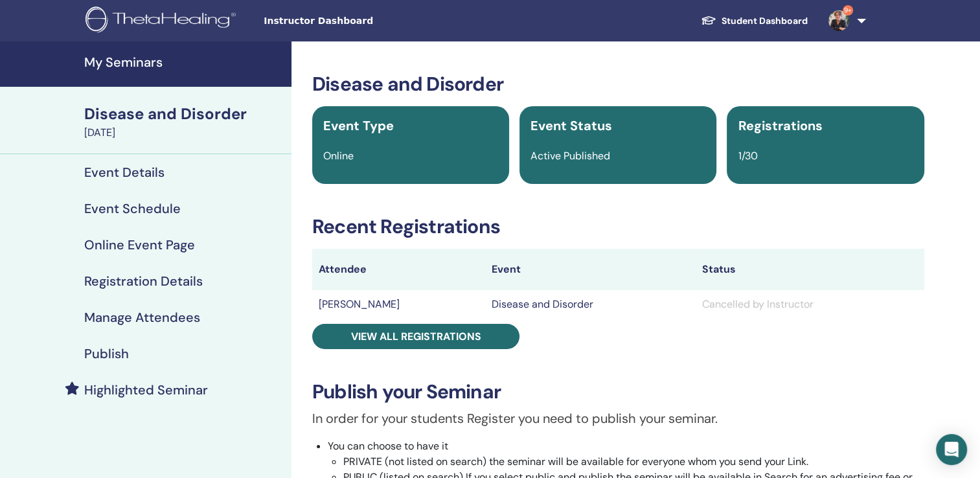
click at [130, 66] on h4 "My Seminars" at bounding box center [183, 62] width 199 height 16
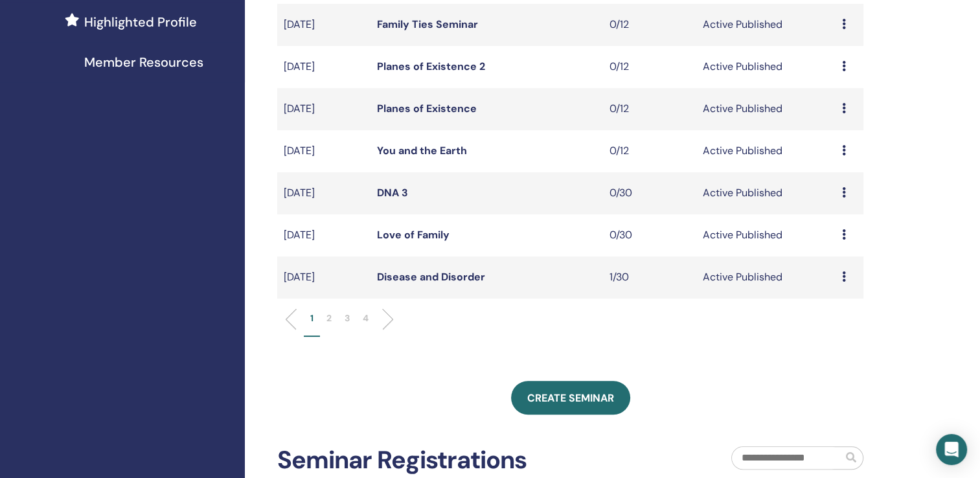
scroll to position [381, 0]
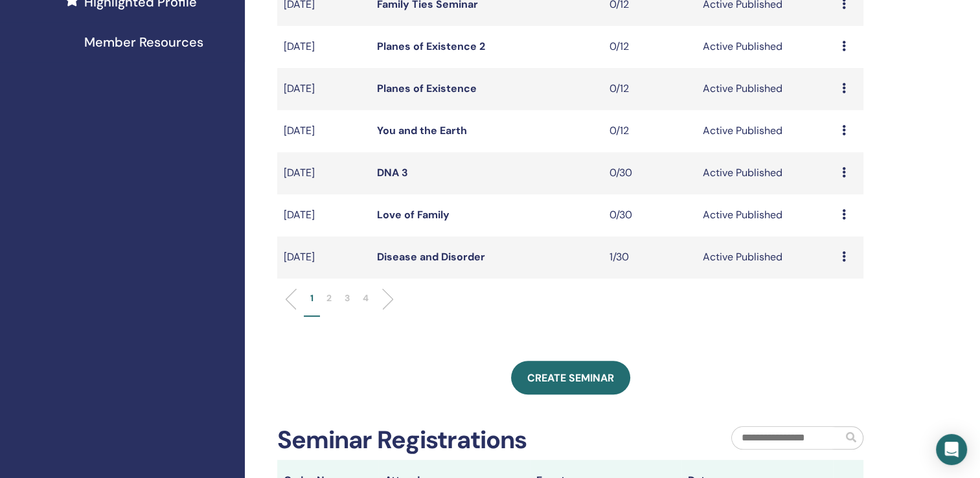
click at [326, 294] on p "2" at bounding box center [328, 298] width 5 height 14
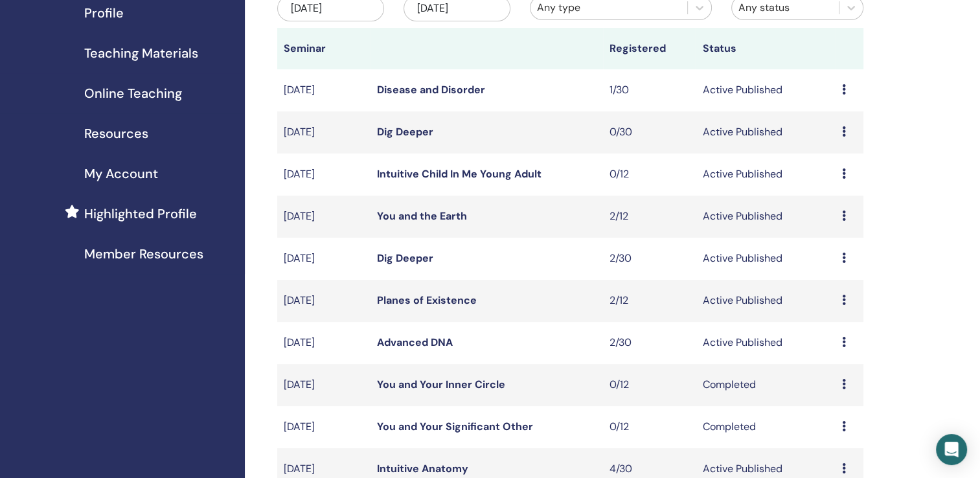
scroll to position [151, 0]
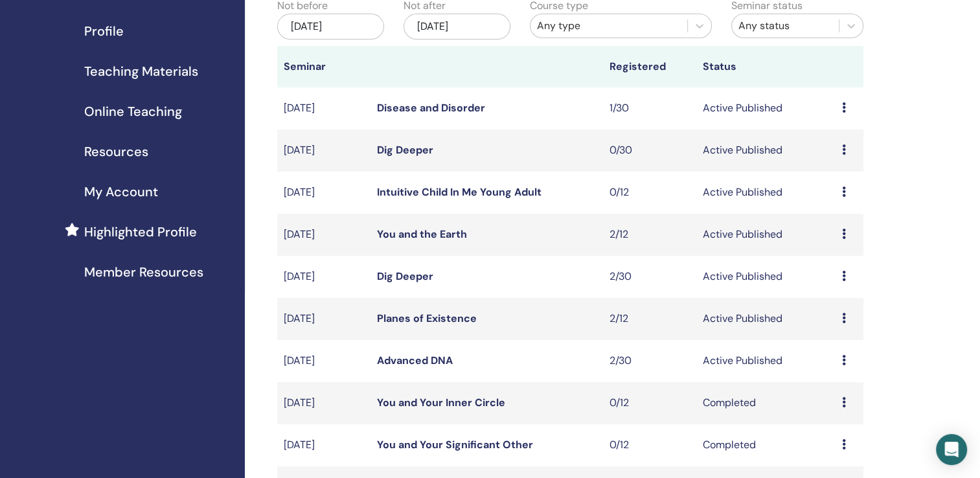
click at [842, 108] on icon at bounding box center [844, 107] width 4 height 10
click at [827, 179] on p "Cancel" at bounding box center [832, 177] width 49 height 16
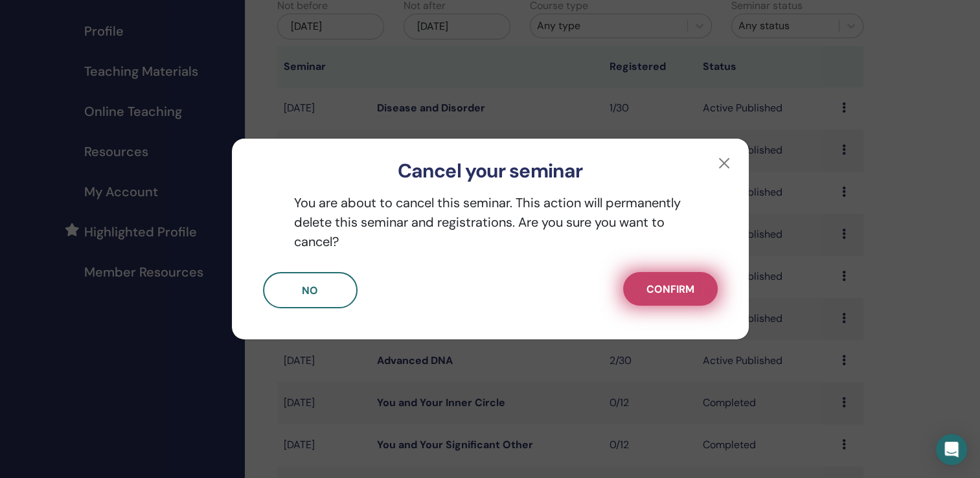
click at [671, 293] on span "Confirm" at bounding box center [670, 289] width 48 height 14
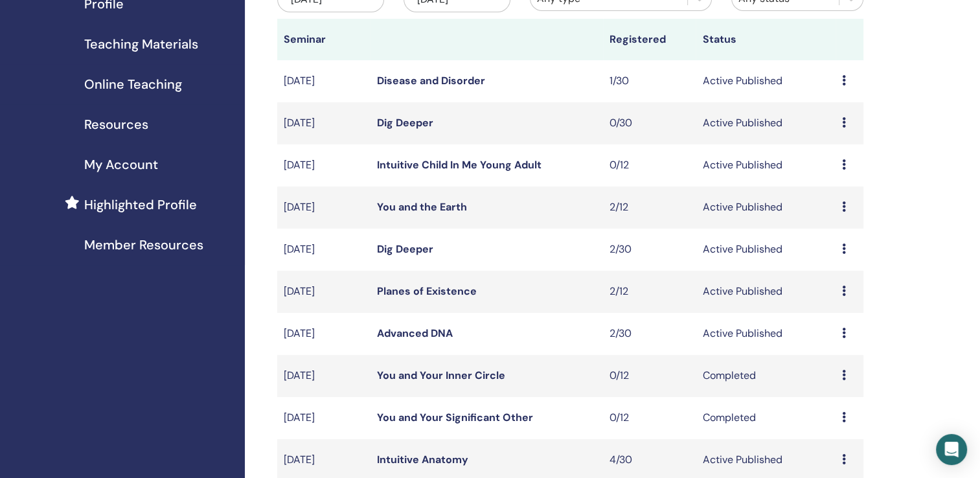
scroll to position [0, 0]
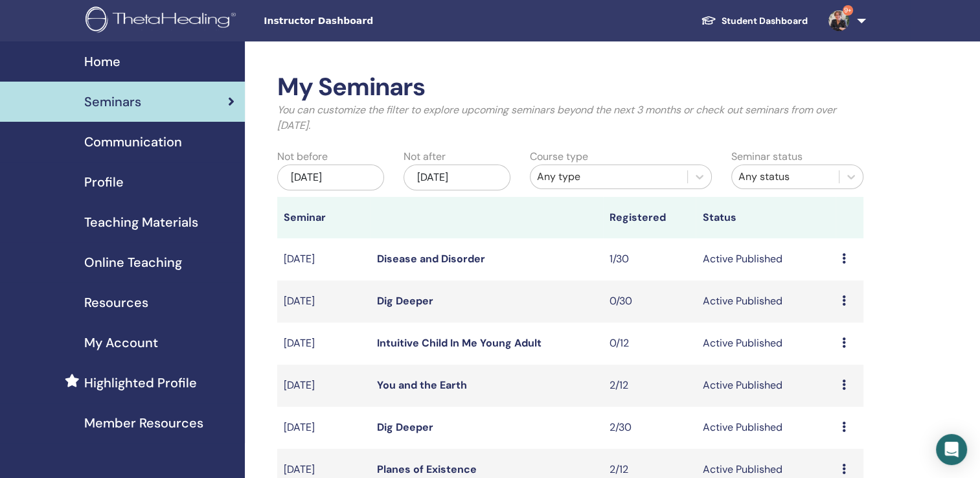
click at [862, 19] on link "9+" at bounding box center [844, 20] width 53 height 41
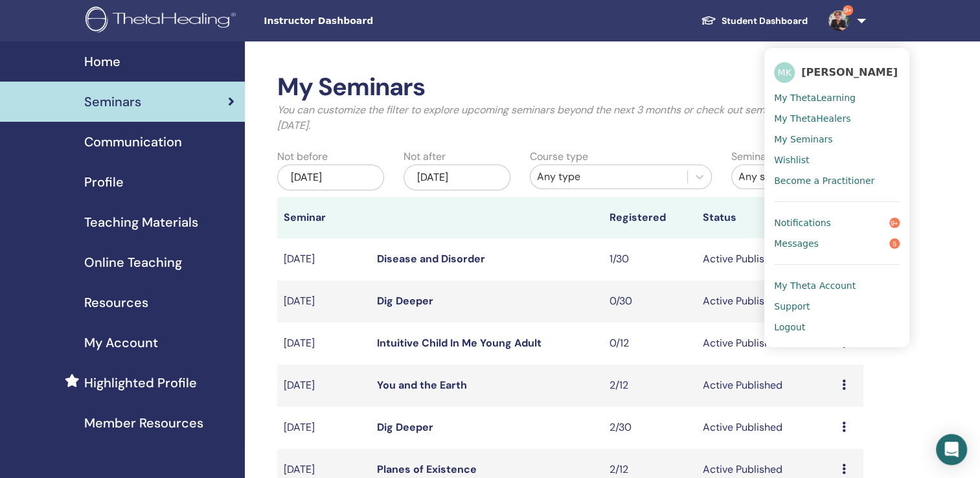
click at [899, 242] on span "5" at bounding box center [894, 243] width 10 height 10
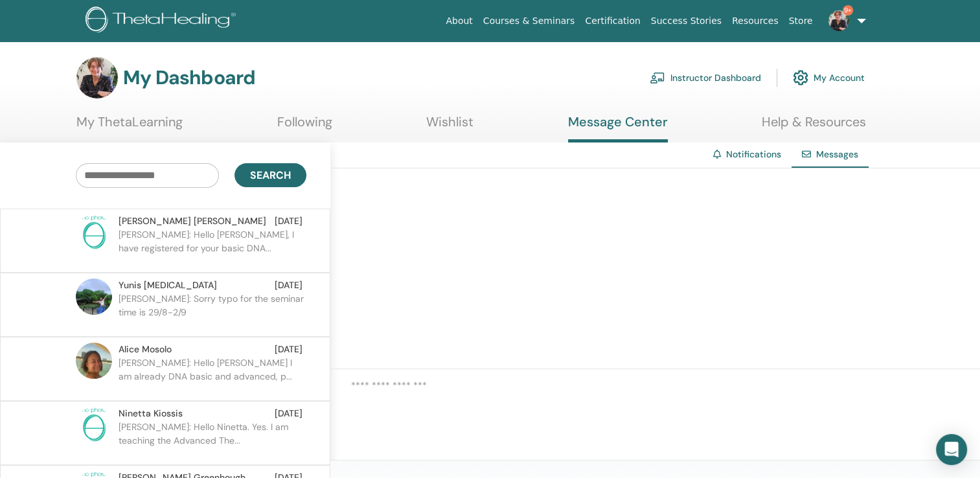
click at [863, 17] on link "9+" at bounding box center [844, 20] width 53 height 41
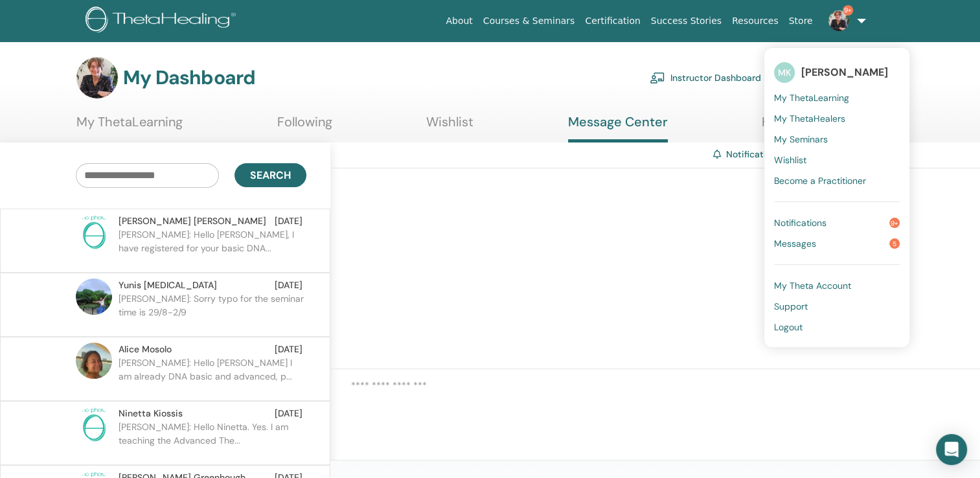
click at [899, 224] on span "9+" at bounding box center [894, 223] width 10 height 10
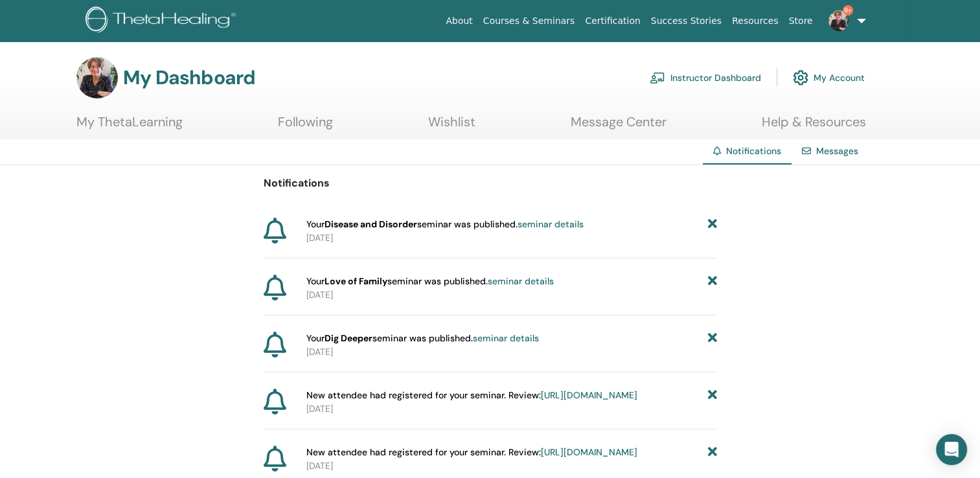
click at [575, 226] on link "seminar details" at bounding box center [551, 224] width 66 height 12
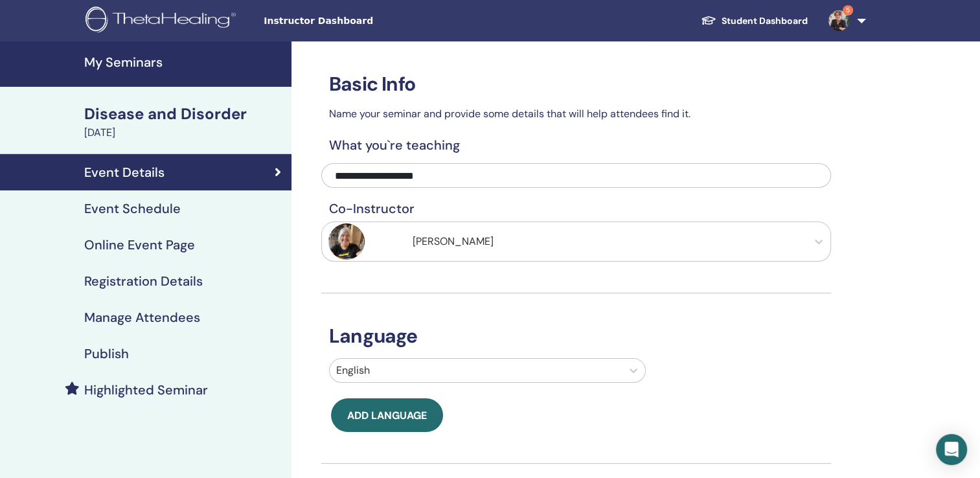
click at [155, 207] on h4 "Event Schedule" at bounding box center [132, 209] width 97 height 16
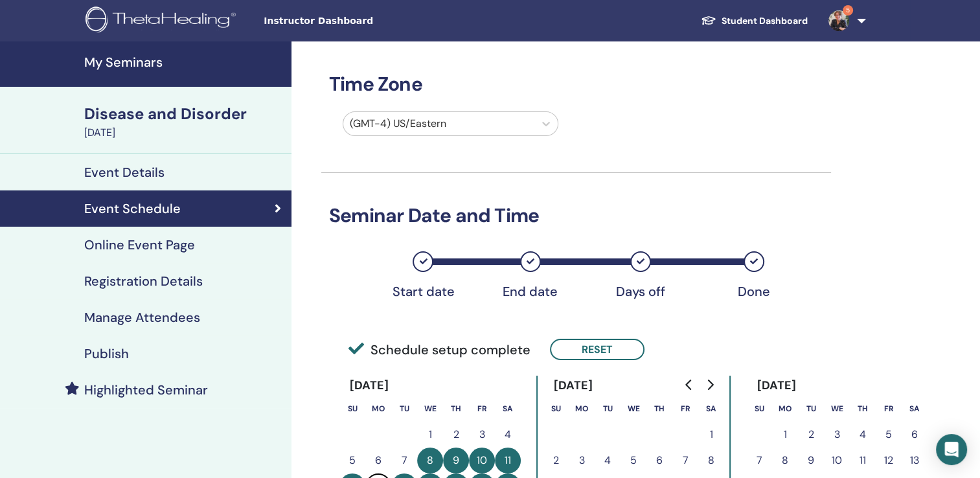
click at [144, 62] on h4 "My Seminars" at bounding box center [183, 62] width 199 height 16
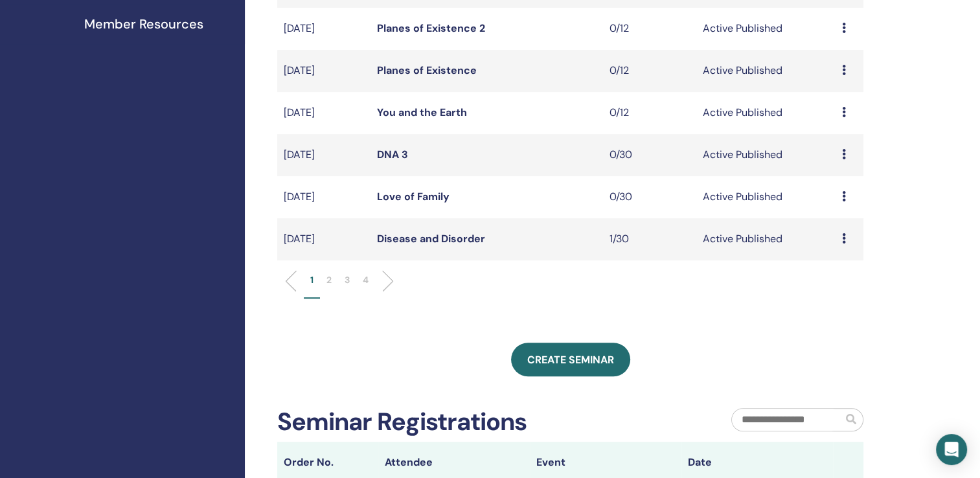
scroll to position [404, 0]
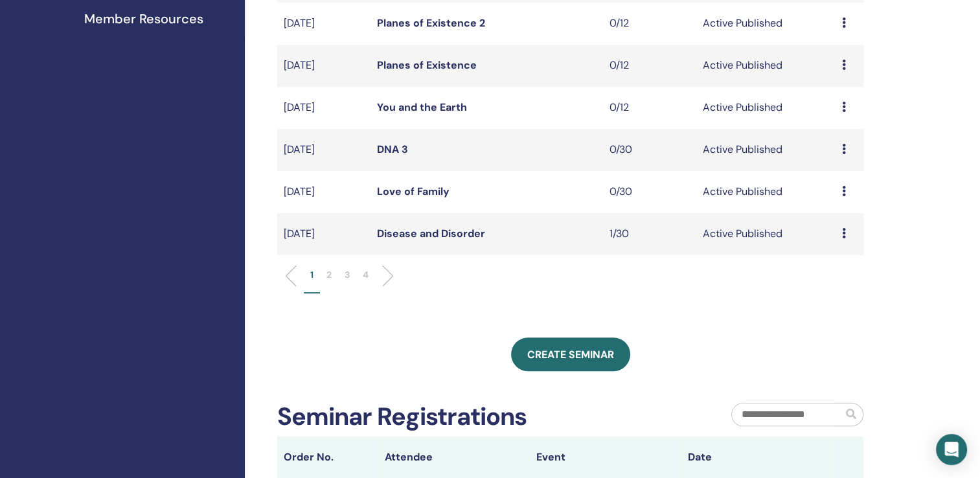
click at [327, 273] on p "2" at bounding box center [328, 275] width 5 height 14
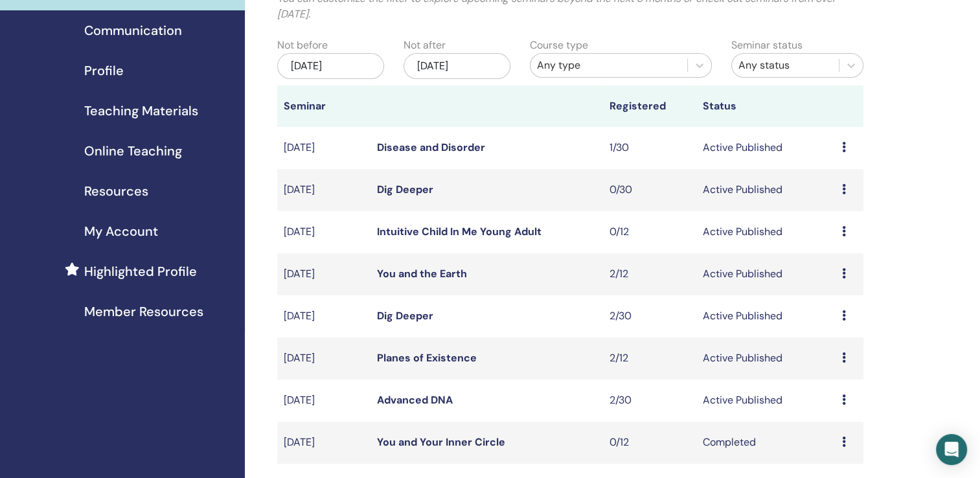
scroll to position [120, 0]
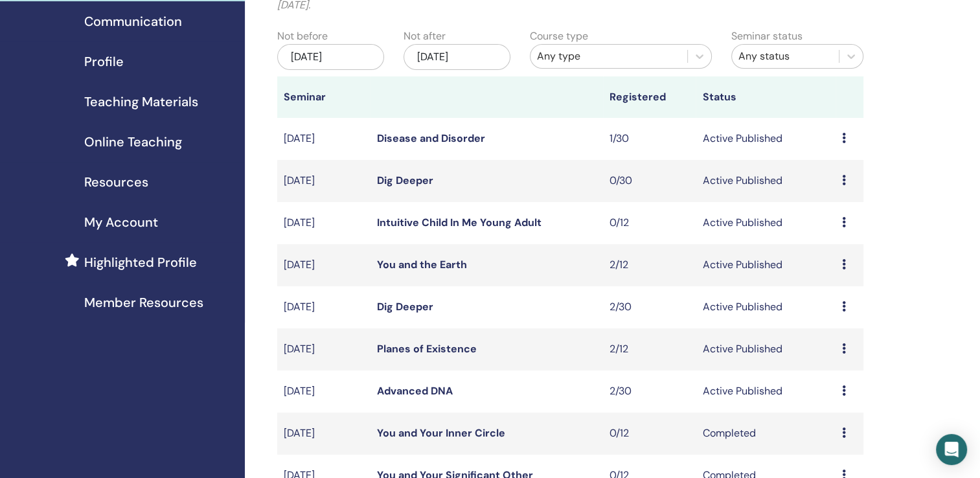
click at [464, 139] on link "Disease and Disorder" at bounding box center [431, 138] width 108 height 14
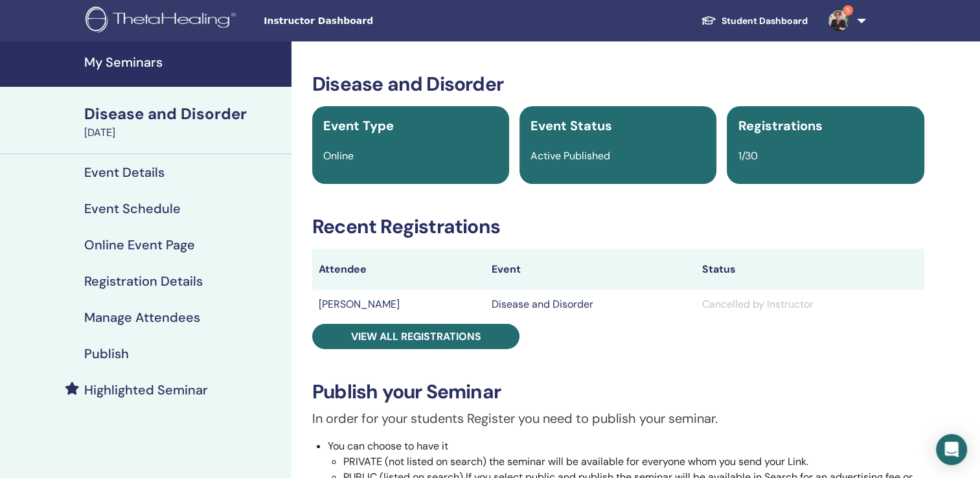
click at [137, 203] on h4 "Event Schedule" at bounding box center [132, 209] width 97 height 16
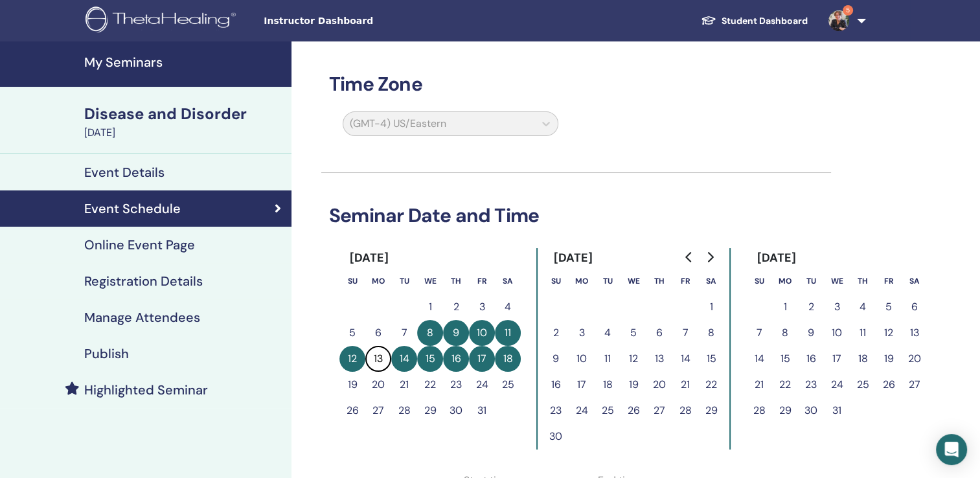
click at [137, 59] on h4 "My Seminars" at bounding box center [183, 62] width 199 height 16
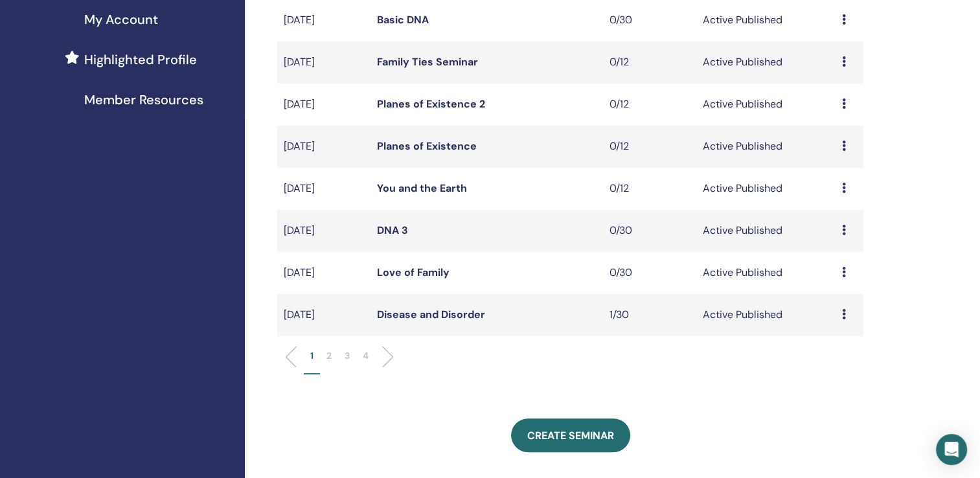
scroll to position [328, 0]
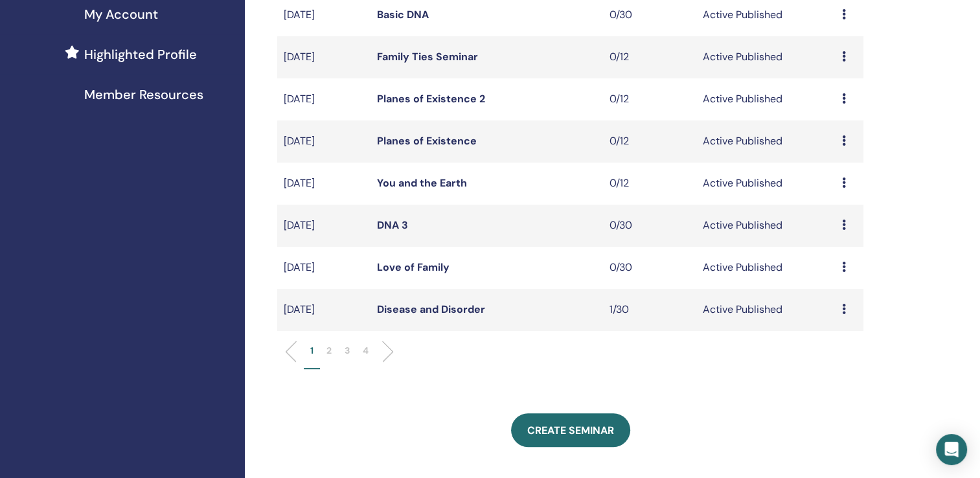
click at [333, 348] on li "2" at bounding box center [329, 356] width 18 height 25
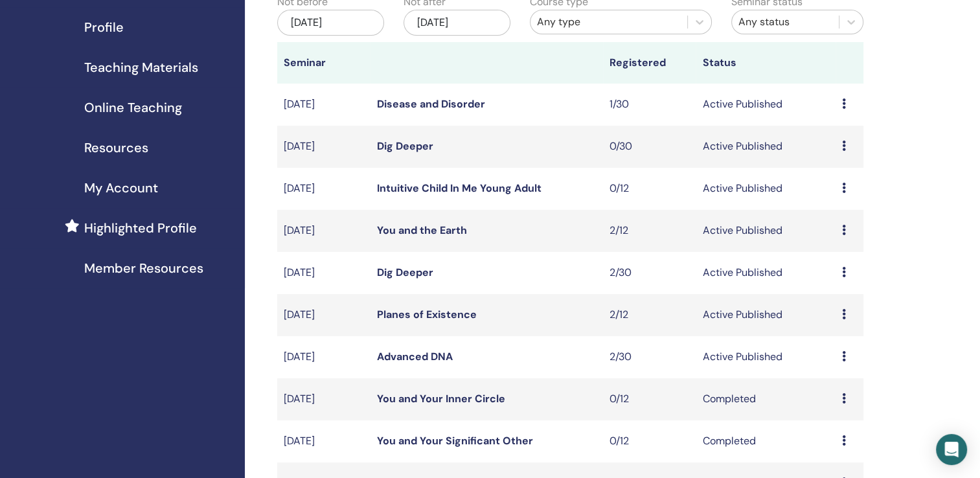
scroll to position [153, 0]
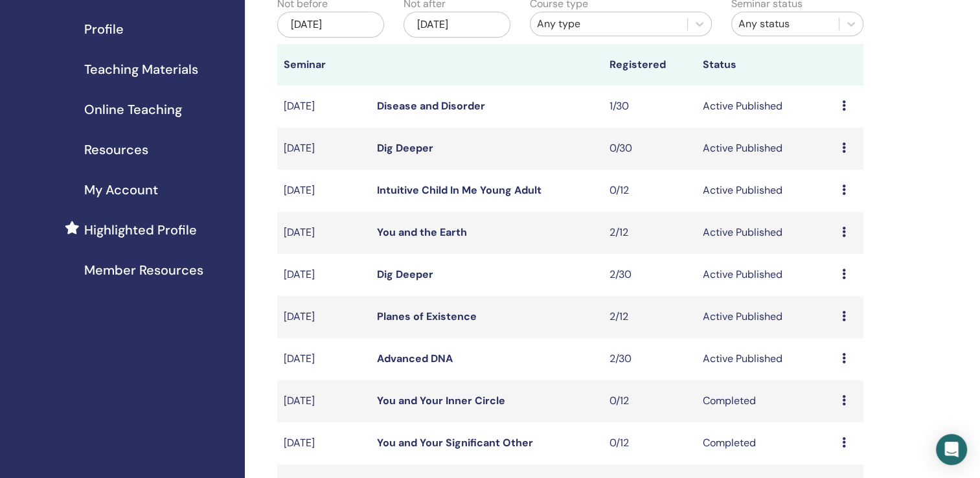
click at [394, 148] on link "Dig Deeper" at bounding box center [405, 148] width 56 height 14
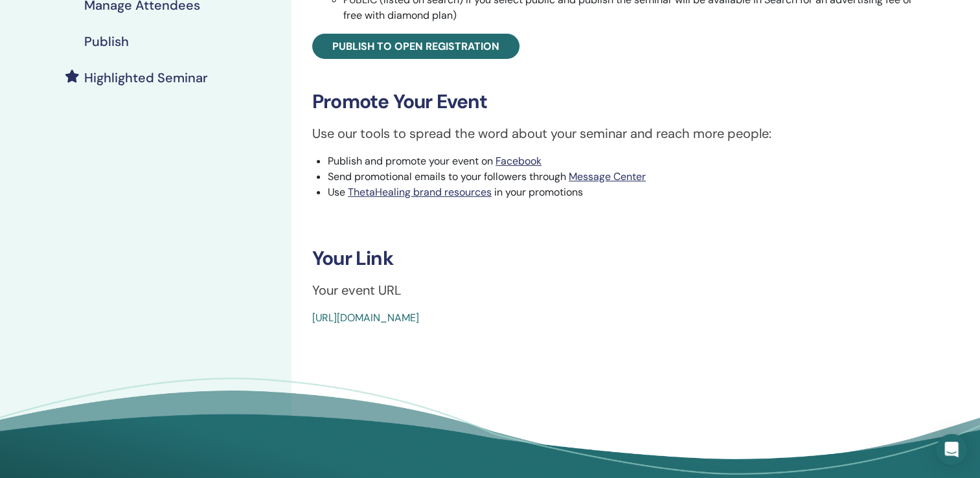
scroll to position [317, 0]
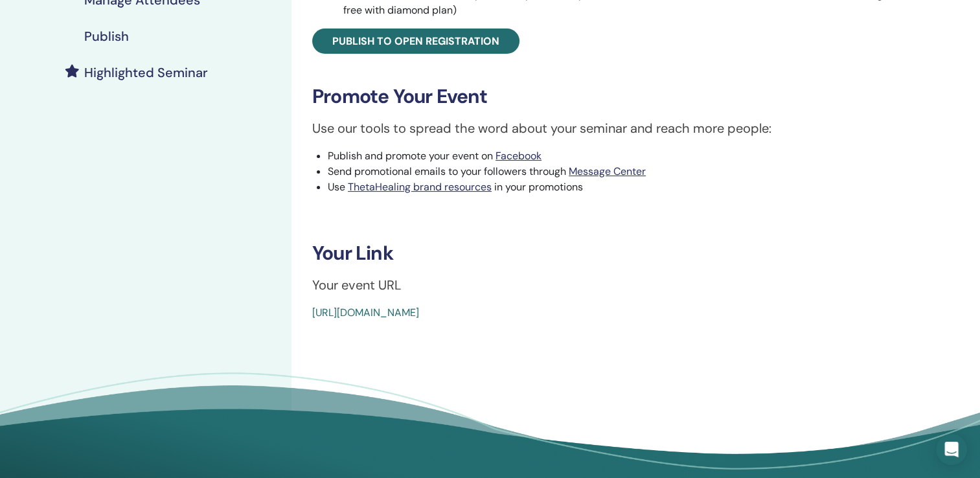
drag, startPoint x: 317, startPoint y: 255, endPoint x: 595, endPoint y: 310, distance: 283.1
click at [595, 310] on div "Dig Deeper Event Type Online Event Status Active Published Registrations 0/30 P…" at bounding box center [618, 37] width 638 height 565
click at [423, 226] on div "Dig Deeper Event Type Online Event Status Active Published Registrations 0/30 P…" at bounding box center [618, 37] width 638 height 565
drag, startPoint x: 312, startPoint y: 251, endPoint x: 630, endPoint y: 323, distance: 325.4
click at [630, 323] on div "Dig Deeper Event Type Online Event Status Active Published Registrations 0/30 P…" at bounding box center [618, 113] width 654 height 778
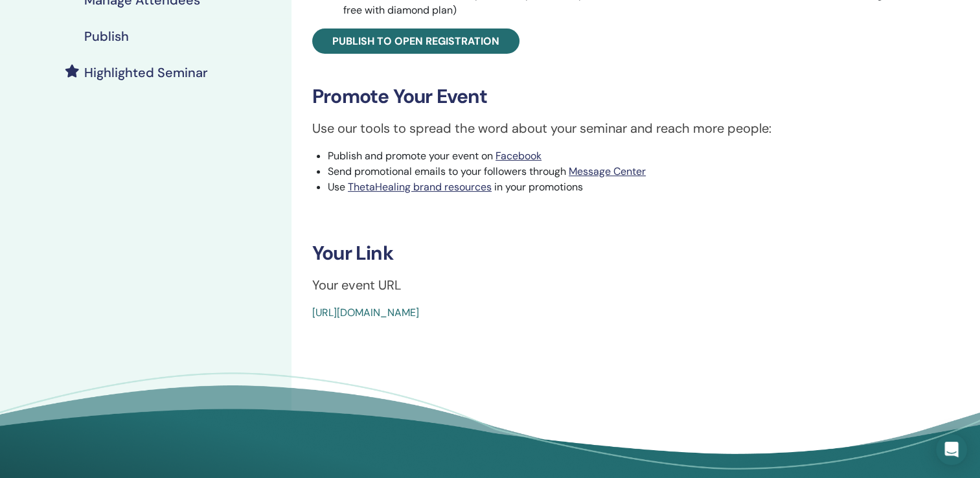
copy div "Your Link Your event URL [URL][DOMAIN_NAME]"
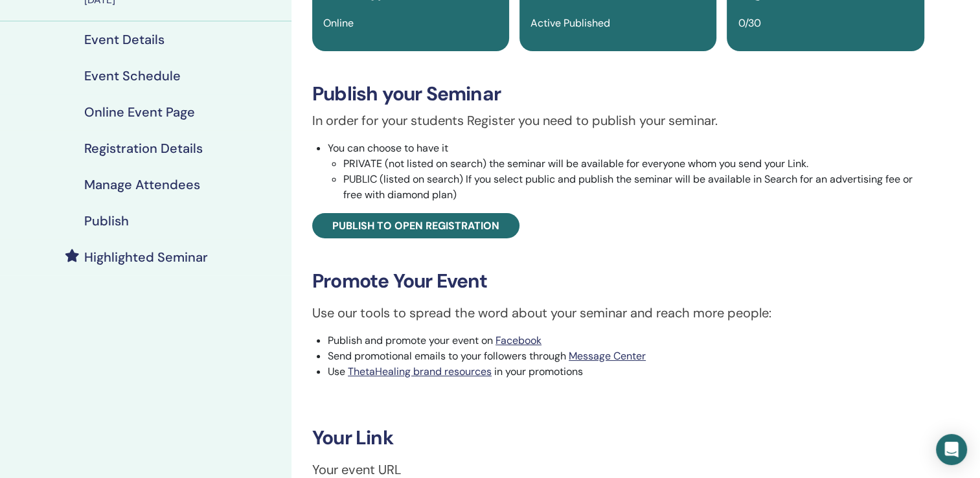
scroll to position [0, 0]
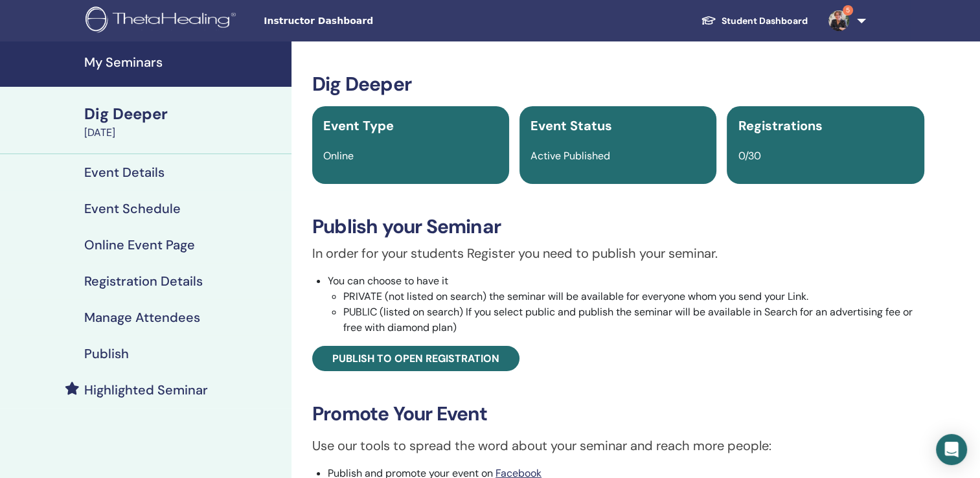
click at [121, 64] on h4 "My Seminars" at bounding box center [183, 62] width 199 height 16
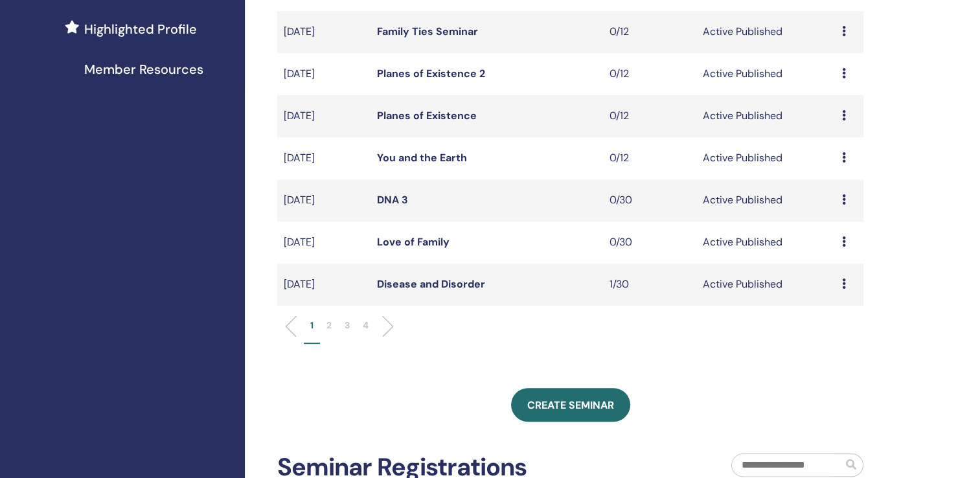
scroll to position [359, 0]
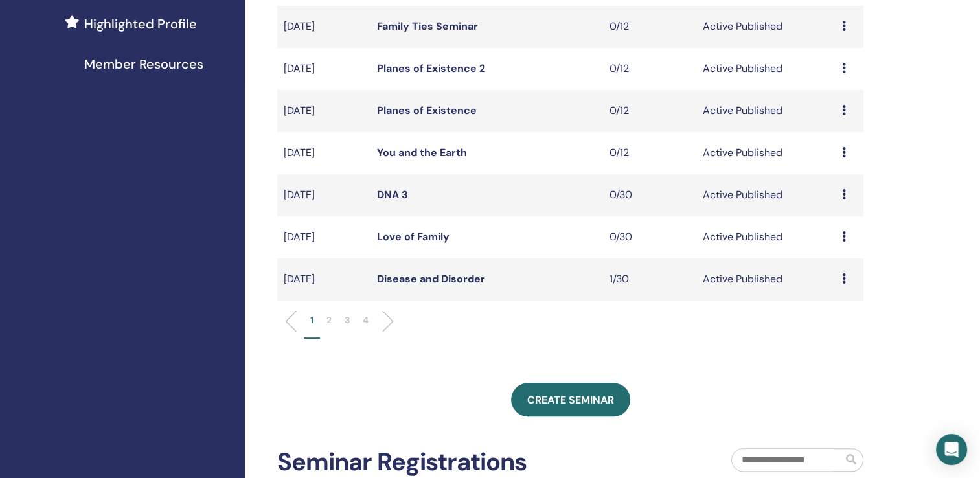
click at [329, 319] on p "2" at bounding box center [328, 320] width 5 height 14
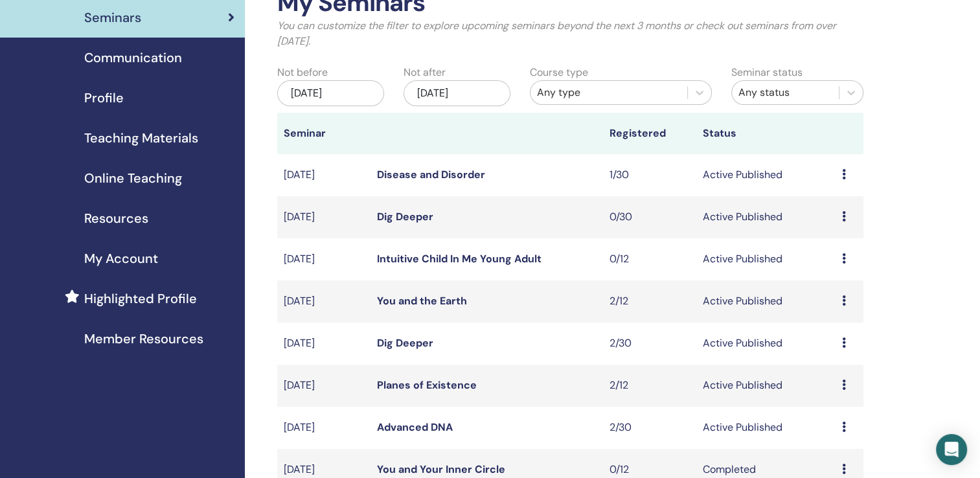
scroll to position [0, 0]
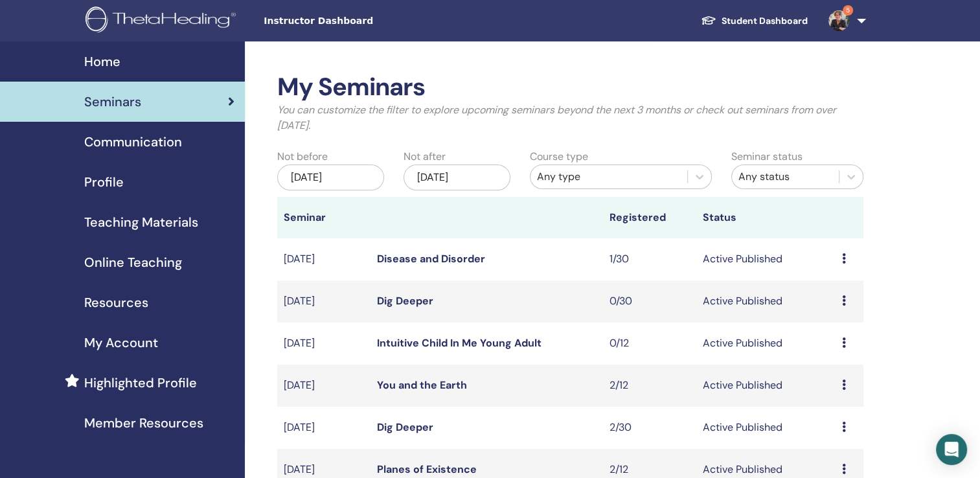
click at [858, 19] on link "5" at bounding box center [844, 20] width 53 height 41
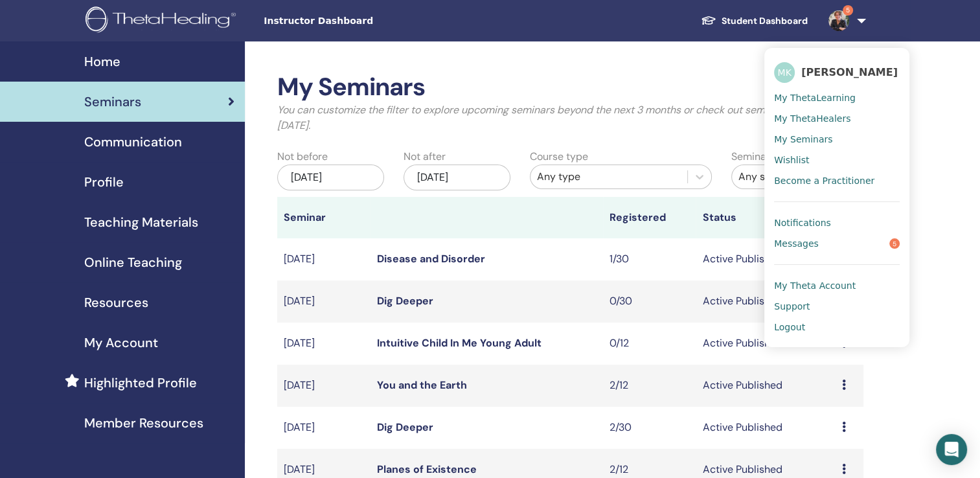
click at [790, 328] on span "Logout" at bounding box center [789, 327] width 31 height 12
